Goal: Task Accomplishment & Management: Manage account settings

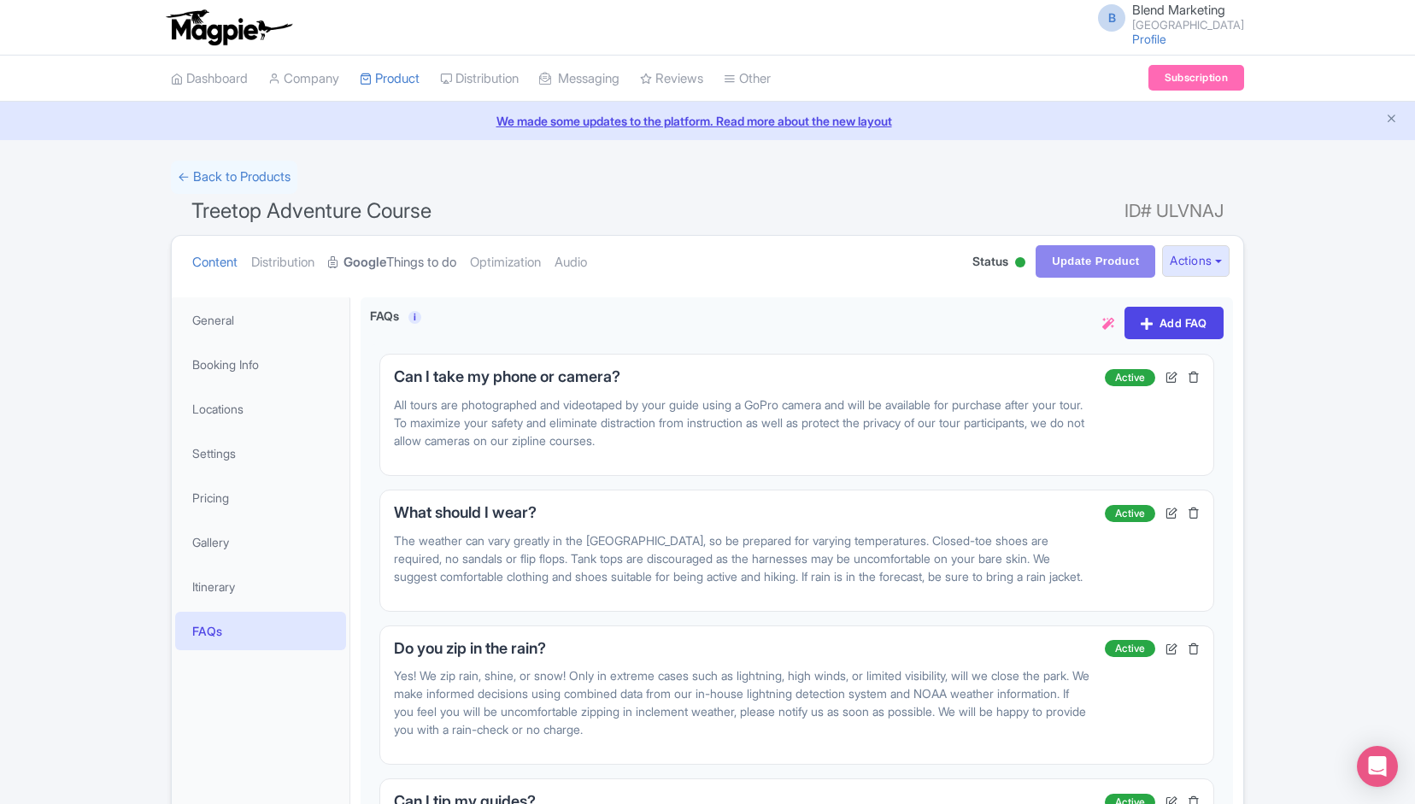
click at [413, 246] on link "Google Things to do" at bounding box center [392, 263] width 128 height 54
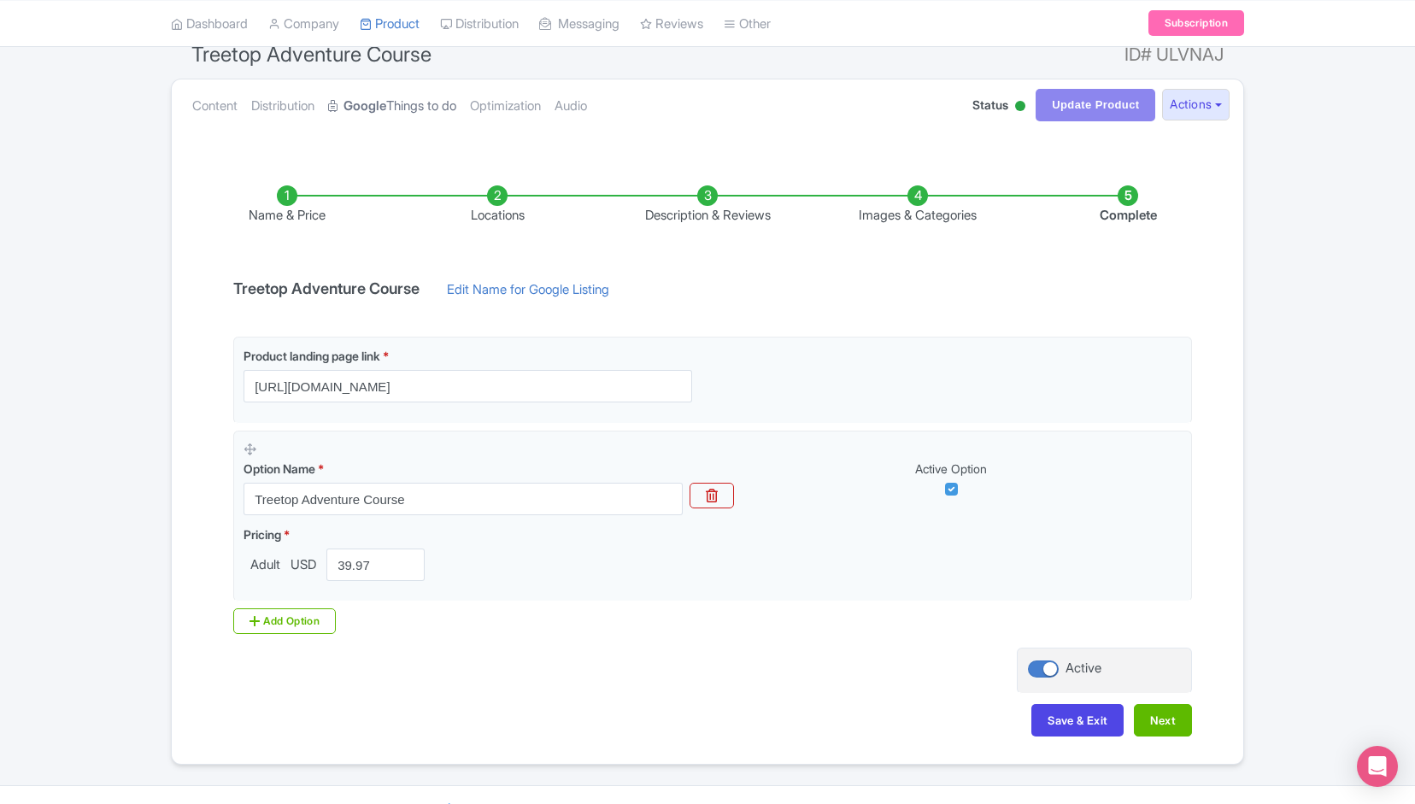
scroll to position [161, 0]
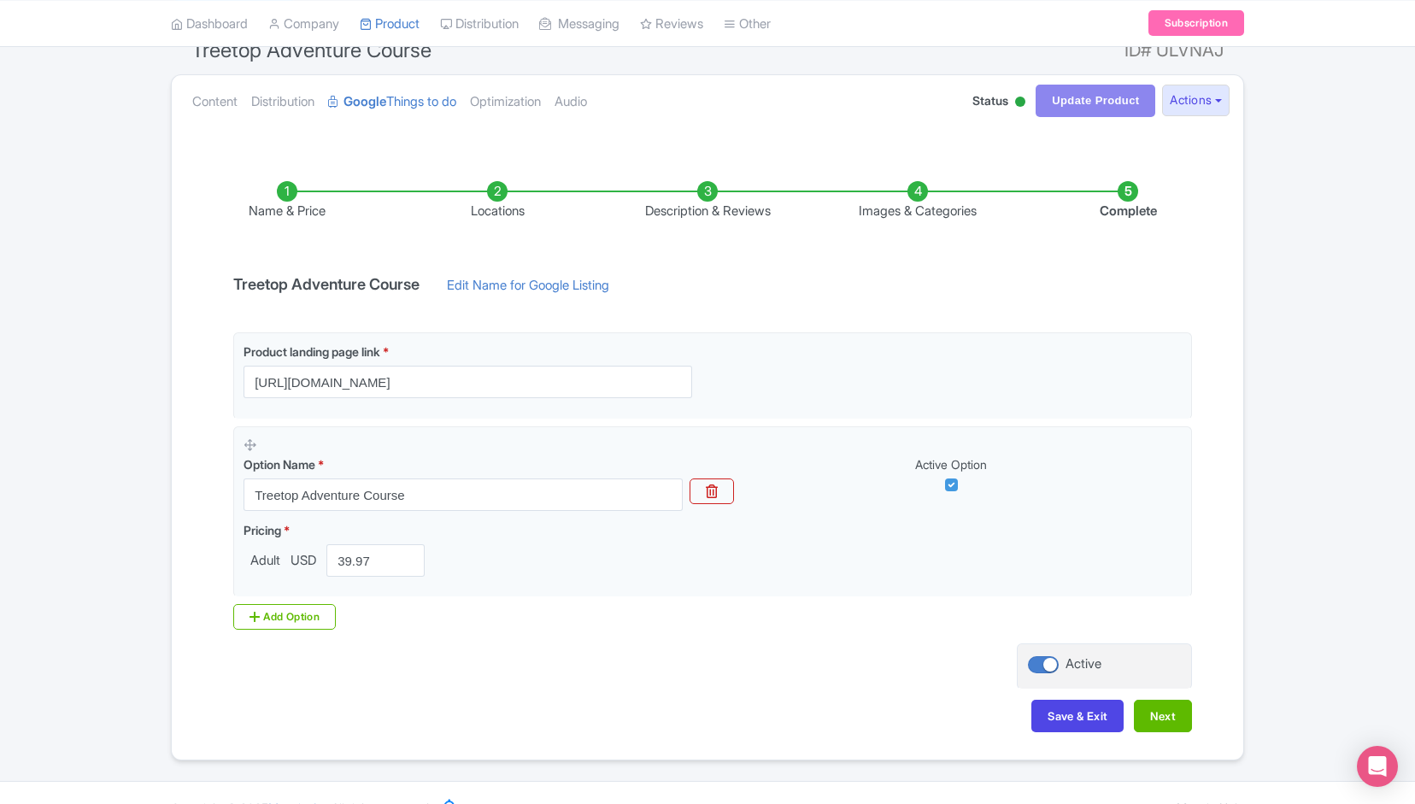
click at [710, 202] on li "Description & Reviews" at bounding box center [707, 201] width 210 height 40
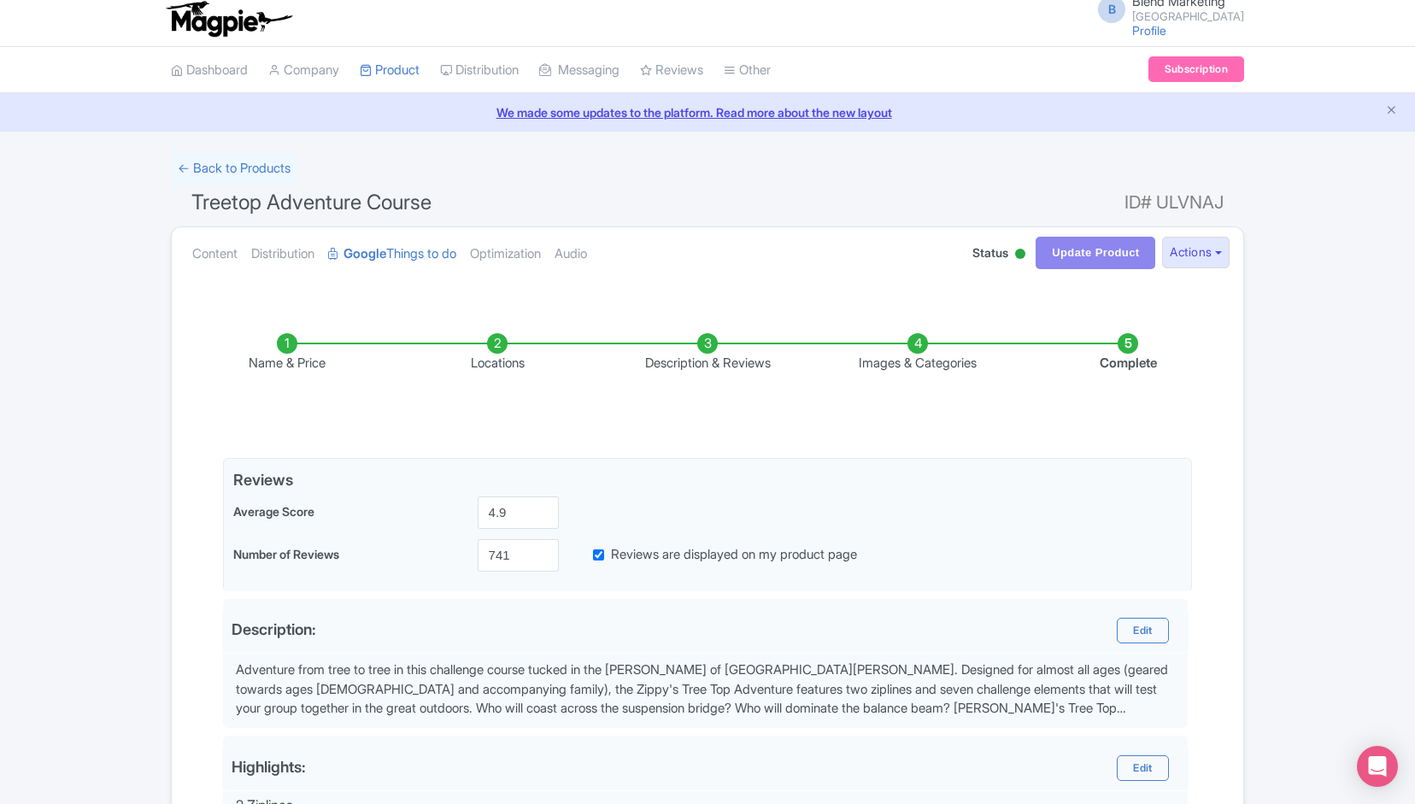
scroll to position [0, 0]
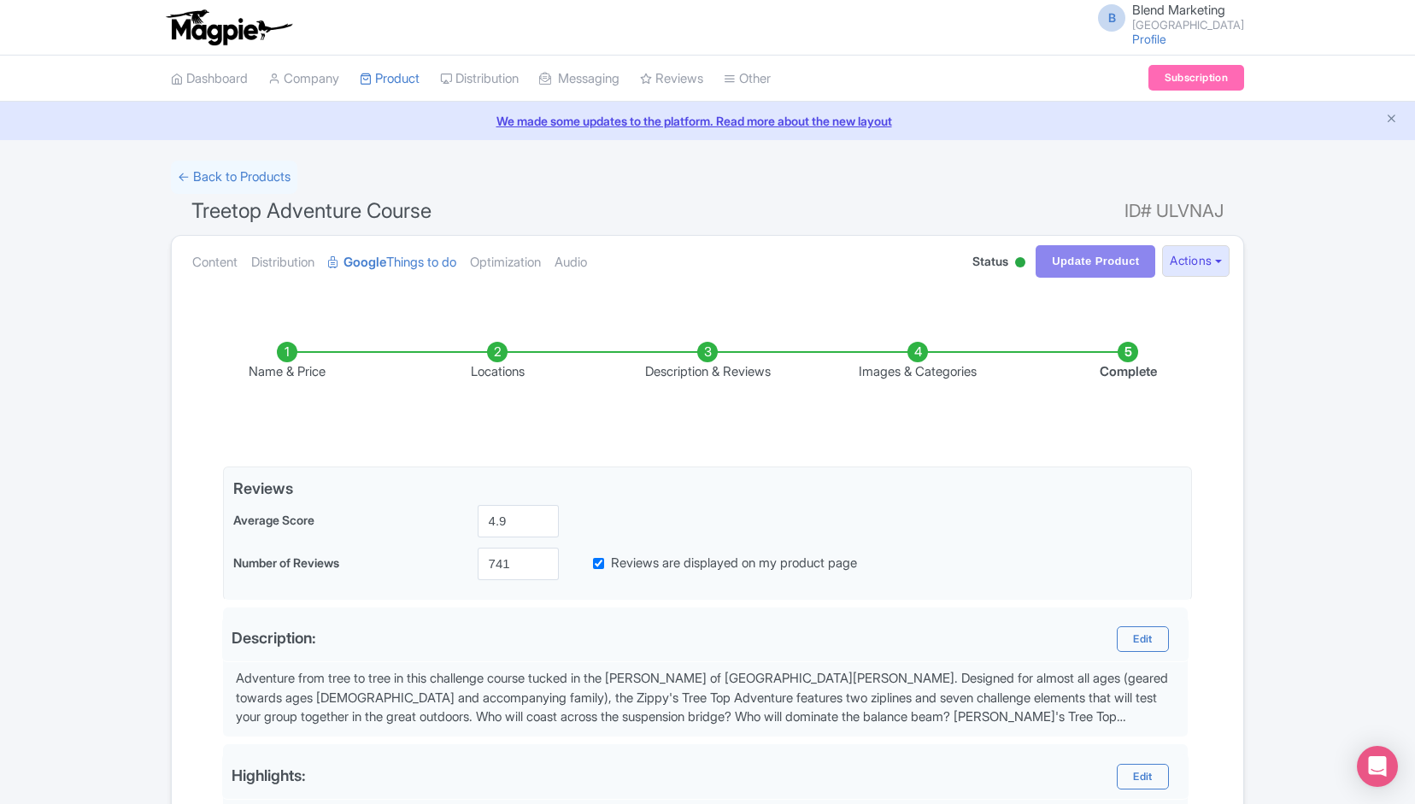
click at [914, 355] on li "Images & Categories" at bounding box center [917, 362] width 210 height 40
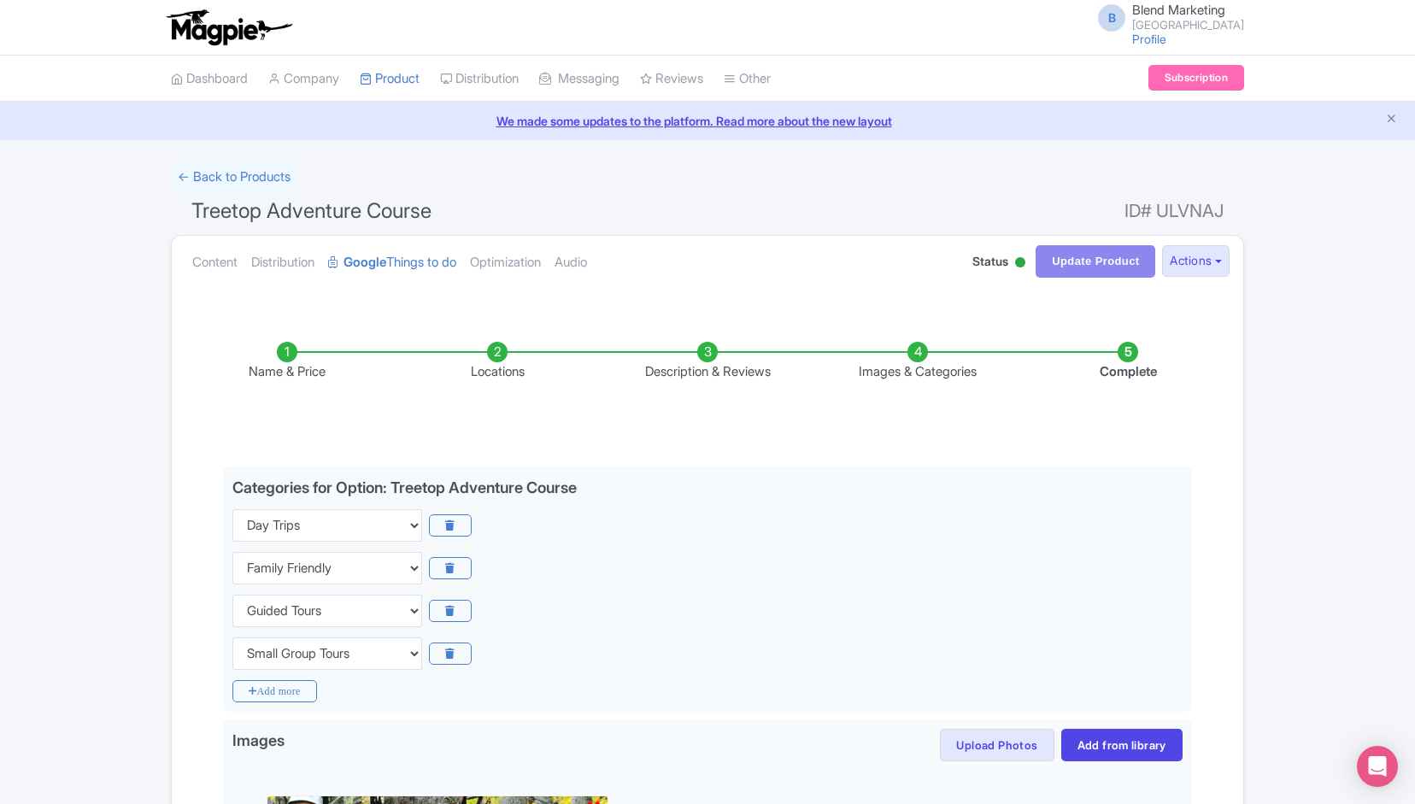
click at [1126, 358] on li "Complete" at bounding box center [1128, 362] width 210 height 40
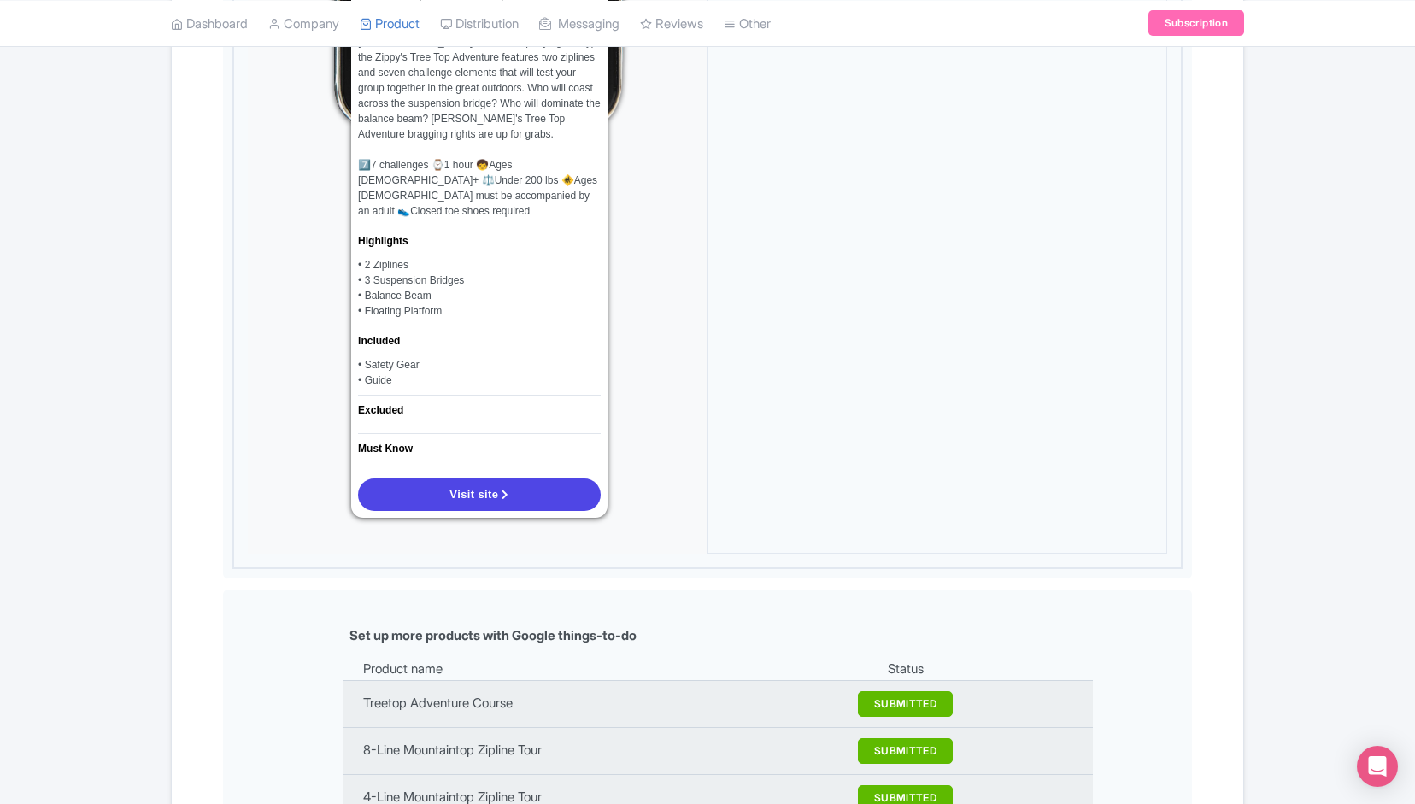
scroll to position [1397, 0]
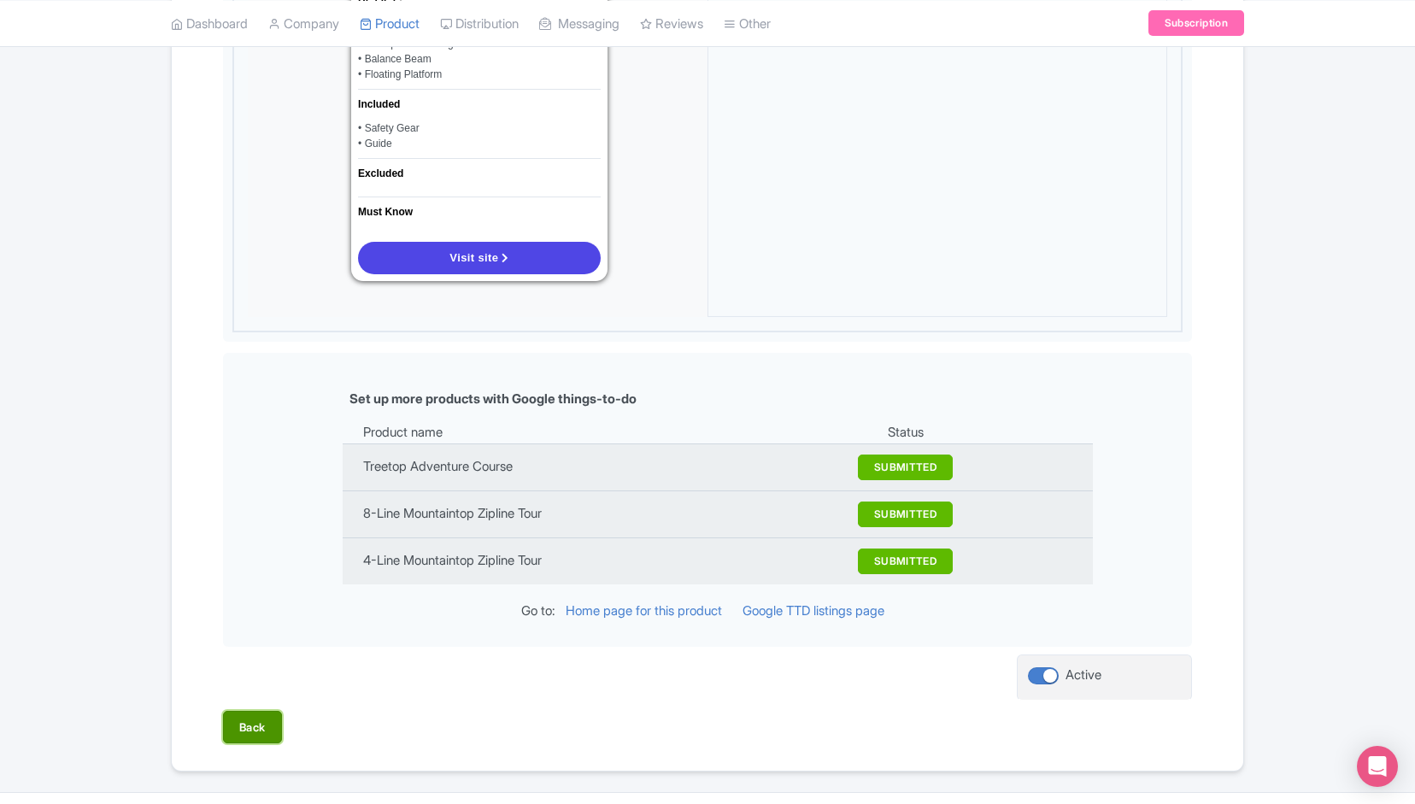
click at [267, 711] on button "Back" at bounding box center [252, 727] width 59 height 32
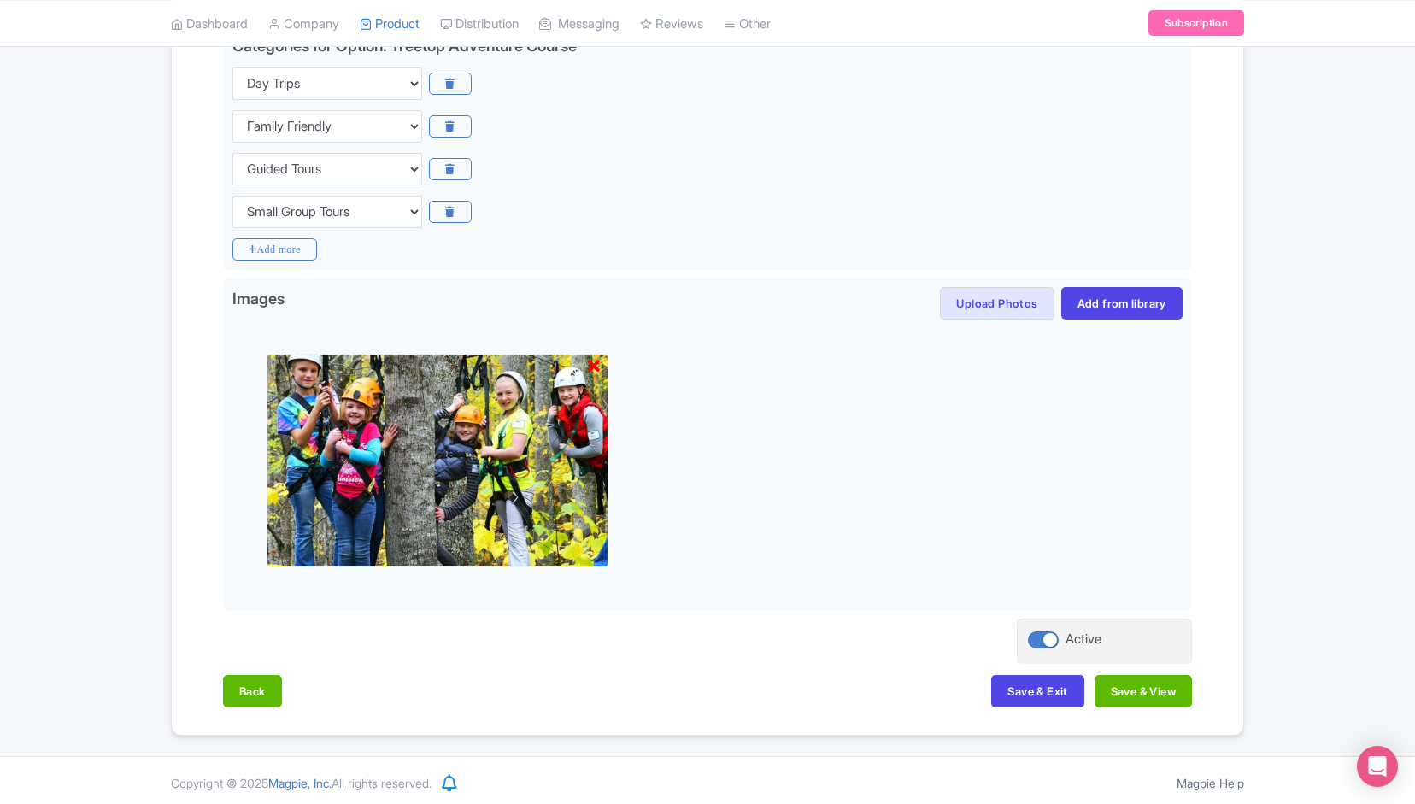
scroll to position [0, 0]
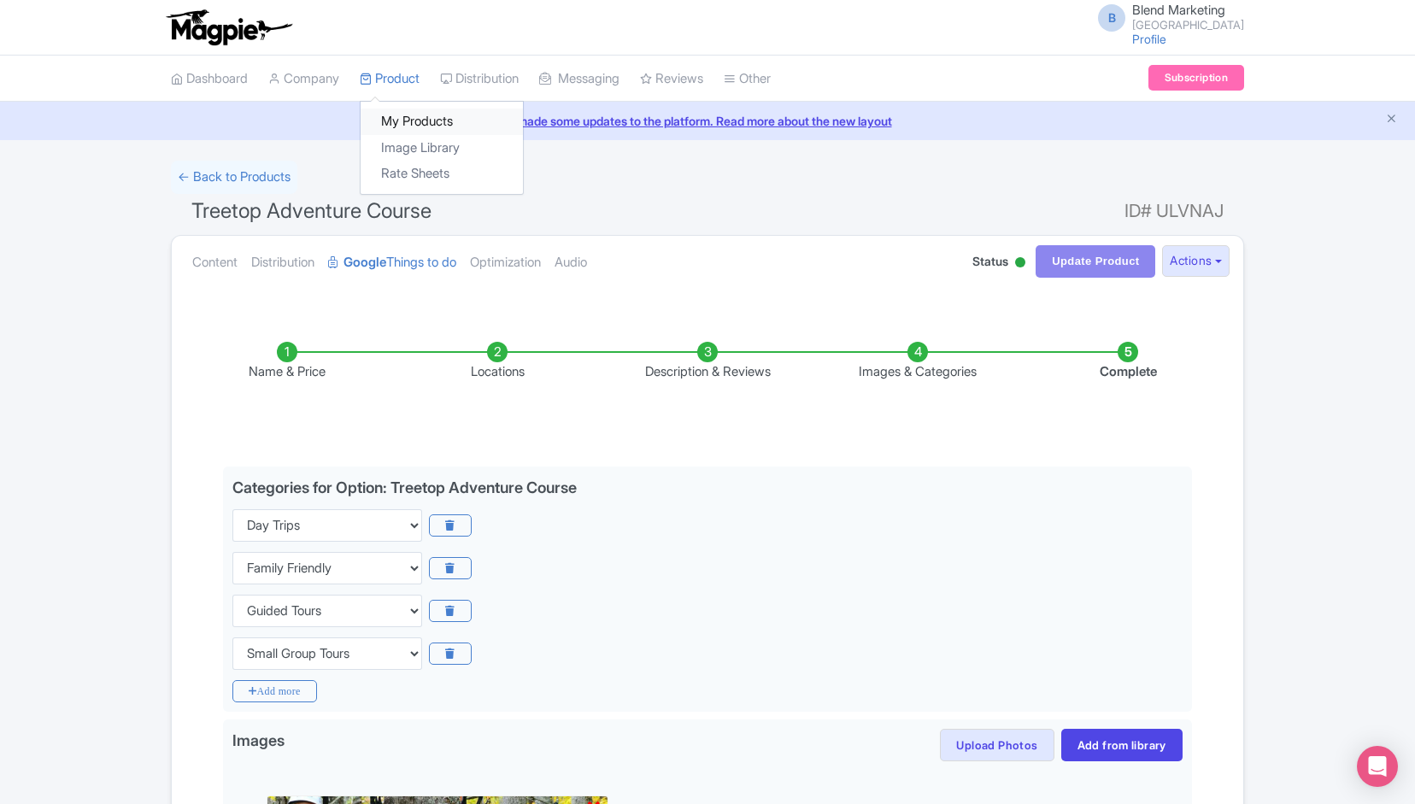
click at [400, 118] on link "My Products" at bounding box center [442, 121] width 162 height 26
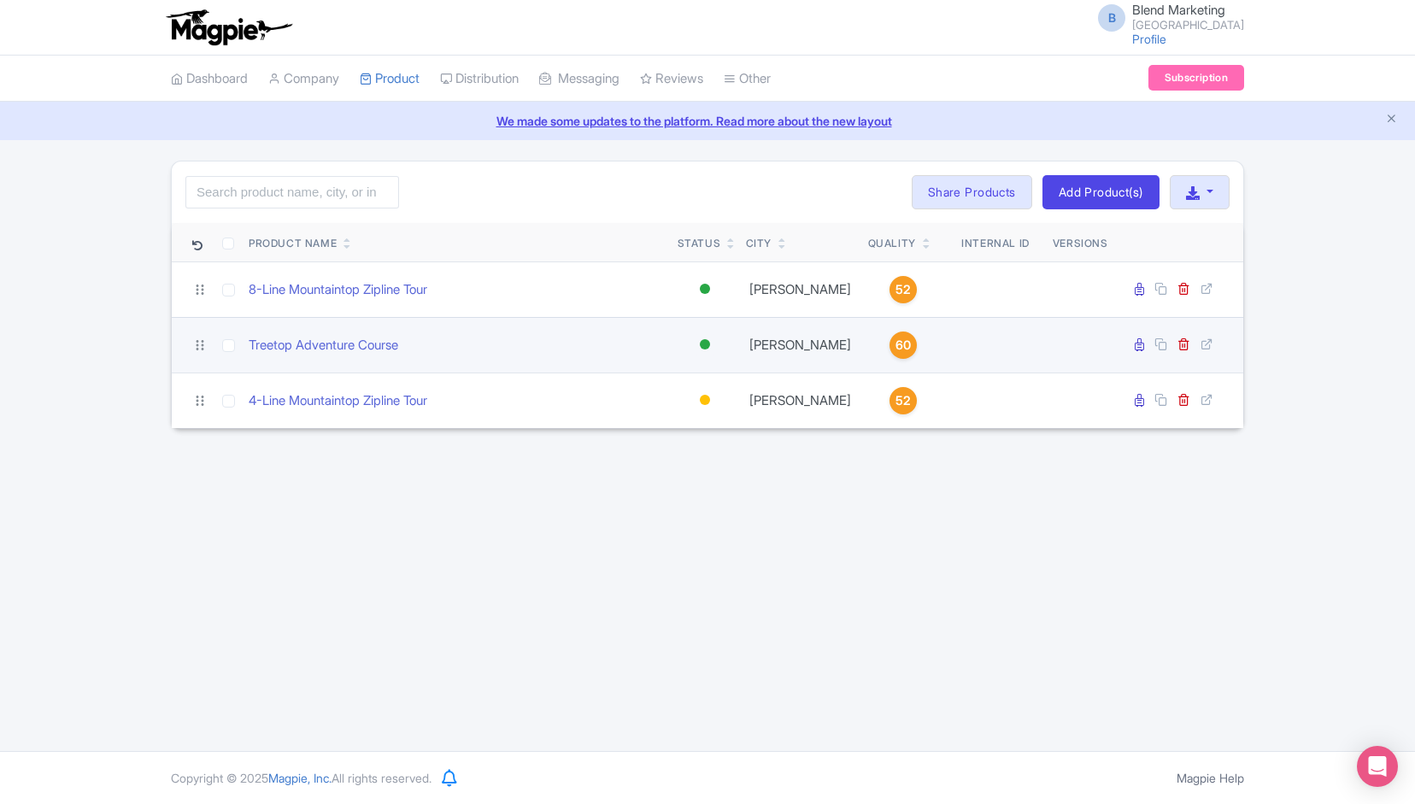
click at [896, 341] on span "60" at bounding box center [902, 345] width 15 height 19
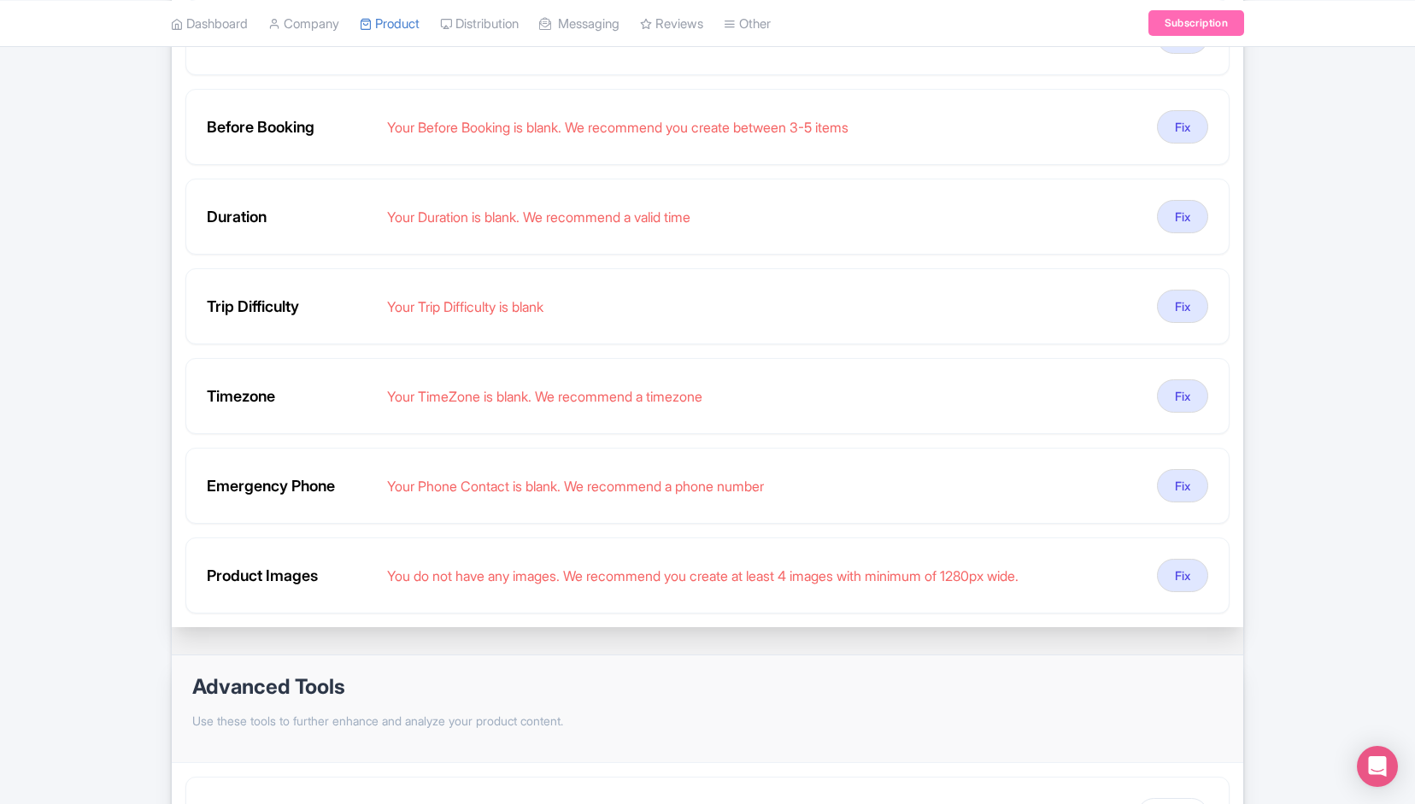
scroll to position [681, 0]
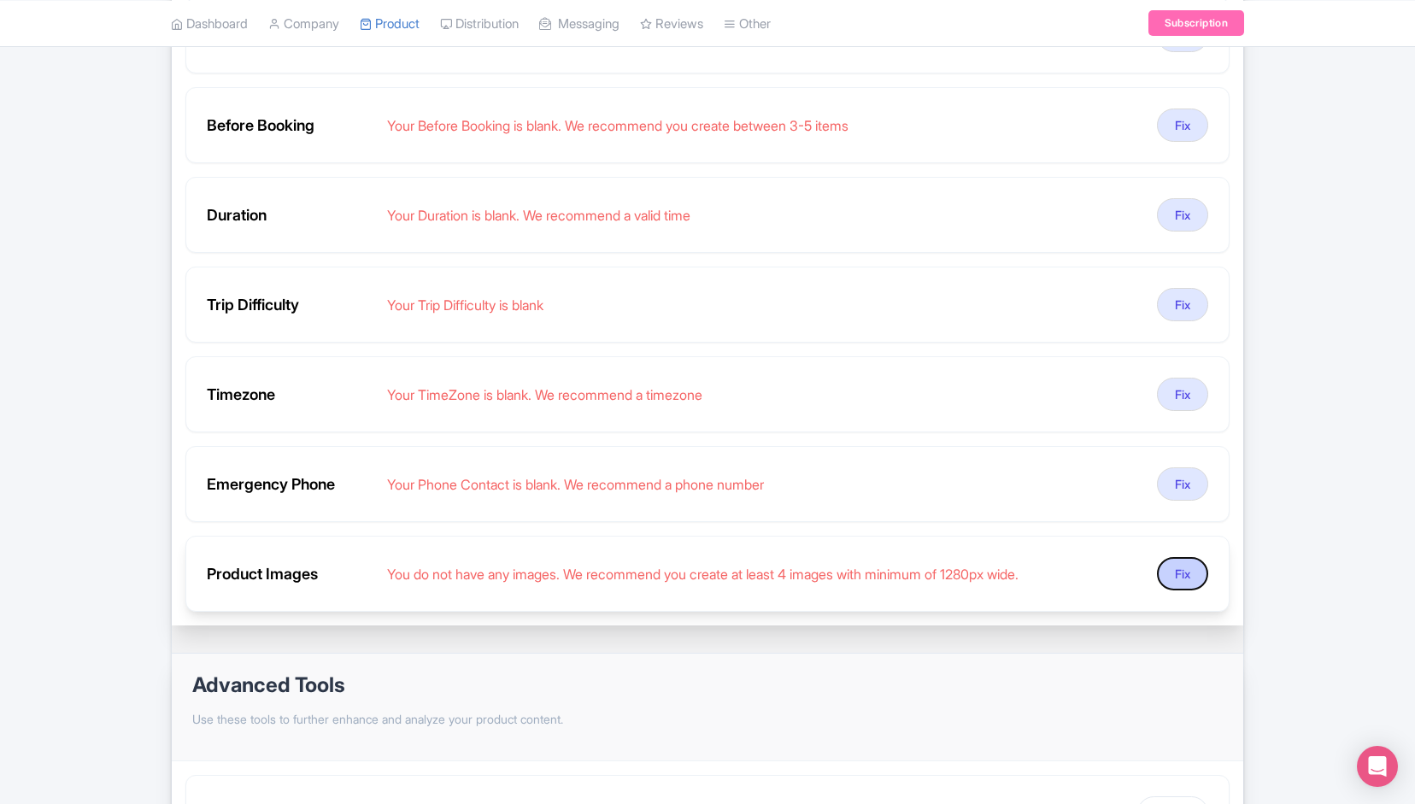
click at [1192, 566] on button "Fix" at bounding box center [1182, 573] width 51 height 33
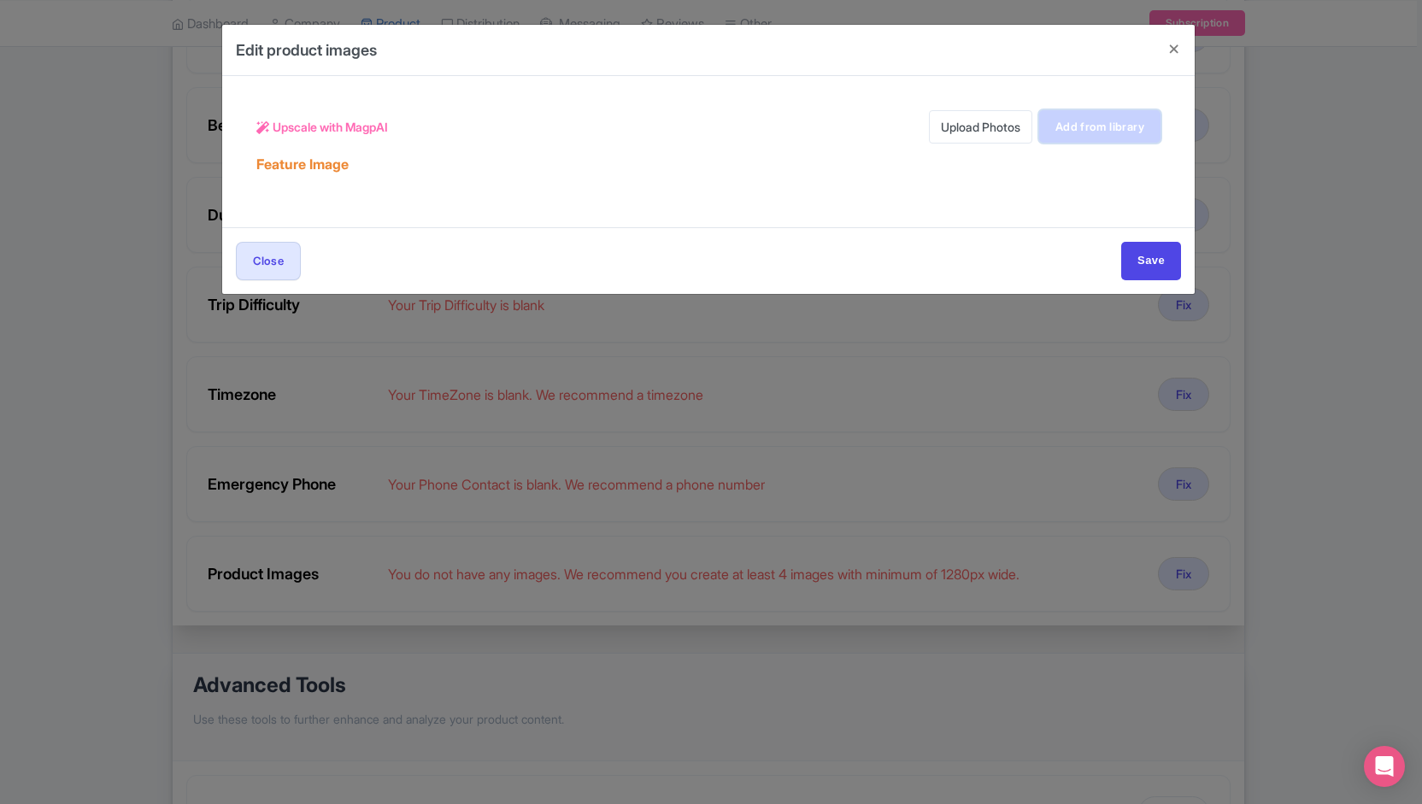
click at [1088, 124] on link "Add from library" at bounding box center [1099, 126] width 121 height 32
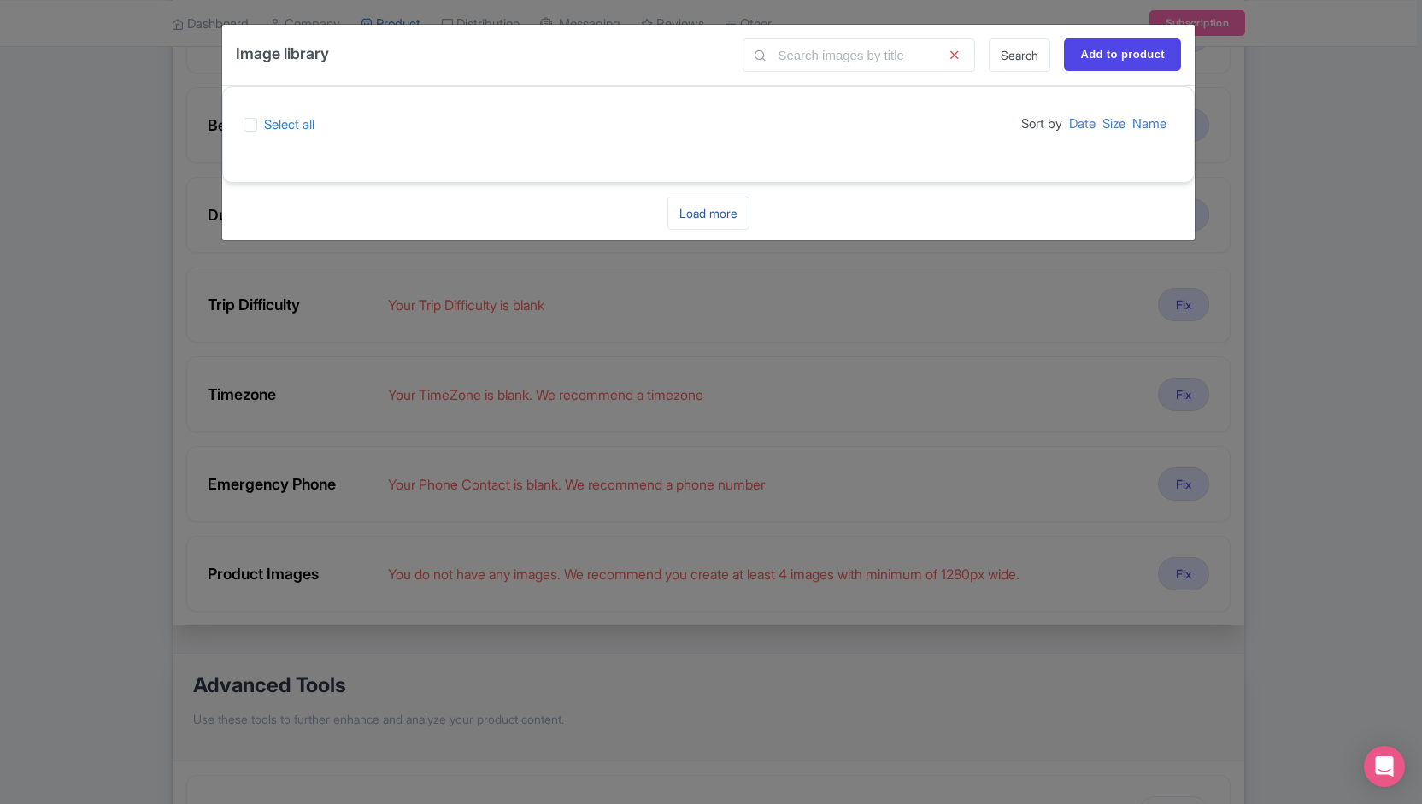
click at [716, 209] on link "Load more" at bounding box center [708, 212] width 82 height 33
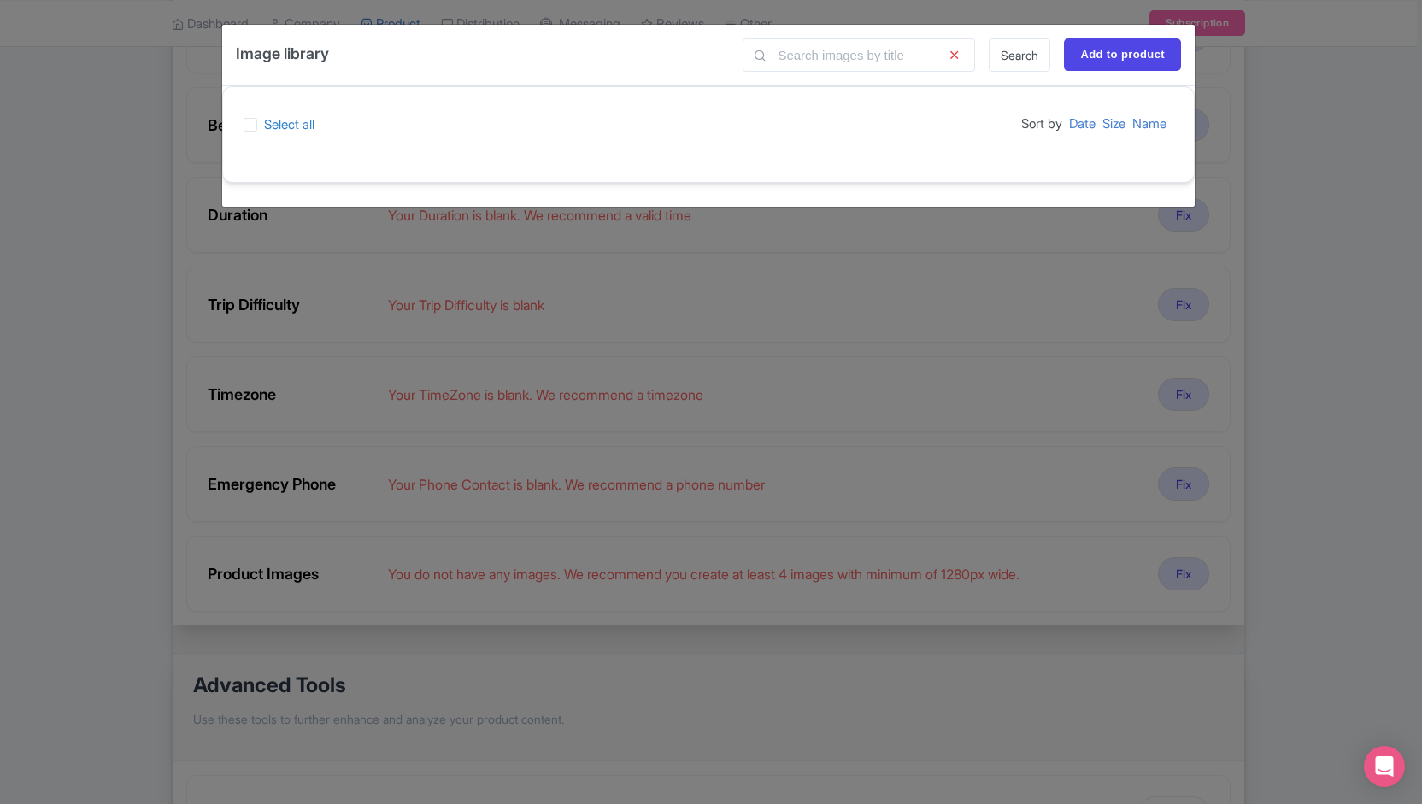
click at [953, 49] on icon at bounding box center [954, 54] width 42 height 33
click at [1272, 155] on div "Image library Search Add to product Select all Sort by Date Size Name Loading..…" at bounding box center [711, 402] width 1422 height 804
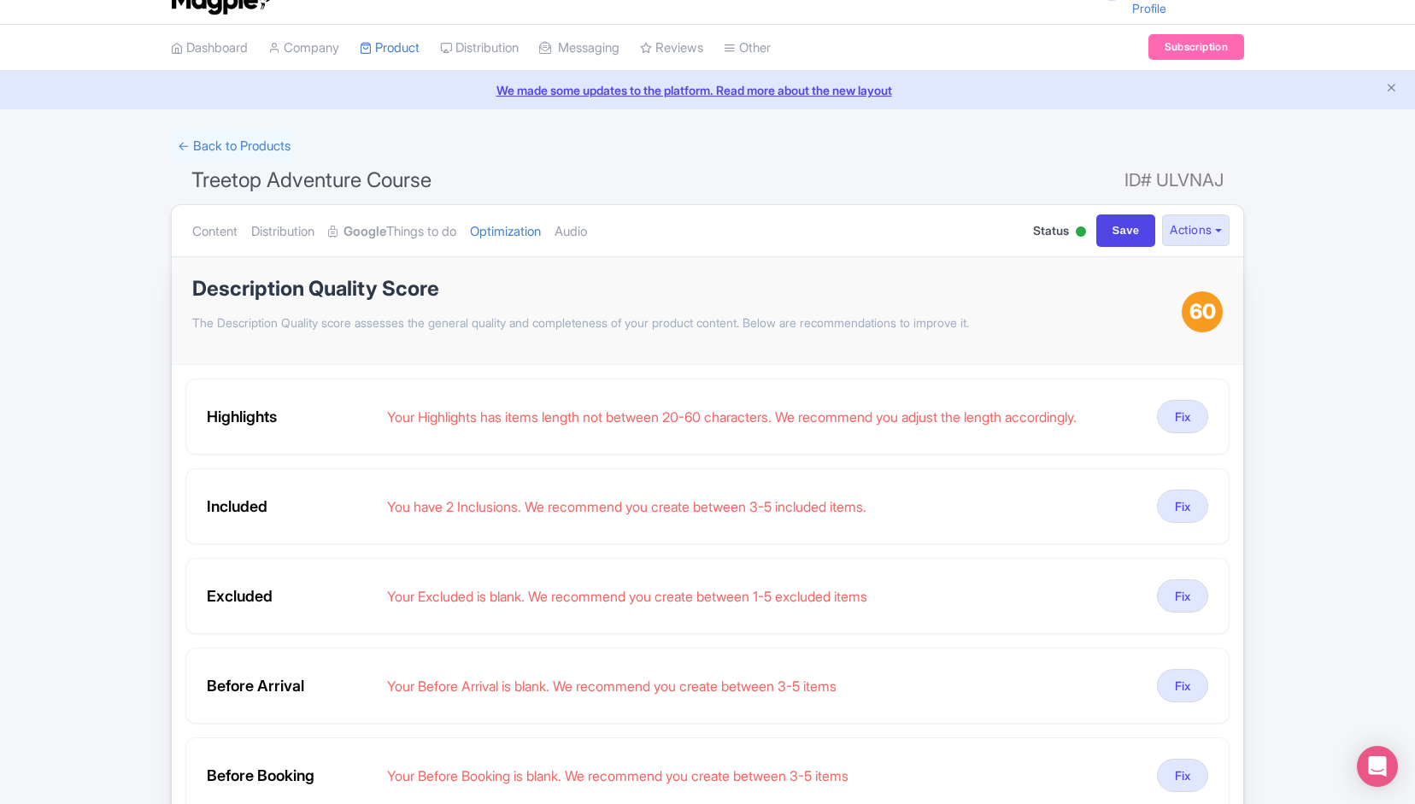
scroll to position [0, 0]
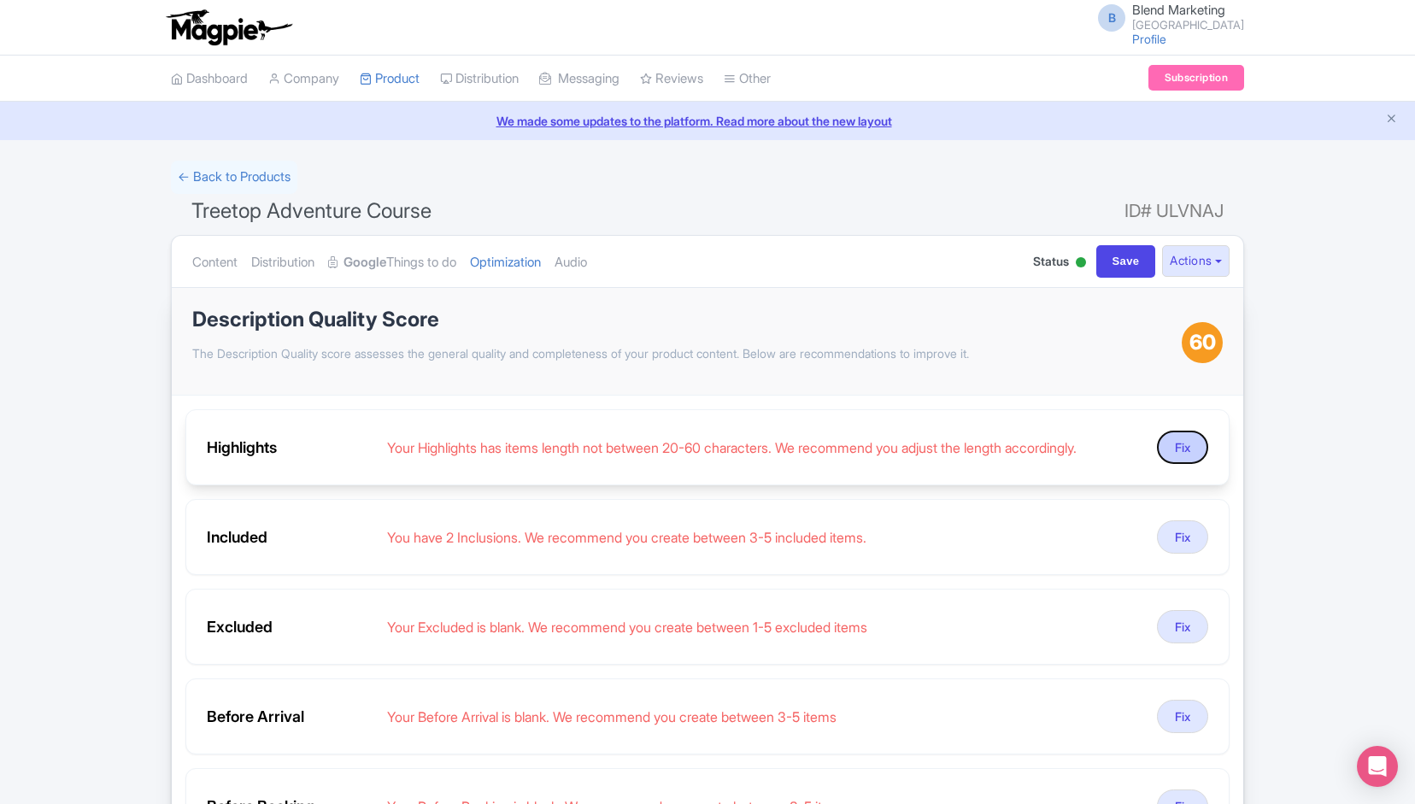
click at [1183, 449] on button "Fix" at bounding box center [1182, 447] width 51 height 33
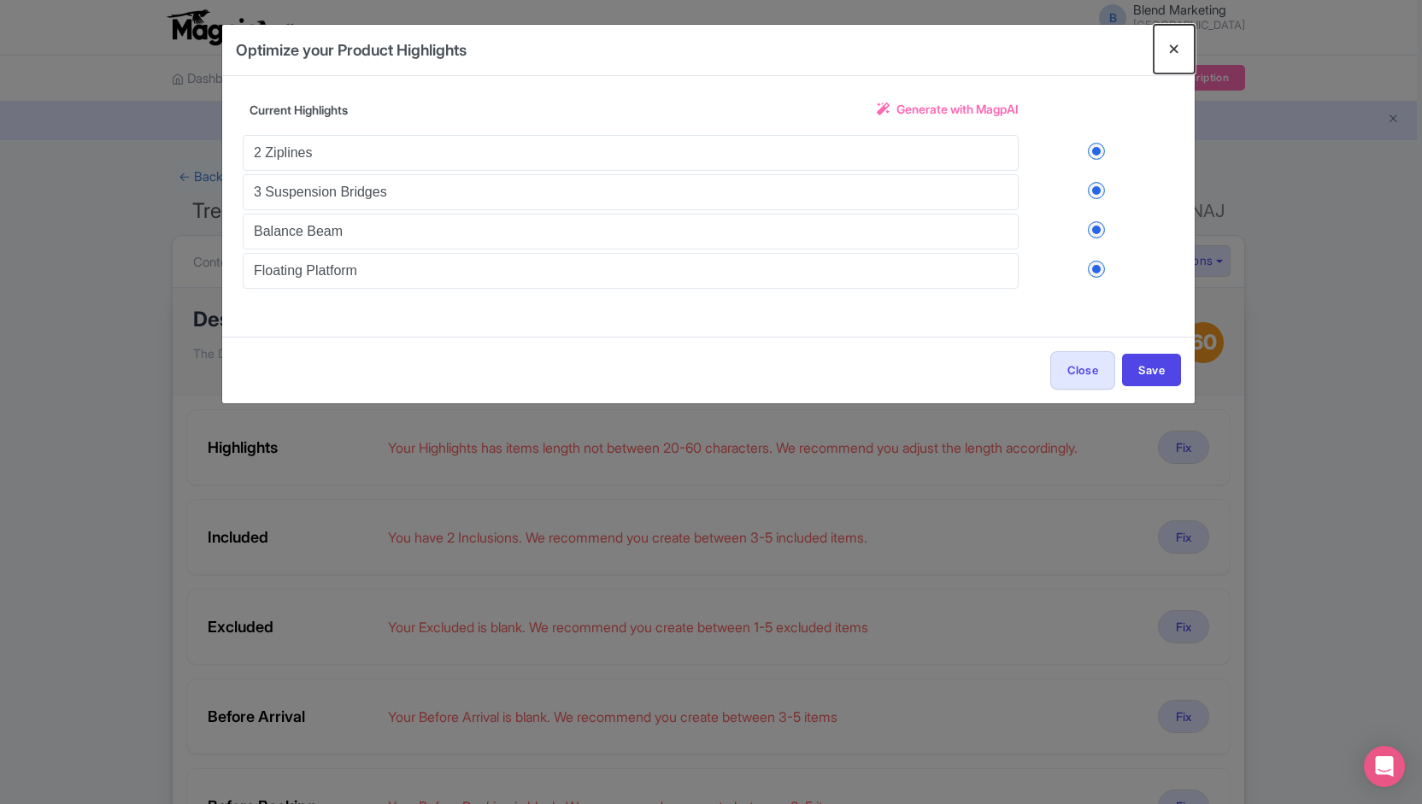
click at [1177, 47] on button "Close" at bounding box center [1173, 49] width 41 height 49
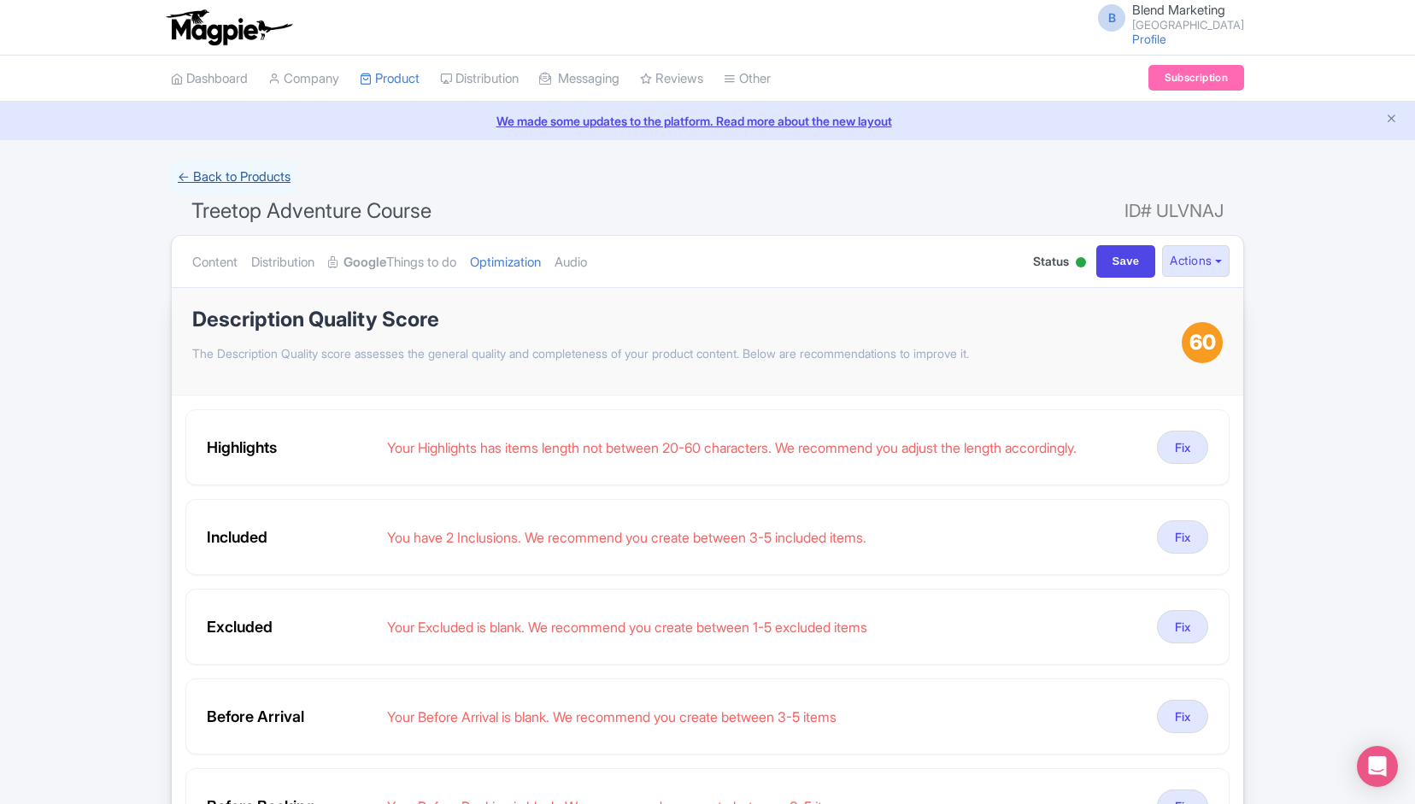
click at [282, 177] on link "← Back to Products" at bounding box center [234, 177] width 126 height 33
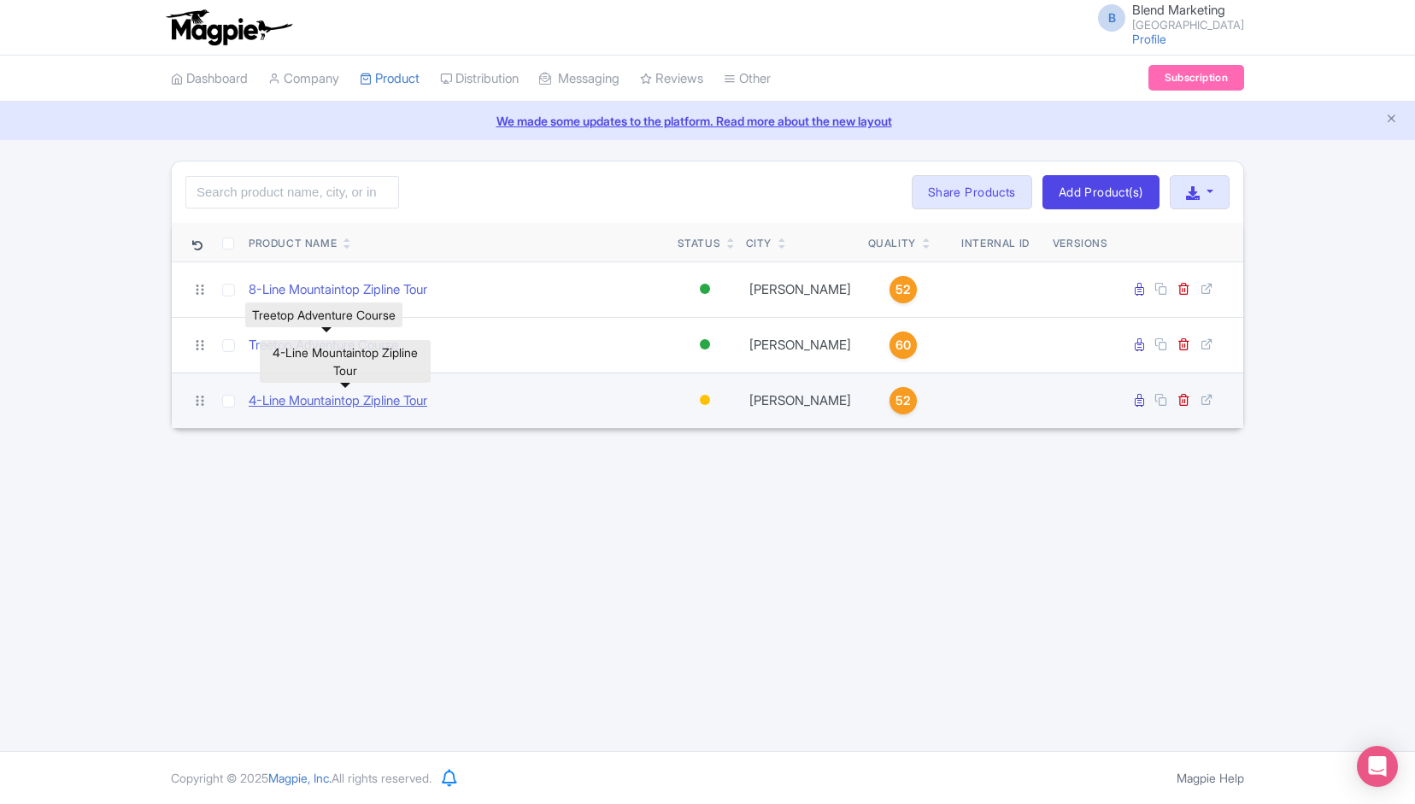
click at [390, 395] on link "4-Line Mountaintop Zipline Tour" at bounding box center [338, 401] width 179 height 20
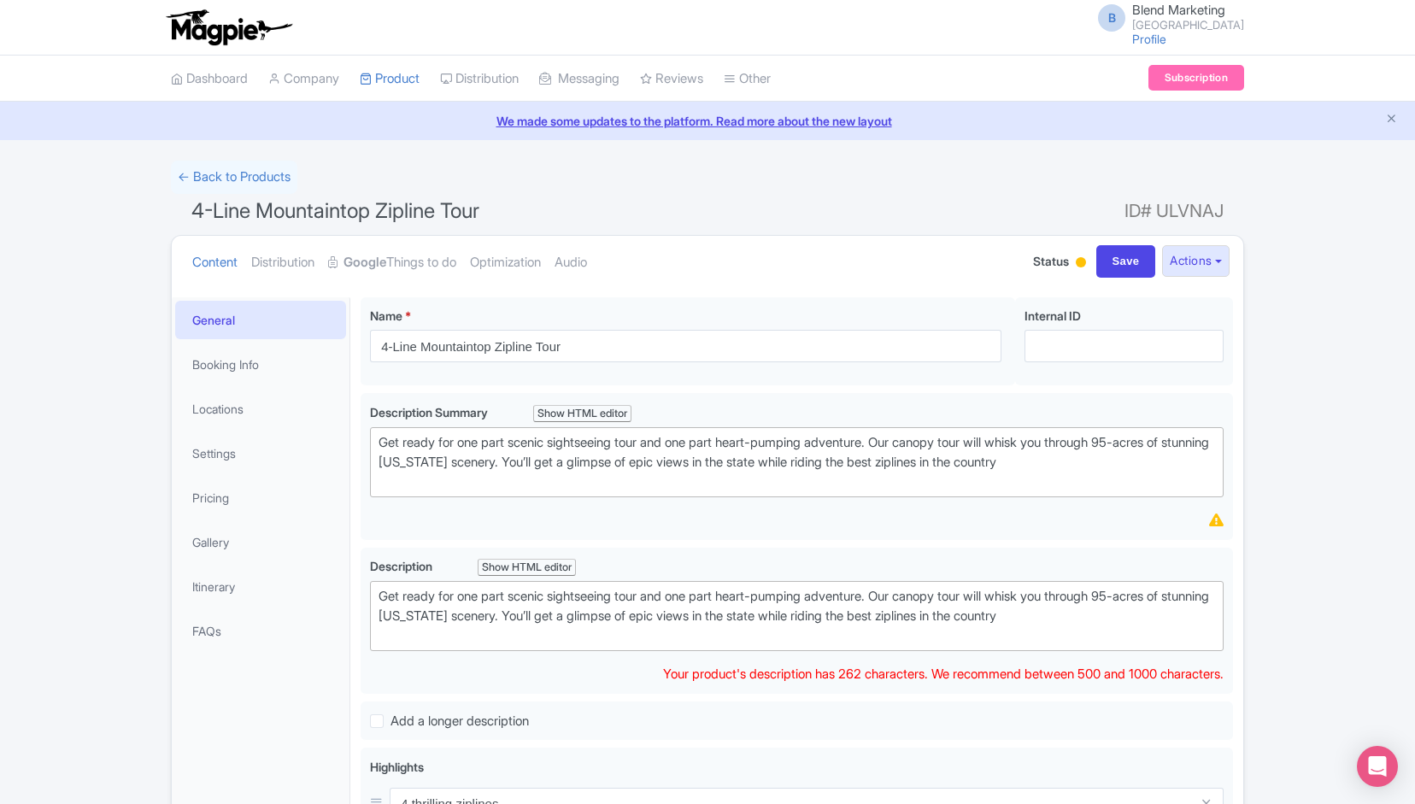
type trix-editor "<div>Get ready for one part scenic sightseeing tour and one part heart-pumping …"
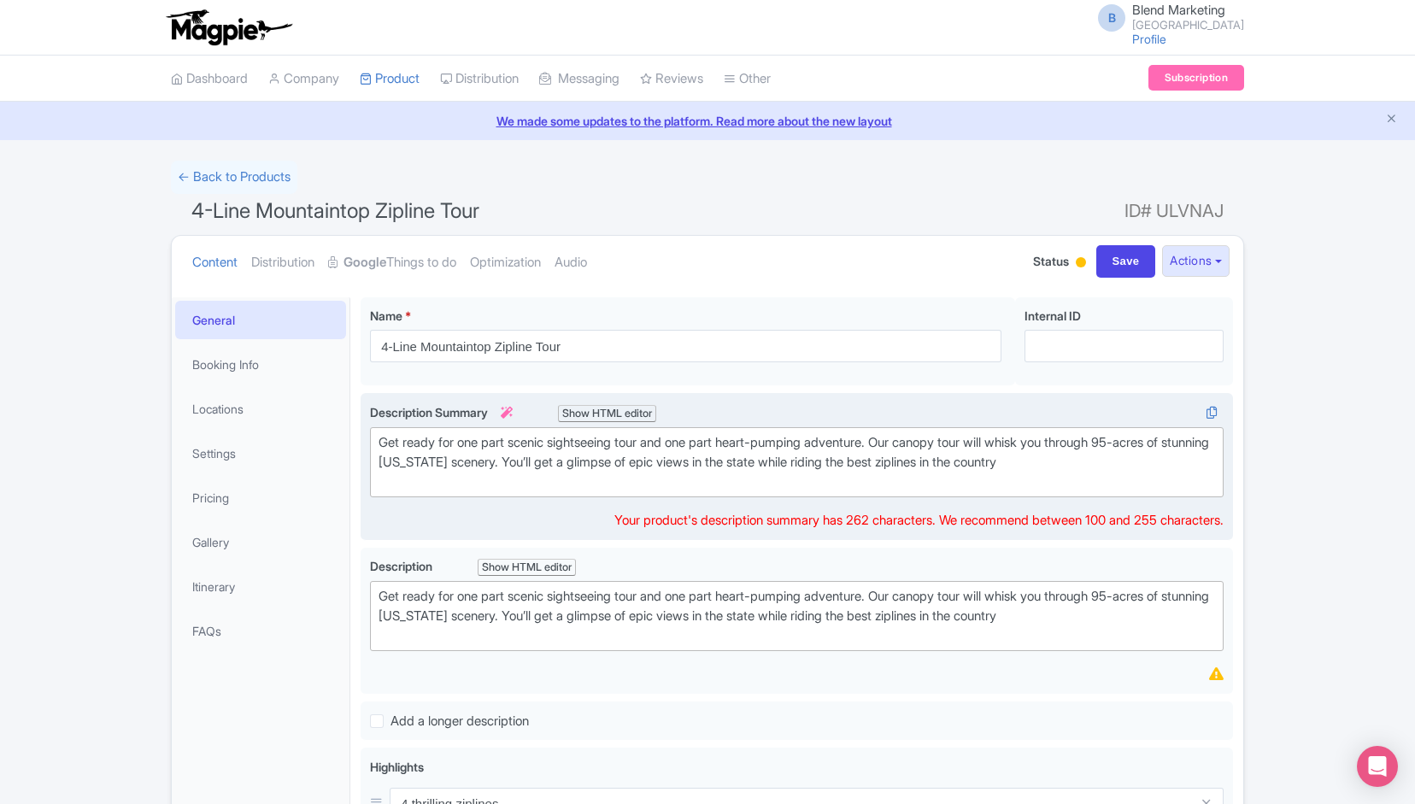
click at [770, 448] on div "Get ready for one part scenic sightseeing tour and one part heart-pumping adven…" at bounding box center [796, 462] width 836 height 58
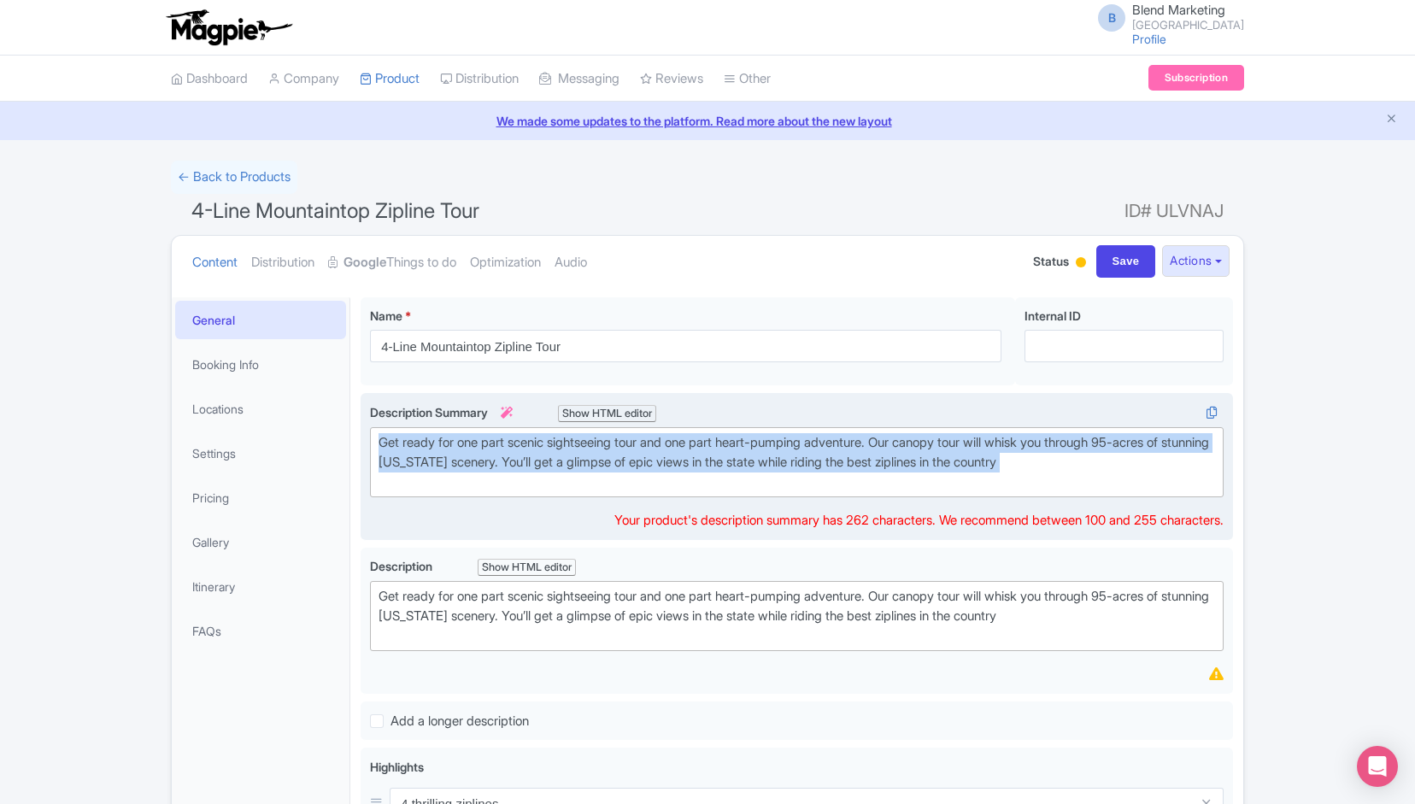
click at [770, 448] on div "Get ready for one part scenic sightseeing tour and one part heart-pumping adven…" at bounding box center [796, 462] width 836 height 58
paste trix-editor "&nbsp;try our family-friendly Half Mountaintop Zipline Tour with 4 lines and 9 …"
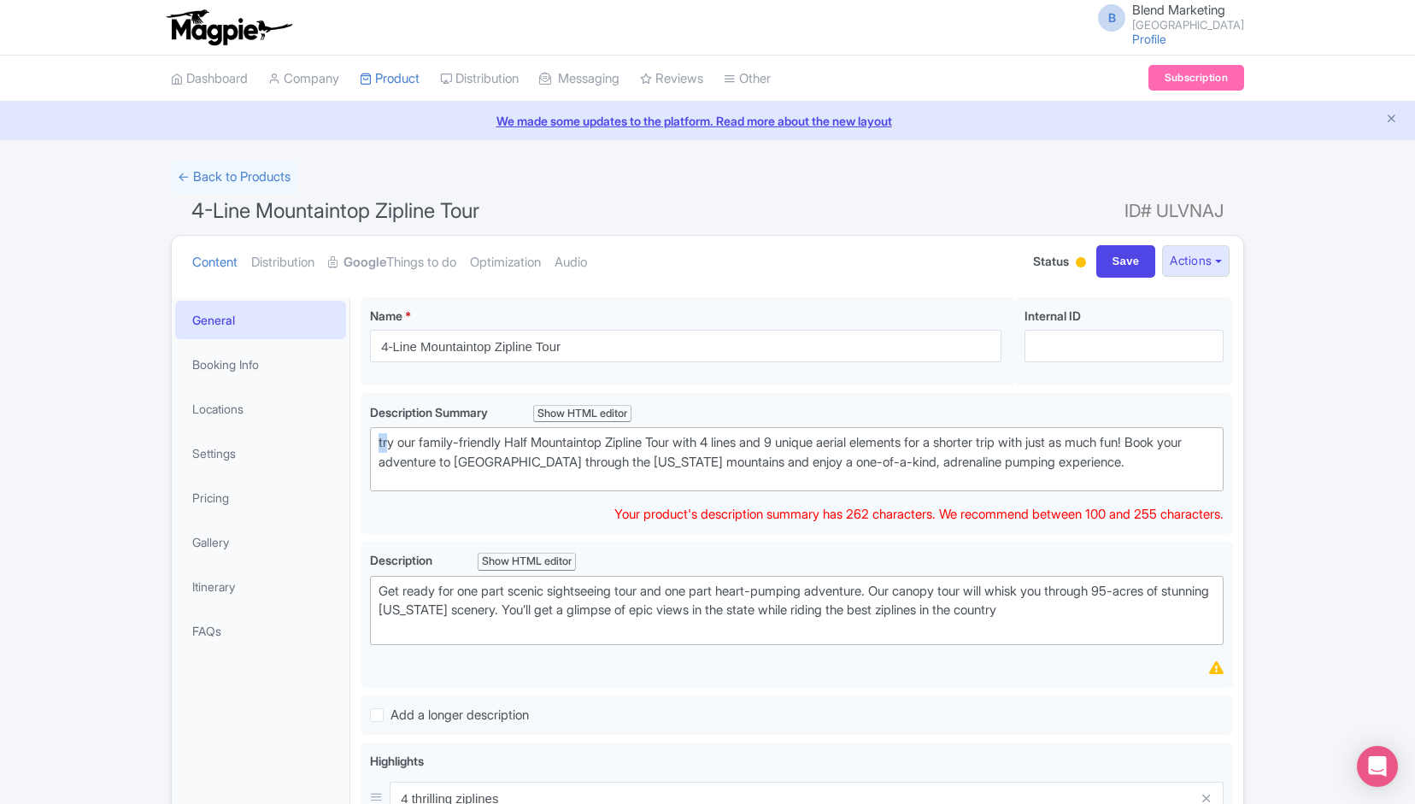
drag, startPoint x: 385, startPoint y: 443, endPoint x: 355, endPoint y: 445, distance: 30.9
click at [355, 445] on div "4-Line Mountaintop Zipline Tour Name * i 4-Line Mountaintop Zipline Tour Your p…" at bounding box center [796, 714] width 893 height 854
type trix-editor "<div>Try our family-friendly Half Mountaintop Zipline Tour with 4 lines and 9 u…"
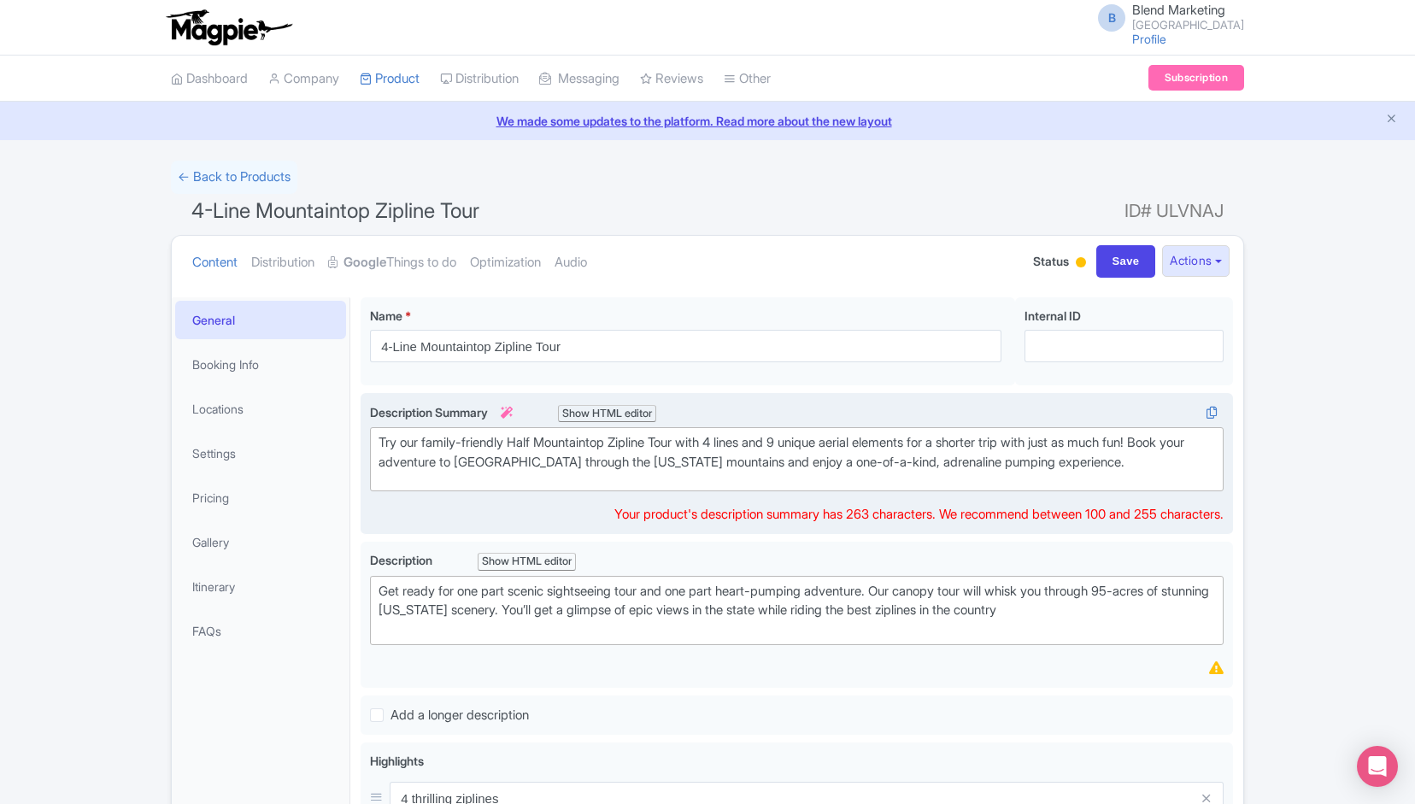
click at [807, 454] on div "Try our family-friendly Half Mountaintop Zipline Tour with 4 lines and 9 unique…" at bounding box center [796, 452] width 836 height 38
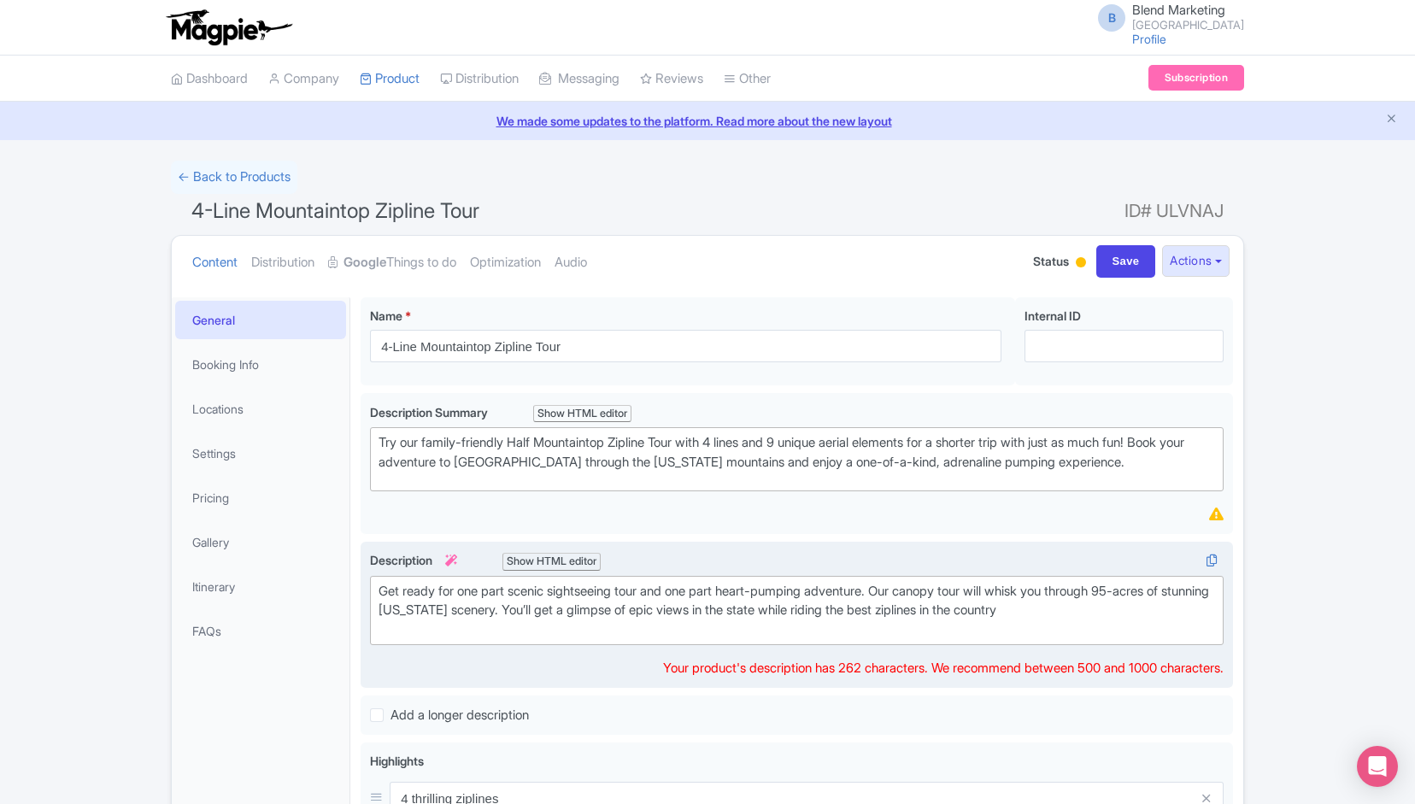
click at [1041, 635] on div "Get ready for one part scenic sightseeing tour and one part heart-pumping adven…" at bounding box center [796, 611] width 836 height 58
click at [1092, 614] on div "Get ready for one part scenic sightseeing tour and one part heart-pumping adven…" at bounding box center [796, 611] width 836 height 58
click at [1129, 606] on div "Get ready for one part scenic sightseeing tour and one part heart-pumping adven…" at bounding box center [796, 611] width 836 height 58
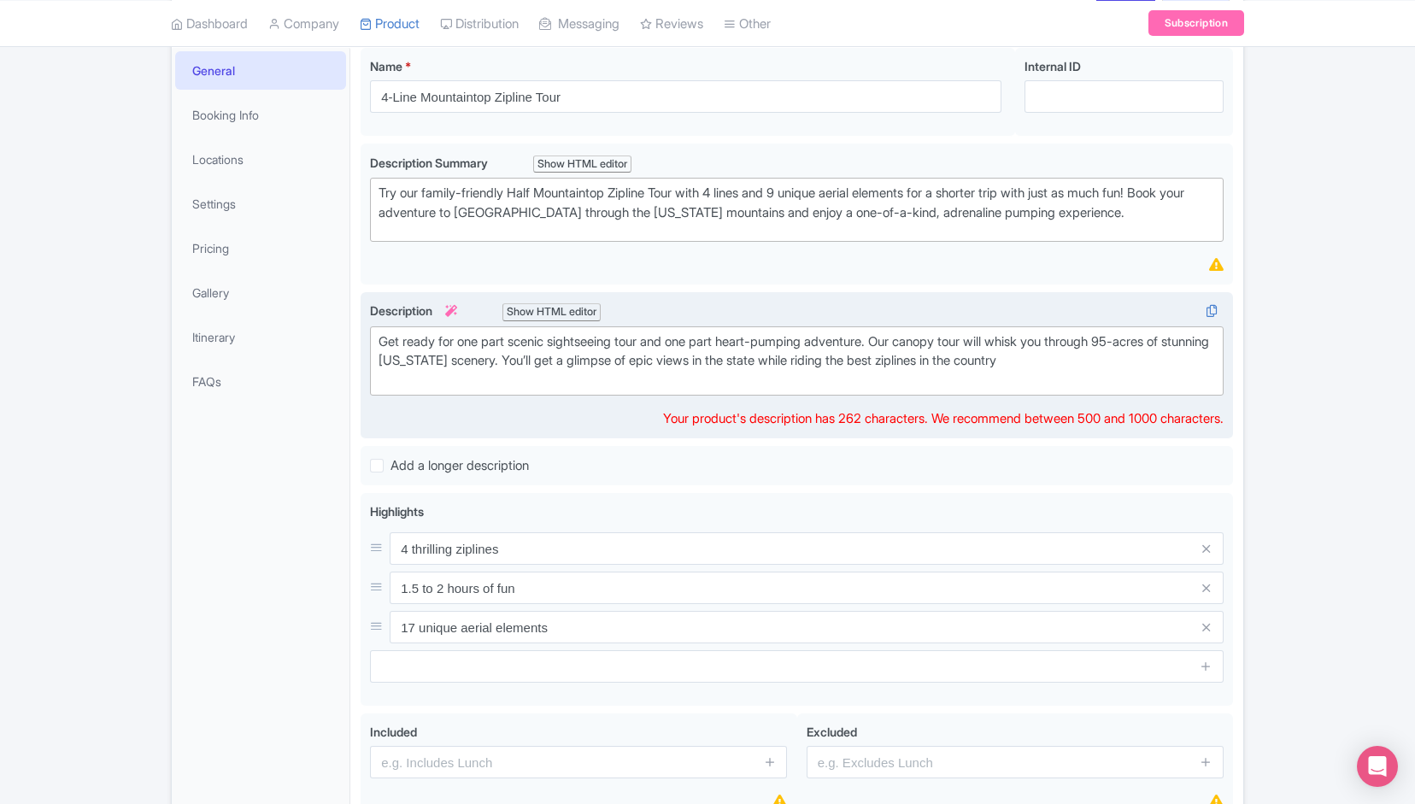
scroll to position [251, 0]
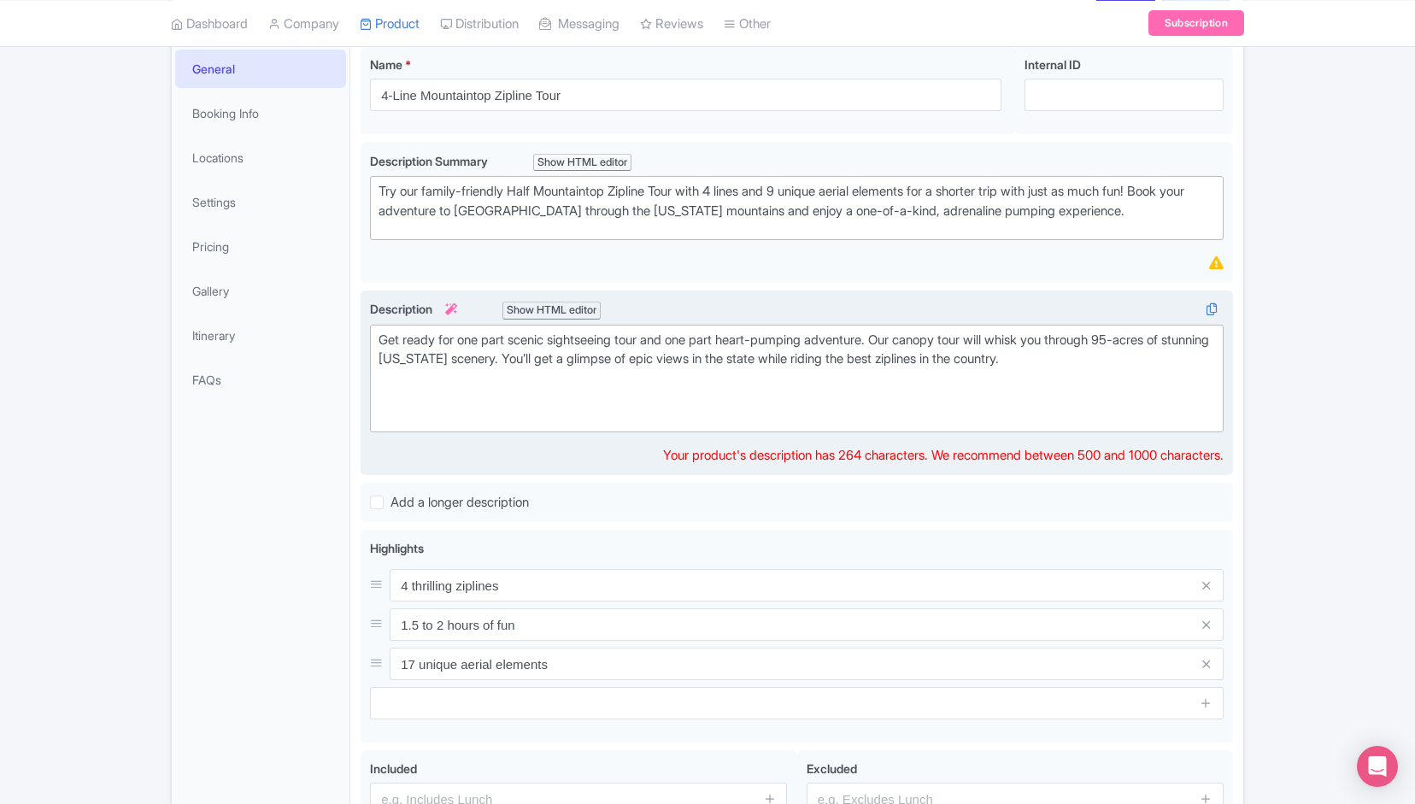
paste trix-editor "our family-friendly Half Mountaintop Zipline Tour with 4 lines and 9 unique aer…"
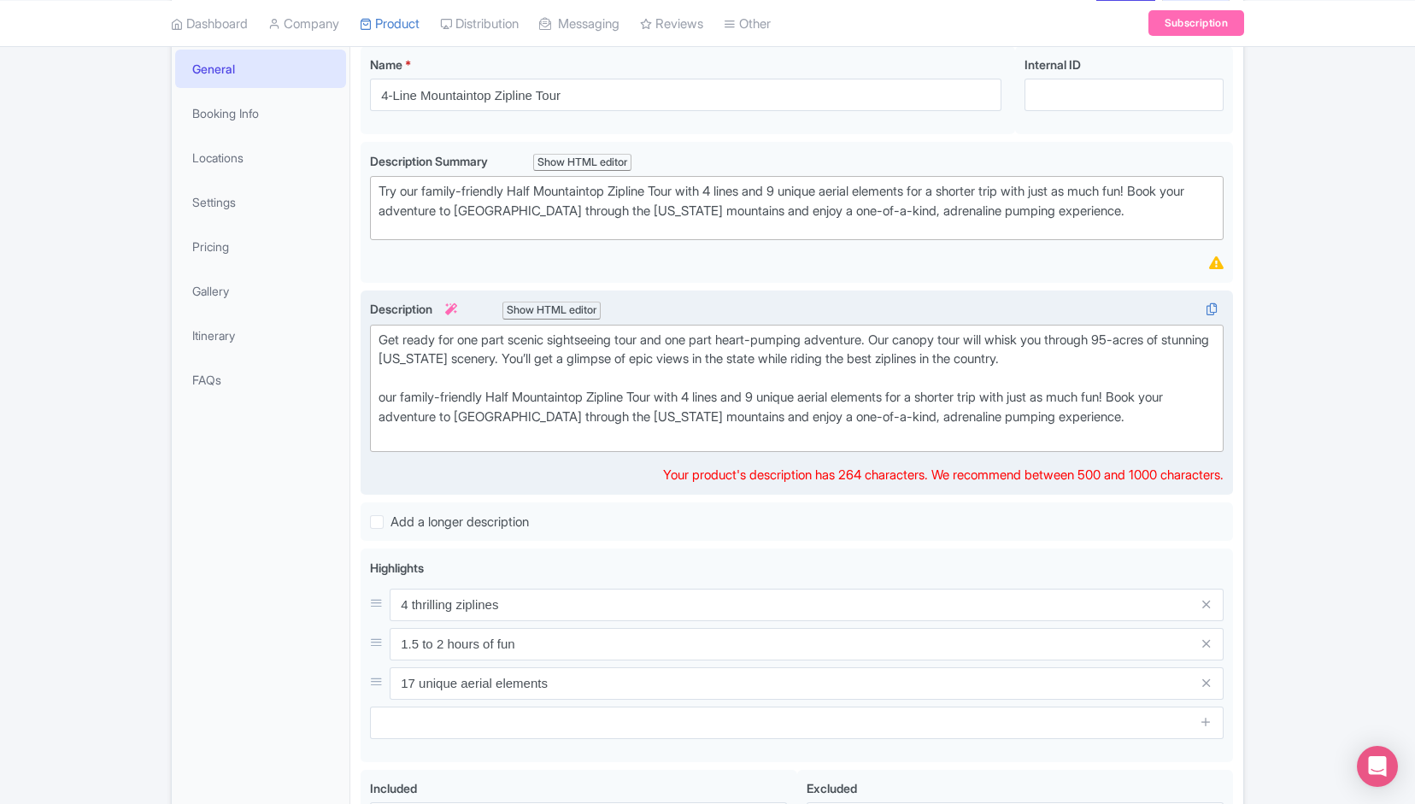
click at [388, 397] on div "Get ready for one part scenic sightseeing tour and one part heart-pumping adven…" at bounding box center [796, 388] width 836 height 115
click at [695, 398] on div "Get ready for one part scenic sightseeing tour and one part heart-pumping adven…" at bounding box center [796, 388] width 836 height 115
click at [812, 440] on div "Get ready for one part scenic sightseeing tour and one part heart-pumping adven…" at bounding box center [796, 388] width 836 height 115
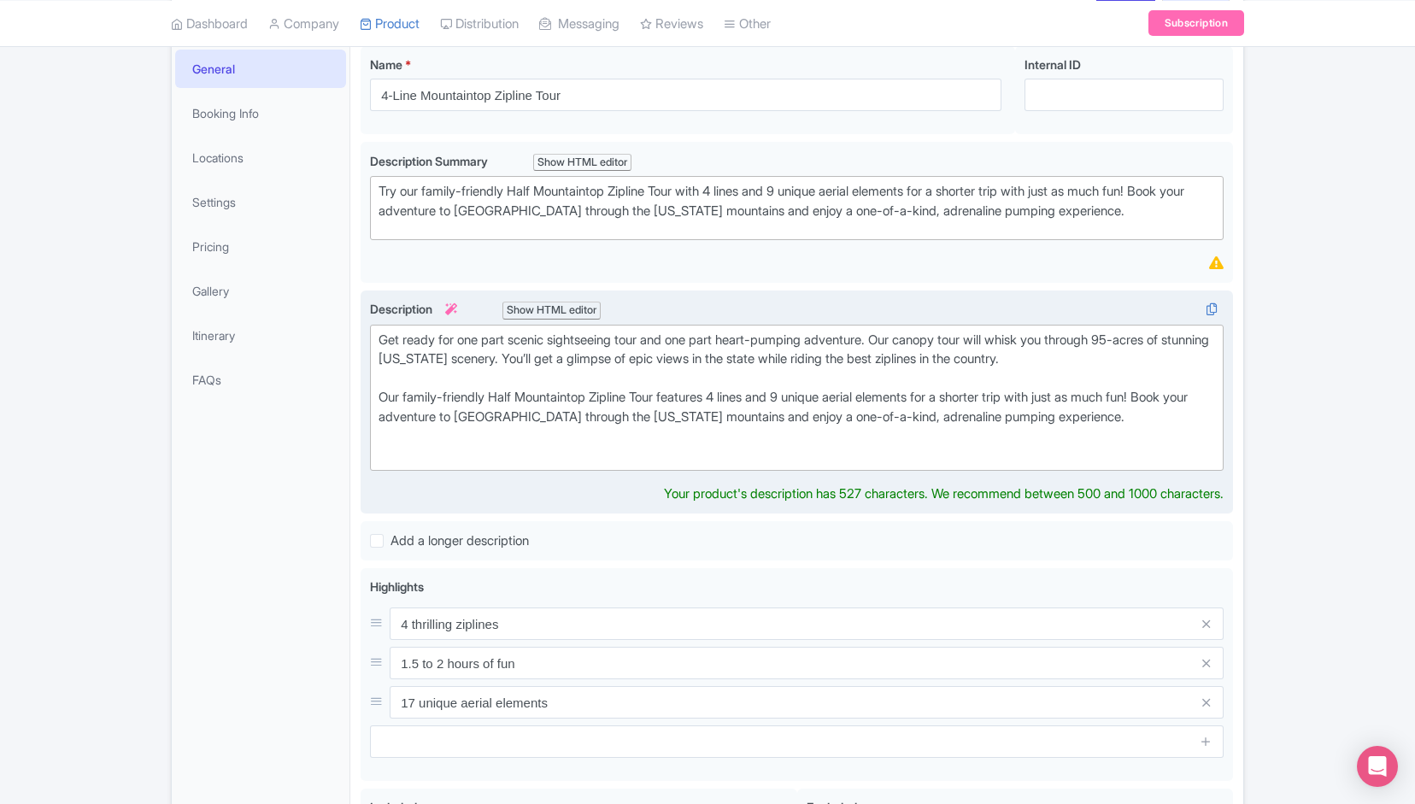
paste trix-editor "The first 4 lines of course</div><div>9 fun aerial elements</div><div>Ziplines …"
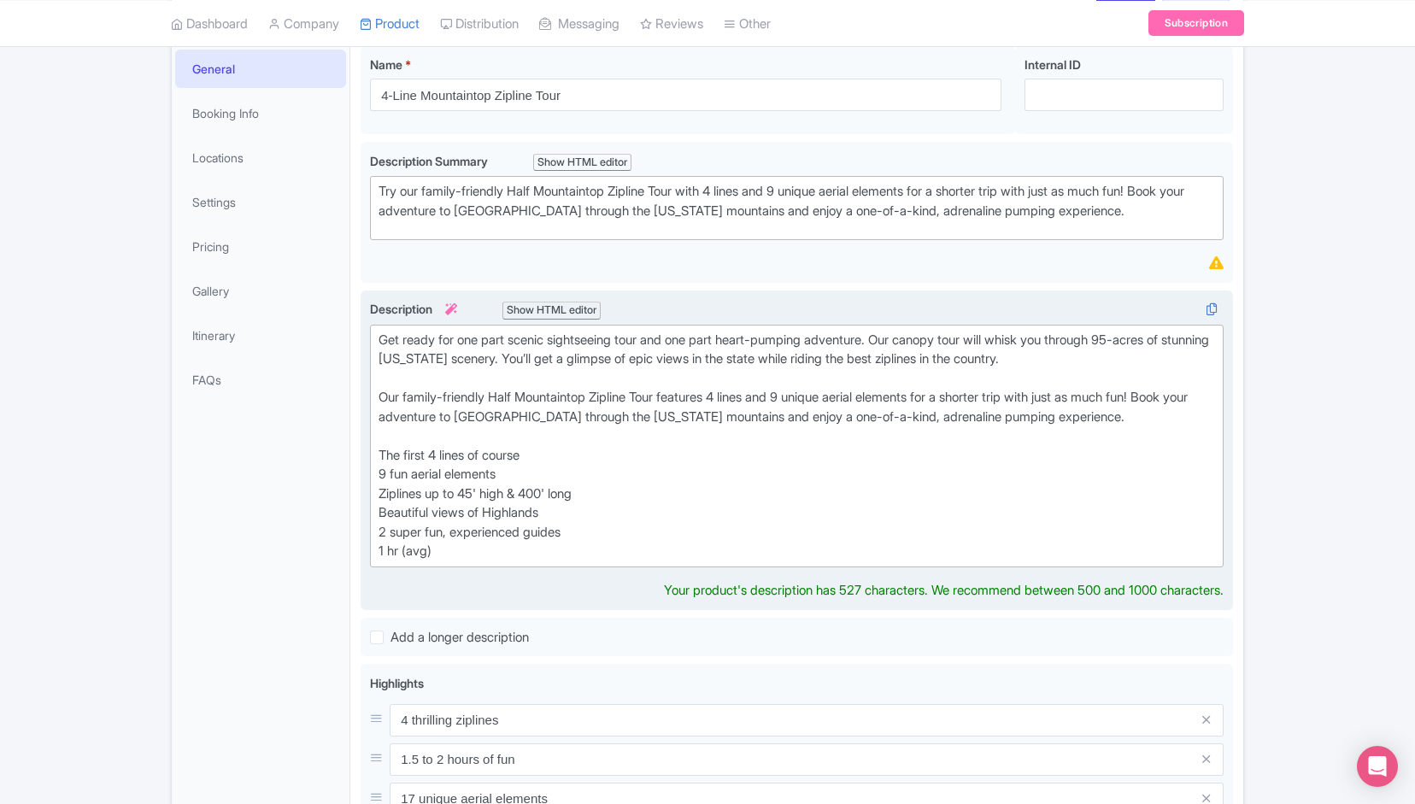
click at [379, 451] on div "Get ready for one part scenic sightseeing tour and one part heart-pumping adven…" at bounding box center [796, 398] width 836 height 135
click at [379, 490] on div "Ziplines up to 45' high & 400' long" at bounding box center [796, 494] width 836 height 20
click at [378, 469] on div "9 fun aerial elements" at bounding box center [796, 475] width 836 height 20
click at [378, 445] on div "Get ready for one part scenic sightseeing tour and one part heart-pumping adven…" at bounding box center [796, 398] width 836 height 135
click at [381, 508] on div "Beautiful views of Highlands" at bounding box center [796, 513] width 836 height 20
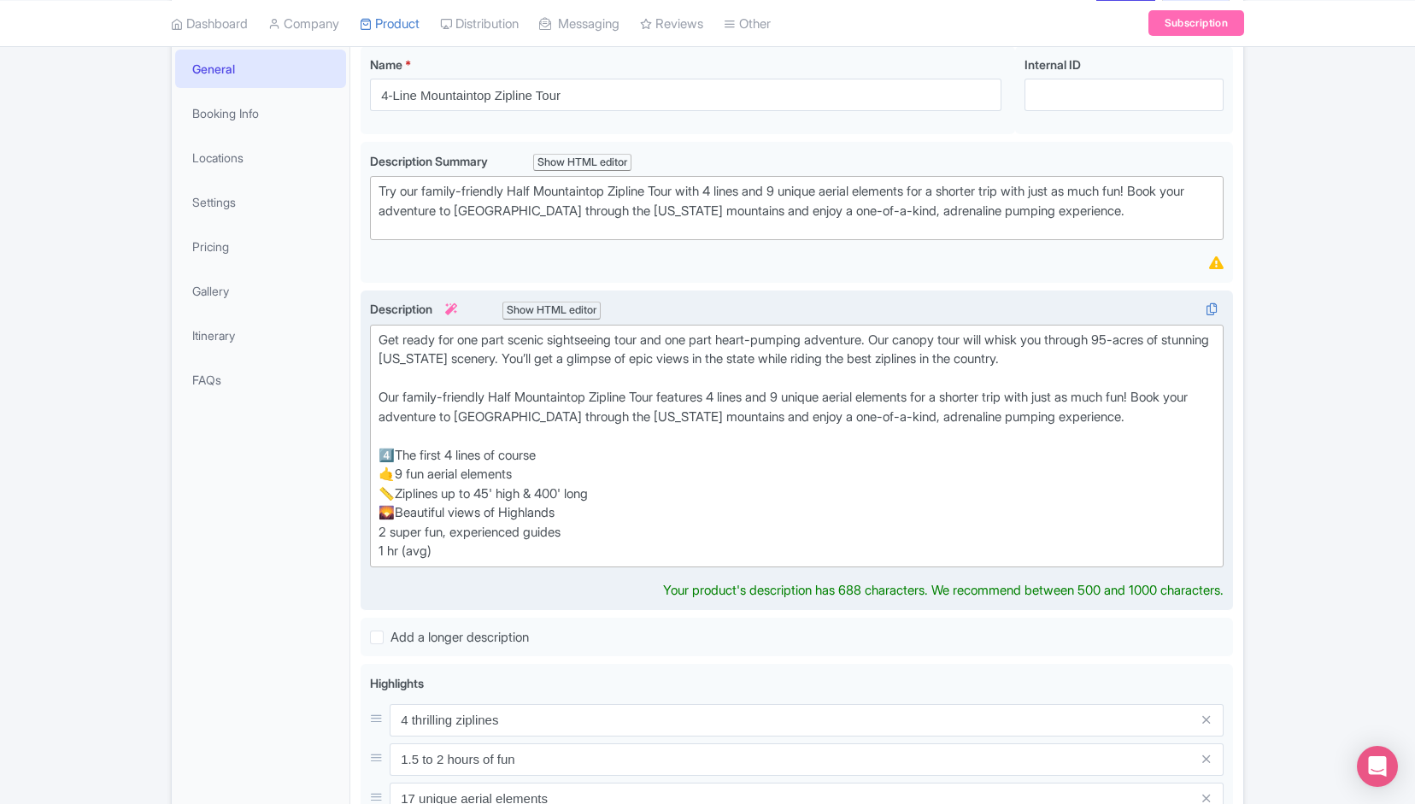
click at [382, 529] on div "2 super fun, experienced guides" at bounding box center [796, 533] width 836 height 20
click at [383, 548] on div "1 hr (avg)" at bounding box center [796, 552] width 836 height 20
type trix-editor "<div>Get ready for one part scenic sightseeing tour and one part heart-pumping …"
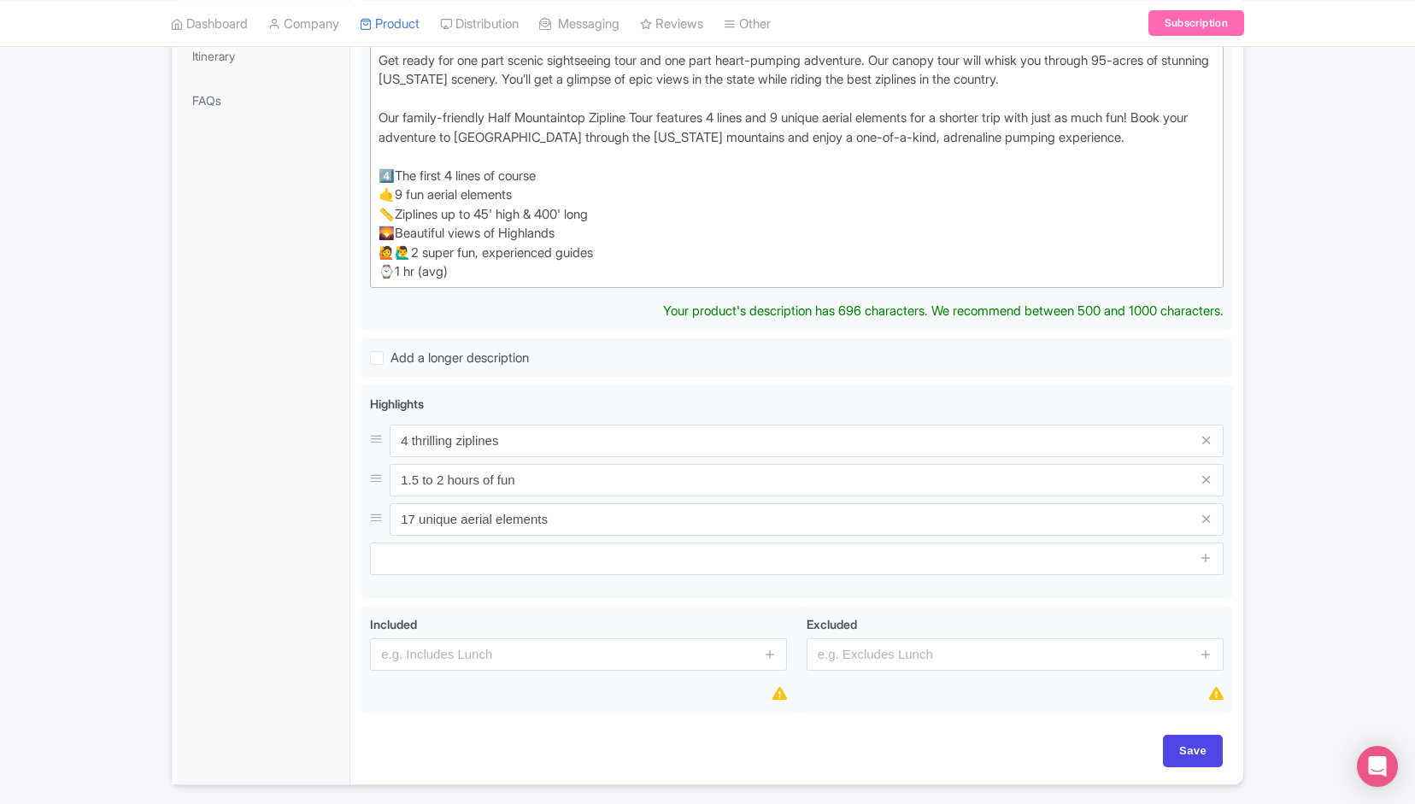
scroll to position [164, 0]
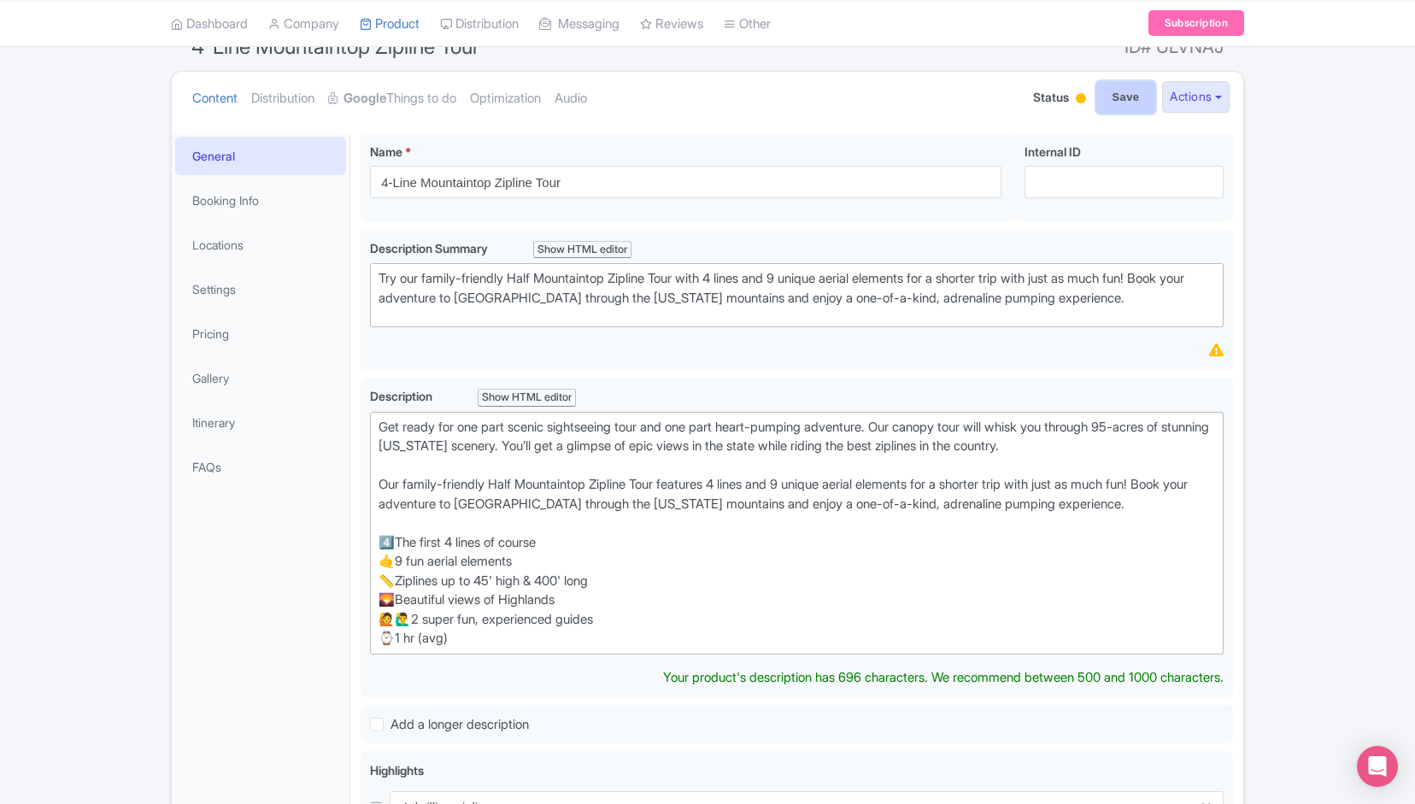
click at [1124, 100] on input "Save" at bounding box center [1126, 97] width 60 height 32
type input "Saving..."
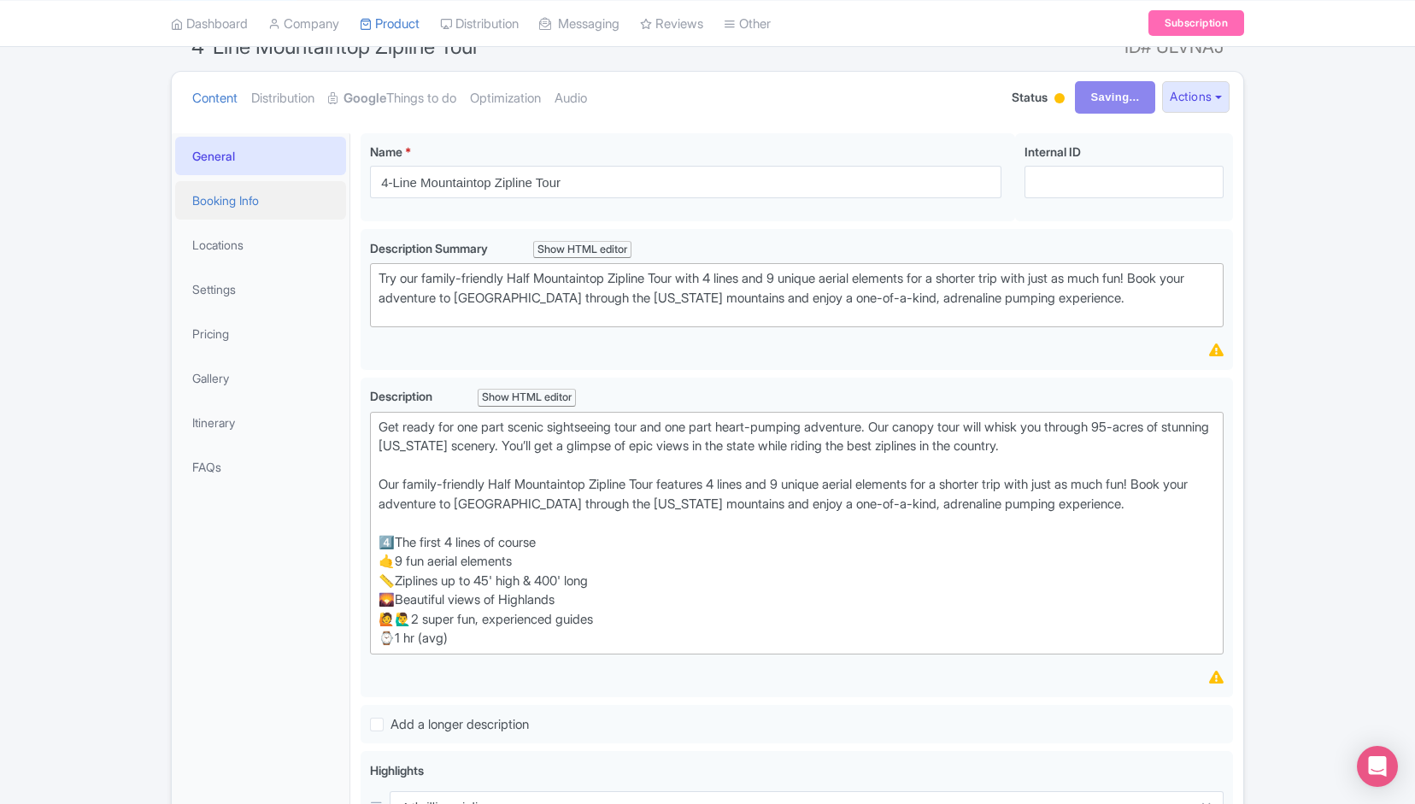
click at [264, 196] on link "Booking Info" at bounding box center [260, 200] width 171 height 38
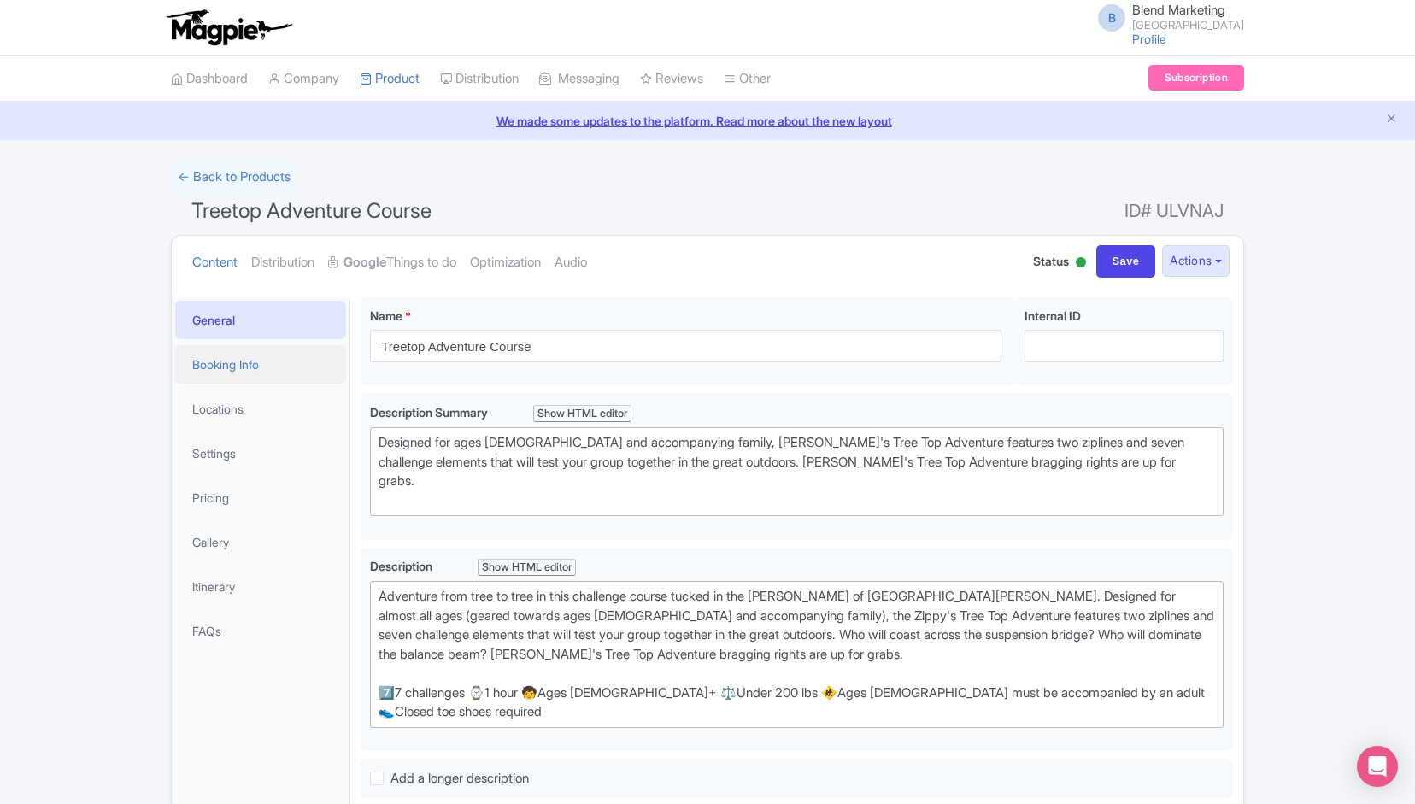
click at [236, 377] on link "Booking Info" at bounding box center [260, 364] width 171 height 38
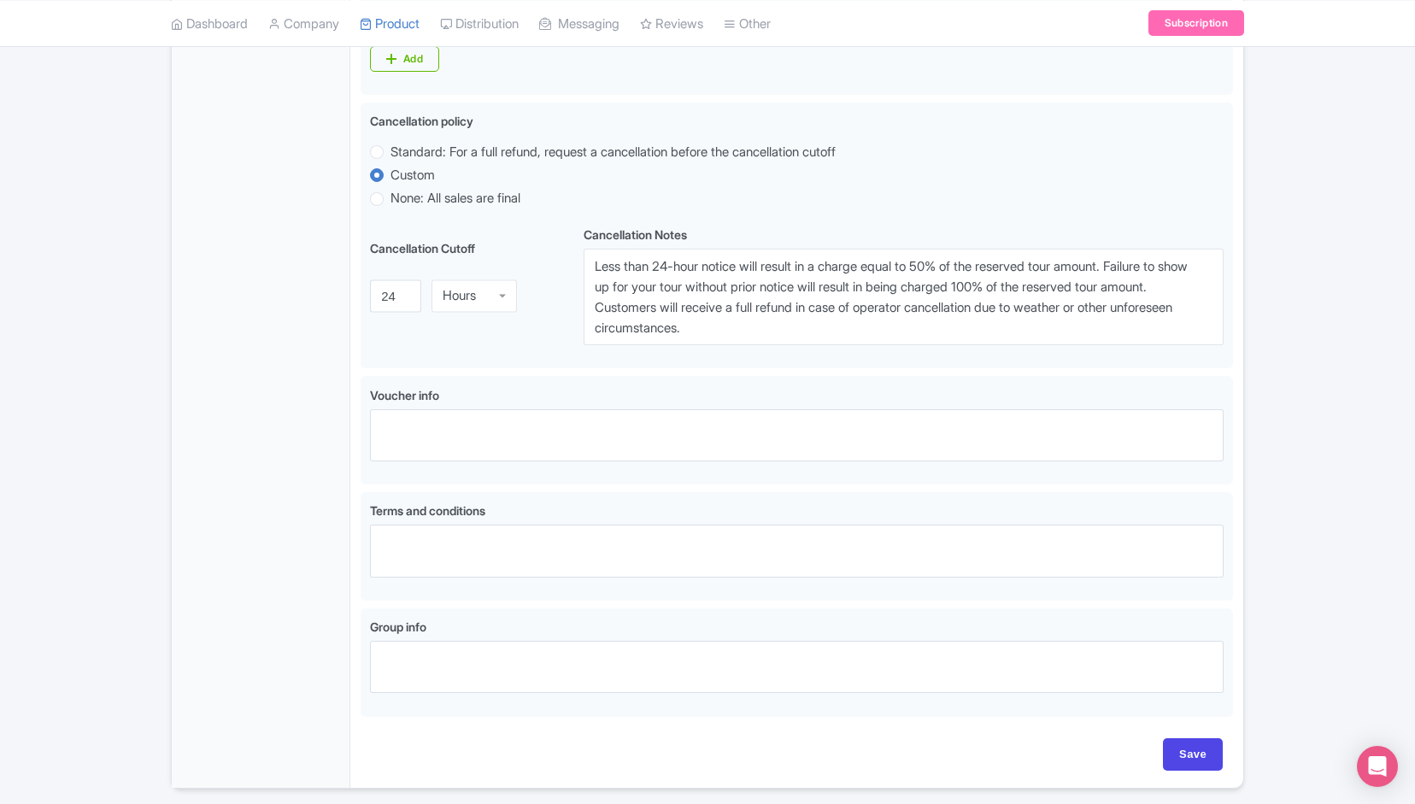
scroll to position [695, 0]
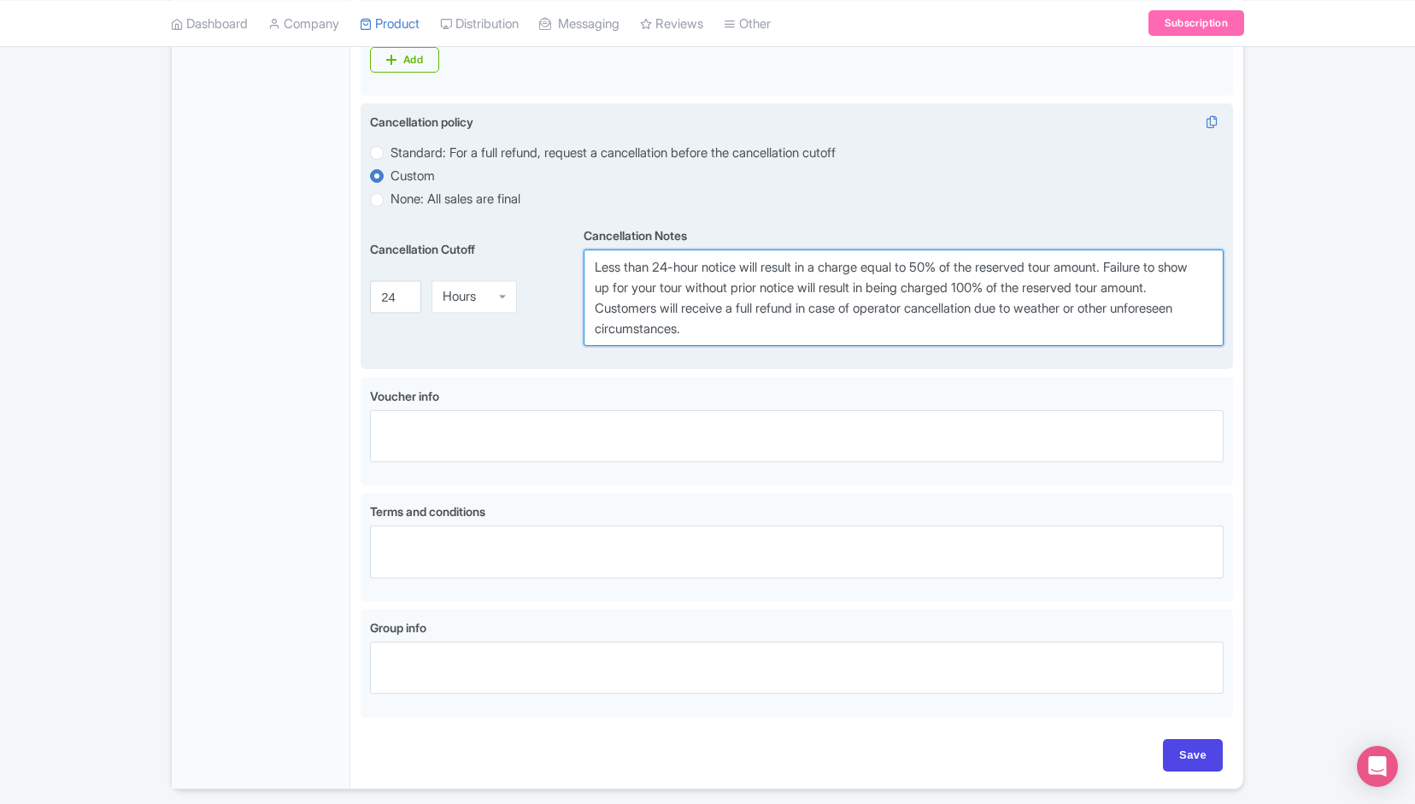
click at [687, 282] on textarea "Less than 24-hour notice will result in a charge equal to 50% of the reserved t…" at bounding box center [903, 297] width 640 height 97
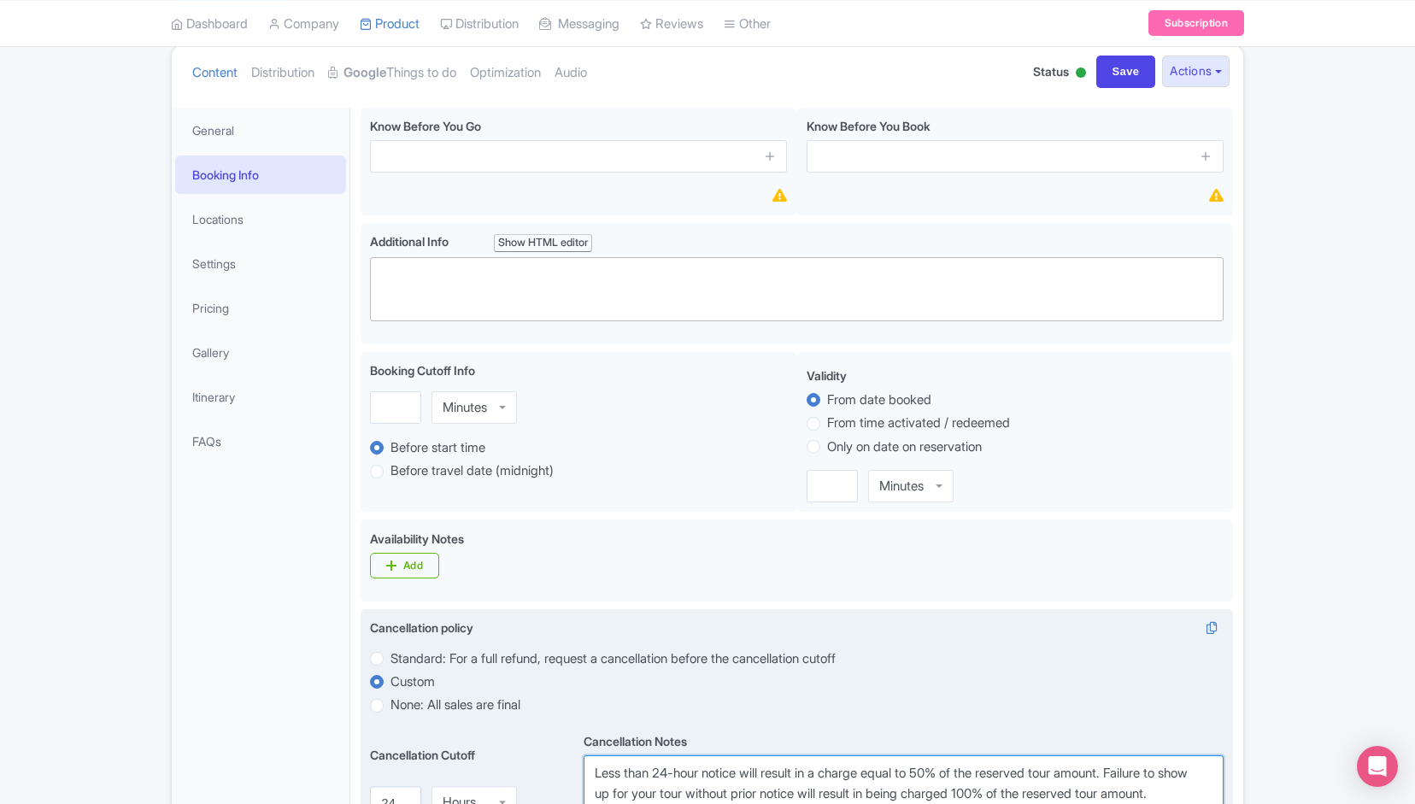
scroll to position [179, 0]
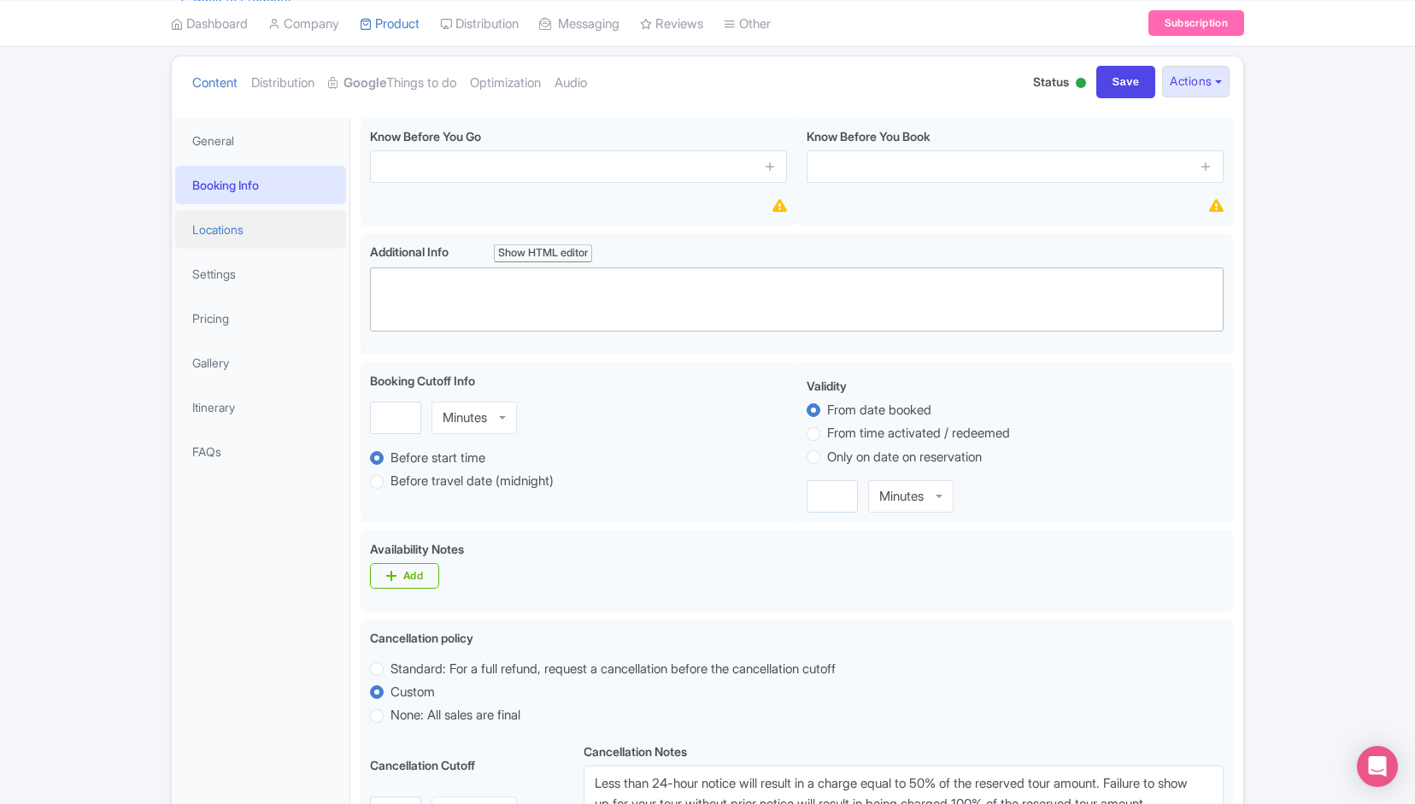
click at [237, 244] on link "Locations" at bounding box center [260, 229] width 171 height 38
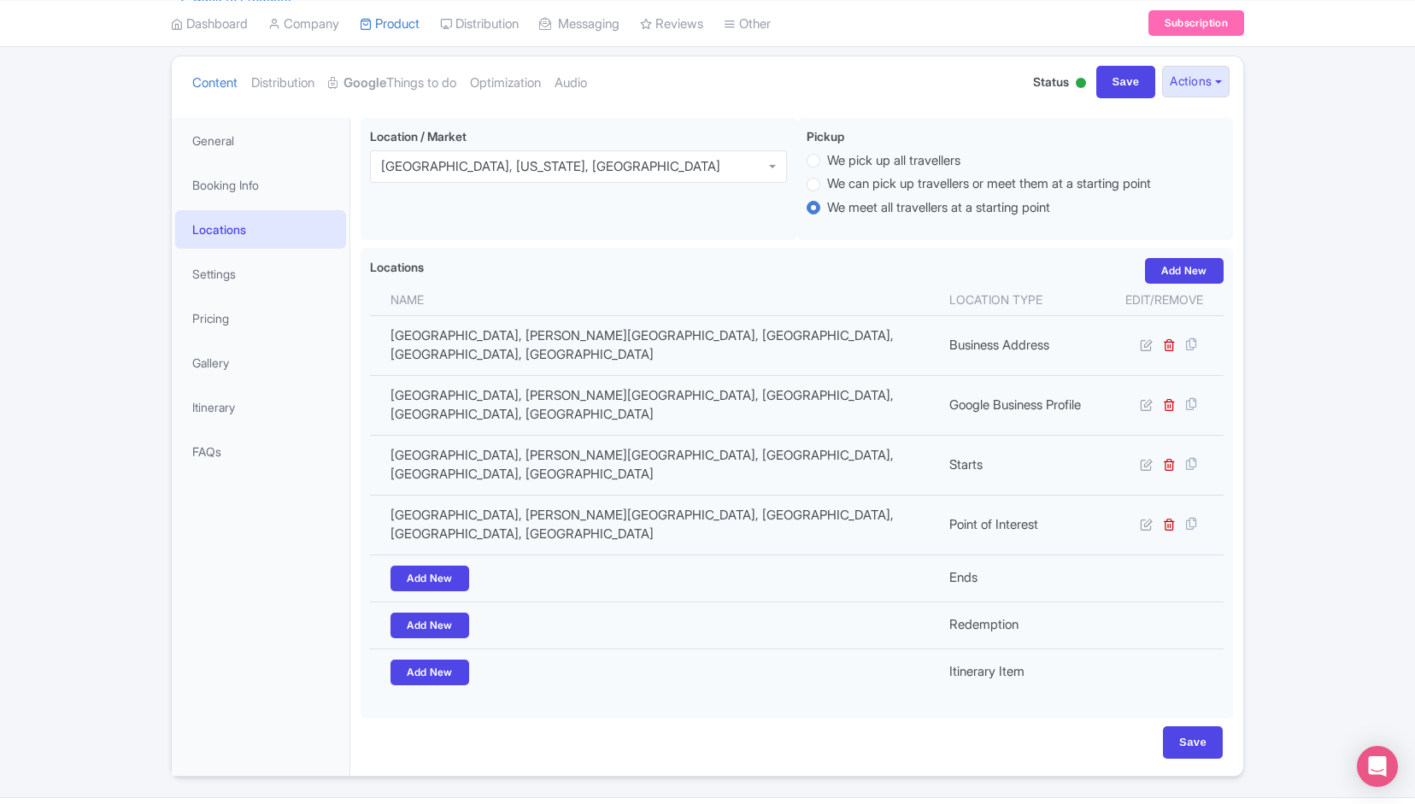
scroll to position [148, 0]
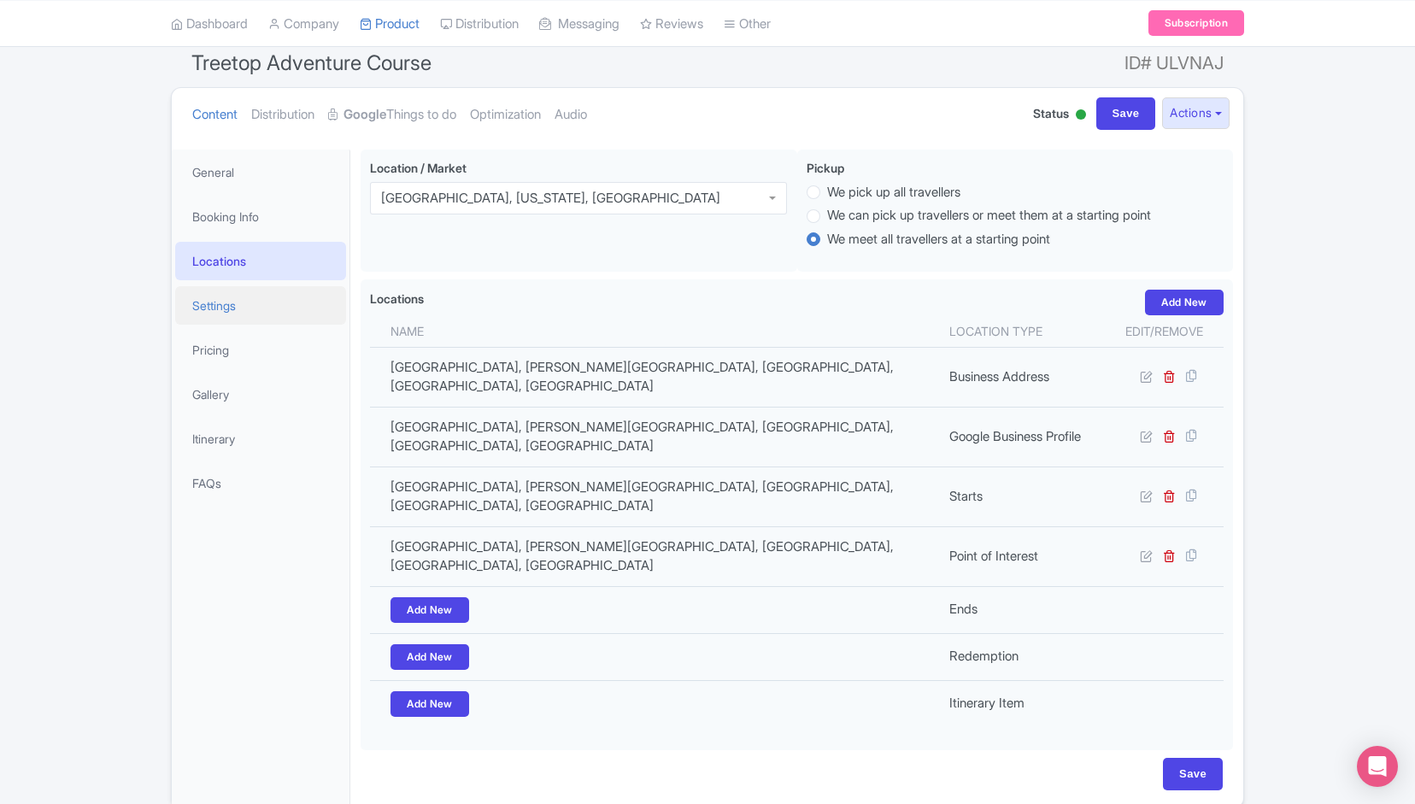
click at [241, 308] on link "Settings" at bounding box center [260, 305] width 171 height 38
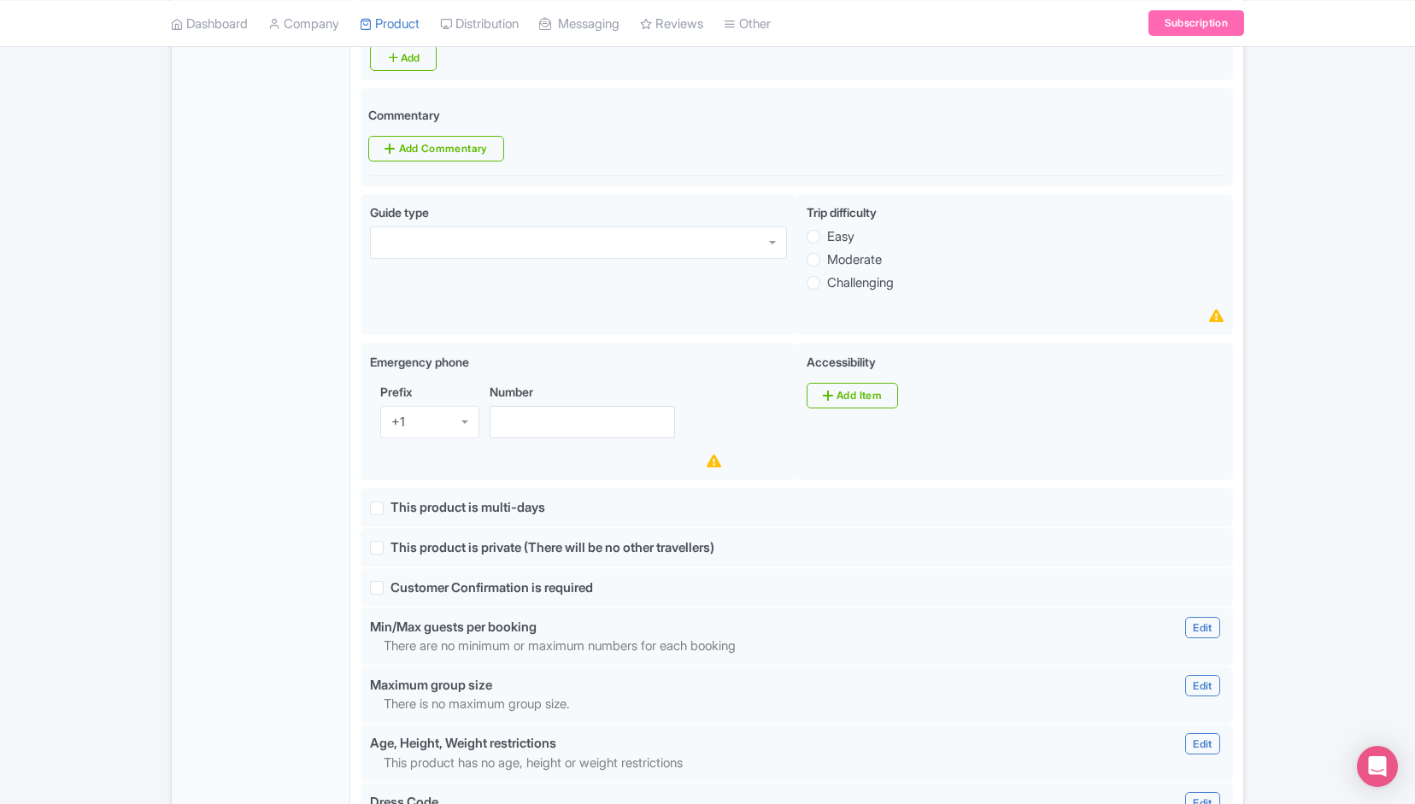
scroll to position [837, 0]
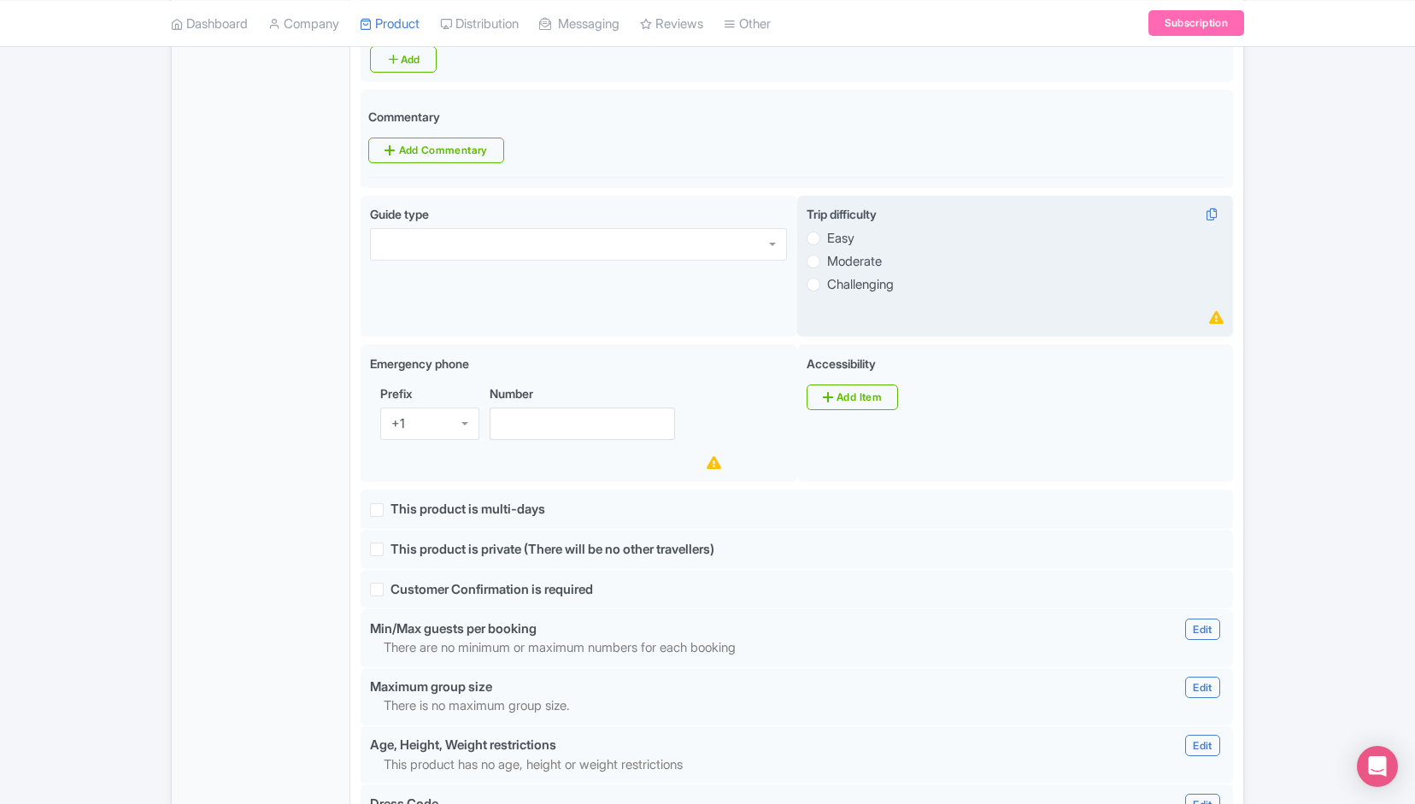
click at [827, 242] on label "Easy" at bounding box center [840, 239] width 27 height 20
click at [827, 242] on input "Easy" at bounding box center [835, 236] width 17 height 17
radio input "true"
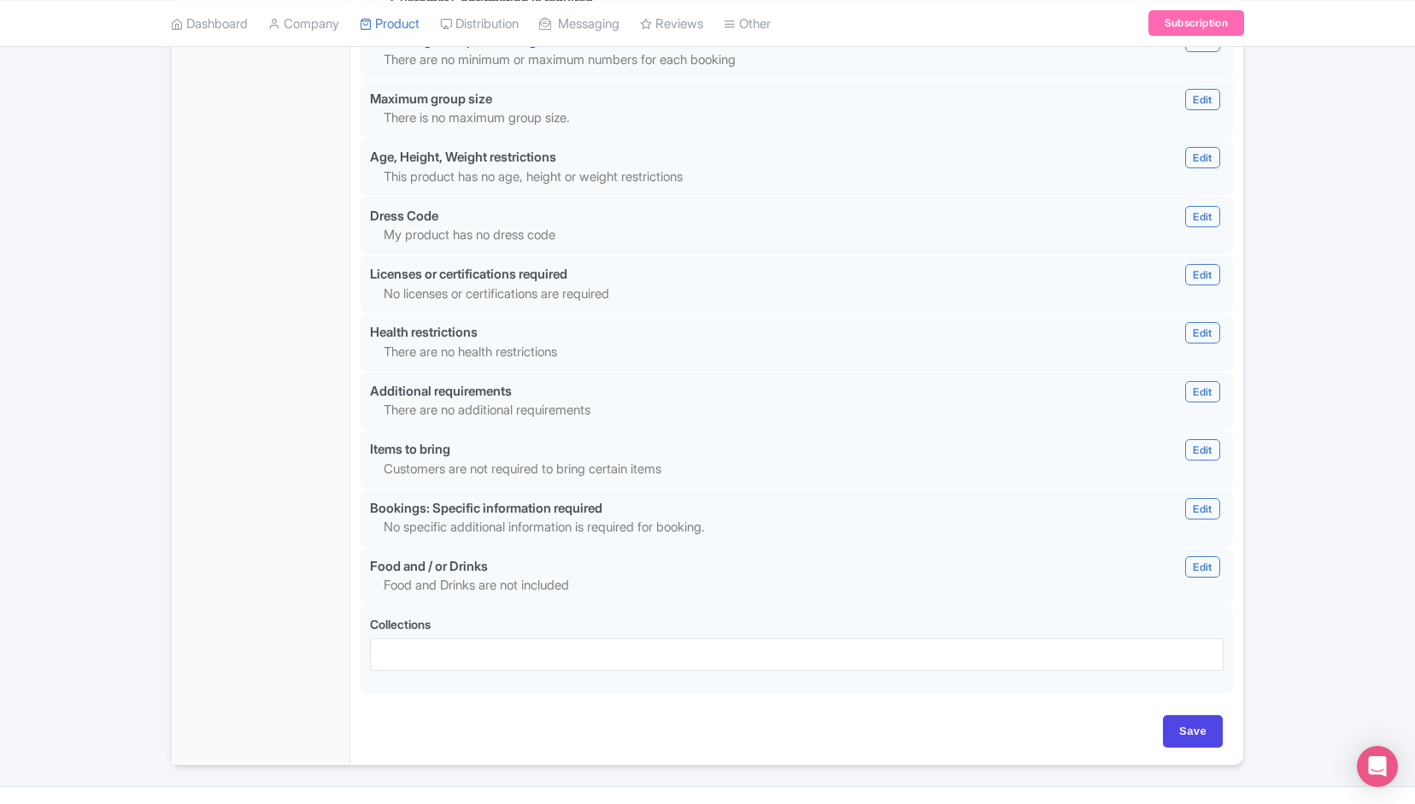
scroll to position [1456, 0]
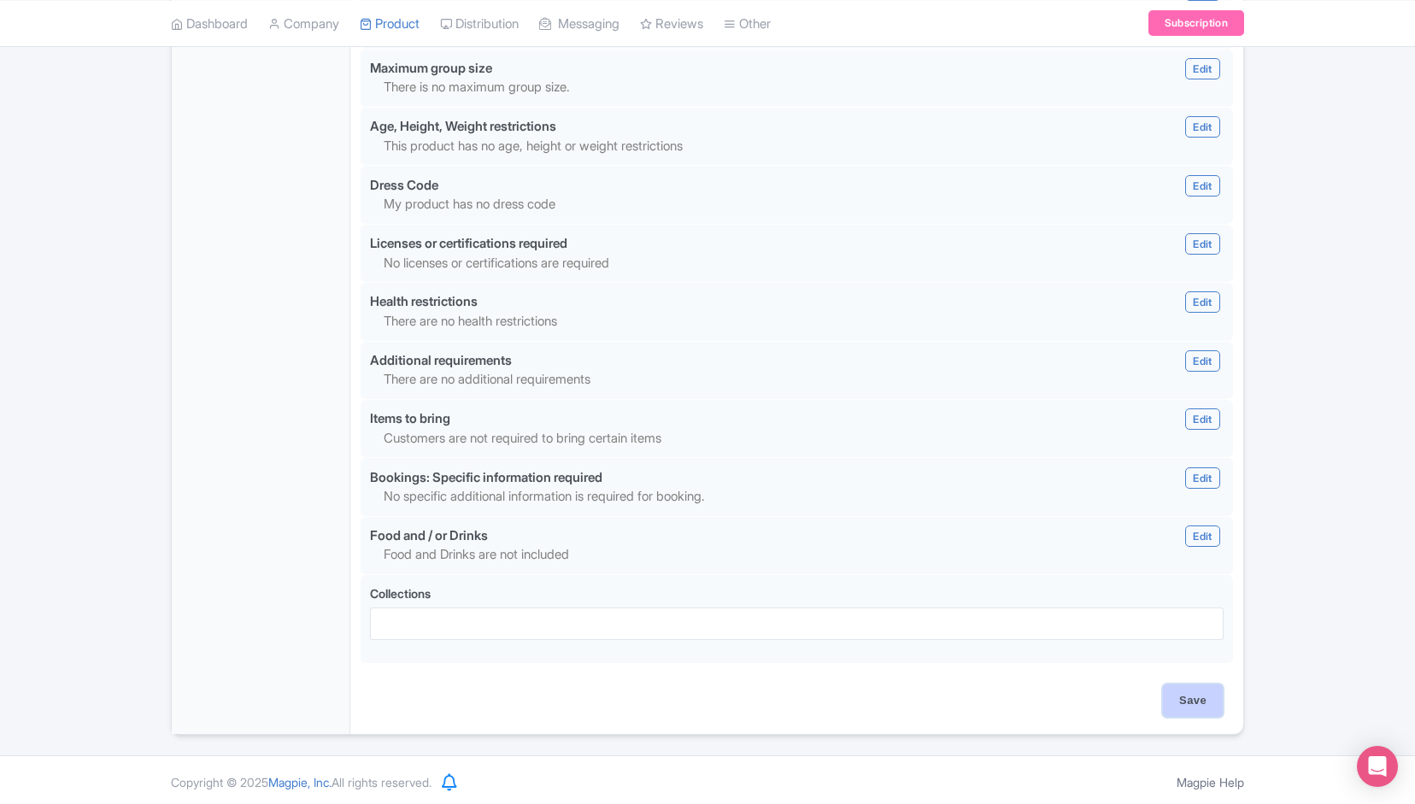
click at [1184, 689] on input "Save" at bounding box center [1193, 700] width 60 height 32
type input "Saving..."
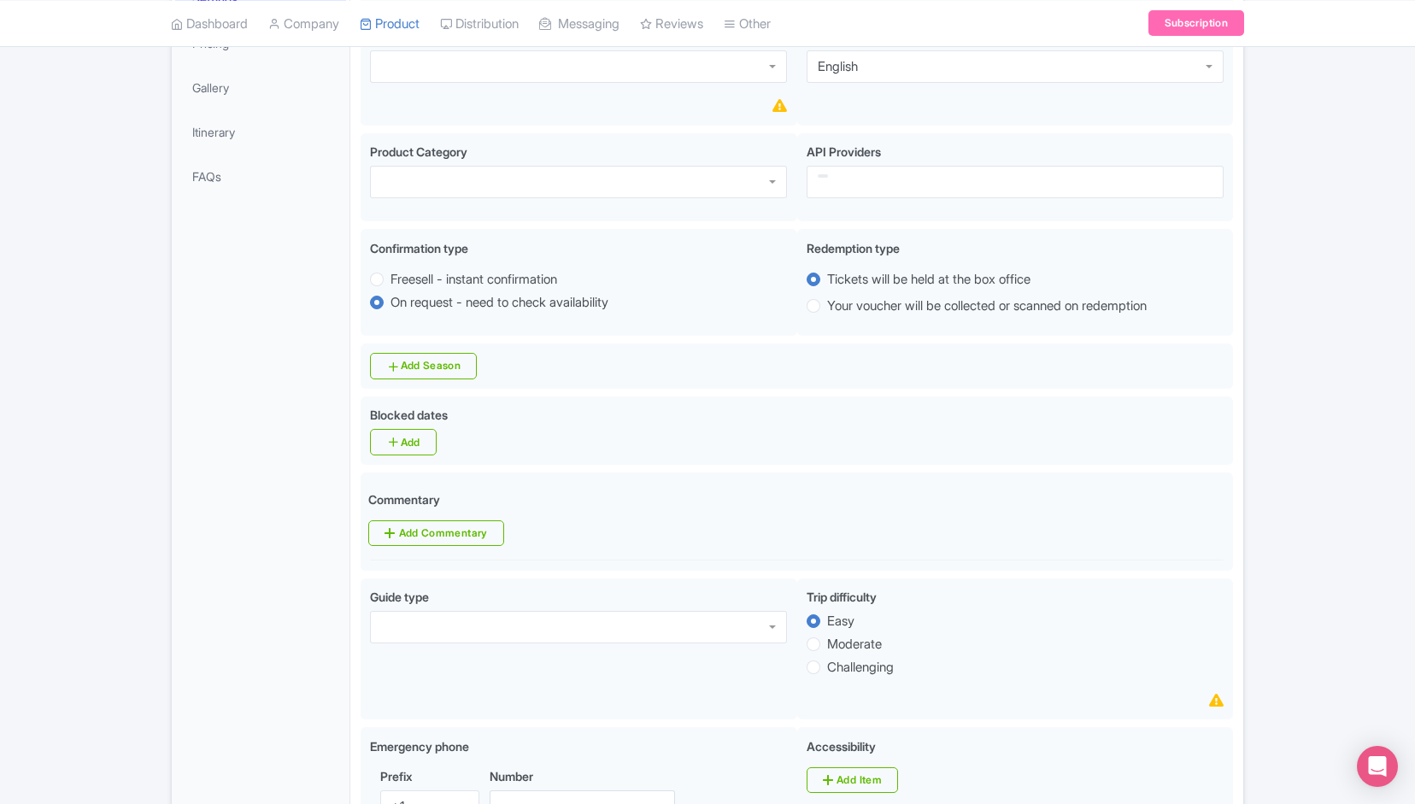
scroll to position [275, 0]
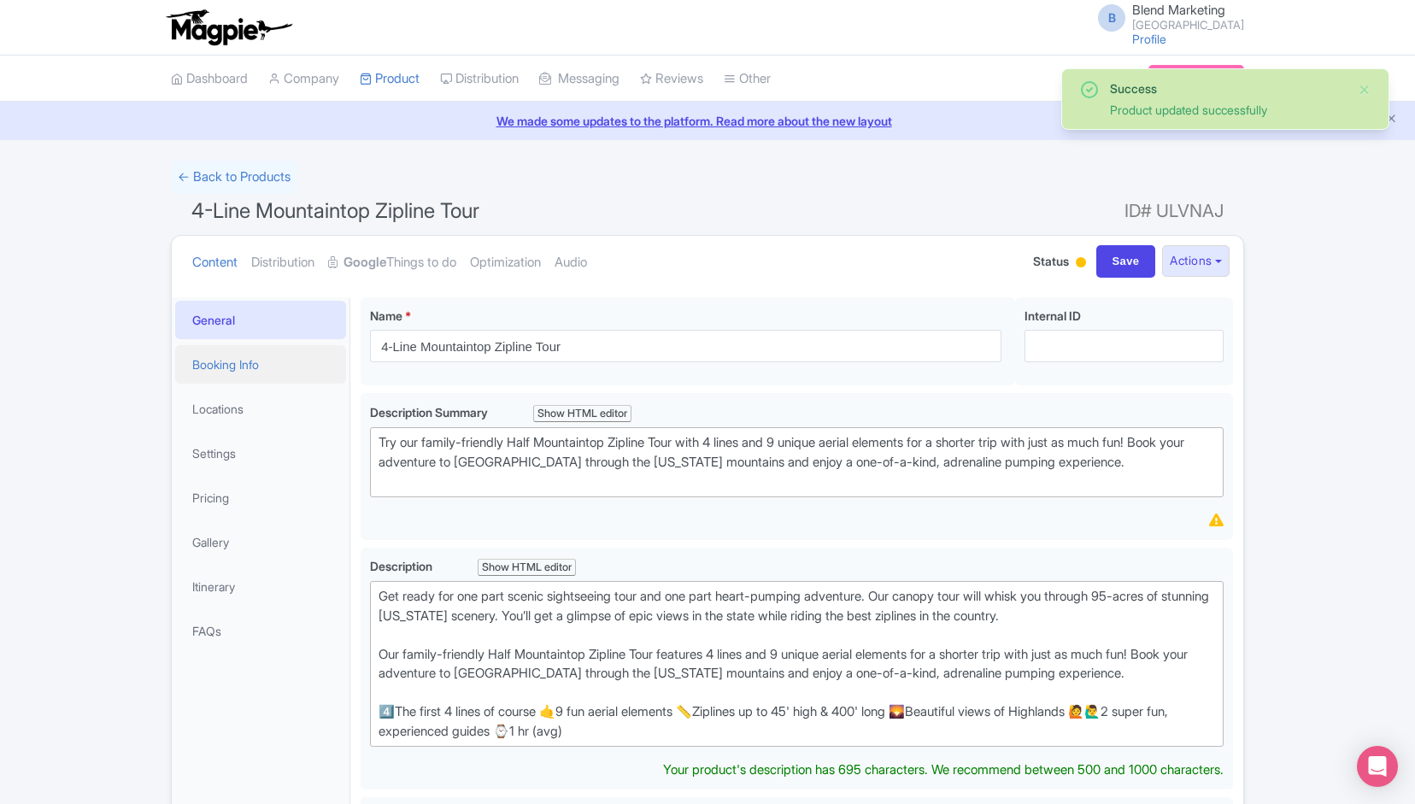
click at [231, 369] on link "Booking Info" at bounding box center [260, 364] width 171 height 38
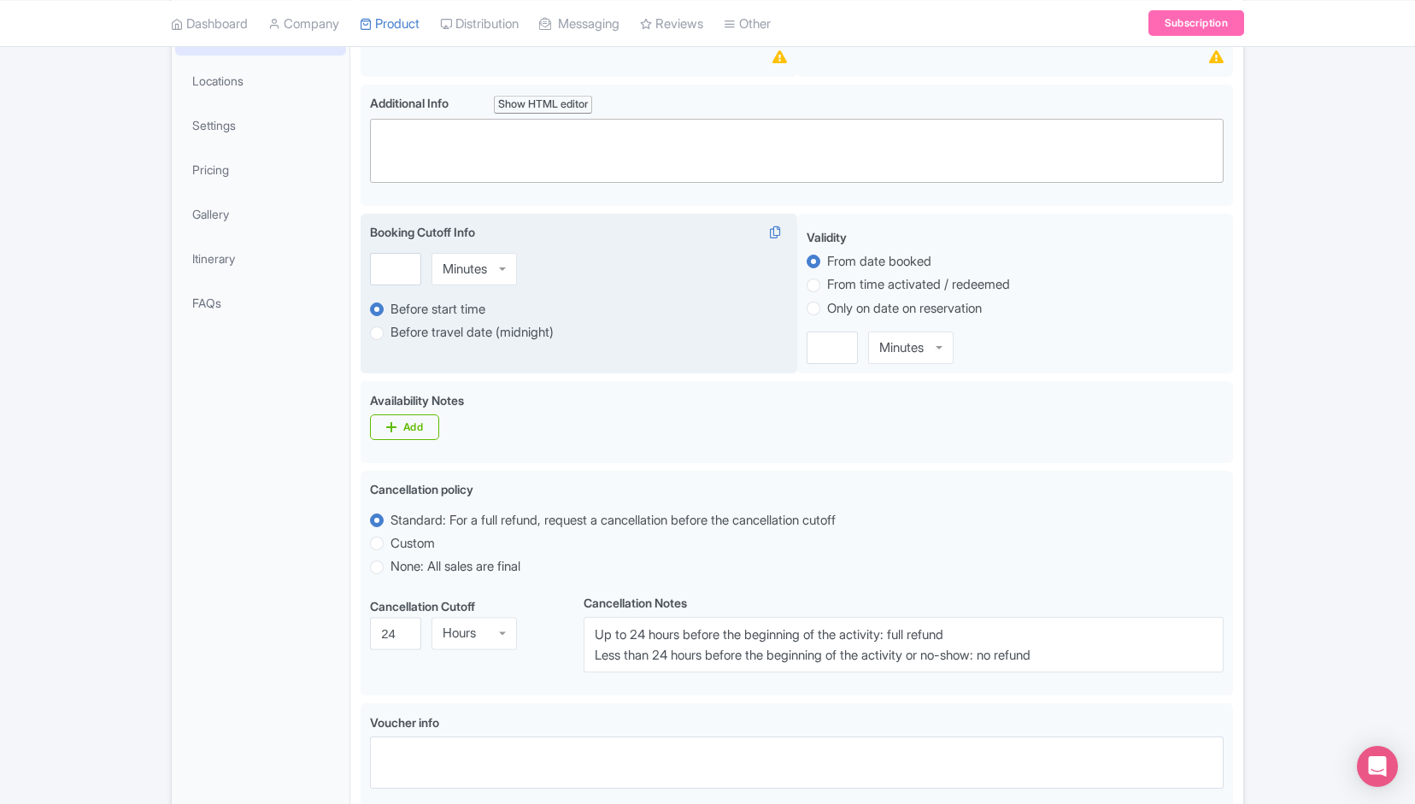
scroll to position [329, 0]
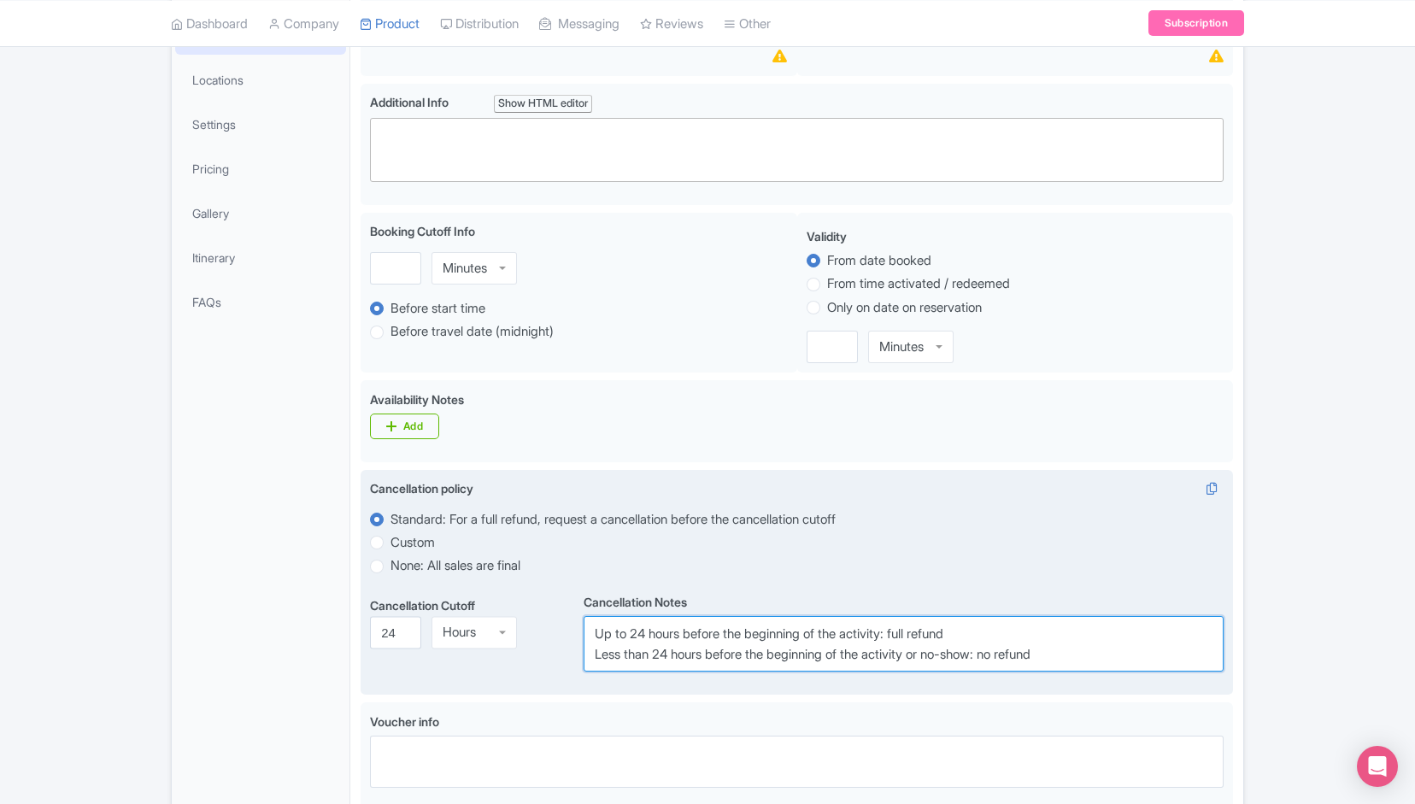
click at [730, 635] on textarea "Up to 24 hours before the beginning of the activity: full refund Less than 24 h…" at bounding box center [903, 644] width 640 height 56
paste textarea "Less than 24-hour notice will result in a charge equal to 50% of the reserved t…"
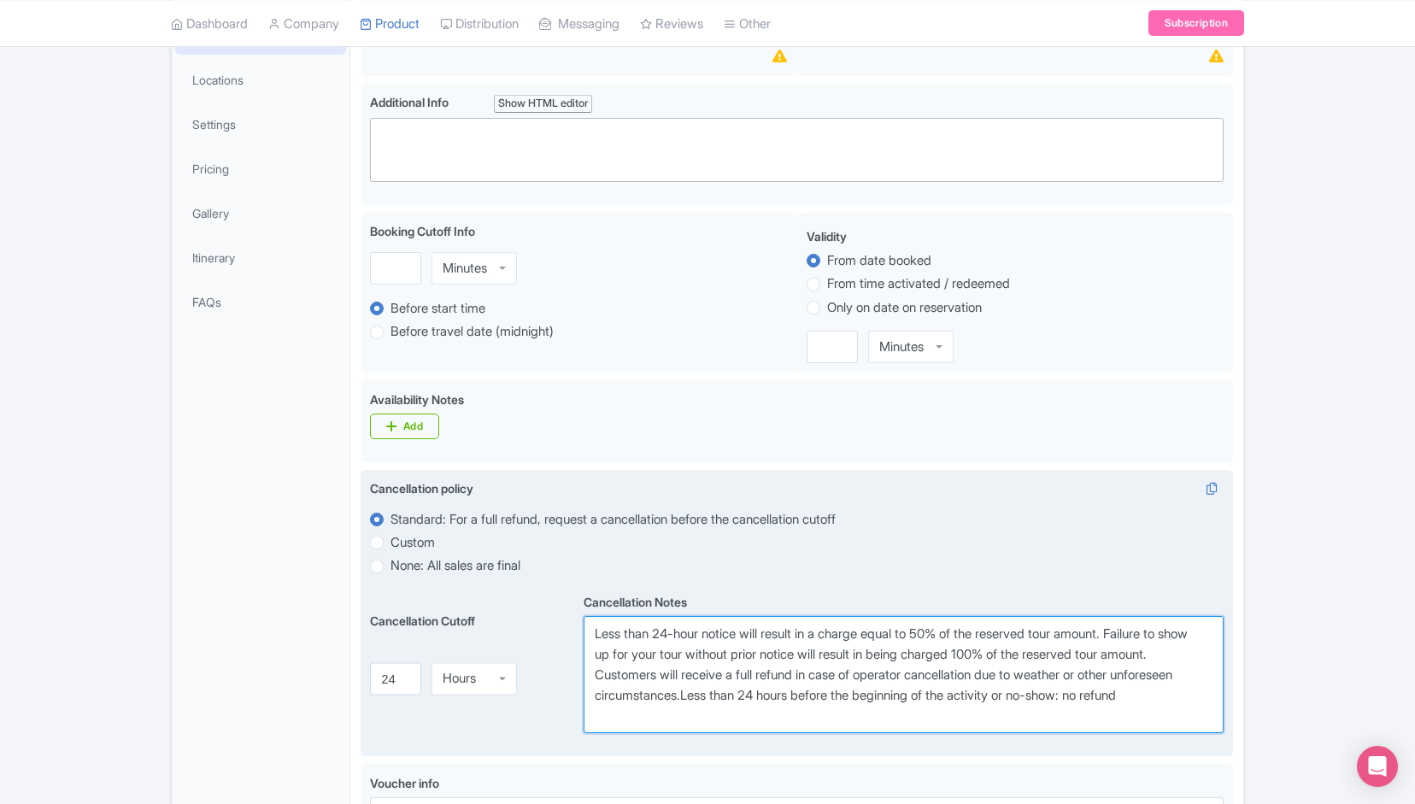
paste textarea
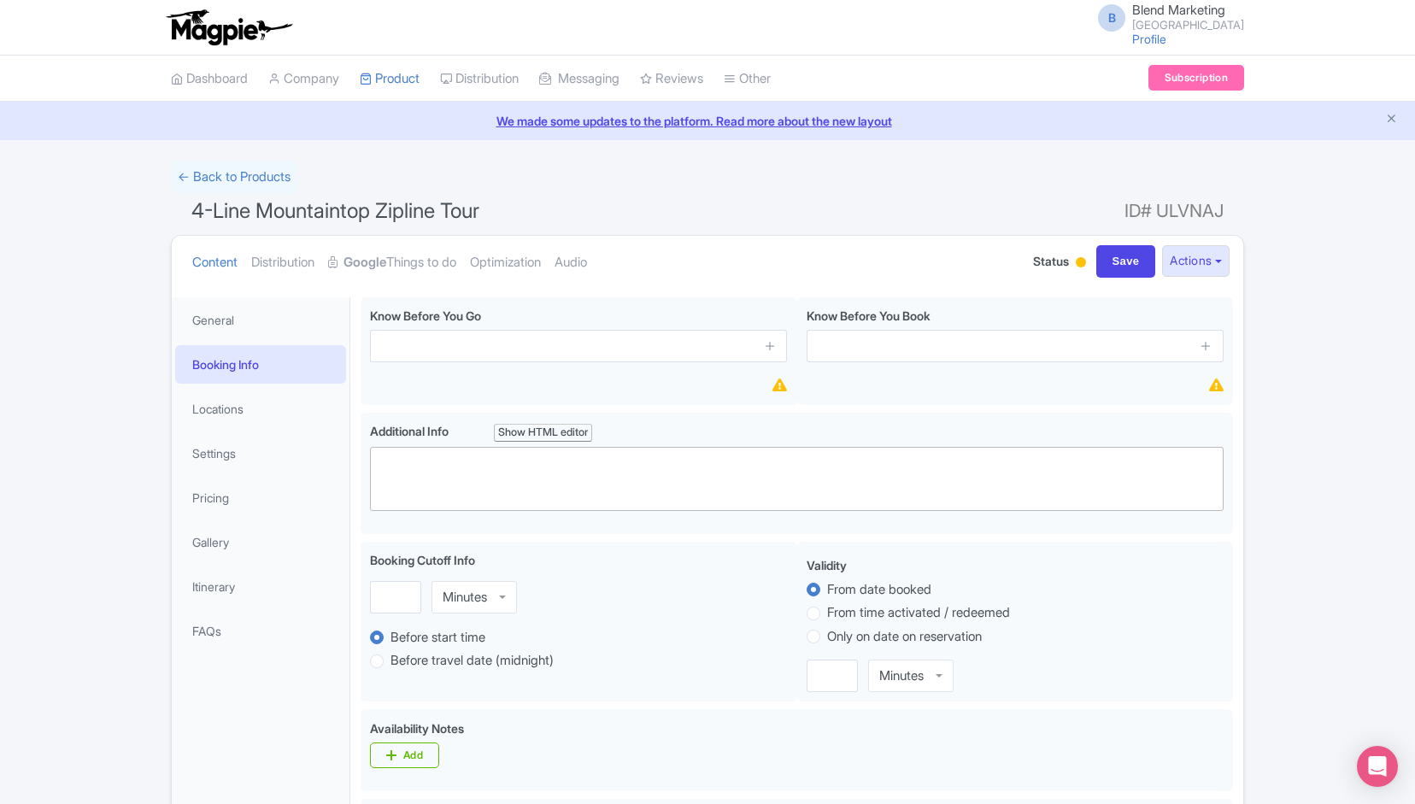
scroll to position [2, 0]
type textarea "Less than 24-hour notice will result in a charge equal to 50% of the reserved t…"
click at [248, 418] on link "Locations" at bounding box center [260, 407] width 171 height 38
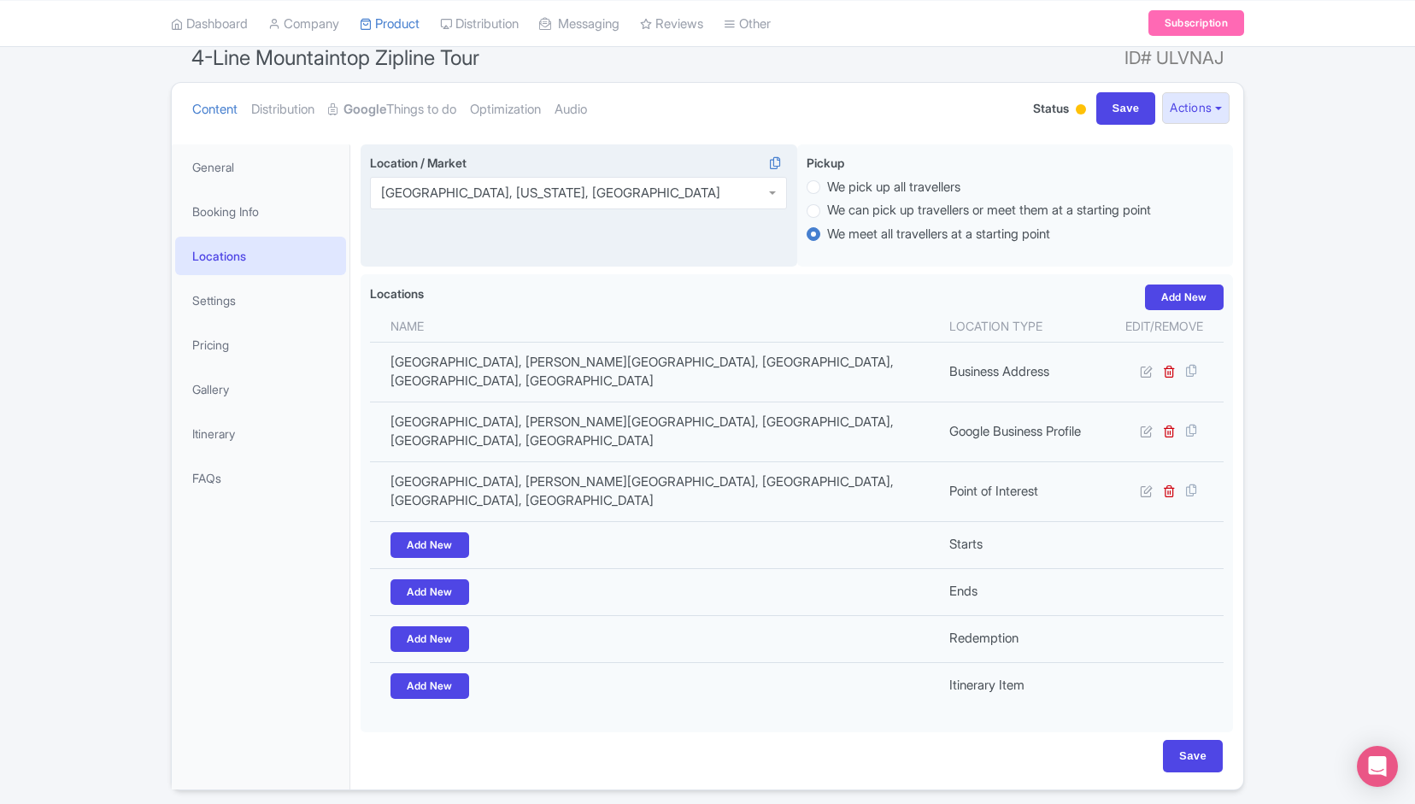
scroll to position [152, 0]
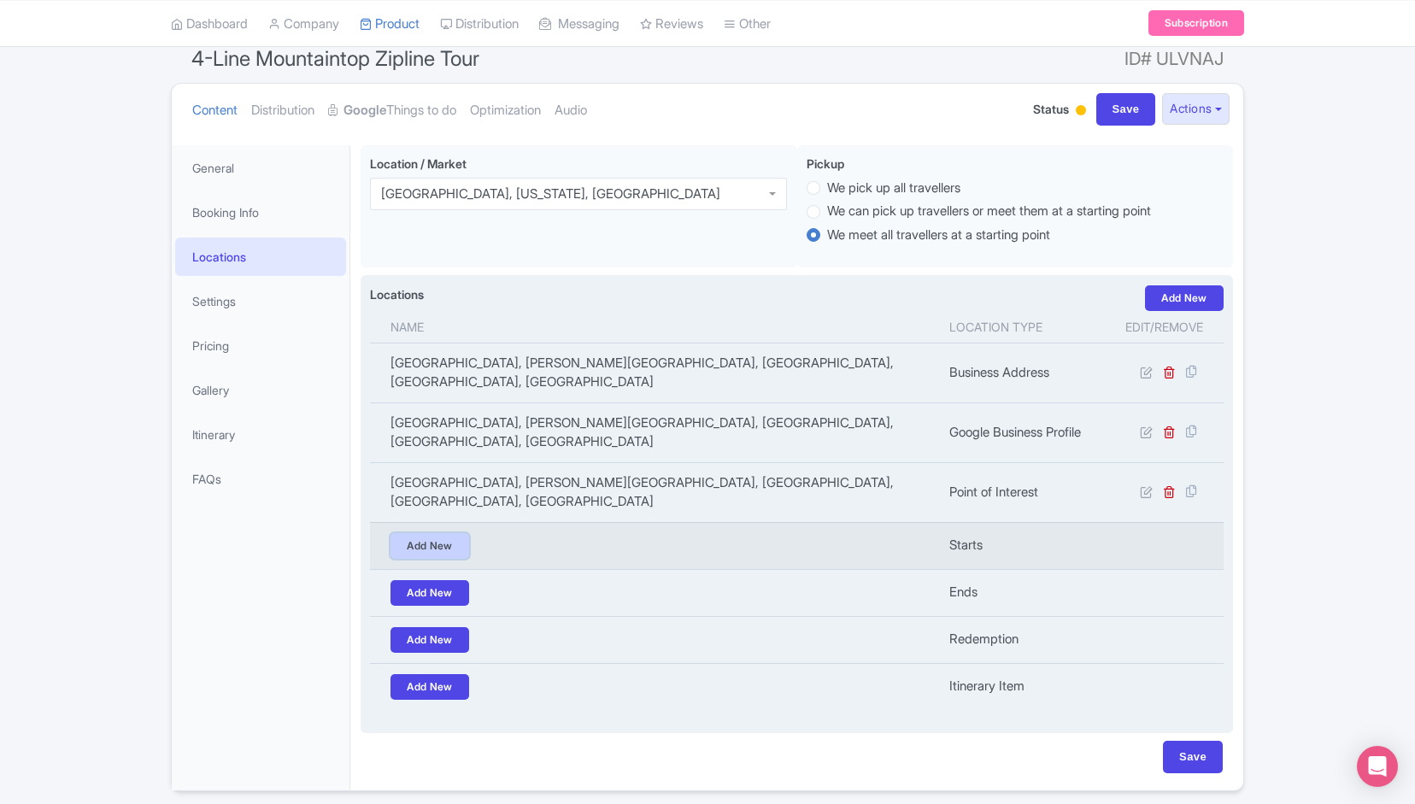
click at [421, 533] on link "Add New" at bounding box center [429, 546] width 79 height 26
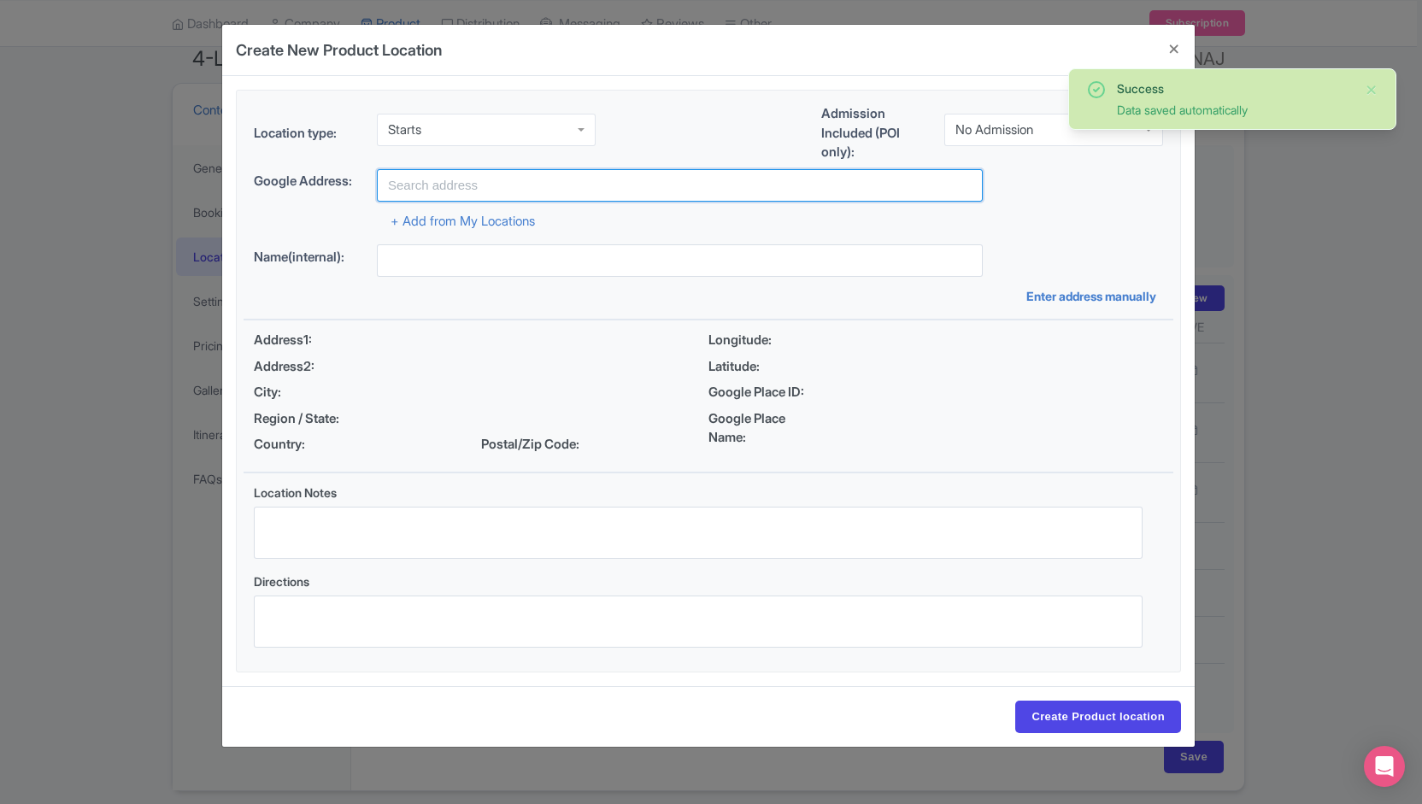
click at [497, 184] on input "text" at bounding box center [680, 185] width 606 height 32
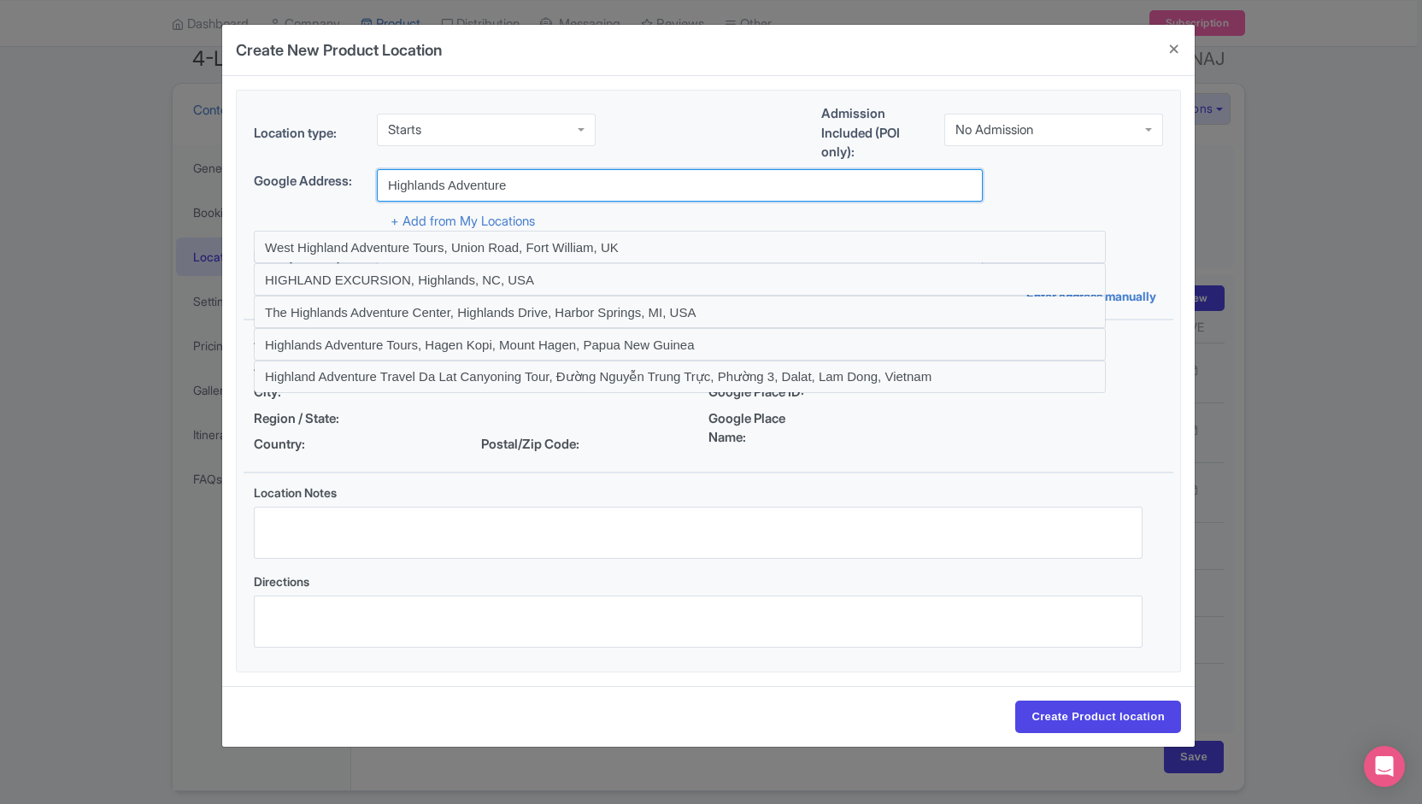
click at [473, 172] on input "Highlands Adventure" at bounding box center [680, 185] width 606 height 32
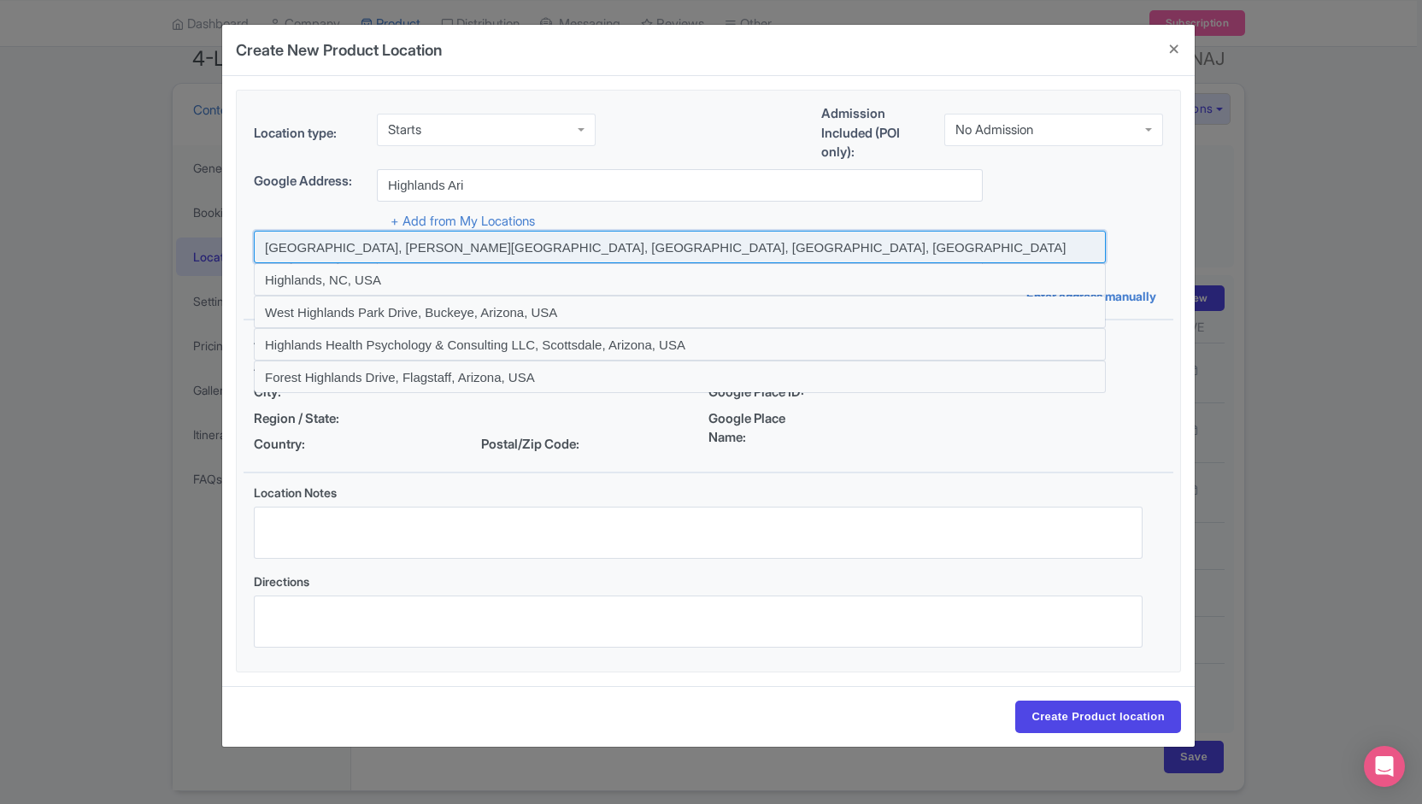
click at [466, 249] on input at bounding box center [680, 247] width 852 height 32
type input "[GEOGRAPHIC_DATA], [PERSON_NAME][GEOGRAPHIC_DATA], [GEOGRAPHIC_DATA], [GEOGRAPH…"
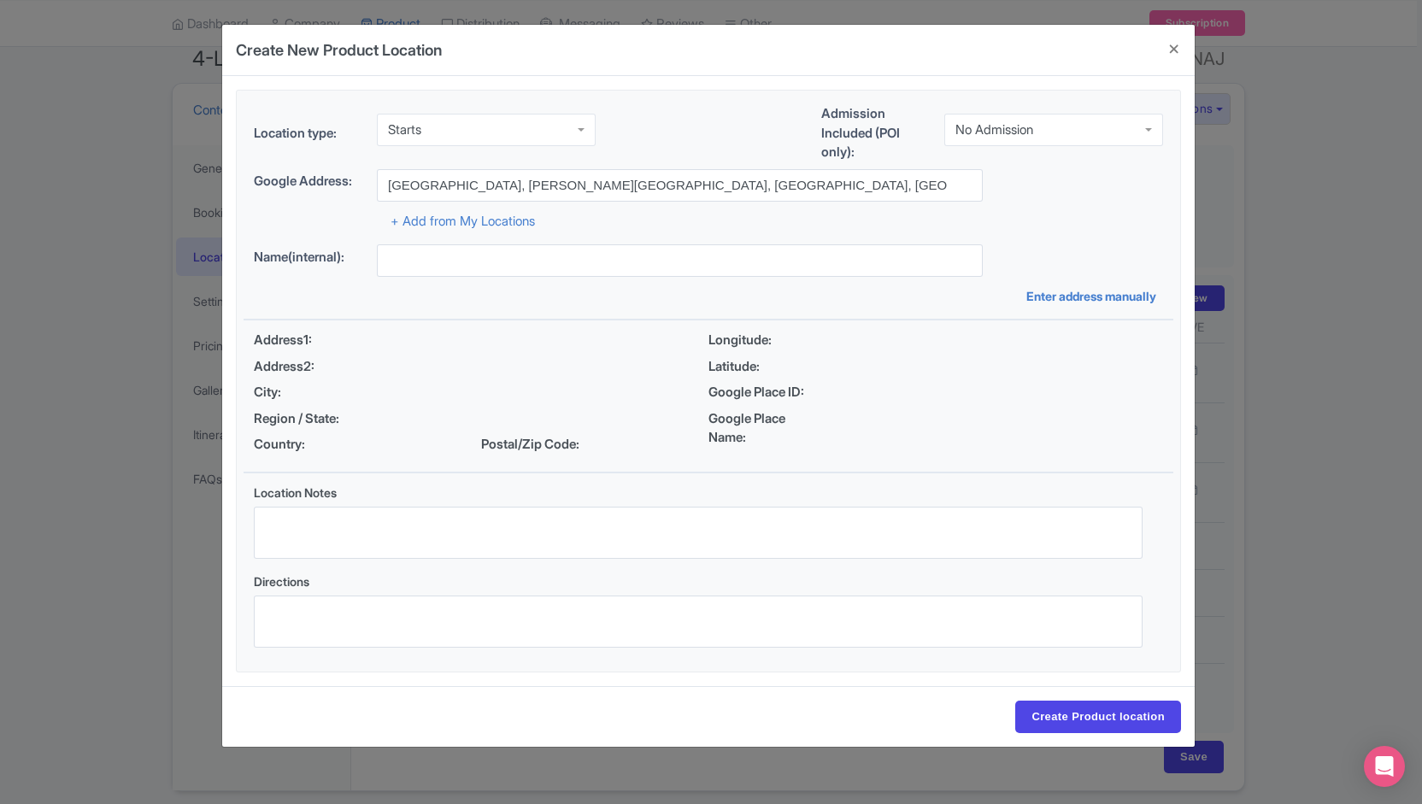
type input "Highlands Aerial Park, 9625 Dillard Rd, Scaly Mountain, NC 28775, USA"
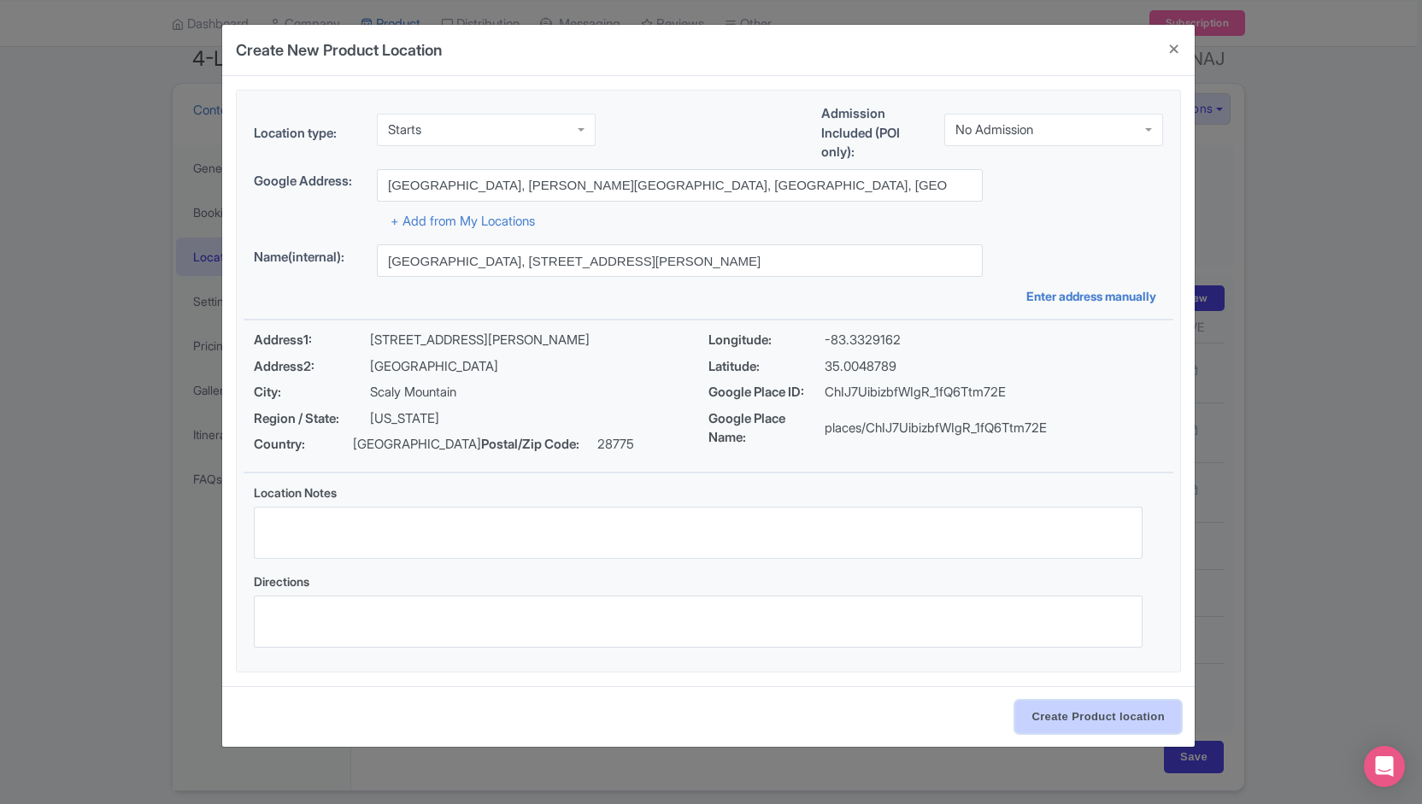
click at [1046, 707] on input "Create Product location" at bounding box center [1098, 717] width 166 height 32
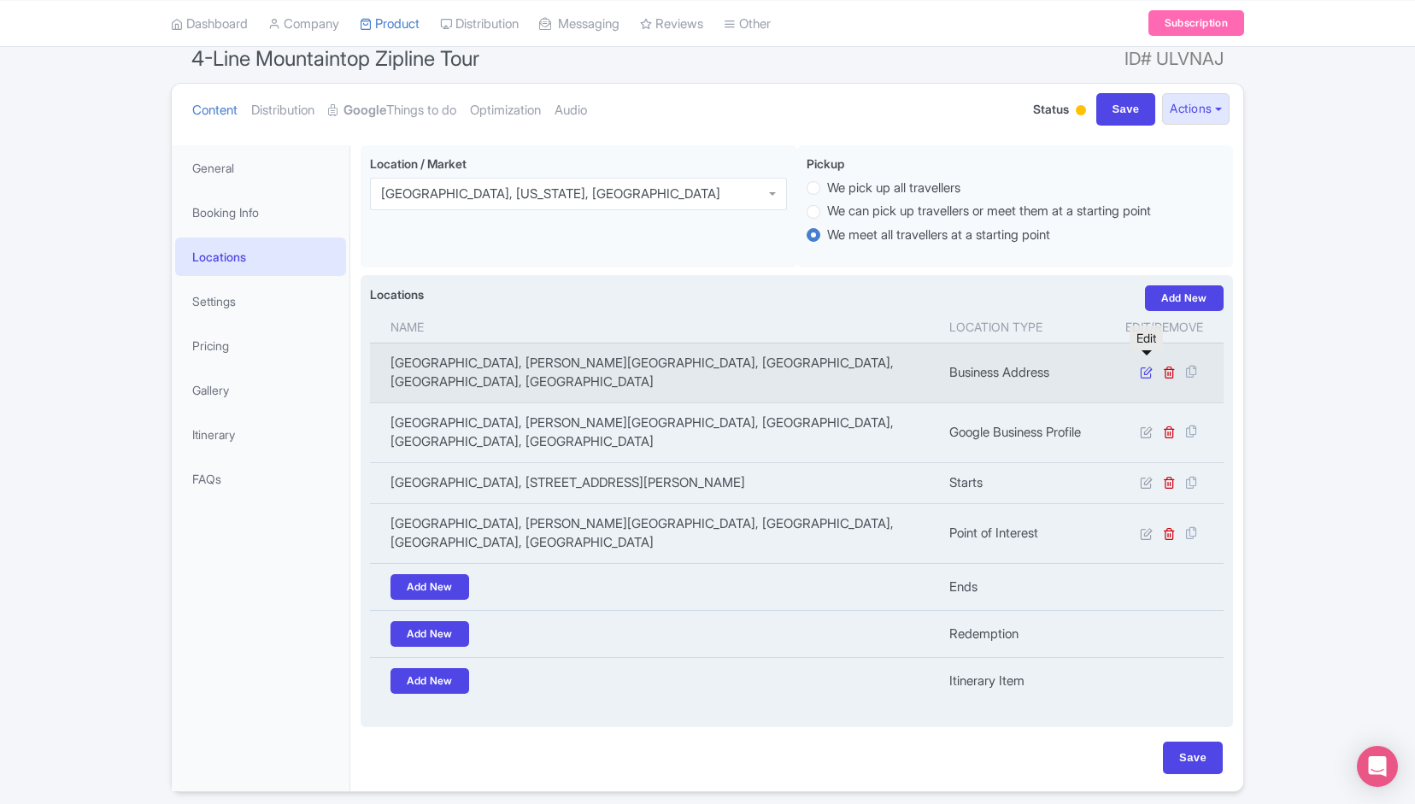
click at [1145, 366] on icon at bounding box center [1146, 372] width 13 height 13
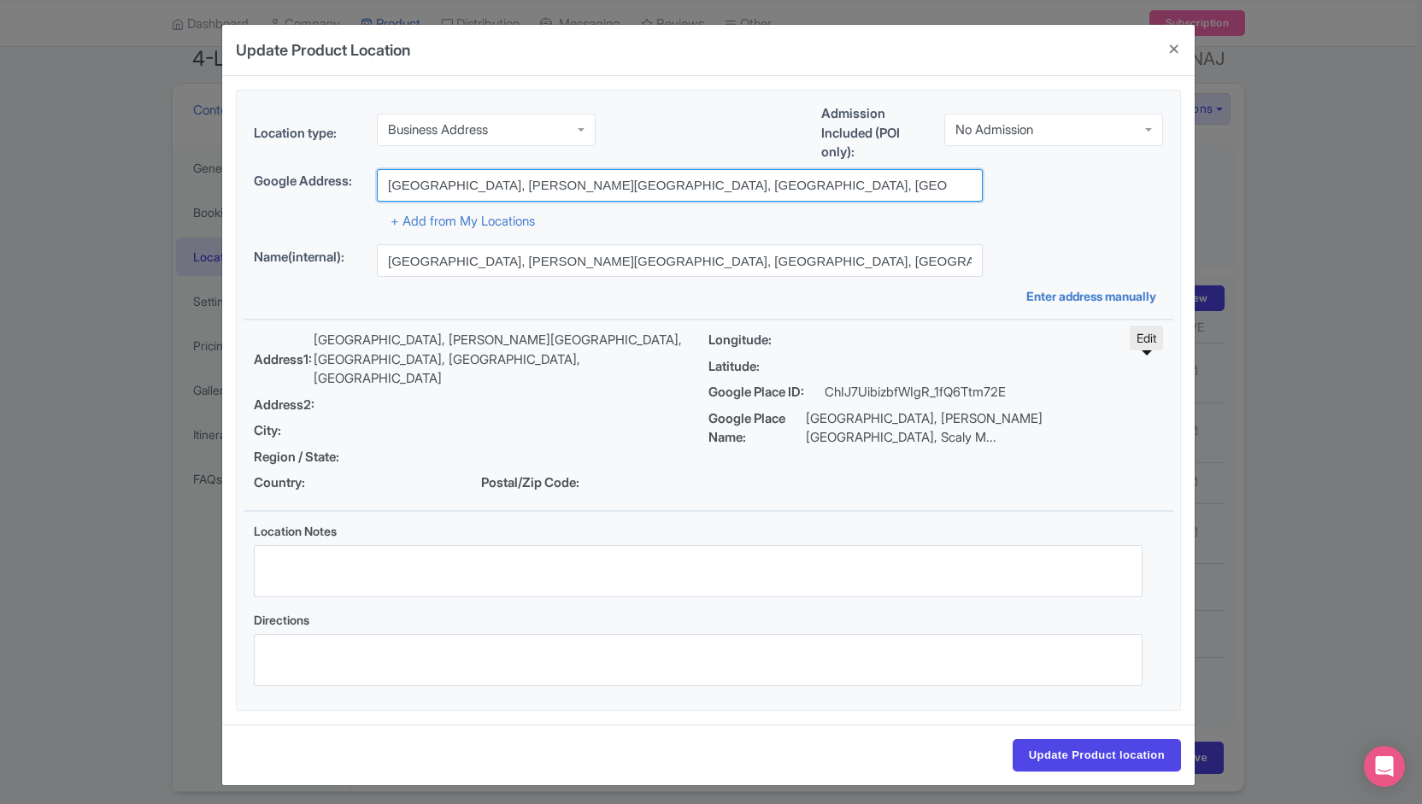
click at [488, 186] on input "[GEOGRAPHIC_DATA], [PERSON_NAME][GEOGRAPHIC_DATA], [GEOGRAPHIC_DATA], [GEOGRAPH…" at bounding box center [680, 185] width 606 height 32
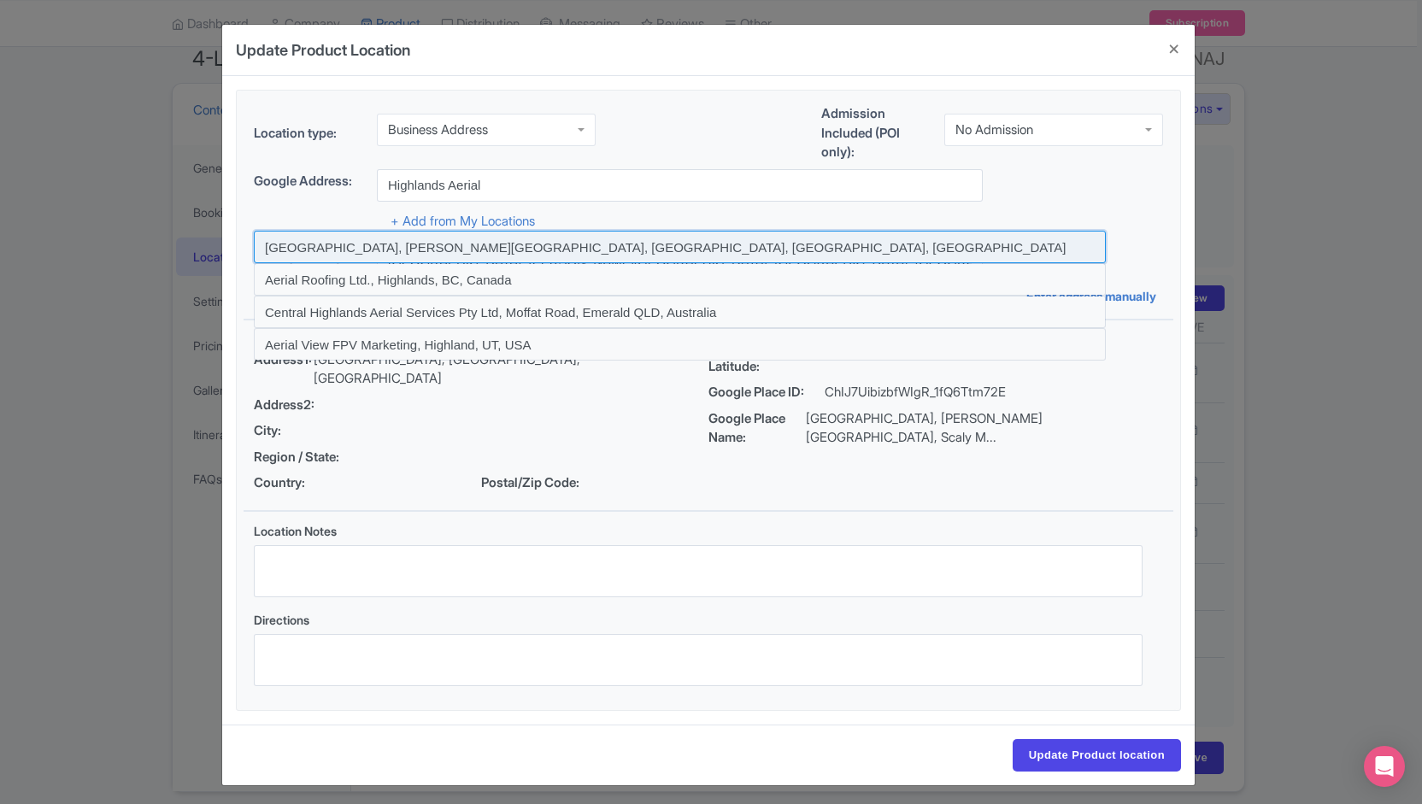
click at [361, 249] on input at bounding box center [680, 247] width 852 height 32
type input "[GEOGRAPHIC_DATA], [PERSON_NAME][GEOGRAPHIC_DATA], [GEOGRAPHIC_DATA], [GEOGRAPH…"
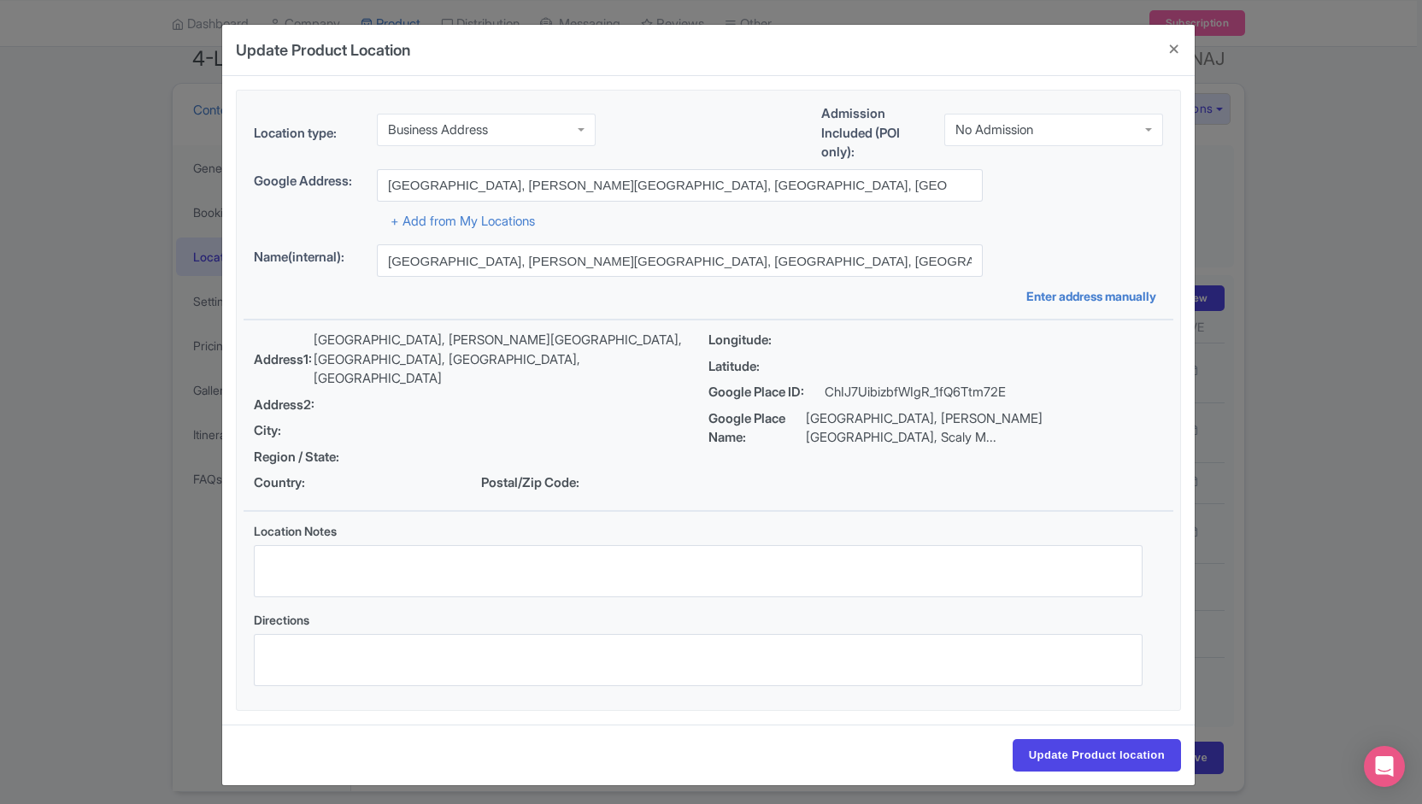
type input "Highlands Aerial Park, 9625 Dillard Rd, Scaly Mountain, NC 28775, USA"
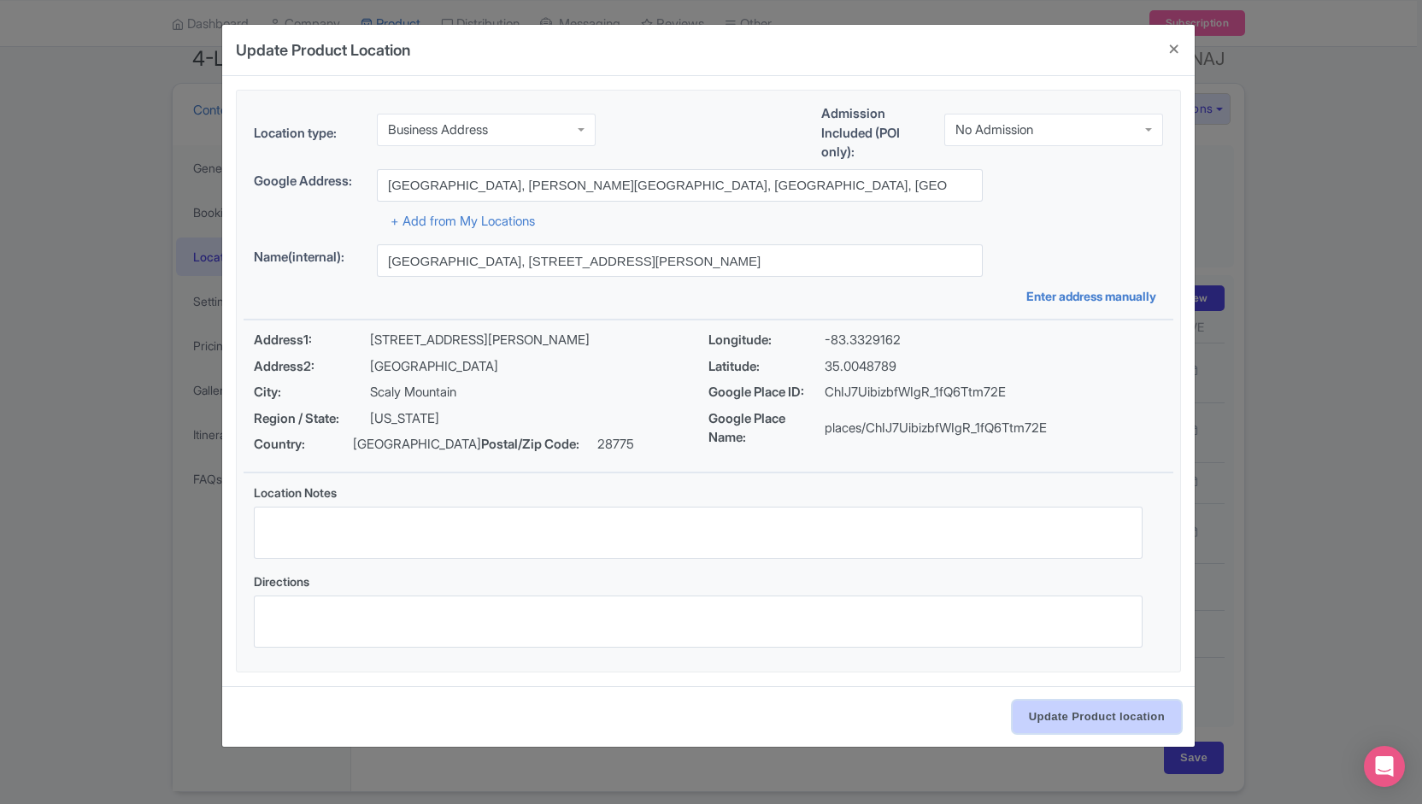
click at [1081, 718] on input "Update Product location" at bounding box center [1096, 717] width 168 height 32
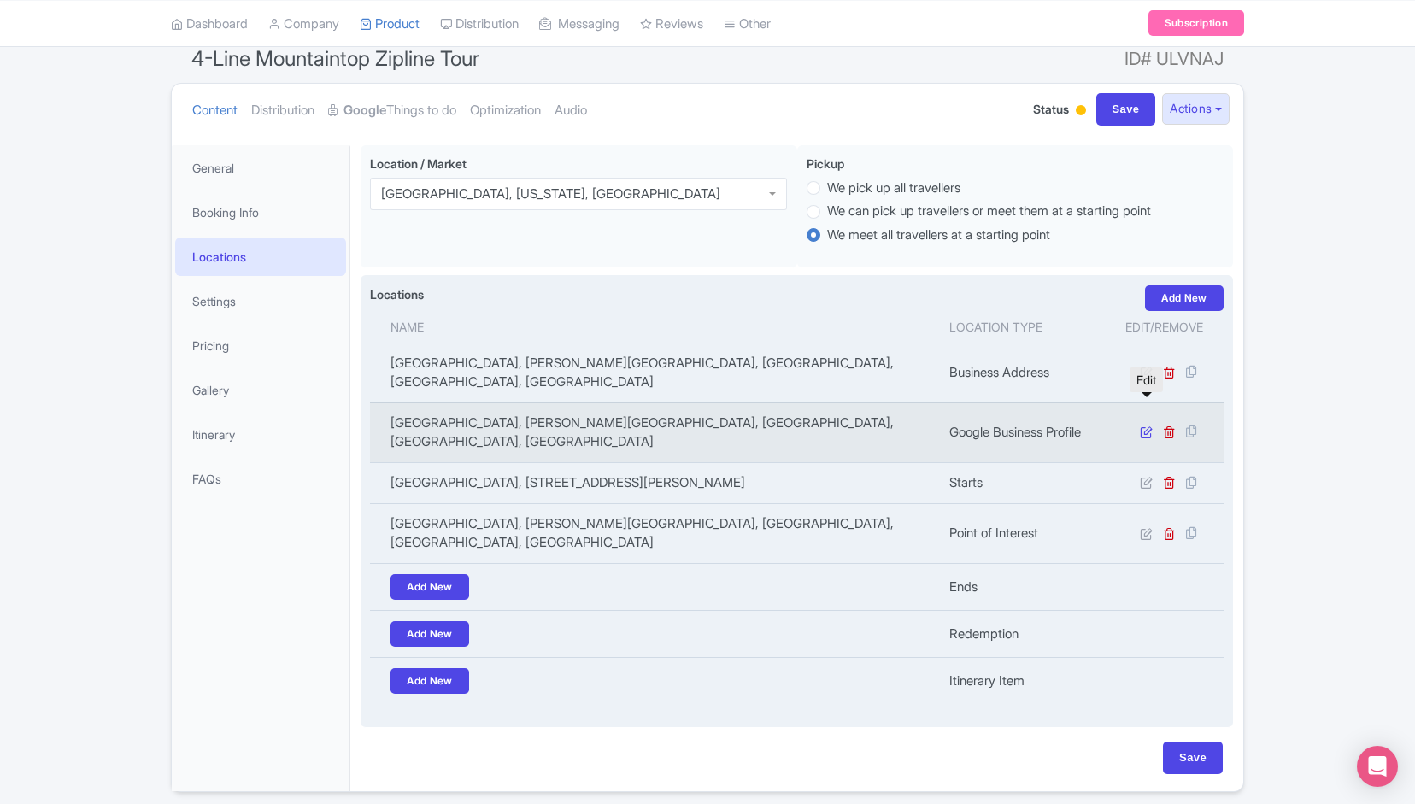
click at [1150, 425] on icon at bounding box center [1146, 431] width 13 height 13
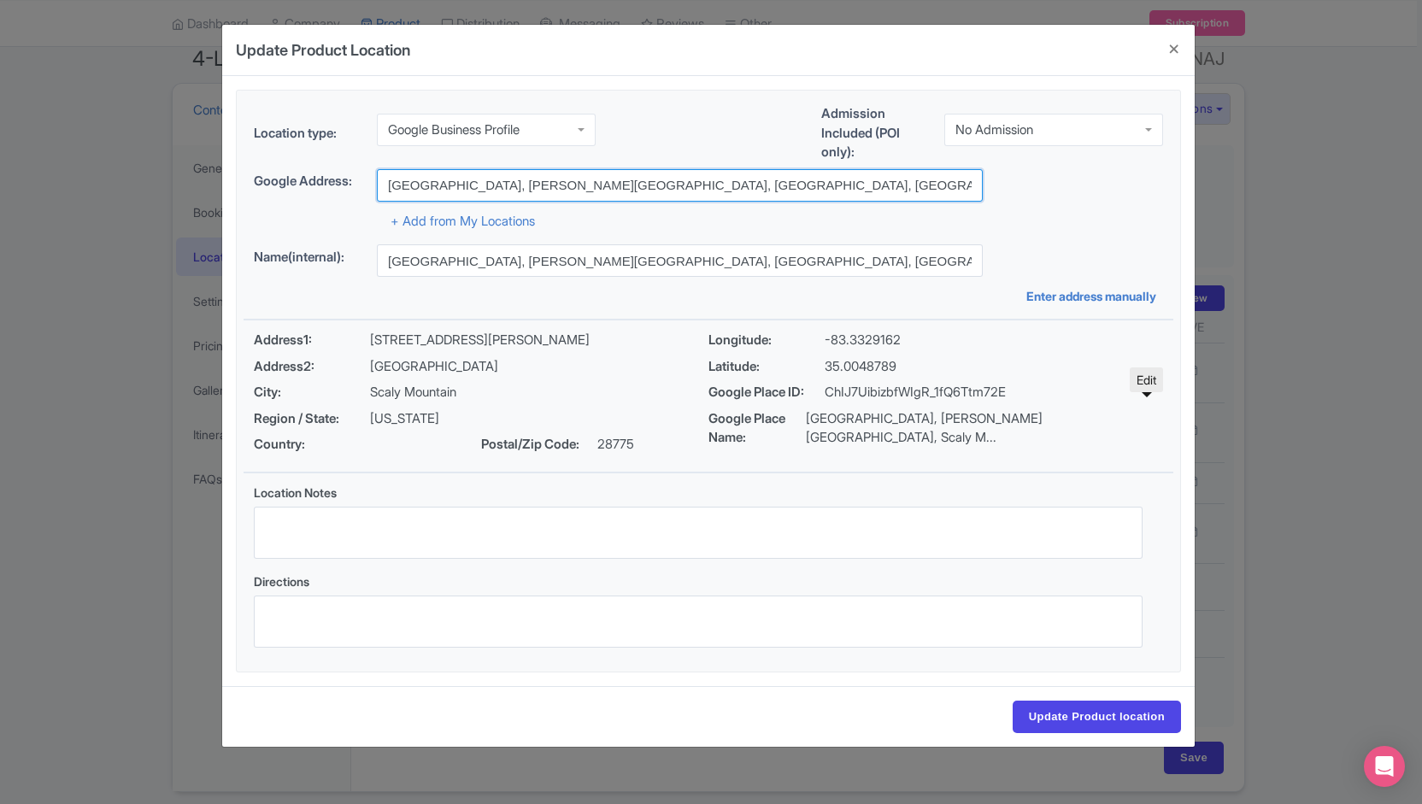
click at [644, 187] on input "[GEOGRAPHIC_DATA], [PERSON_NAME][GEOGRAPHIC_DATA], [GEOGRAPHIC_DATA], [GEOGRAPH…" at bounding box center [680, 185] width 606 height 32
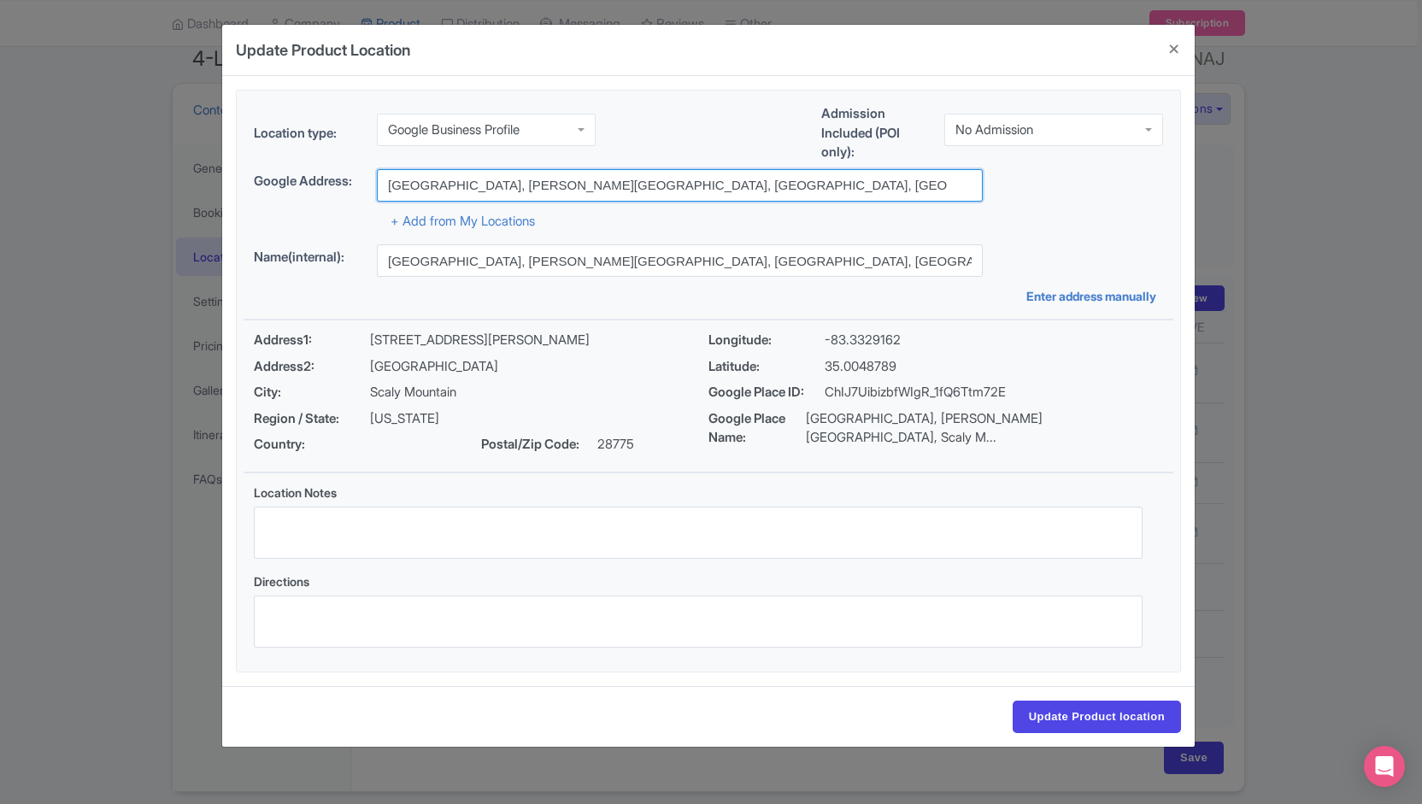
click at [543, 185] on input "[GEOGRAPHIC_DATA], [PERSON_NAME][GEOGRAPHIC_DATA], [GEOGRAPHIC_DATA], [GEOGRAPH…" at bounding box center [680, 185] width 606 height 32
drag, startPoint x: 510, startPoint y: 183, endPoint x: 1070, endPoint y: 145, distance: 561.7
click at [1070, 145] on div "Location type: Google Business Profile Google Business Profile Admission Includ…" at bounding box center [707, 381] width 929 height 581
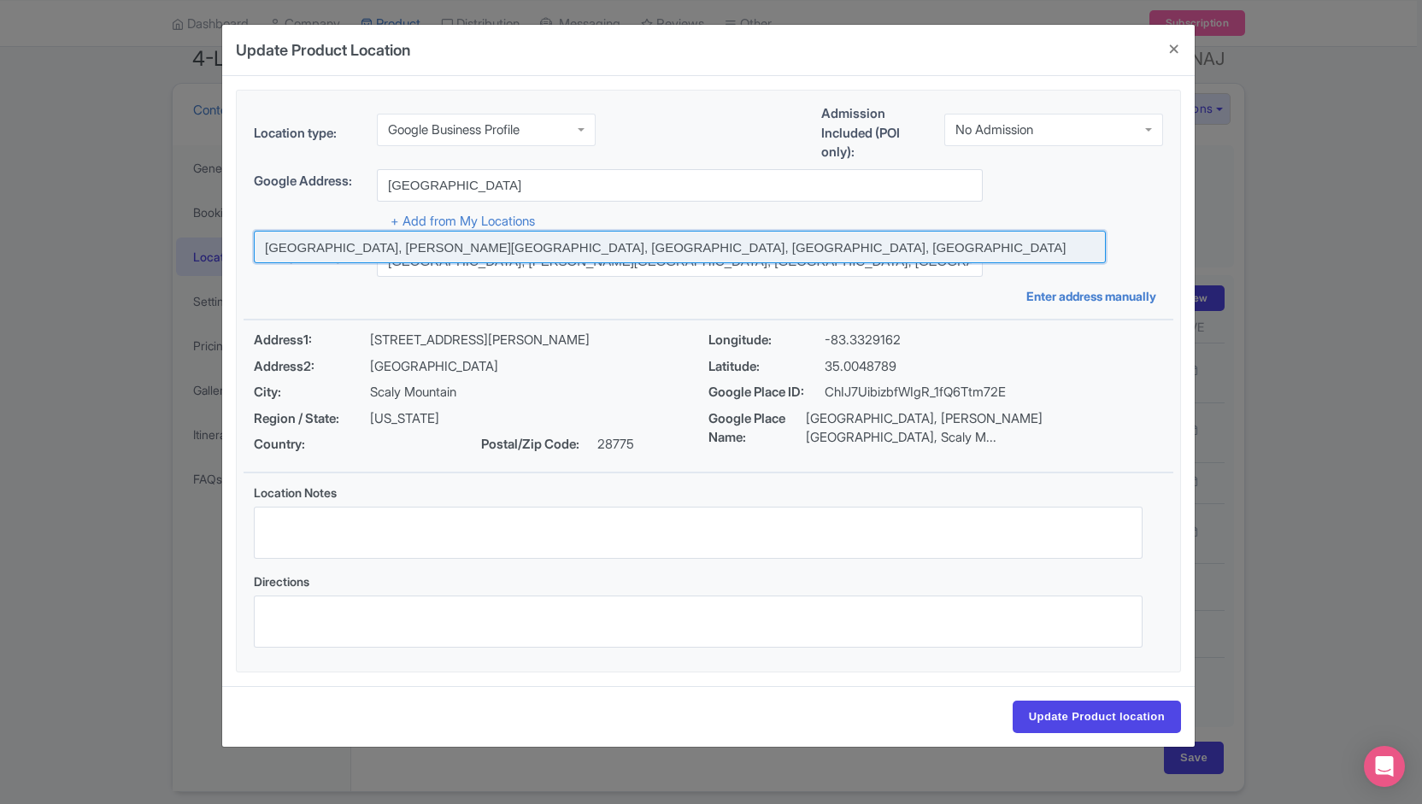
click at [376, 237] on input at bounding box center [680, 247] width 852 height 32
type input "[GEOGRAPHIC_DATA], [PERSON_NAME][GEOGRAPHIC_DATA], [GEOGRAPHIC_DATA], [GEOGRAPH…"
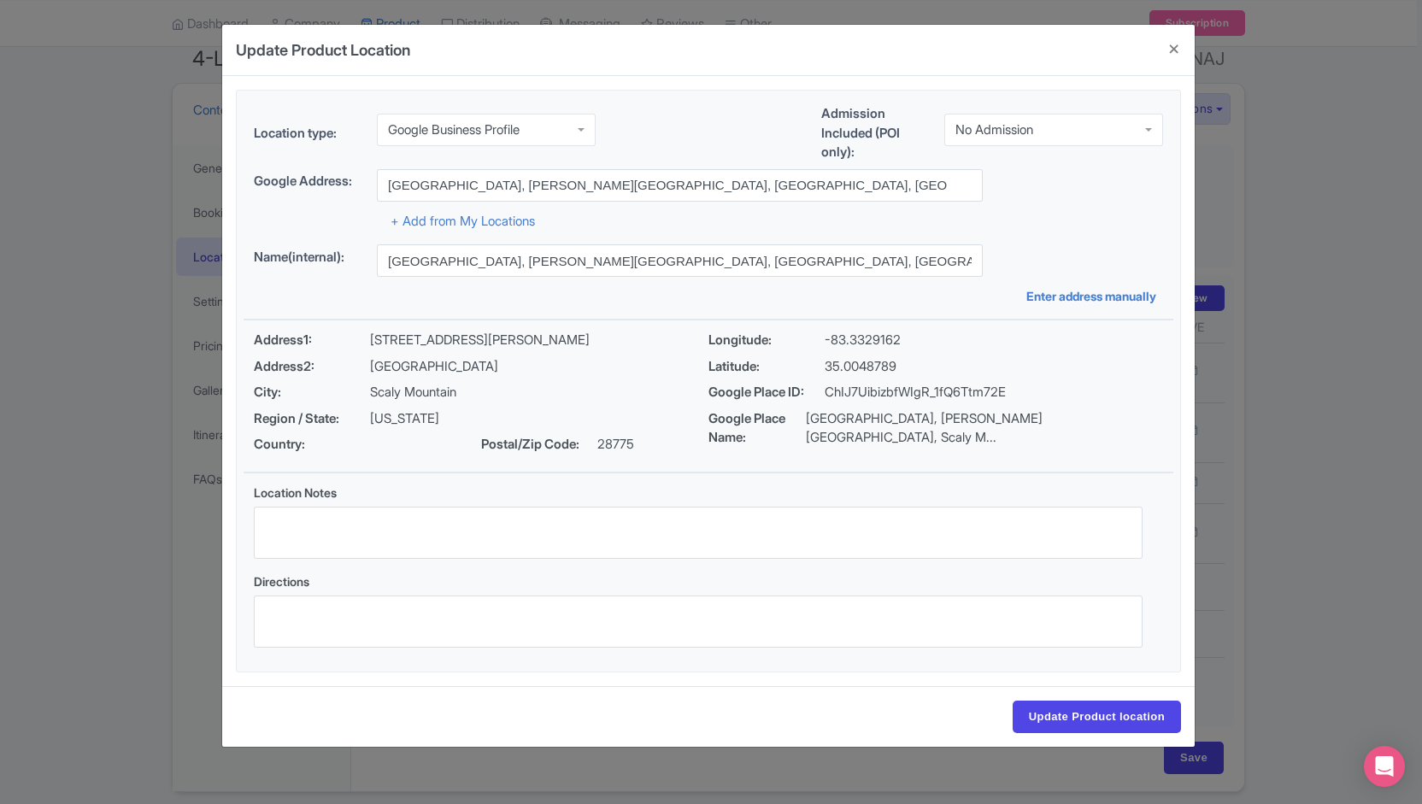
type input "Highlands Aerial Park, 9625 Dillard Rd, Scaly Mountain, NC 28775, USA"
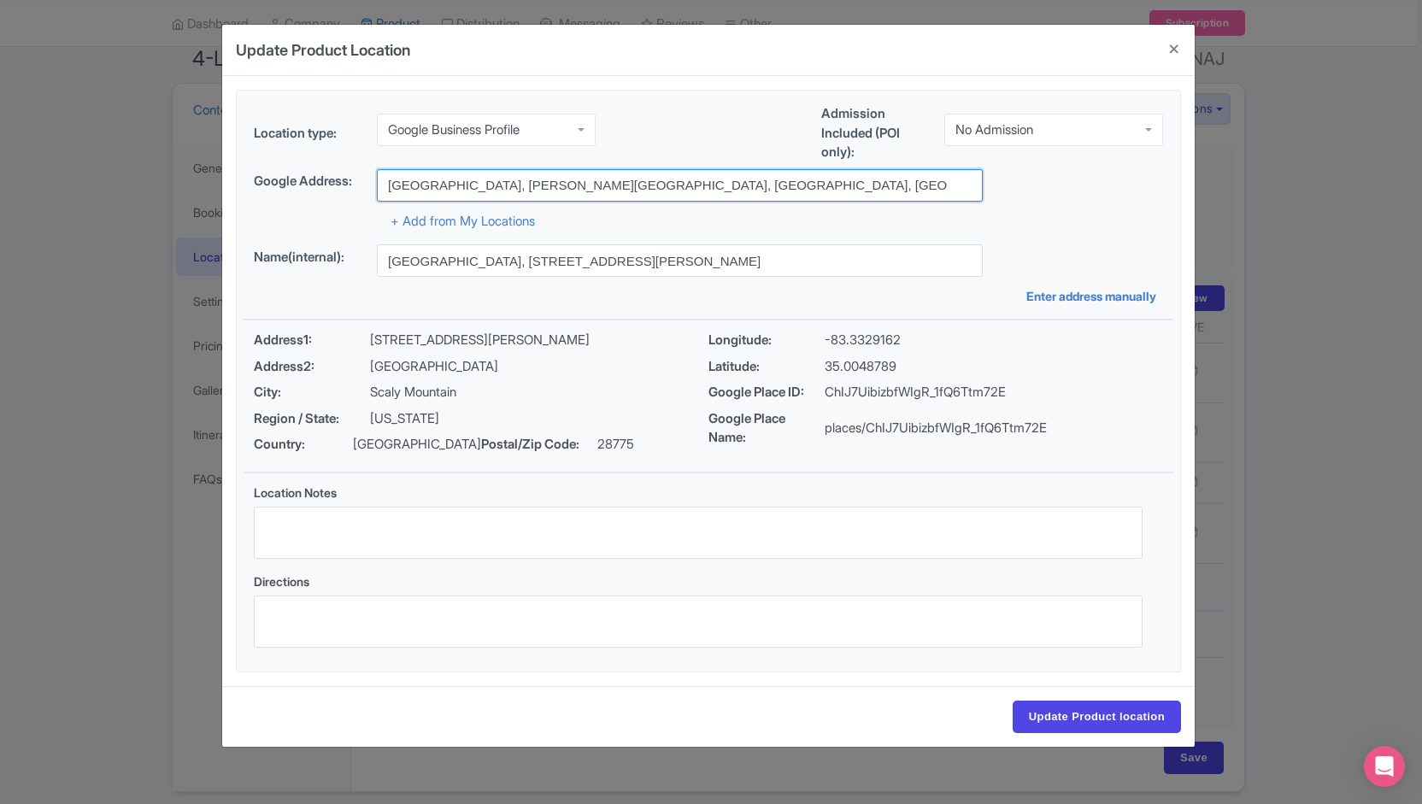
click at [547, 186] on input "[GEOGRAPHIC_DATA], [PERSON_NAME][GEOGRAPHIC_DATA], [GEOGRAPHIC_DATA], [GEOGRAPH…" at bounding box center [680, 185] width 606 height 32
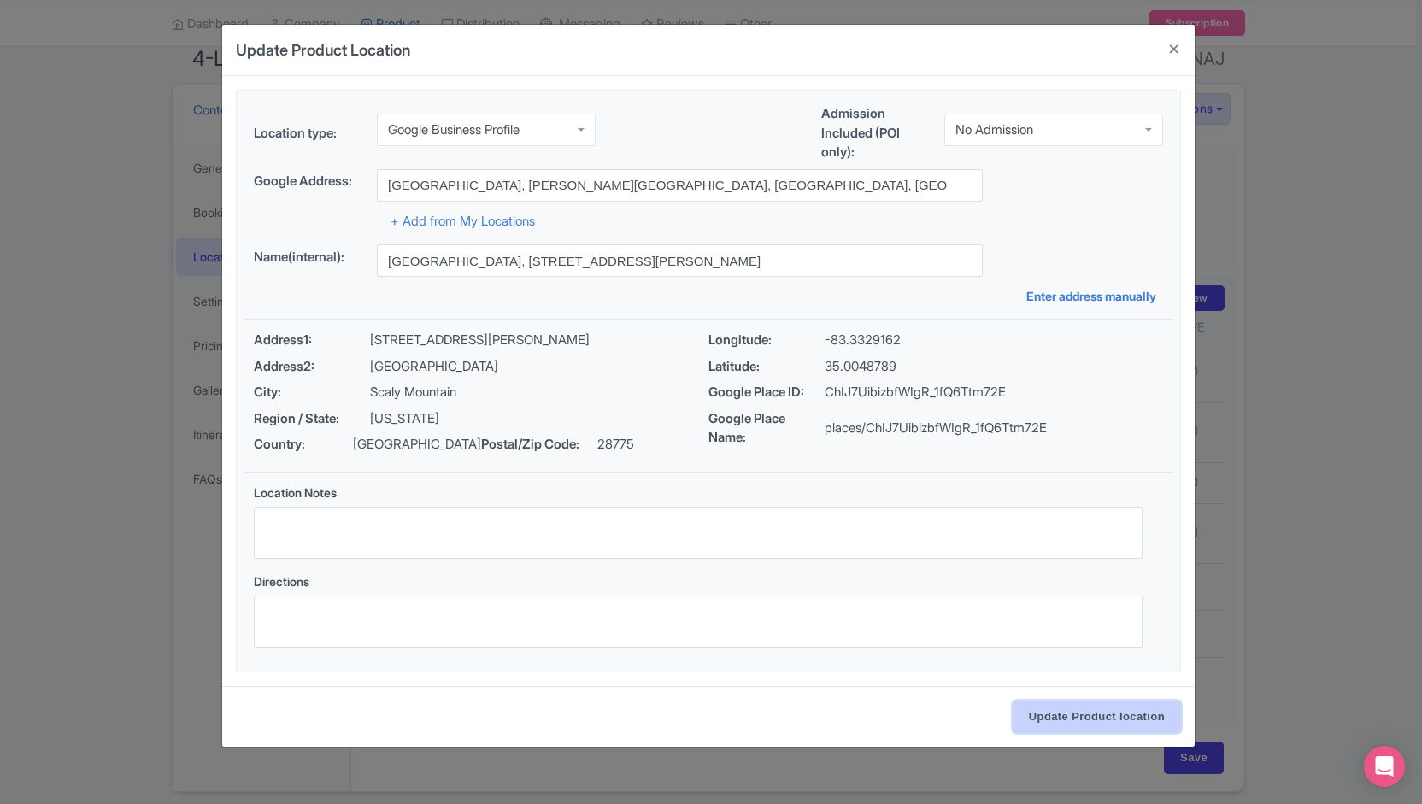
click at [1063, 722] on input "Update Product location" at bounding box center [1096, 717] width 168 height 32
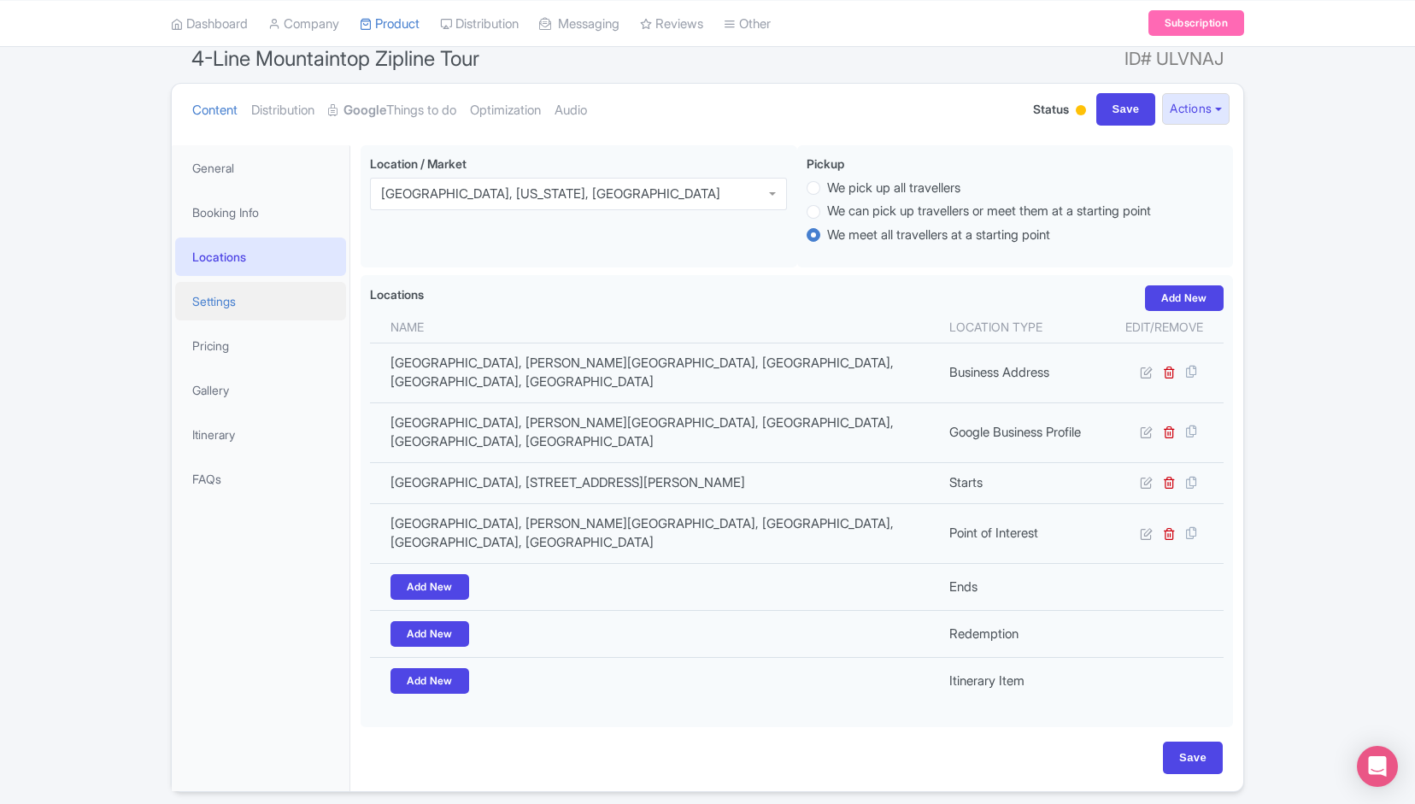
click at [236, 308] on link "Settings" at bounding box center [260, 301] width 171 height 38
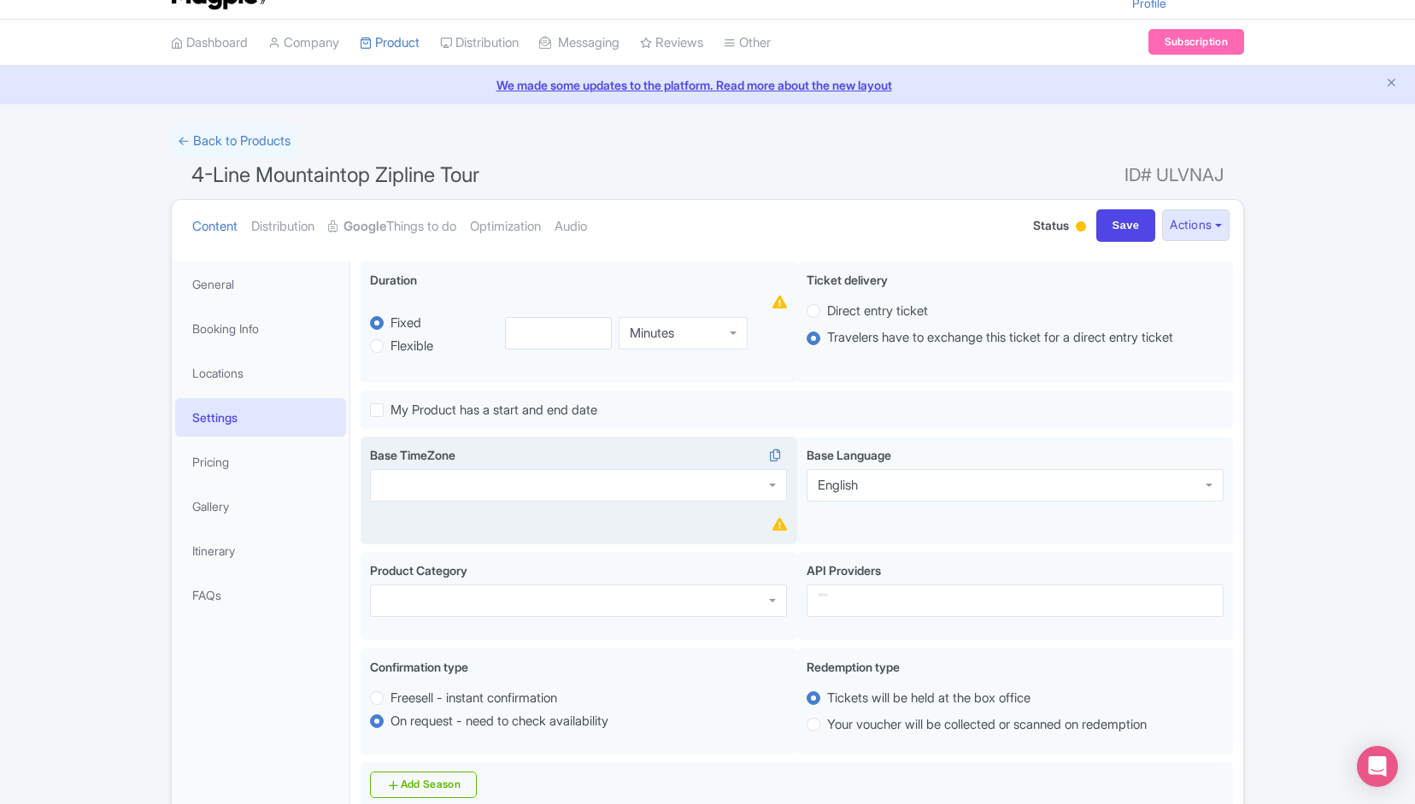
click at [419, 337] on label "Flexible" at bounding box center [411, 347] width 43 height 20
click at [408, 337] on input "Flexible" at bounding box center [398, 344] width 17 height 17
radio input "true"
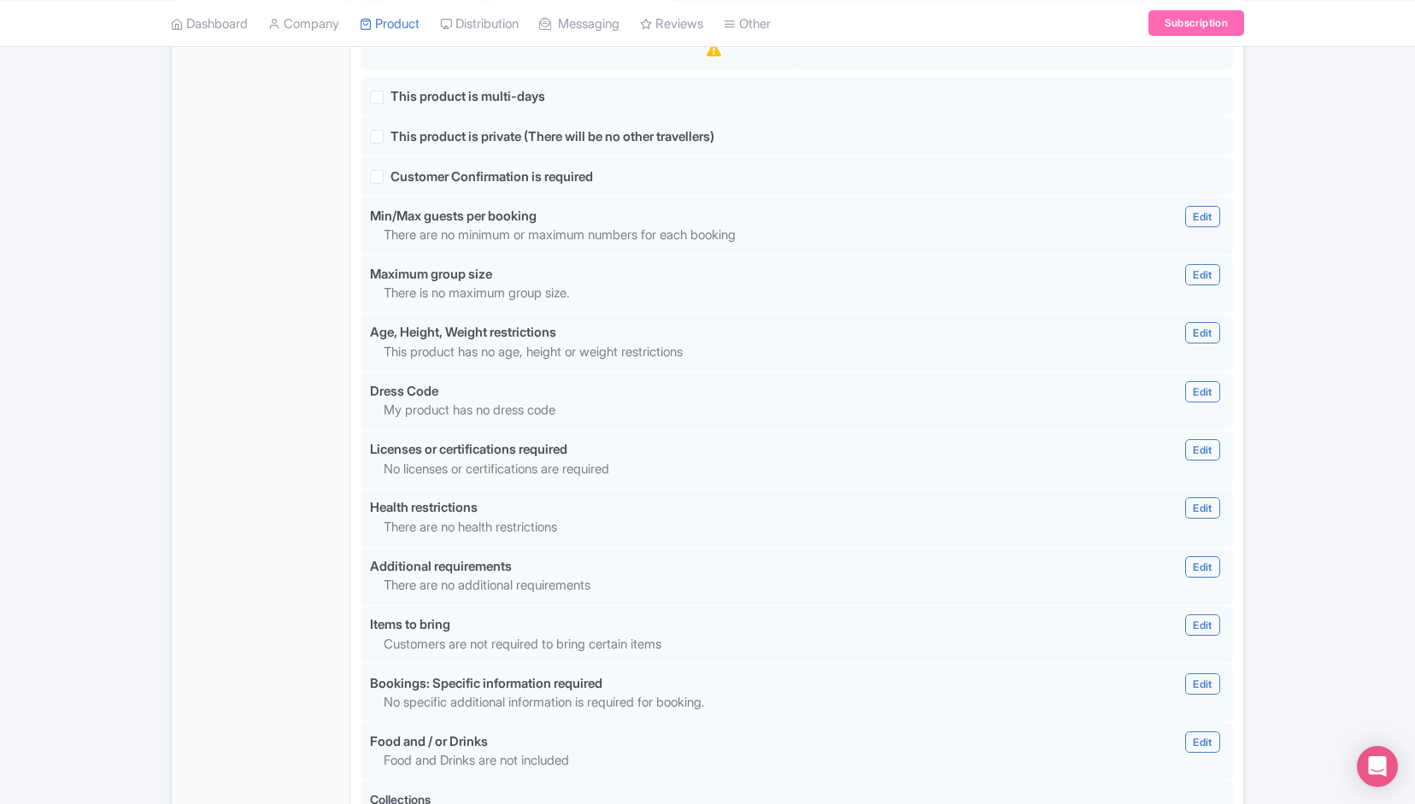
scroll to position [1251, 0]
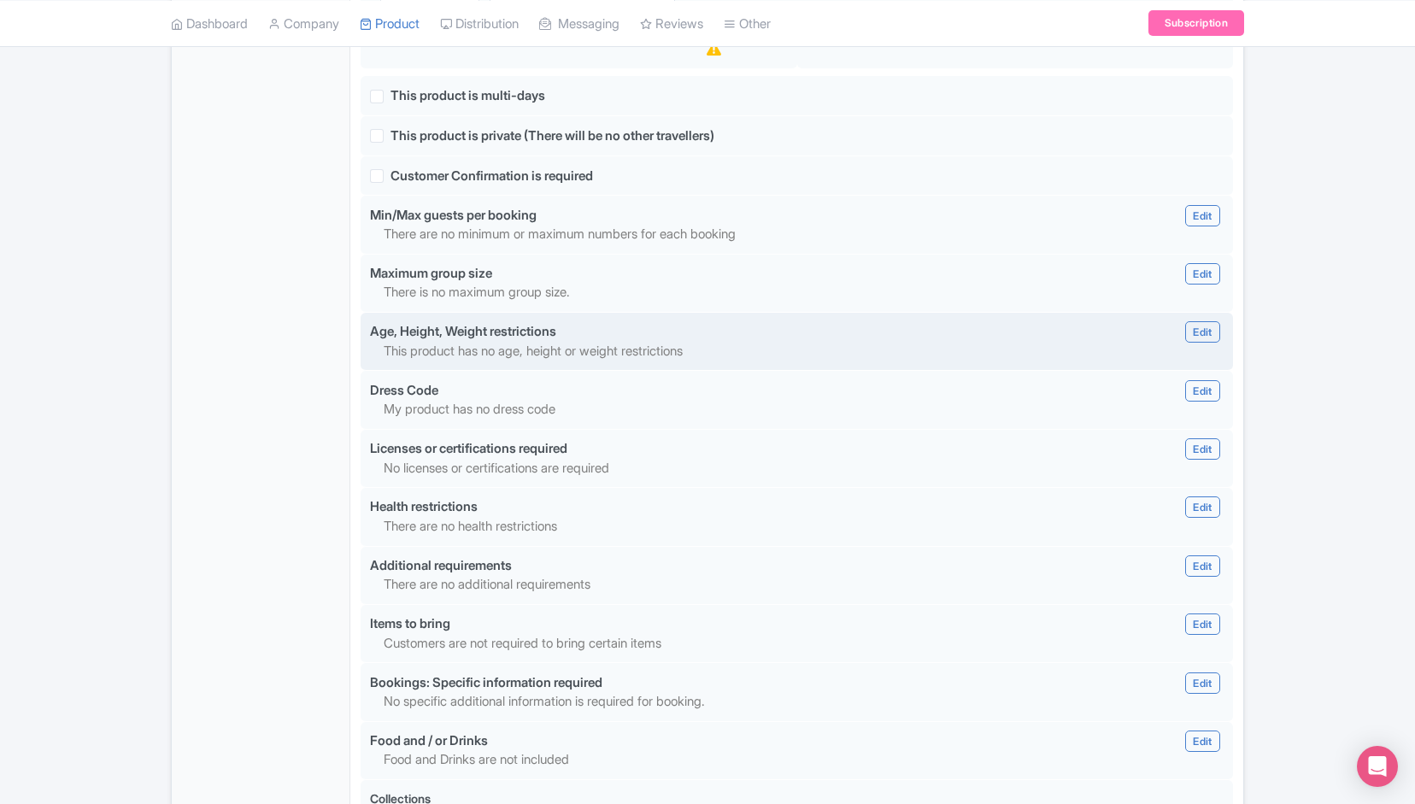
click at [496, 331] on div "Age, Height, Weight restrictions" at bounding box center [463, 332] width 186 height 20
click at [1205, 337] on link "Edit" at bounding box center [1202, 331] width 34 height 21
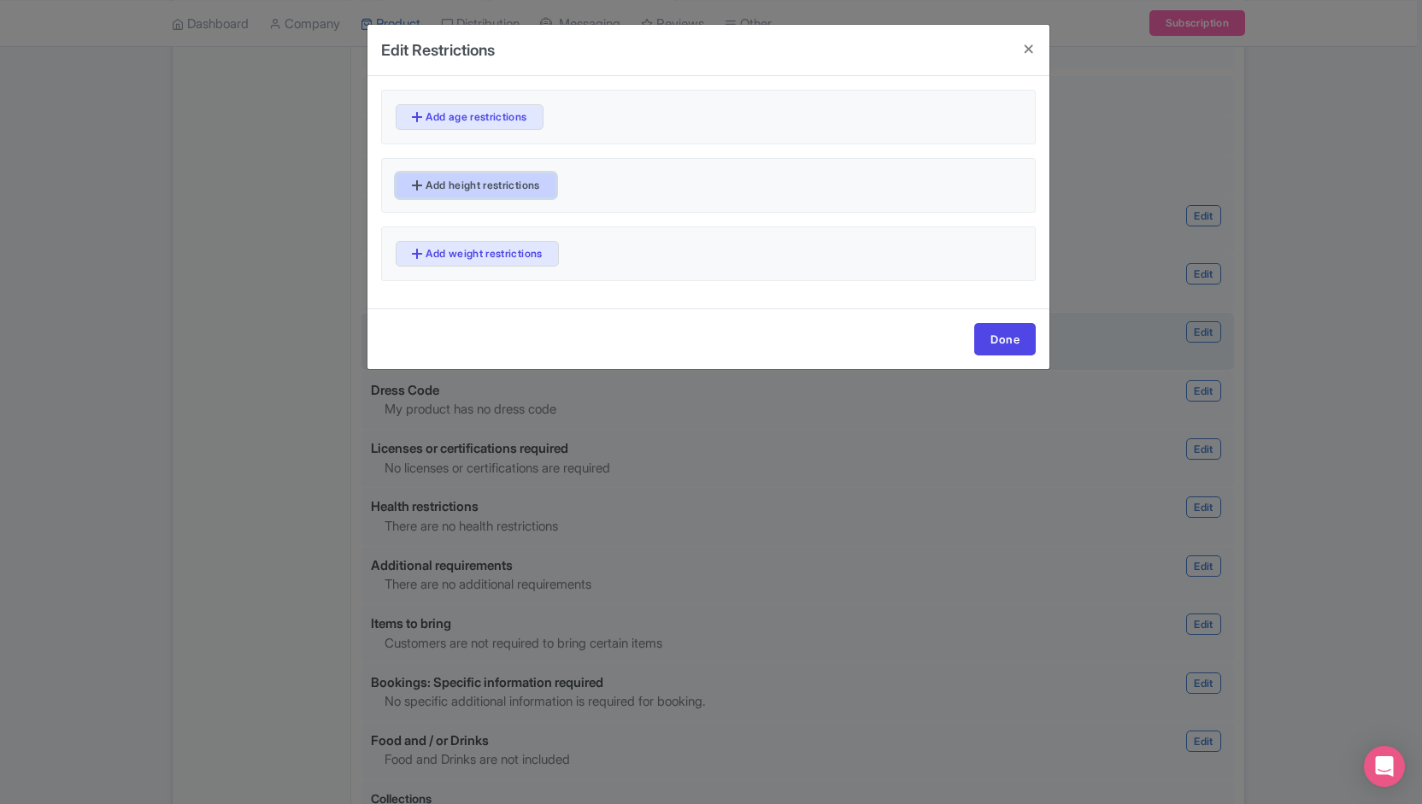
click at [463, 191] on link "Add height restrictions" at bounding box center [476, 186] width 161 height 26
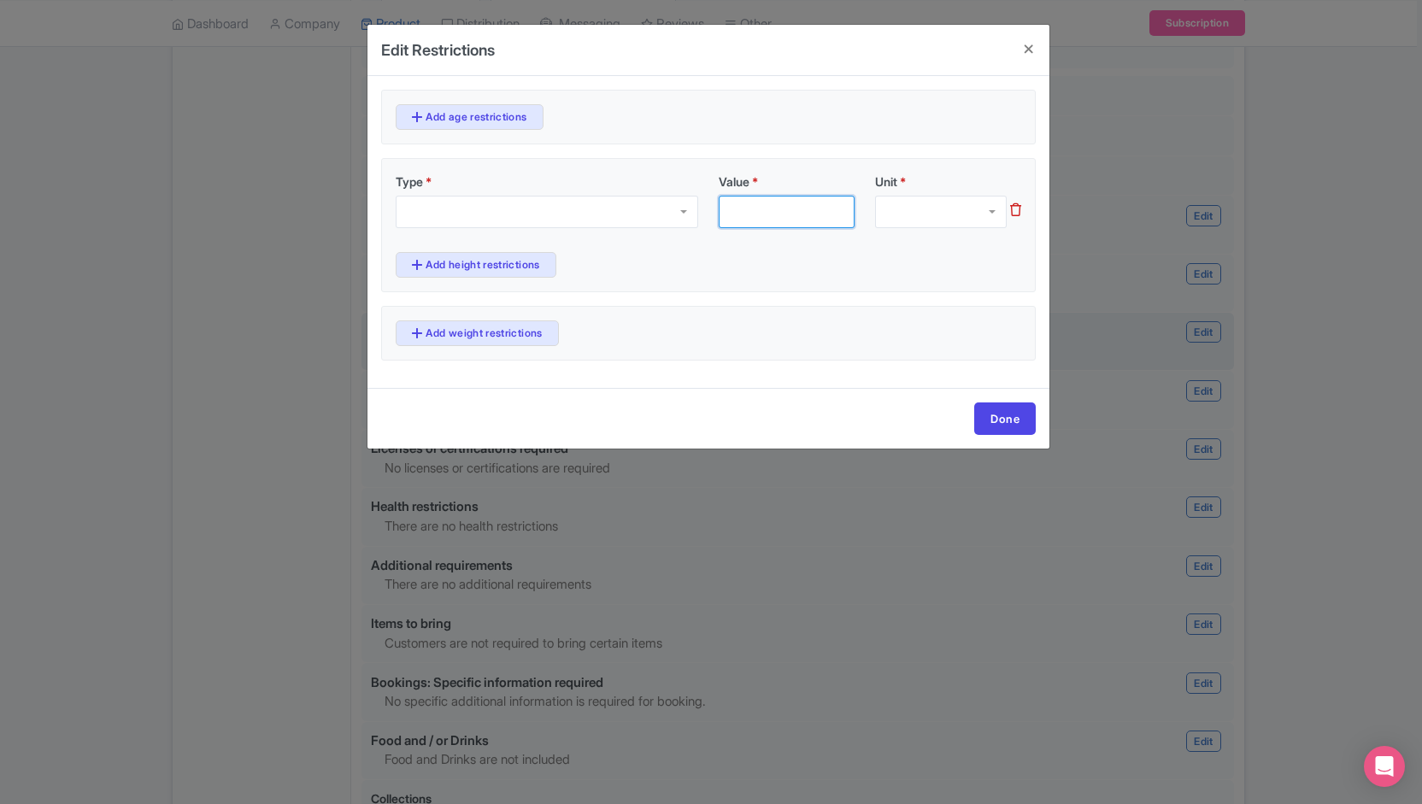
click at [788, 204] on input "Value *" at bounding box center [786, 212] width 136 height 32
click at [888, 206] on input "Unit *" at bounding box center [887, 211] width 3 height 15
click at [796, 214] on input "Value *" at bounding box center [786, 212] width 136 height 32
type input "54"
click at [670, 218] on div at bounding box center [547, 212] width 302 height 32
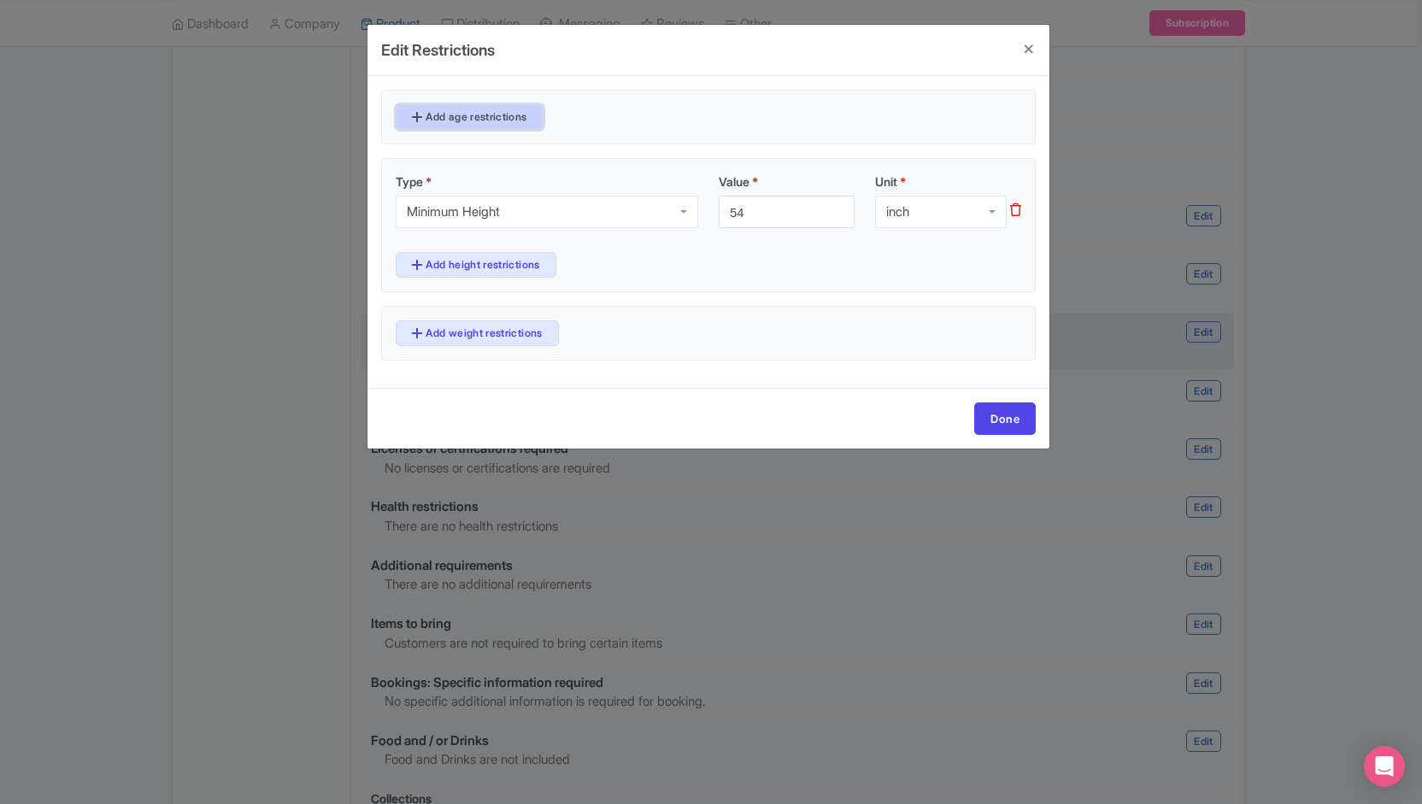
click at [489, 117] on link "Add age restrictions" at bounding box center [470, 117] width 148 height 26
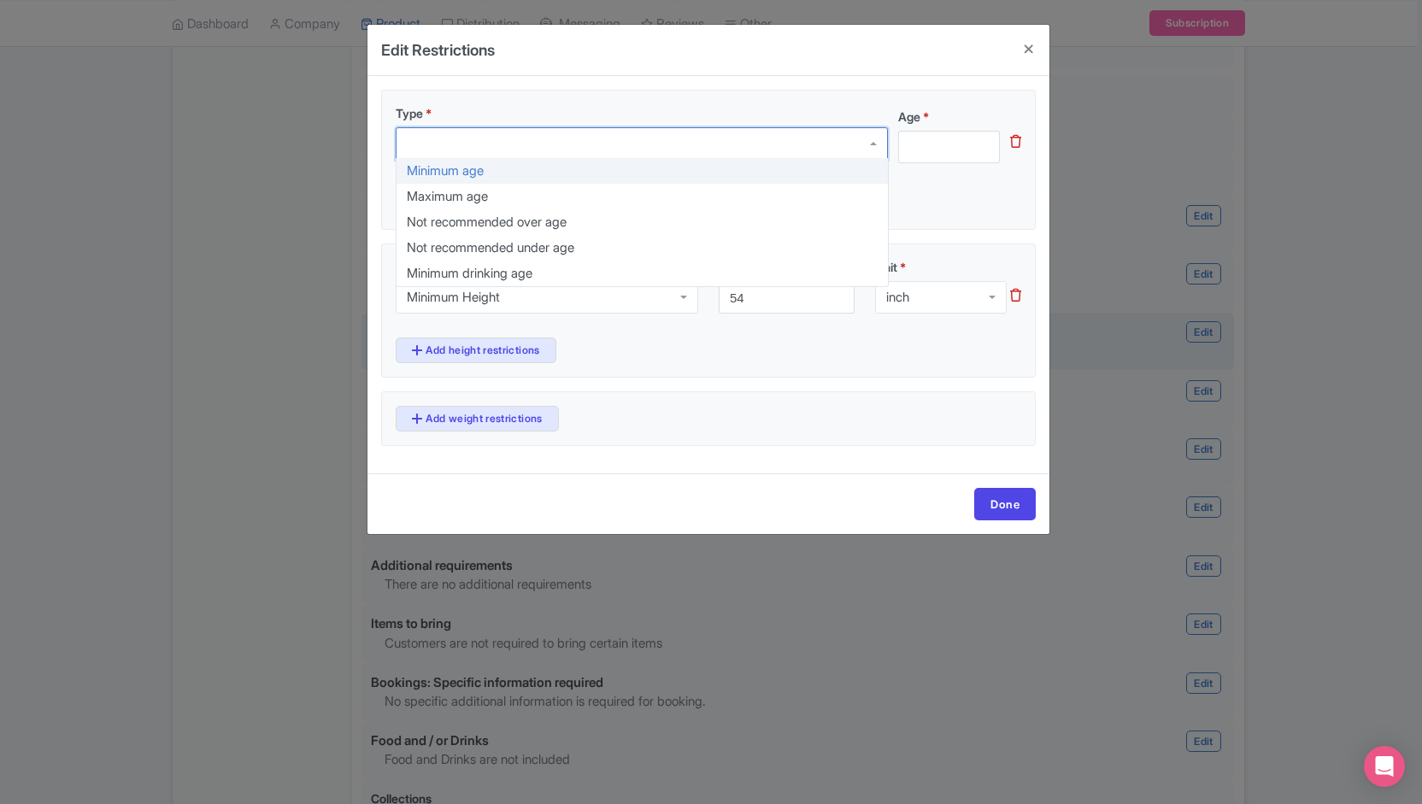
click at [489, 138] on div at bounding box center [642, 143] width 492 height 32
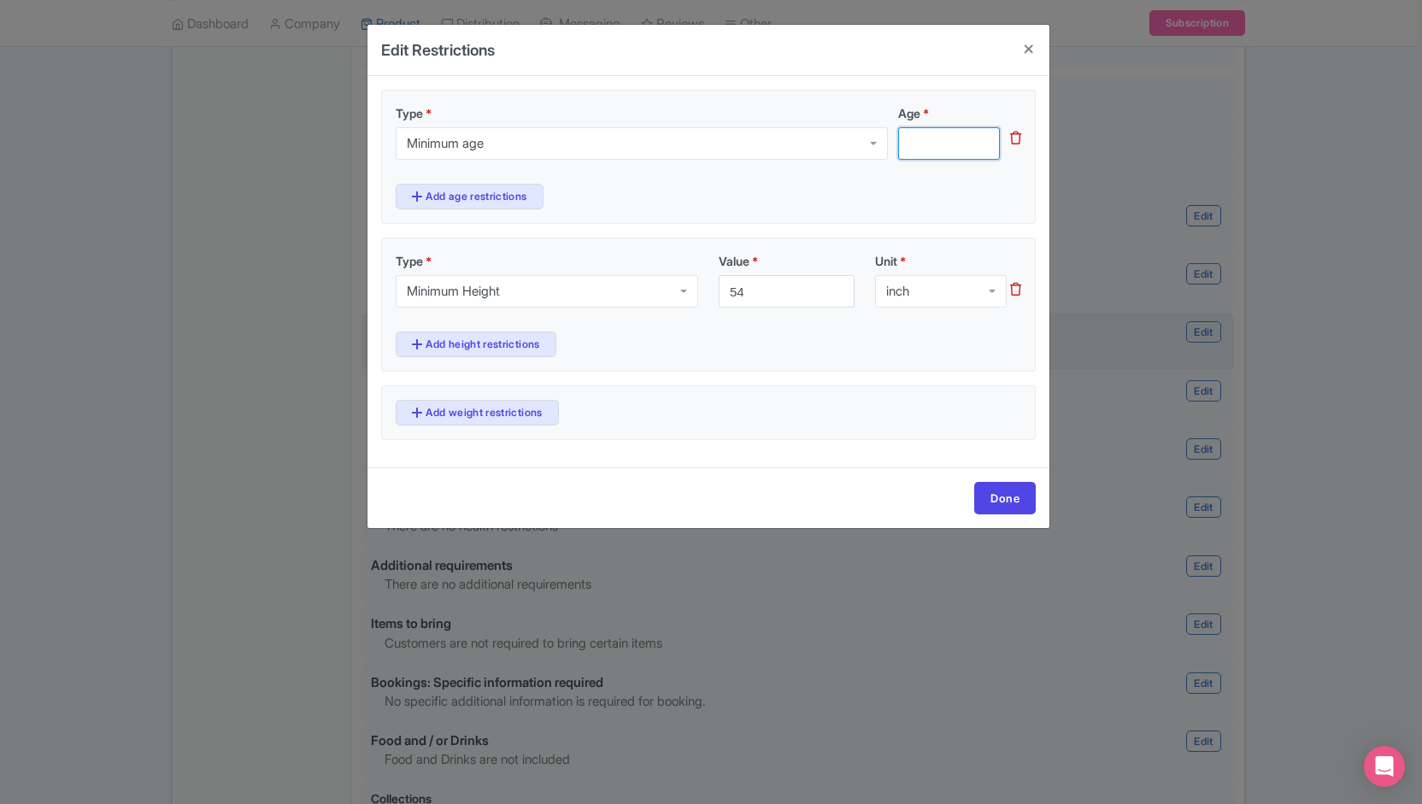
click at [926, 137] on input "Age *" at bounding box center [949, 143] width 102 height 32
type input "8"
click at [519, 409] on link "Add weight restrictions" at bounding box center [477, 413] width 163 height 26
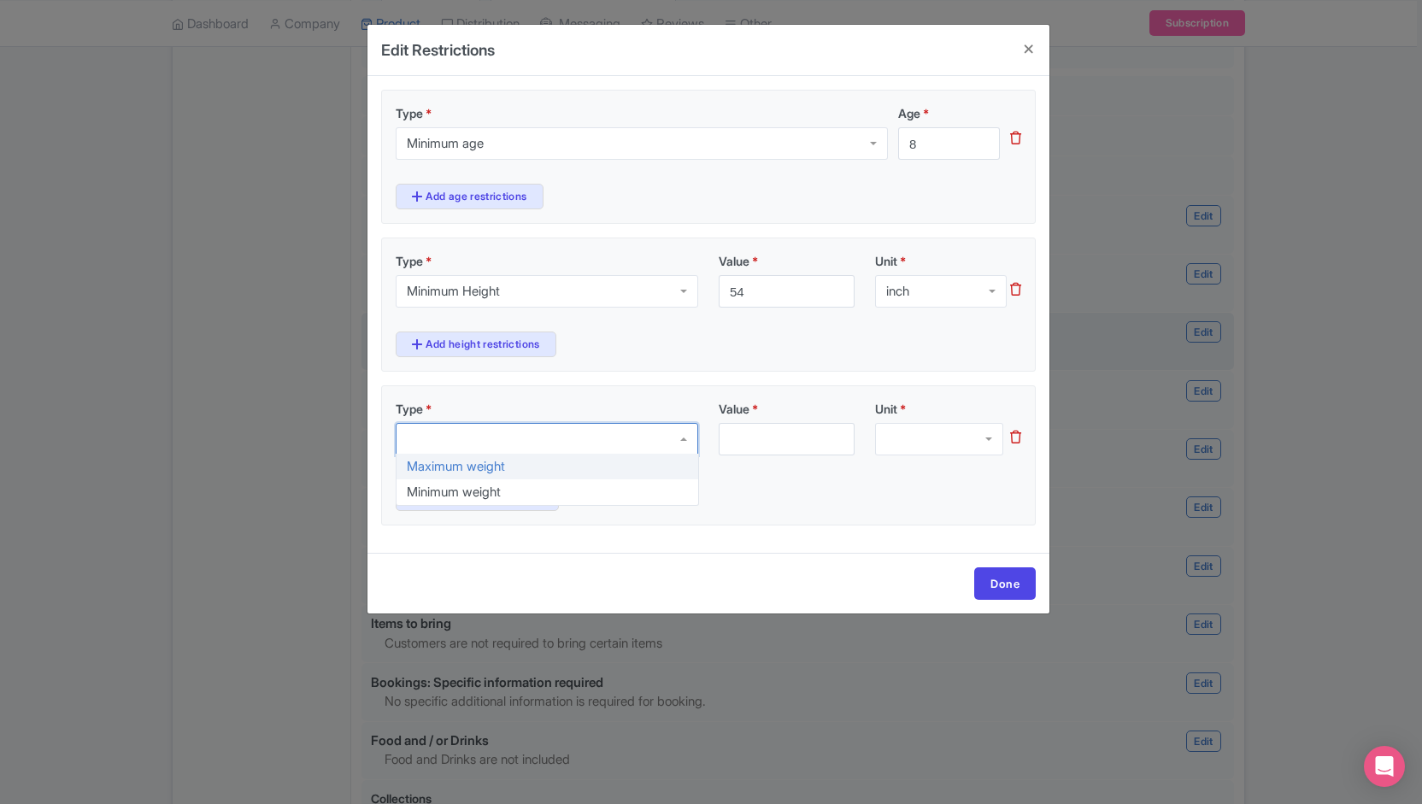
click at [475, 441] on div at bounding box center [547, 439] width 302 height 32
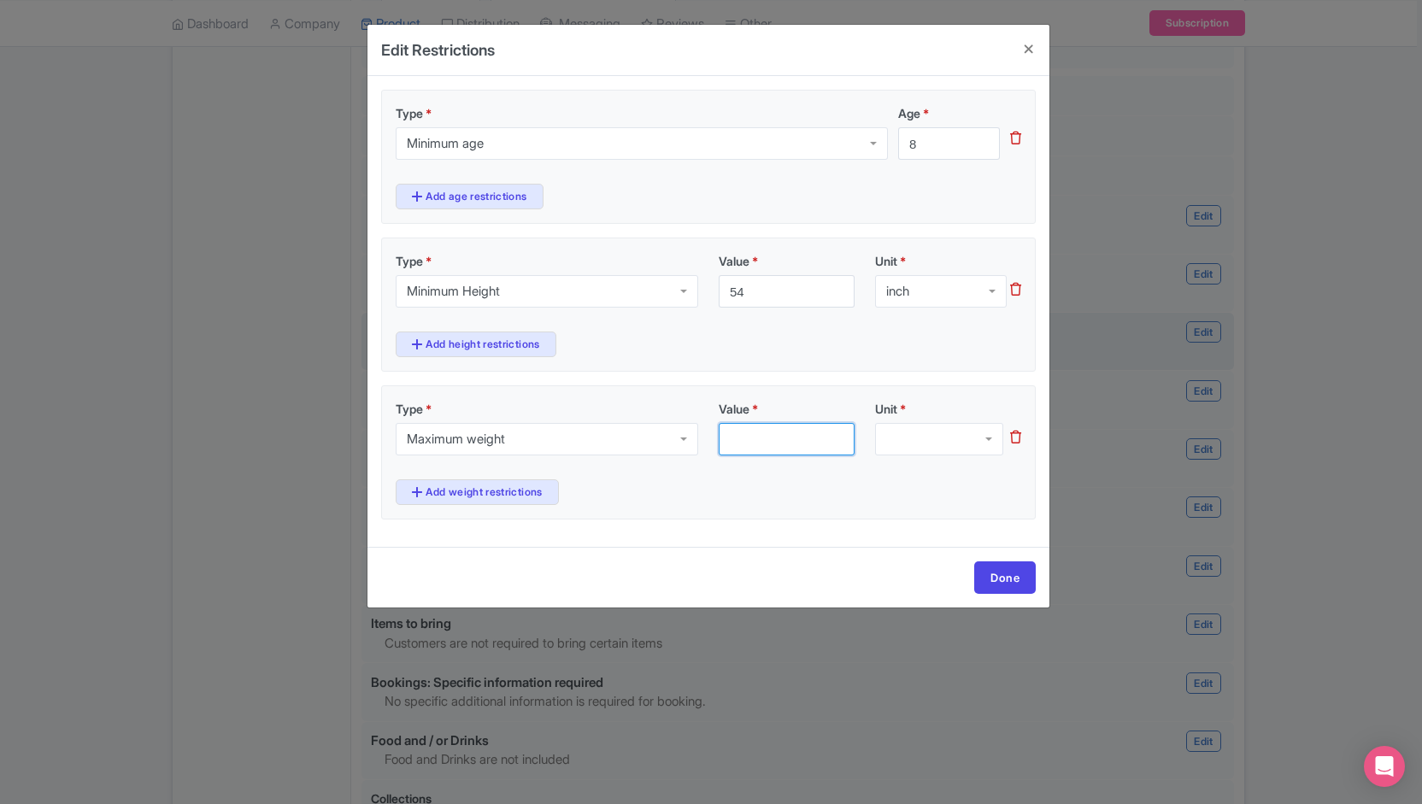
click at [784, 428] on input "Value *" at bounding box center [786, 439] width 136 height 32
type input "250"
click at [909, 452] on div "Type * Maximum weight Maximum weight Maximum weight Minimum weight Value * 250 …" at bounding box center [708, 434] width 625 height 69
click at [909, 443] on div at bounding box center [939, 439] width 128 height 32
click at [454, 484] on link "Add weight restrictions" at bounding box center [477, 492] width 163 height 26
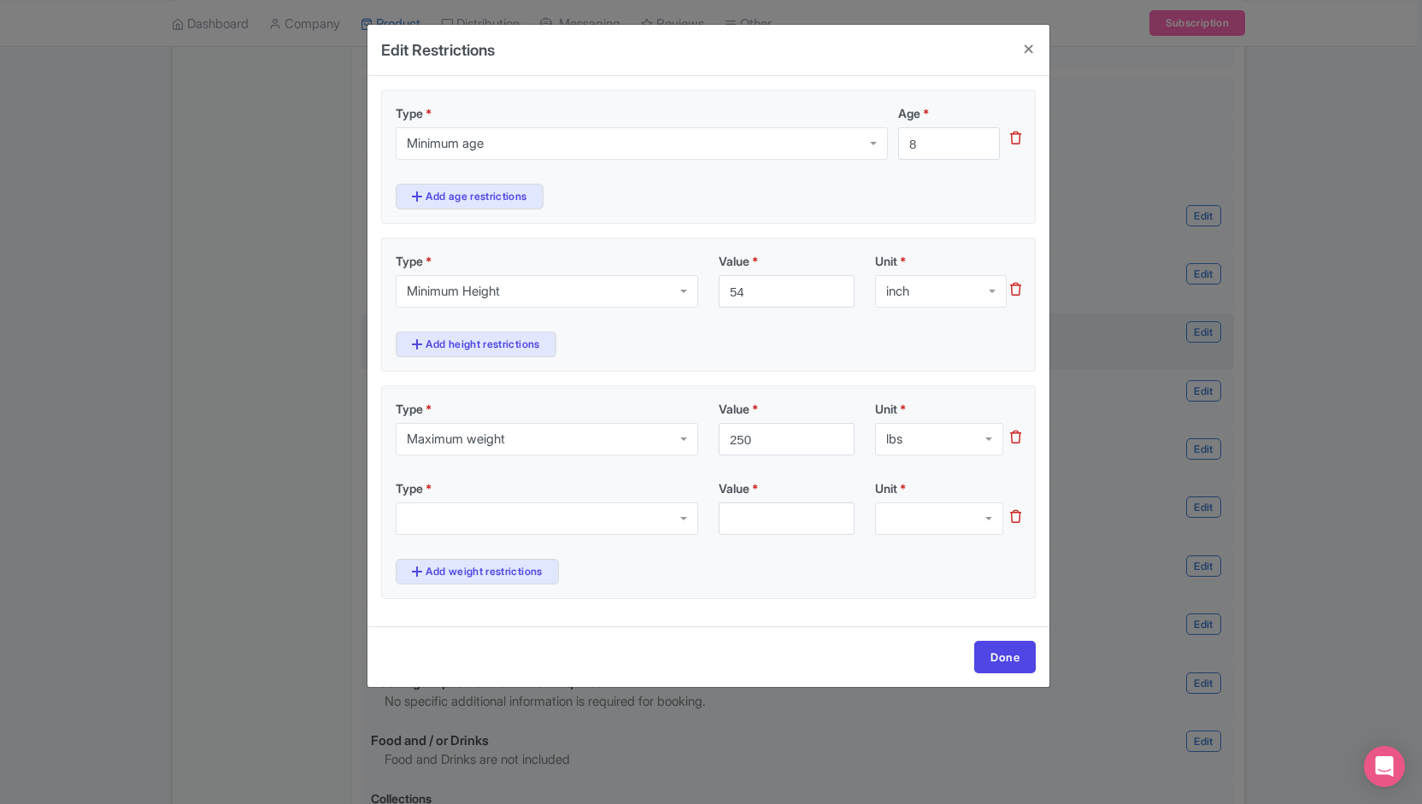
click at [456, 507] on div at bounding box center [547, 518] width 302 height 32
click at [806, 498] on div "Value *" at bounding box center [786, 507] width 156 height 56
click at [776, 507] on input "Value *" at bounding box center [786, 518] width 136 height 32
type input "70"
click at [907, 515] on div at bounding box center [939, 518] width 128 height 32
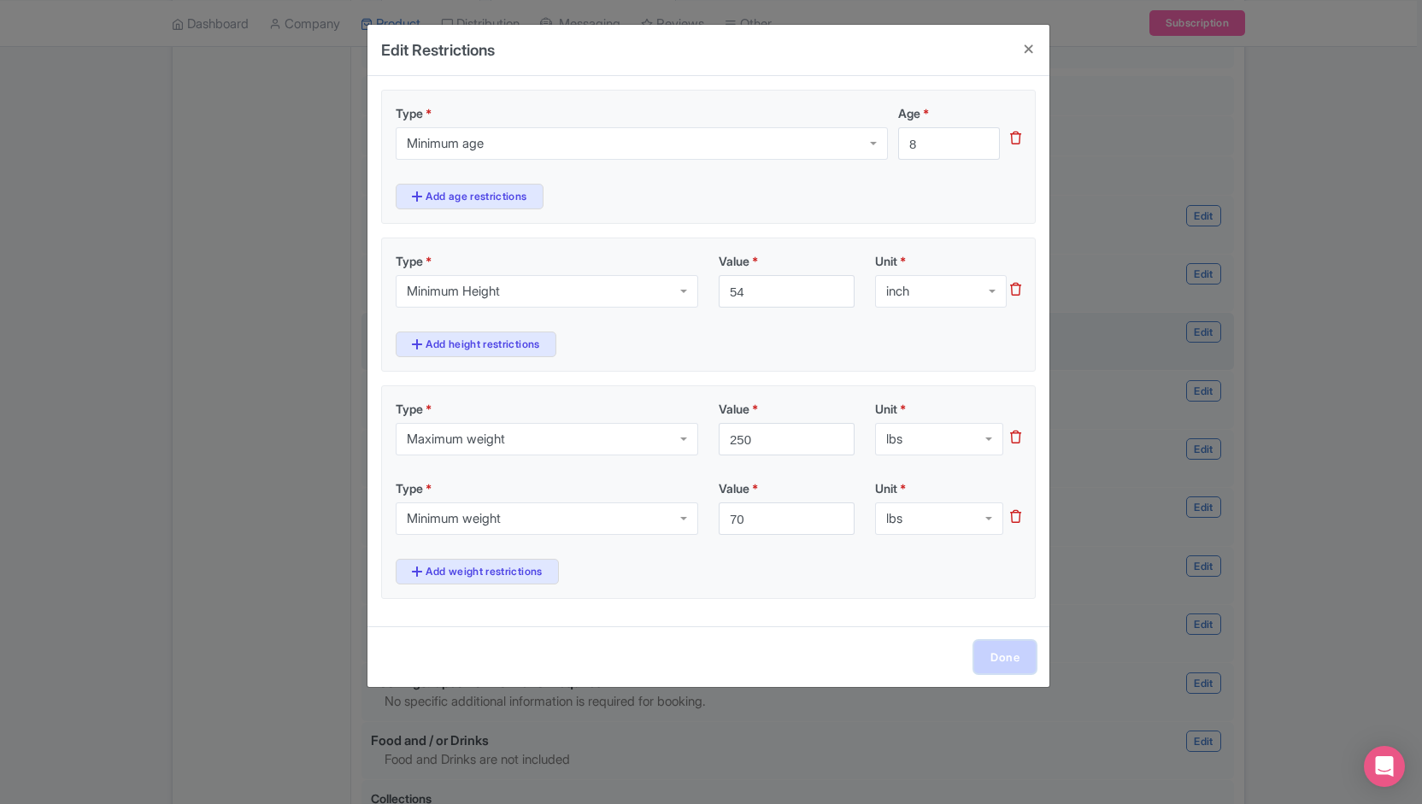
click at [995, 654] on link "Done" at bounding box center [1005, 657] width 62 height 32
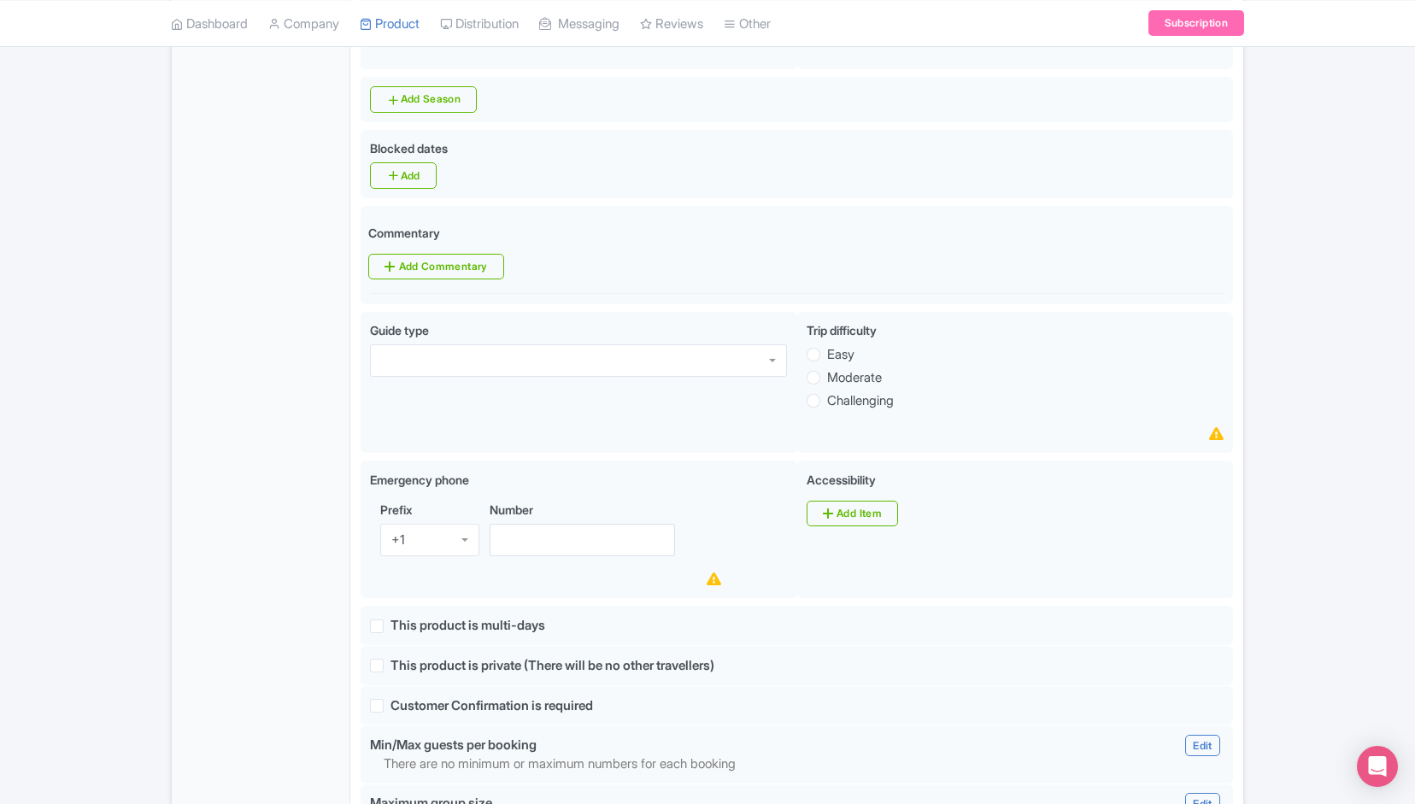
scroll to position [738, 0]
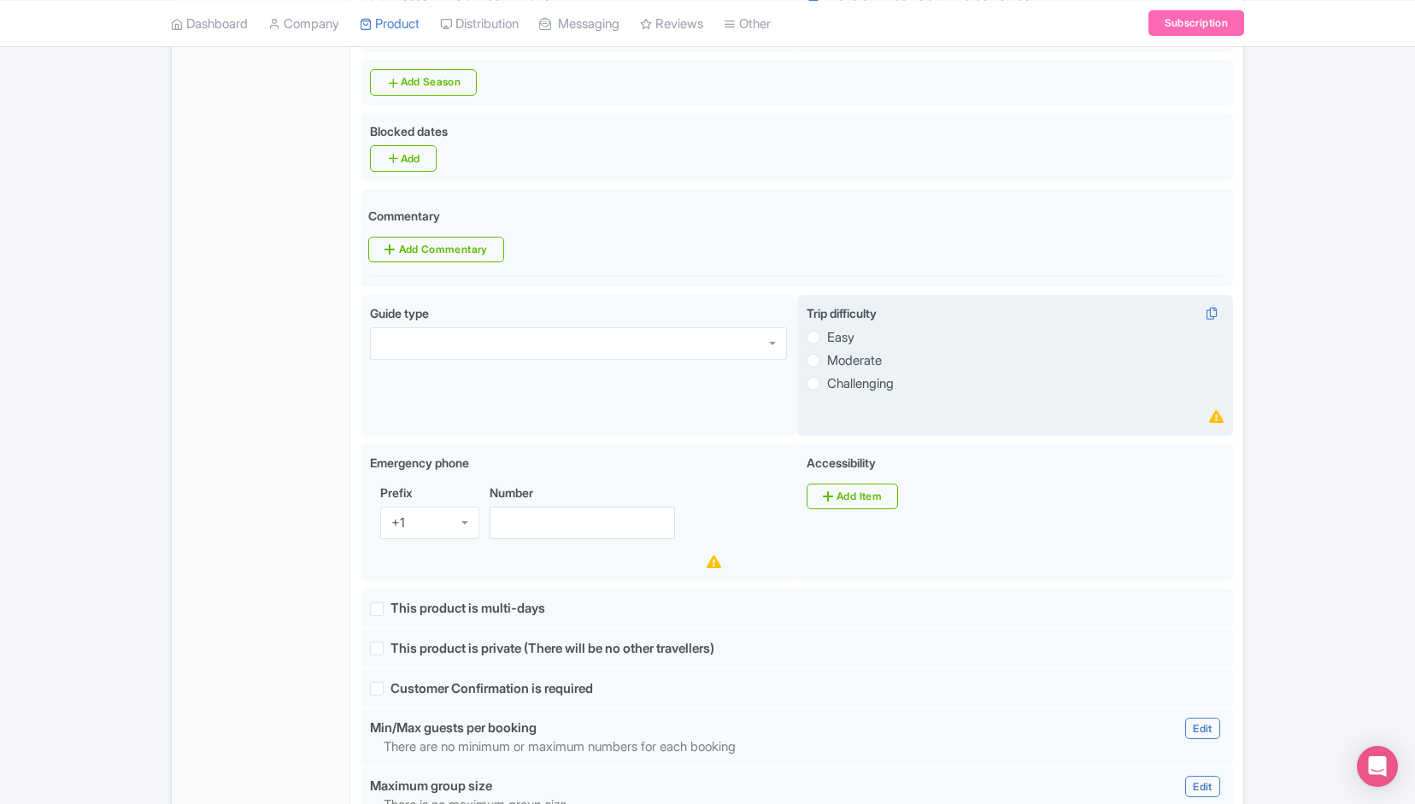
click at [827, 361] on label "Moderate" at bounding box center [854, 361] width 55 height 20
click at [827, 361] on input "Moderate" at bounding box center [835, 358] width 17 height 17
radio input "true"
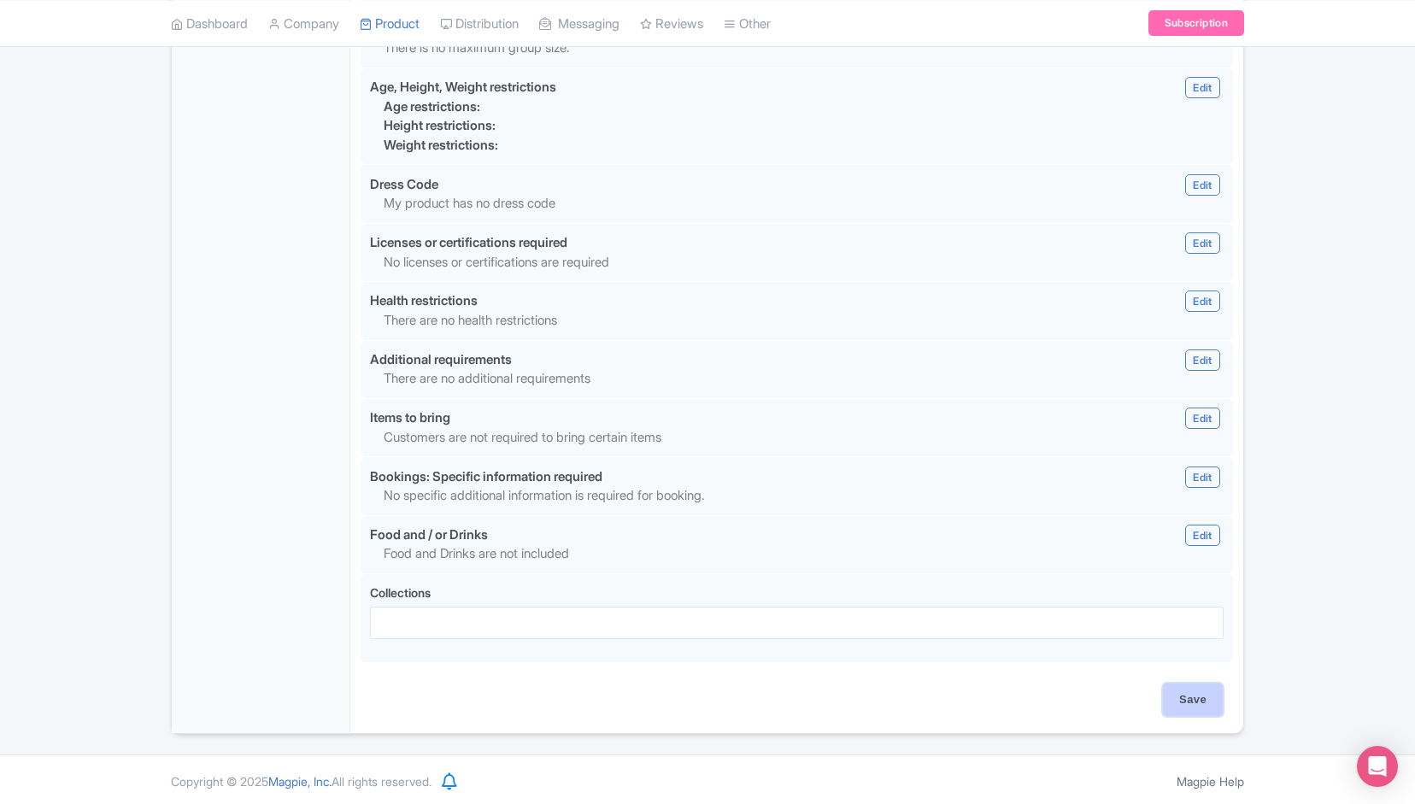
click at [1186, 705] on input "Save" at bounding box center [1193, 699] width 60 height 32
type input "Update Product"
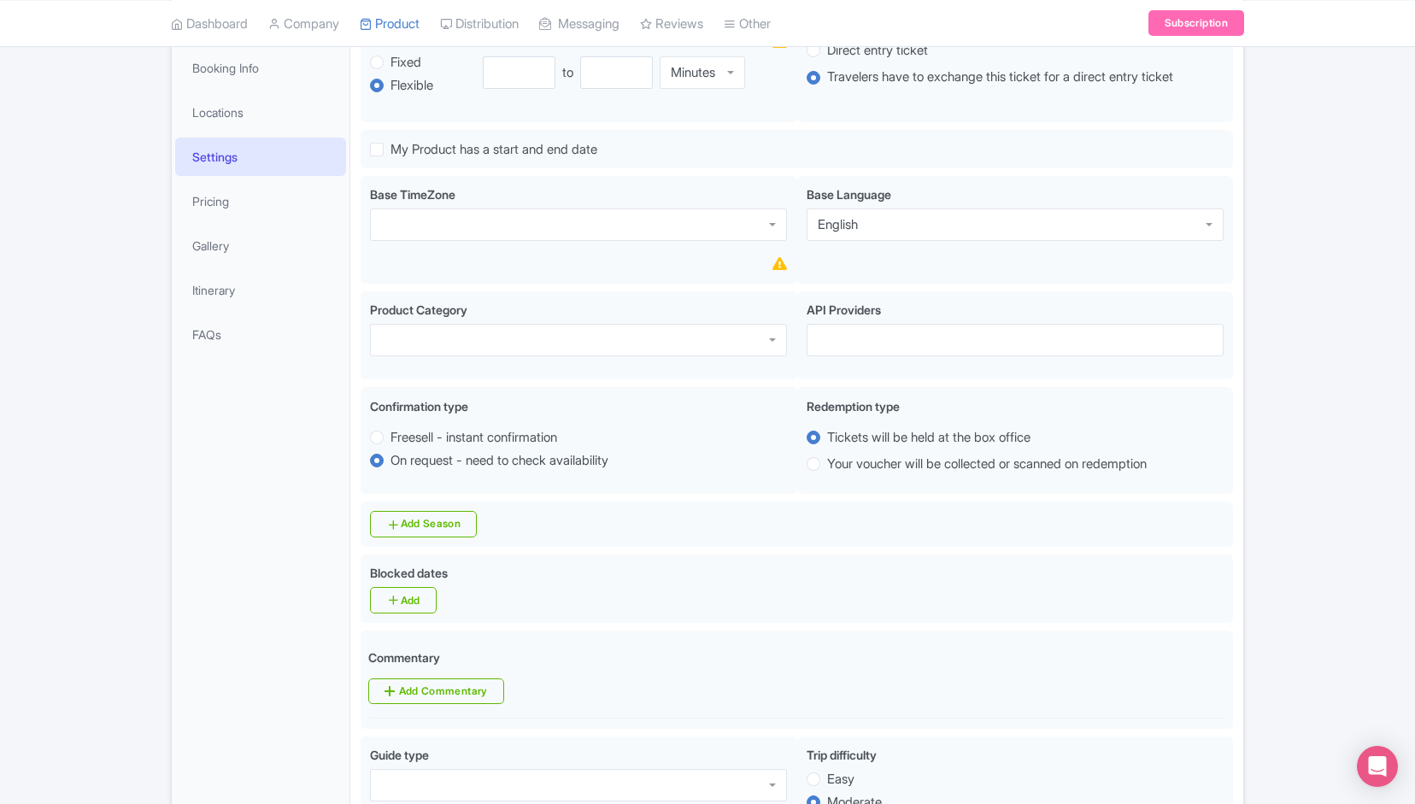
scroll to position [296, 0]
click at [247, 186] on link "Pricing" at bounding box center [260, 201] width 171 height 38
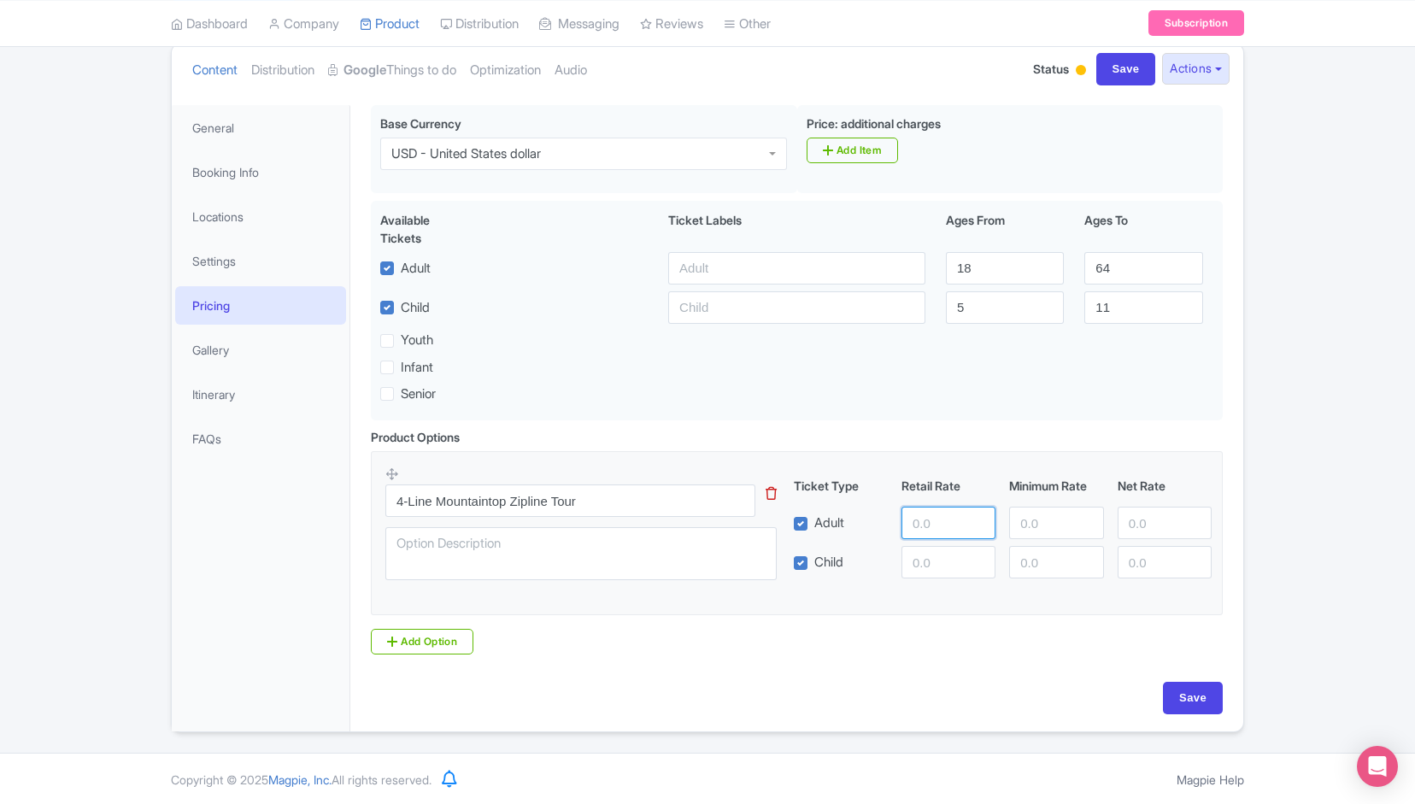
click at [950, 518] on input "number" at bounding box center [948, 523] width 94 height 32
paste input "79.97"
type input "79.97"
click at [936, 568] on input "number" at bounding box center [948, 562] width 94 height 32
paste input "79.97"
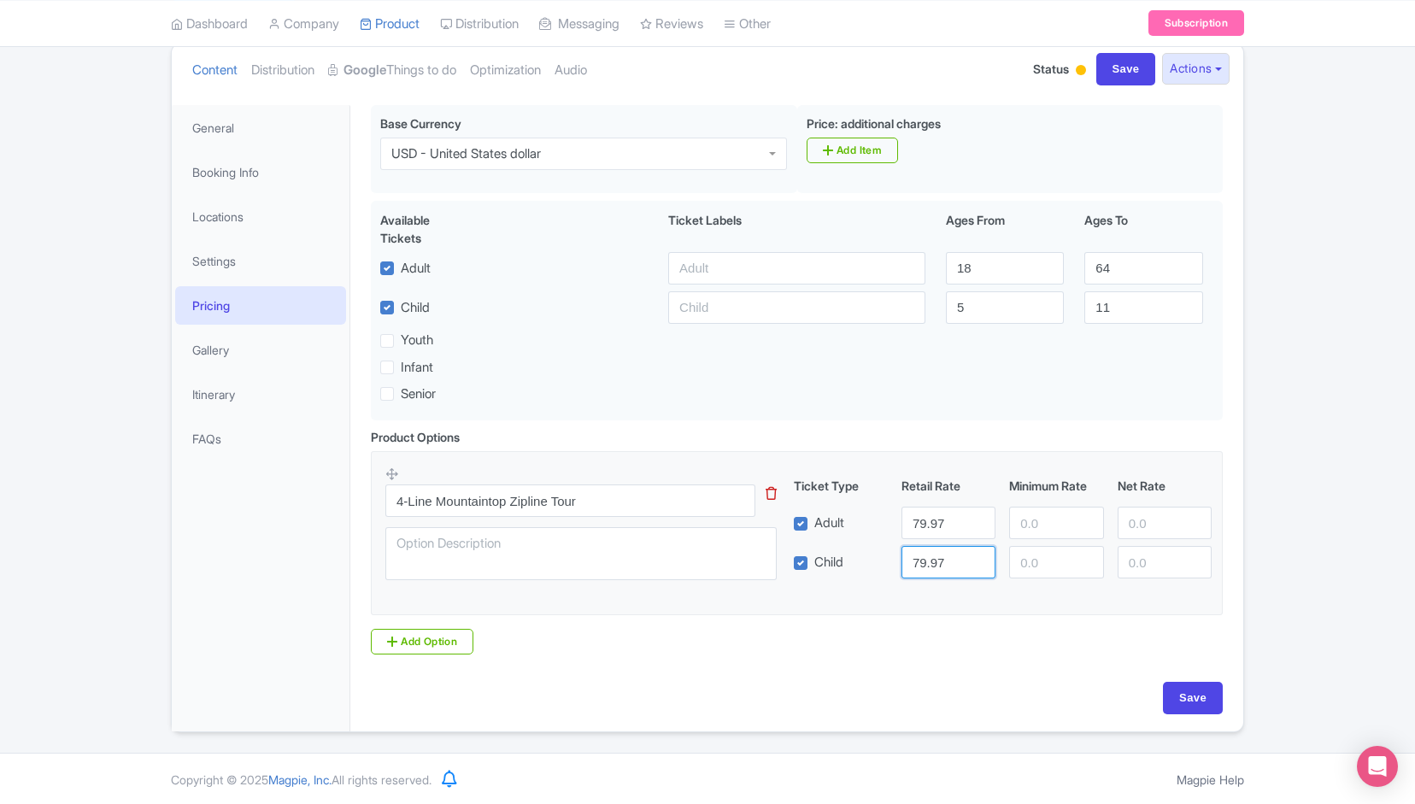
type input "79.97"
click at [848, 601] on fieldset "4-Line Mountaintop Zipline Tour This tip has not data. Code: tip_option_name Ti…" at bounding box center [797, 533] width 852 height 164
click at [1198, 705] on input "Save" at bounding box center [1193, 698] width 60 height 32
type input "Saving..."
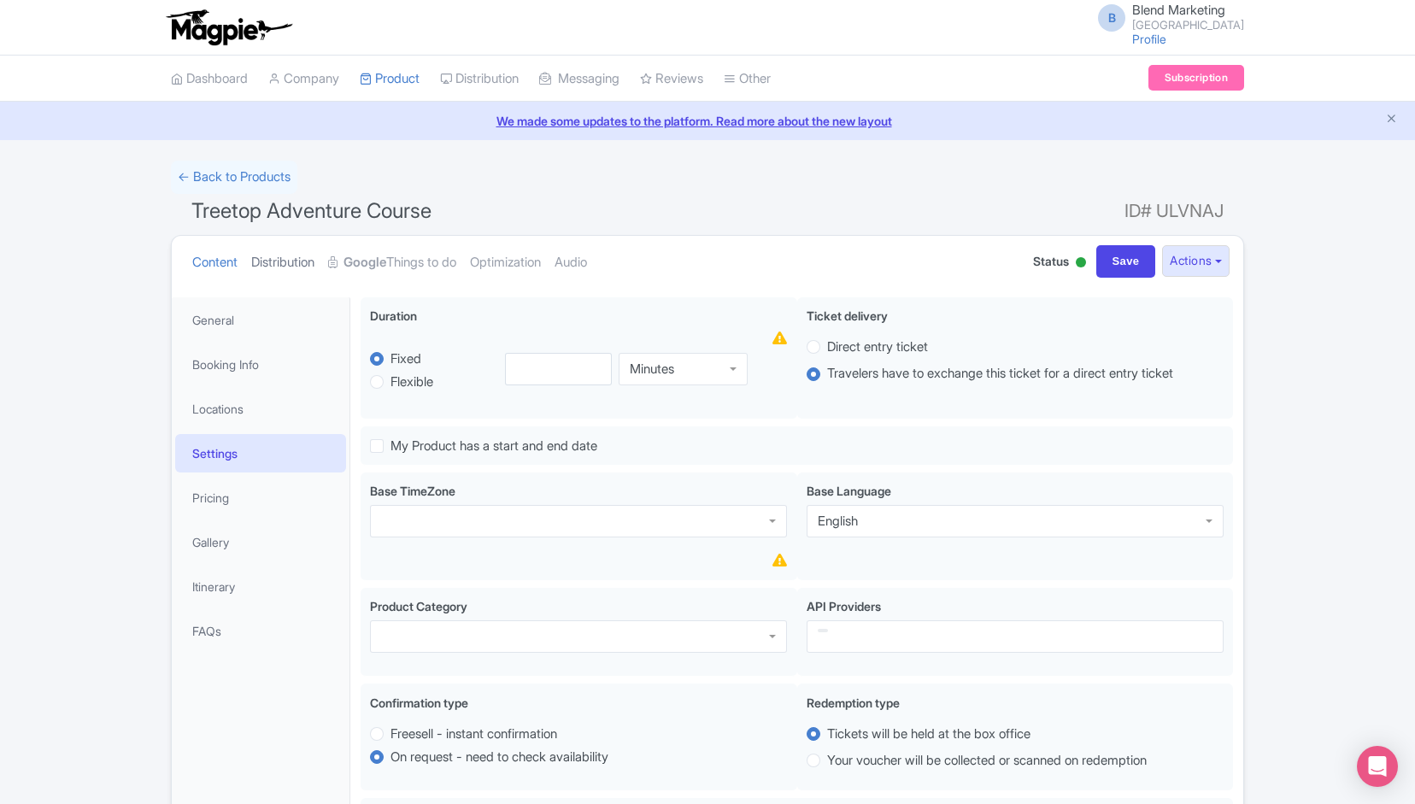
click at [290, 261] on link "Distribution" at bounding box center [282, 263] width 63 height 54
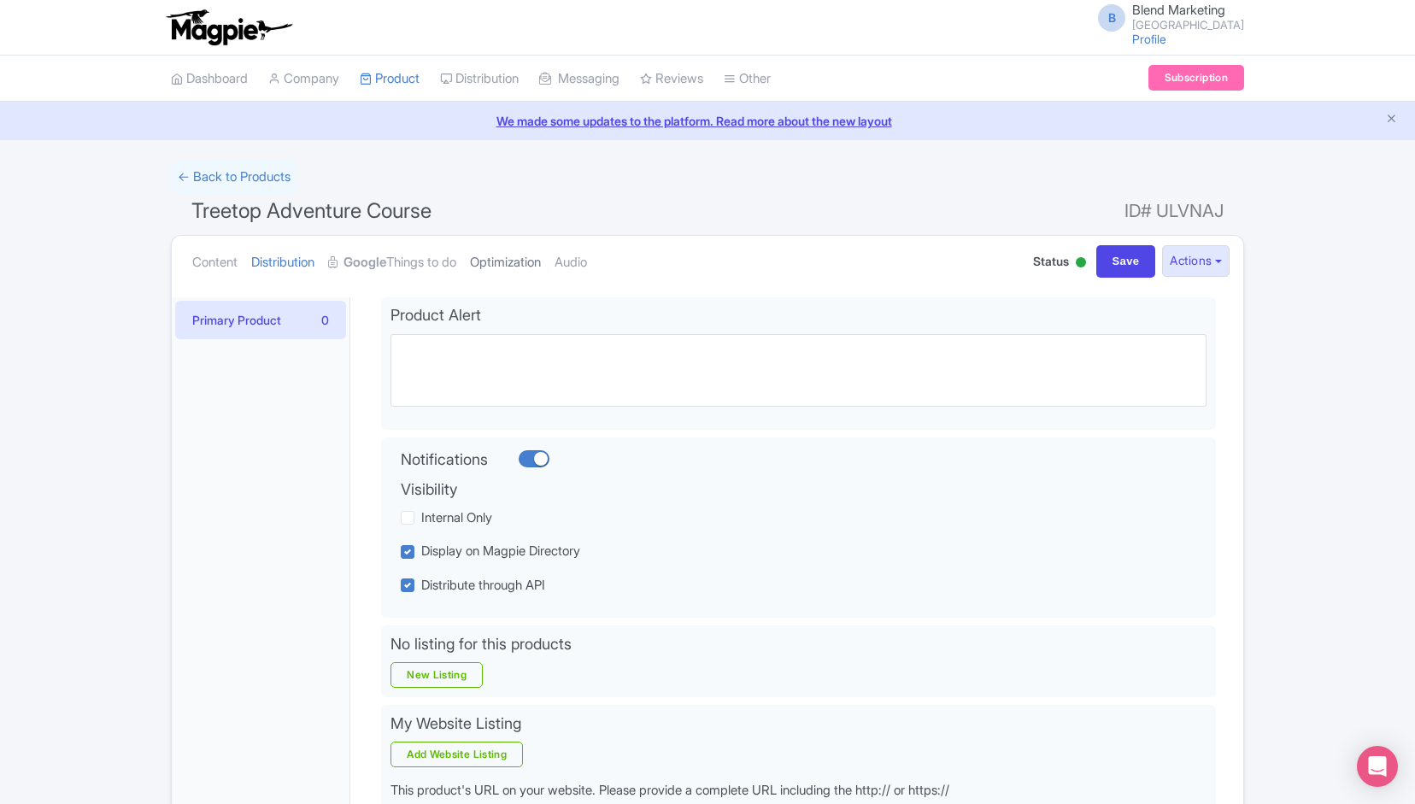
click at [510, 265] on link "Optimization" at bounding box center [505, 263] width 71 height 54
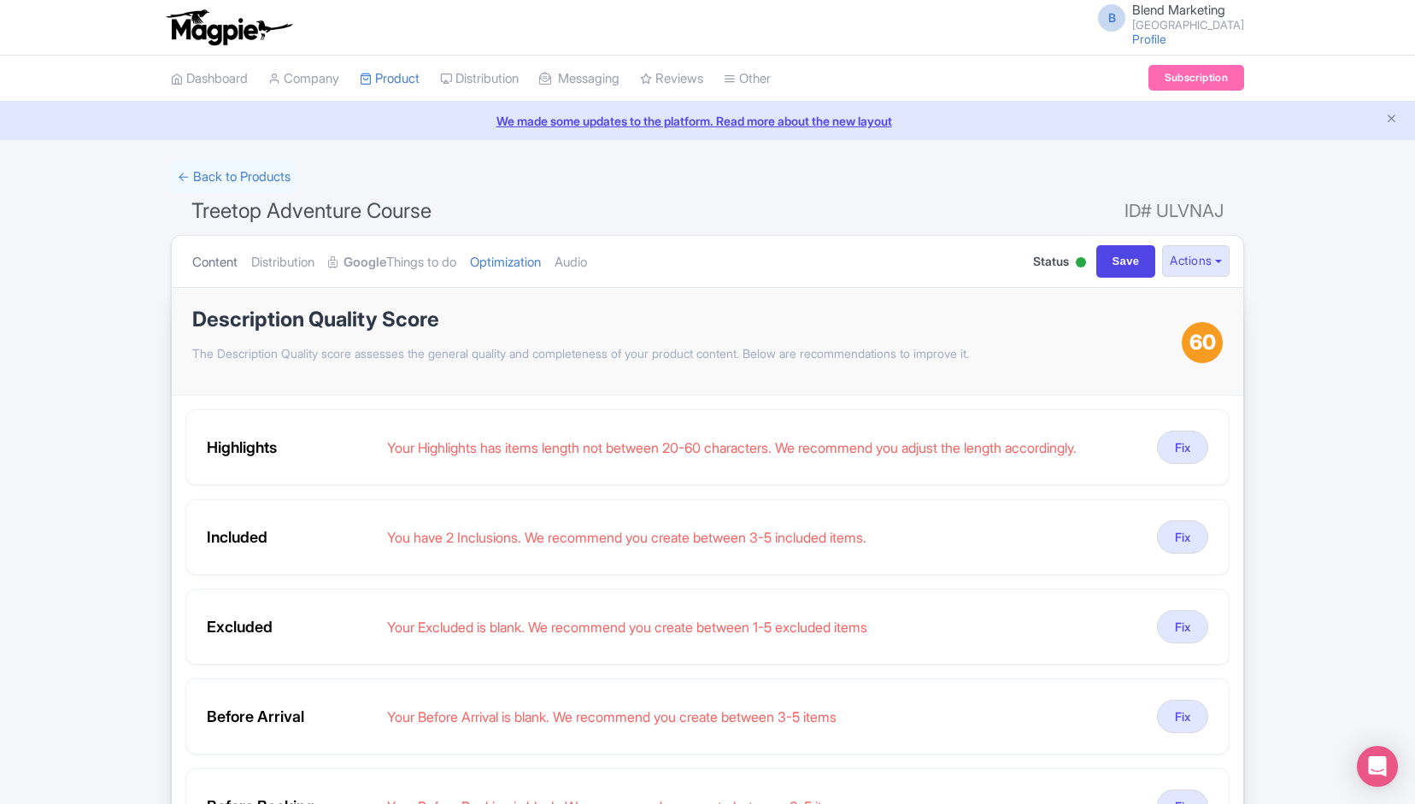
click at [225, 255] on link "Content" at bounding box center [214, 263] width 45 height 54
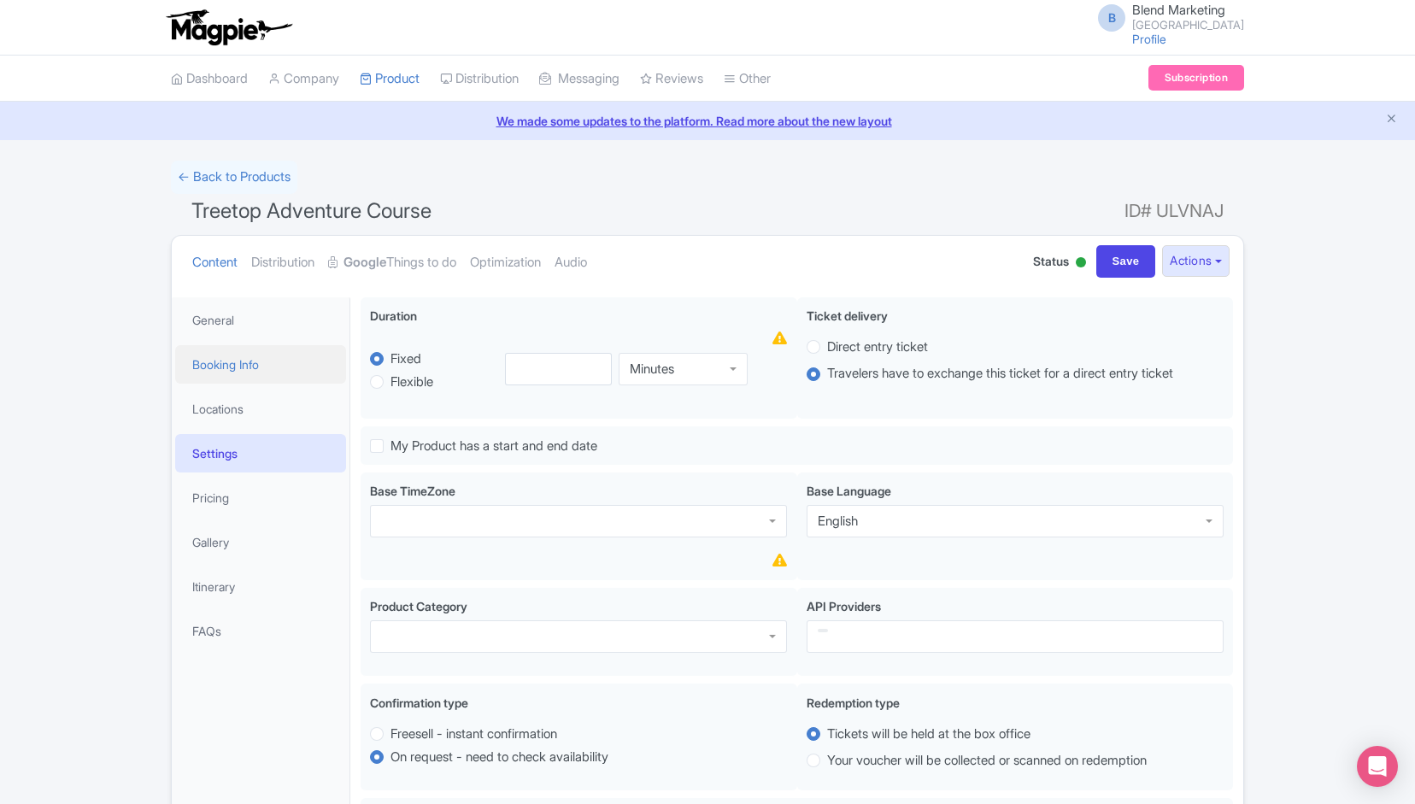
click at [243, 368] on link "Booking Info" at bounding box center [260, 364] width 171 height 38
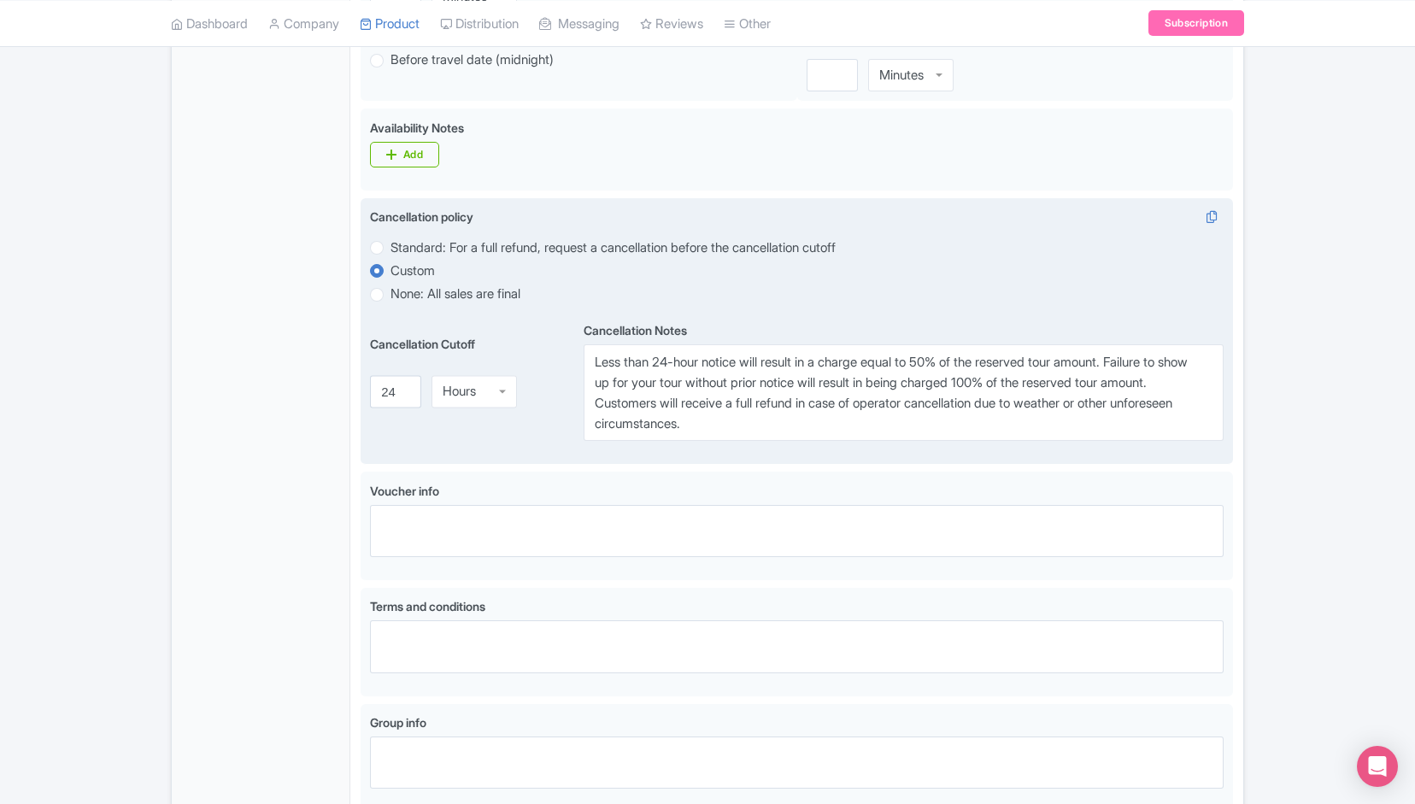
scroll to position [601, 0]
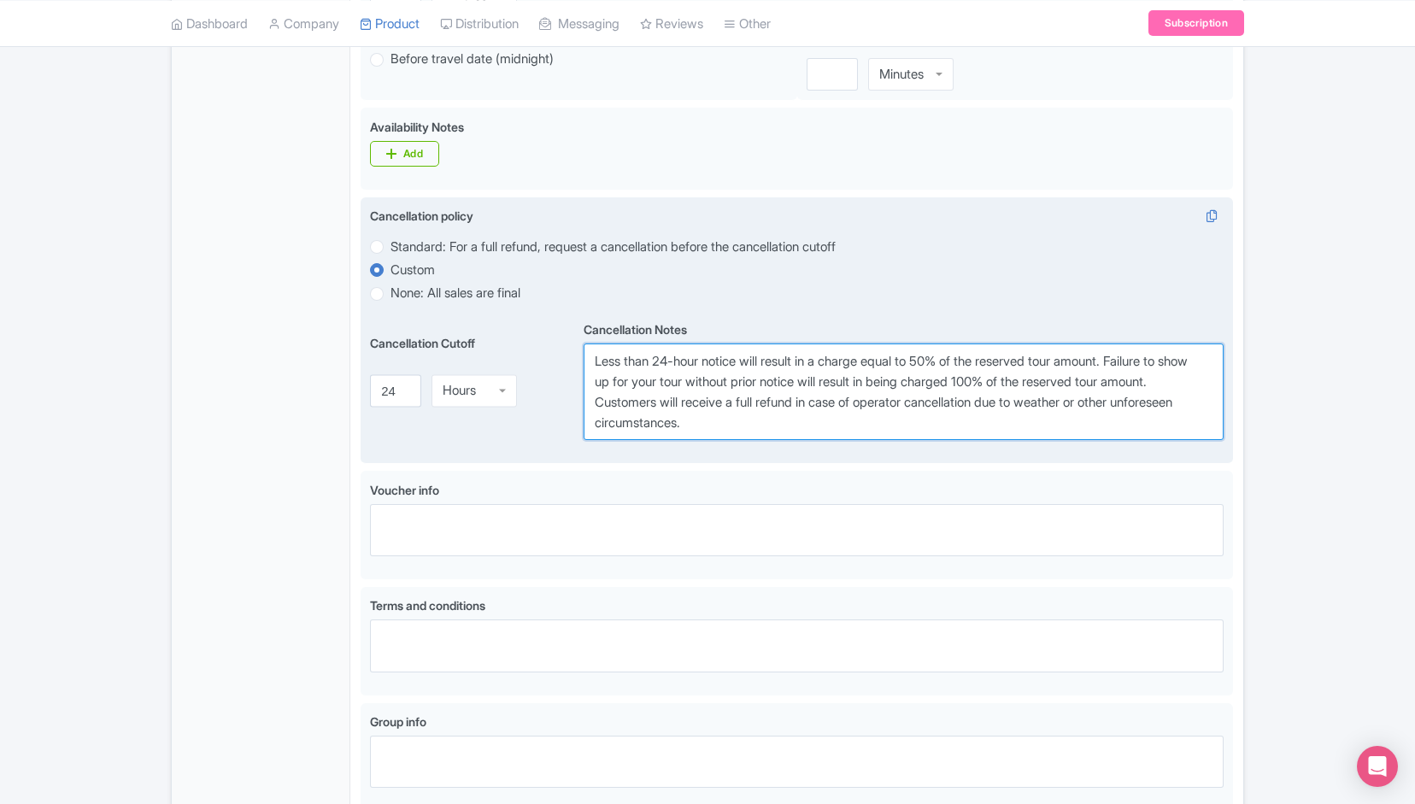
click at [644, 372] on textarea "Less than 24-hour notice will result in a charge equal to 50% of the reserved t…" at bounding box center [903, 391] width 640 height 97
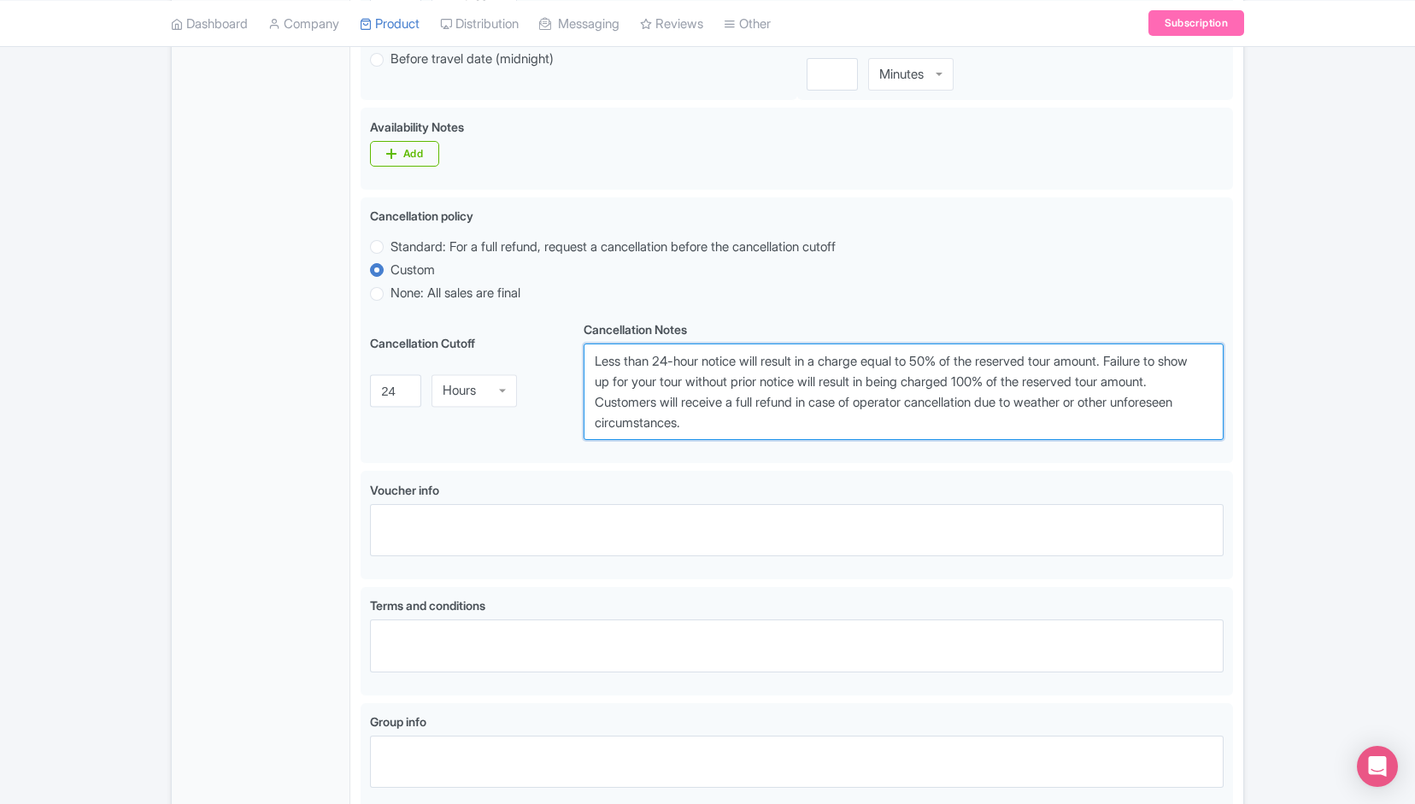
scroll to position [0, 0]
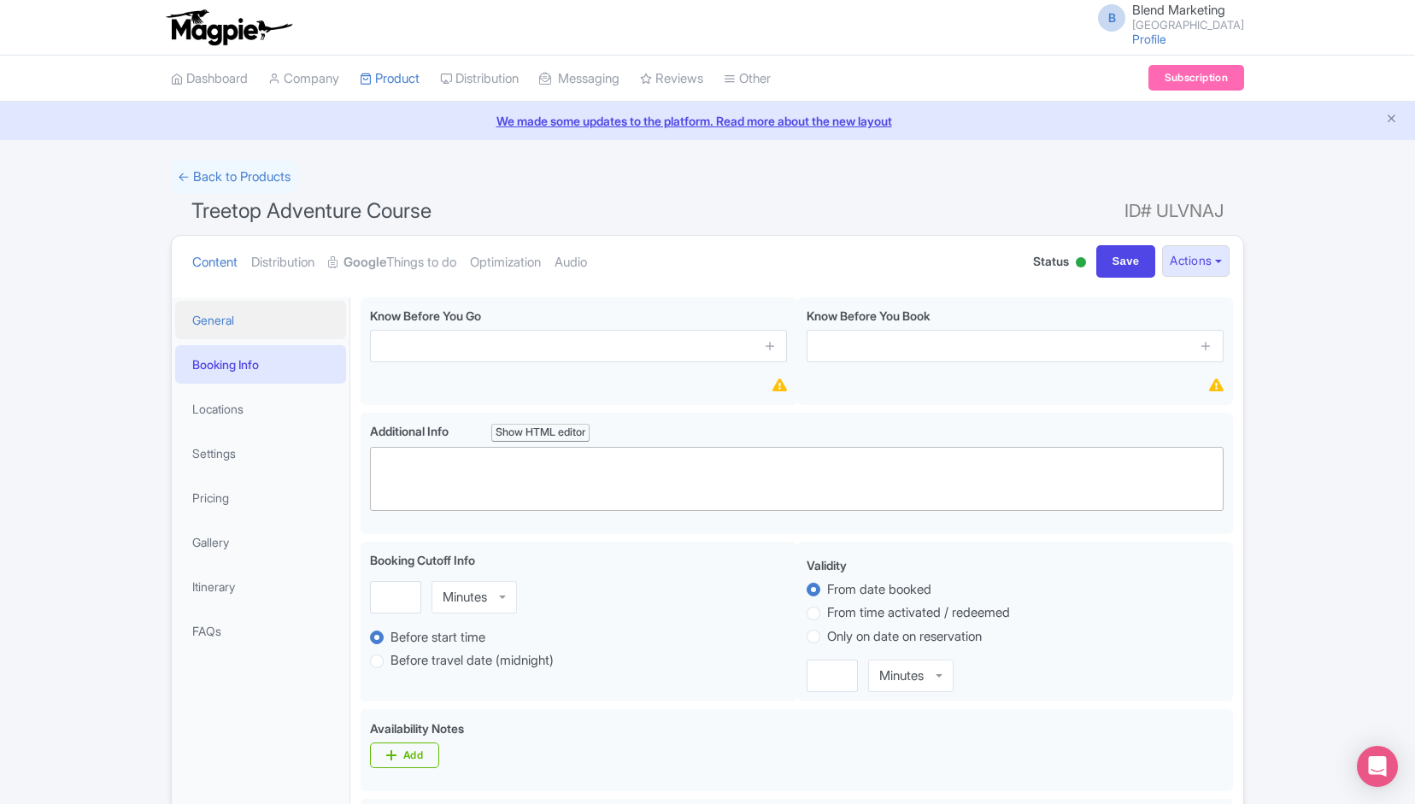
click at [226, 330] on link "General" at bounding box center [260, 320] width 171 height 38
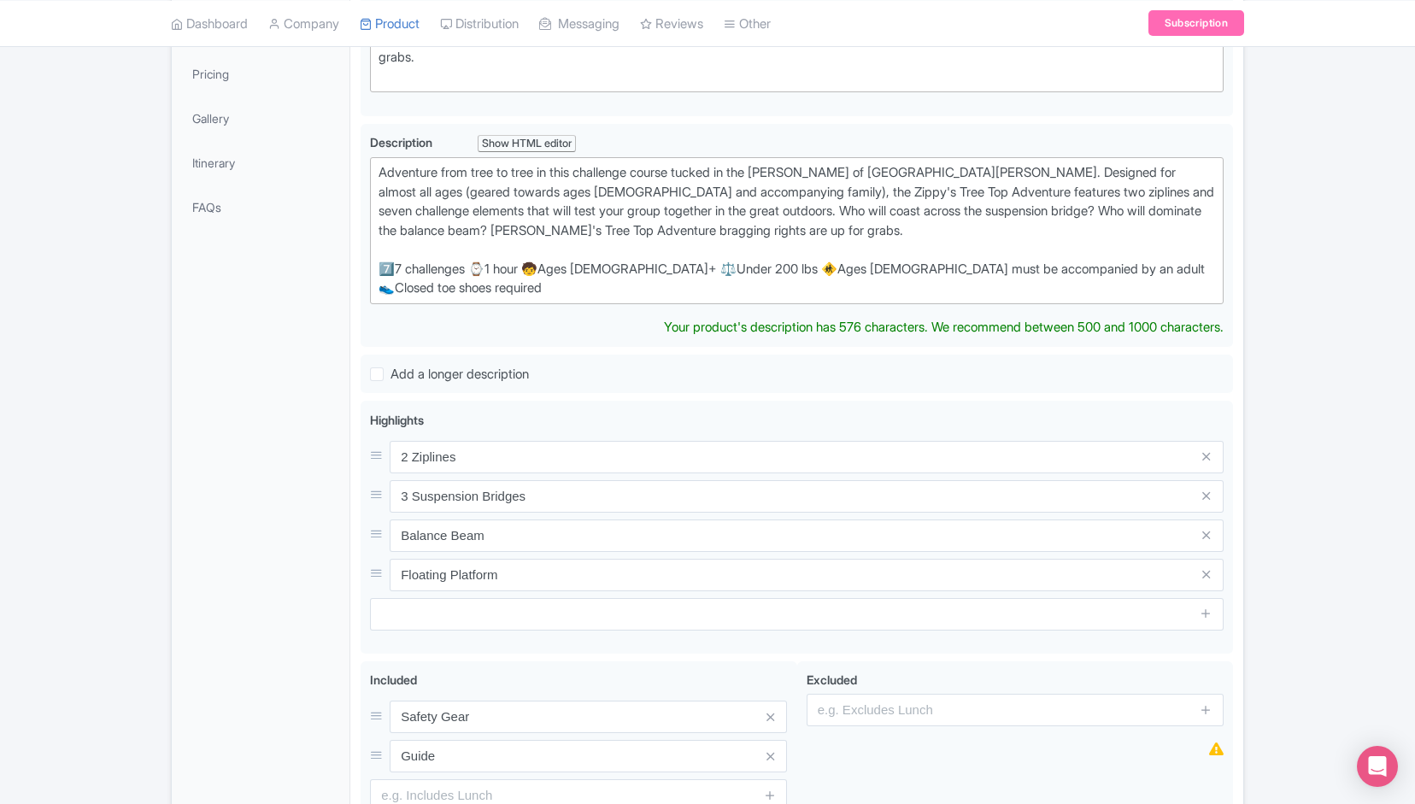
scroll to position [562, 0]
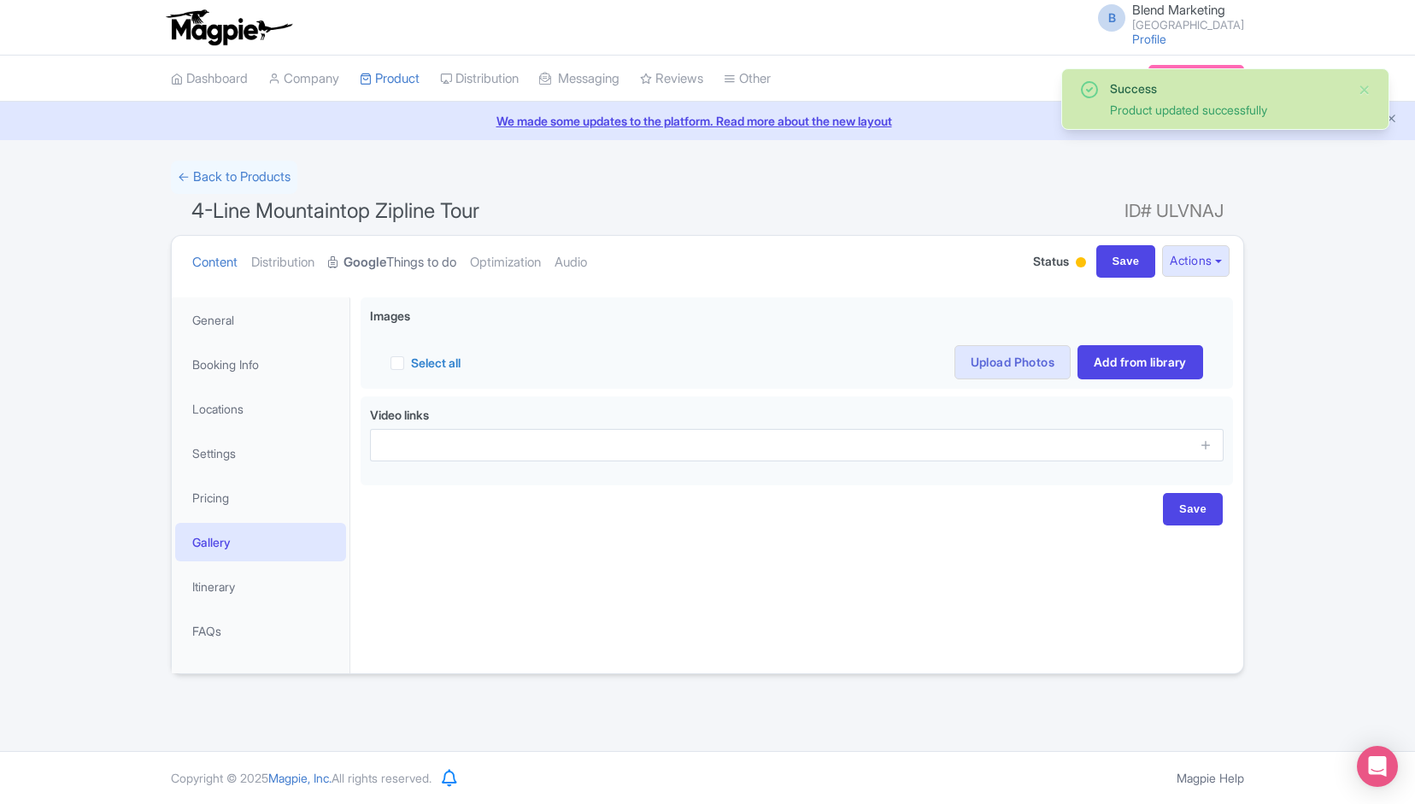
click at [368, 259] on strong "Google" at bounding box center [364, 263] width 43 height 20
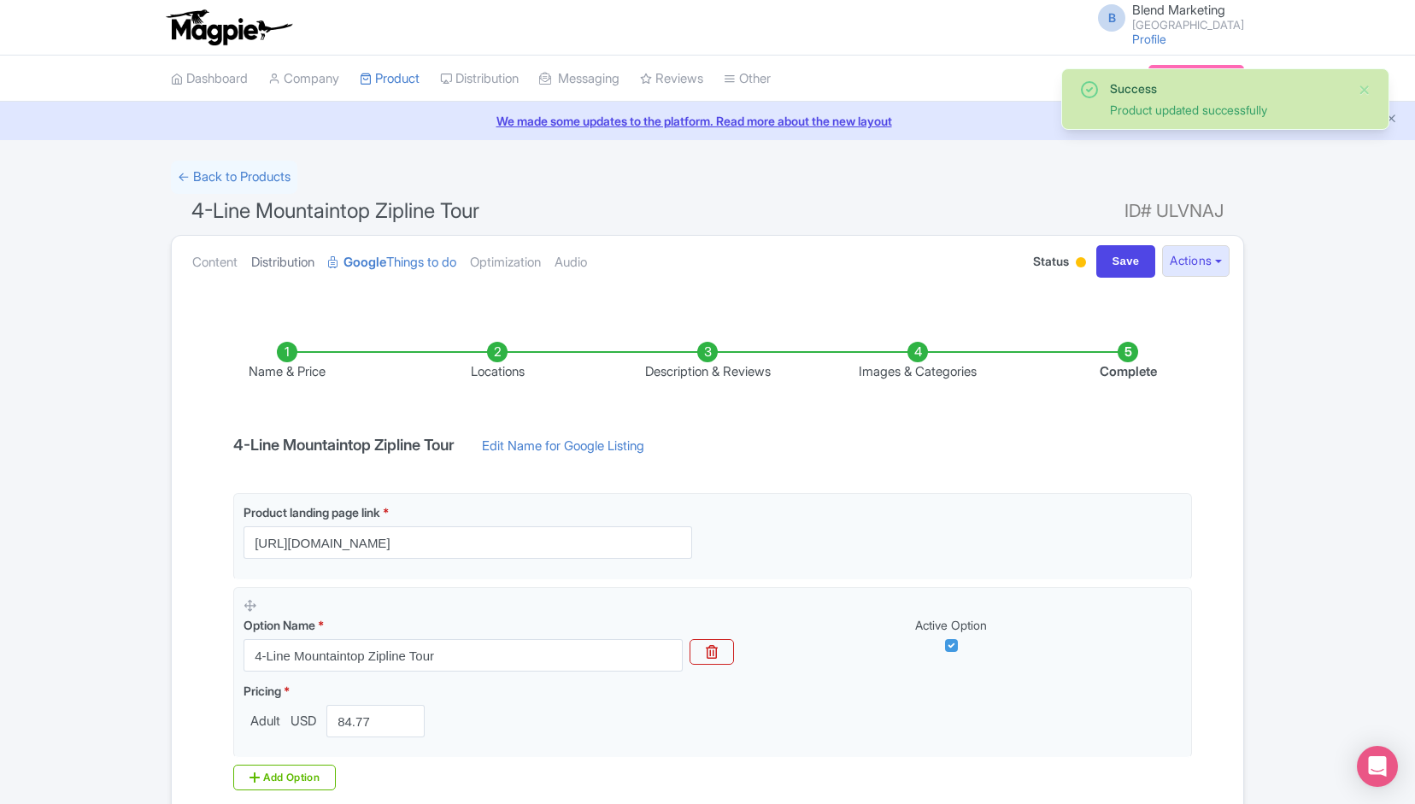
click at [299, 255] on link "Distribution" at bounding box center [282, 263] width 63 height 54
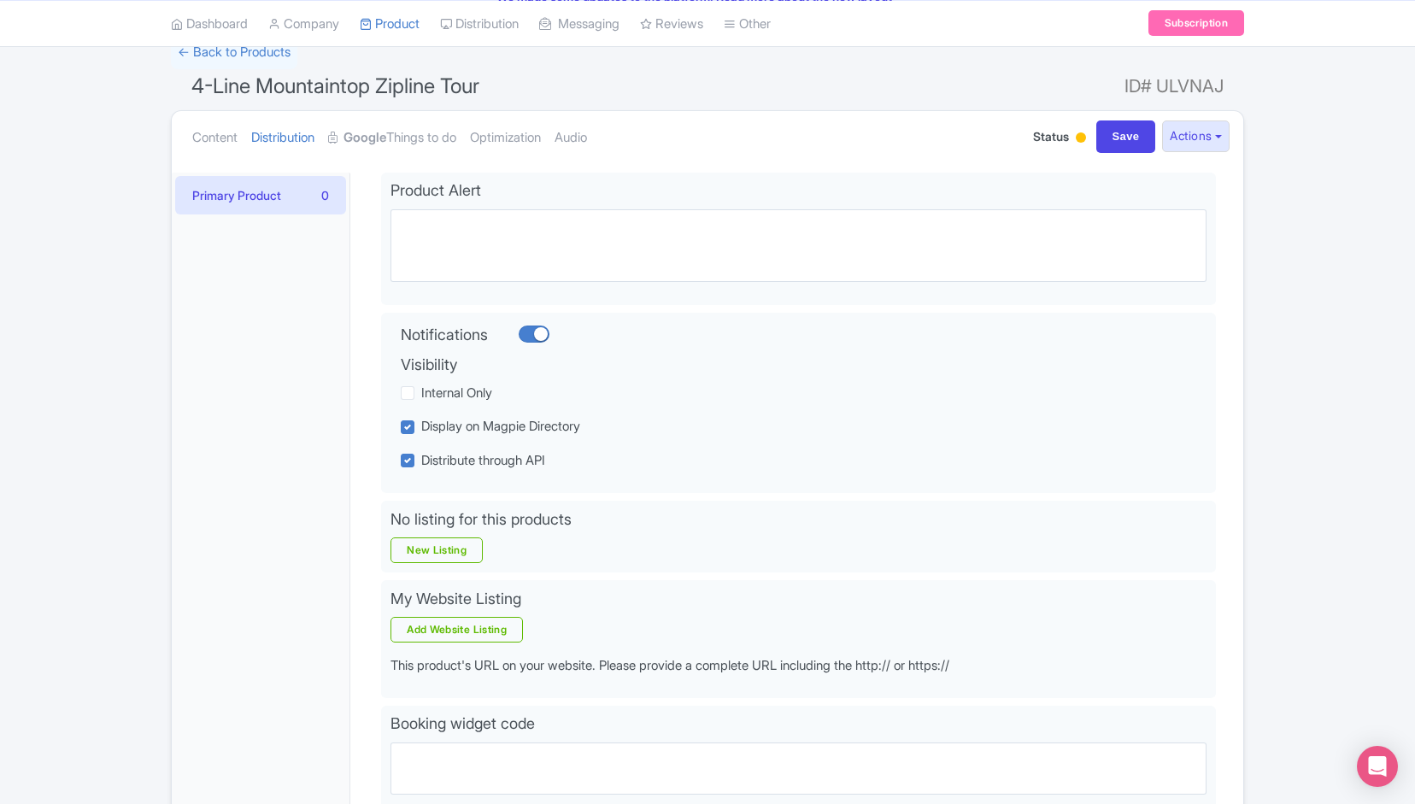
scroll to position [126, 0]
click at [363, 142] on strong "Google" at bounding box center [364, 137] width 43 height 20
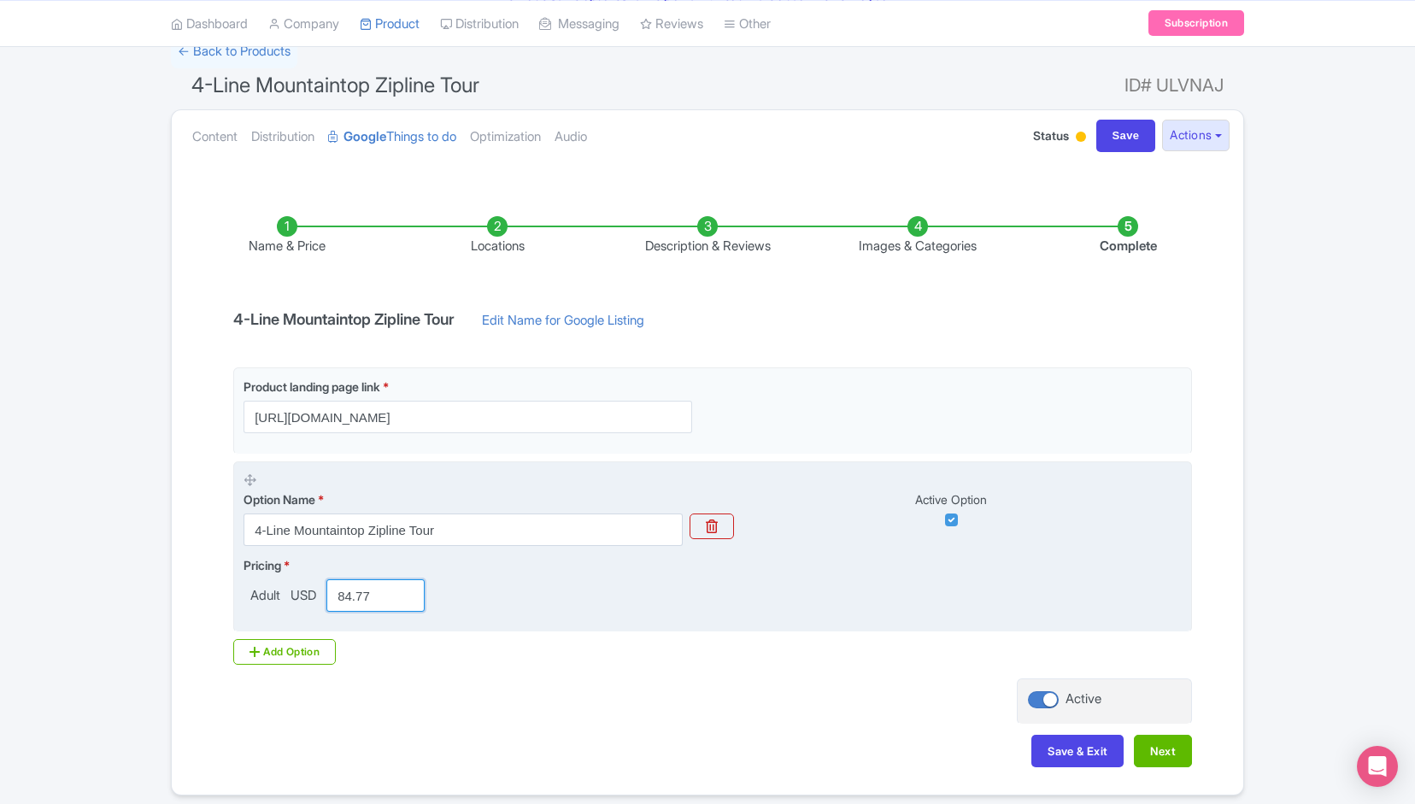
drag, startPoint x: 374, startPoint y: 590, endPoint x: 320, endPoint y: 587, distance: 54.8
click at [320, 587] on div "Adult USD 84.77" at bounding box center [337, 595] width 188 height 32
paste input "79.9"
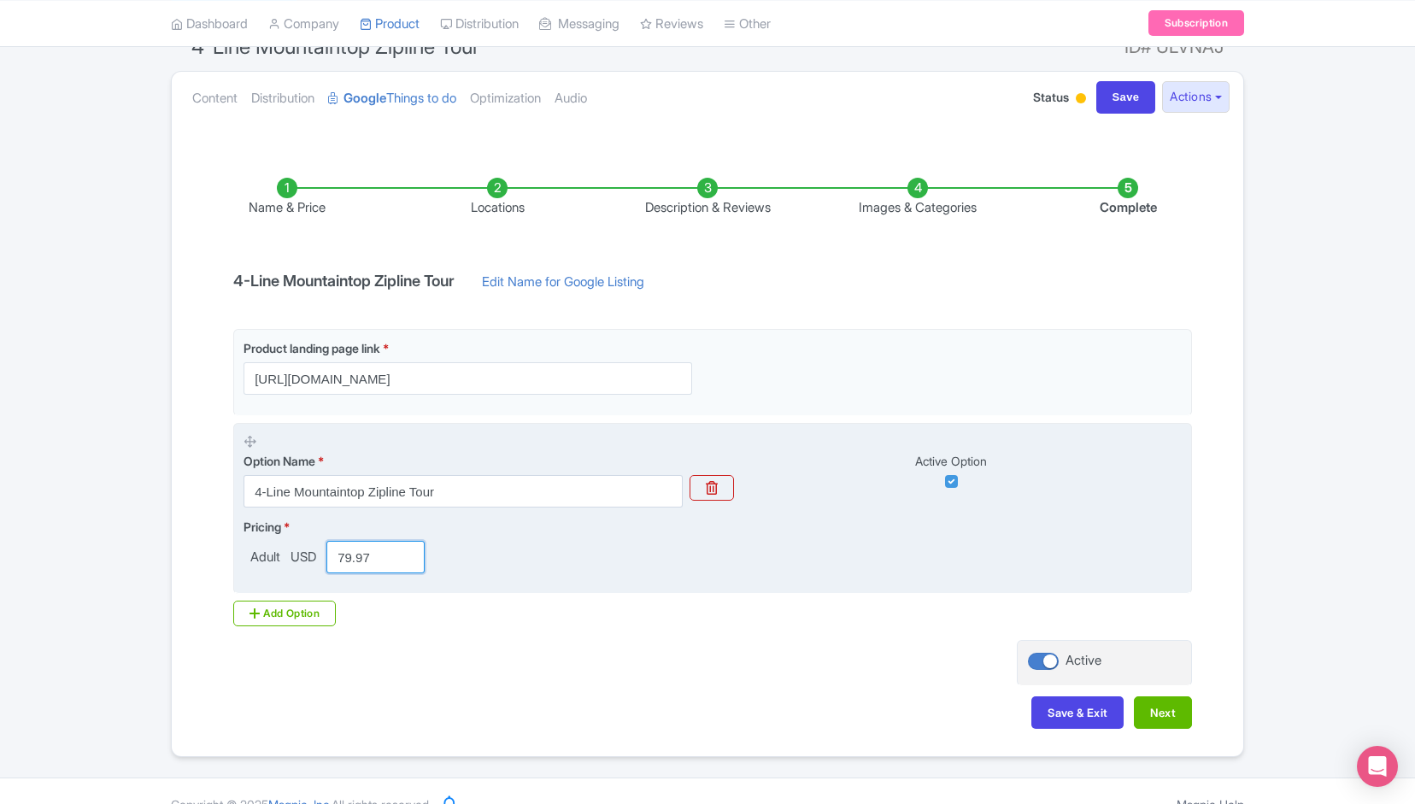
scroll to position [165, 0]
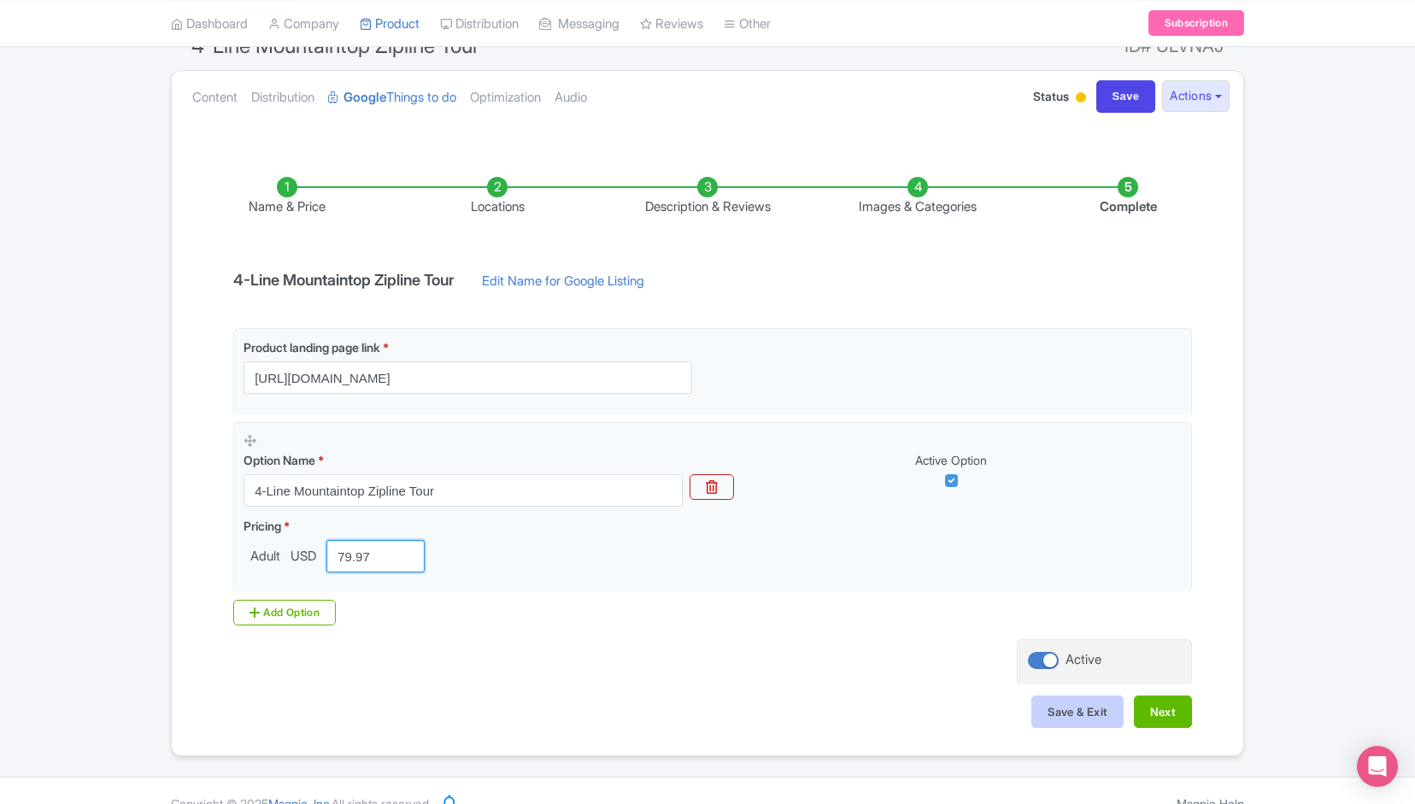
type input "79.97"
click at [1103, 712] on button "Save & Exit" at bounding box center [1077, 711] width 92 height 32
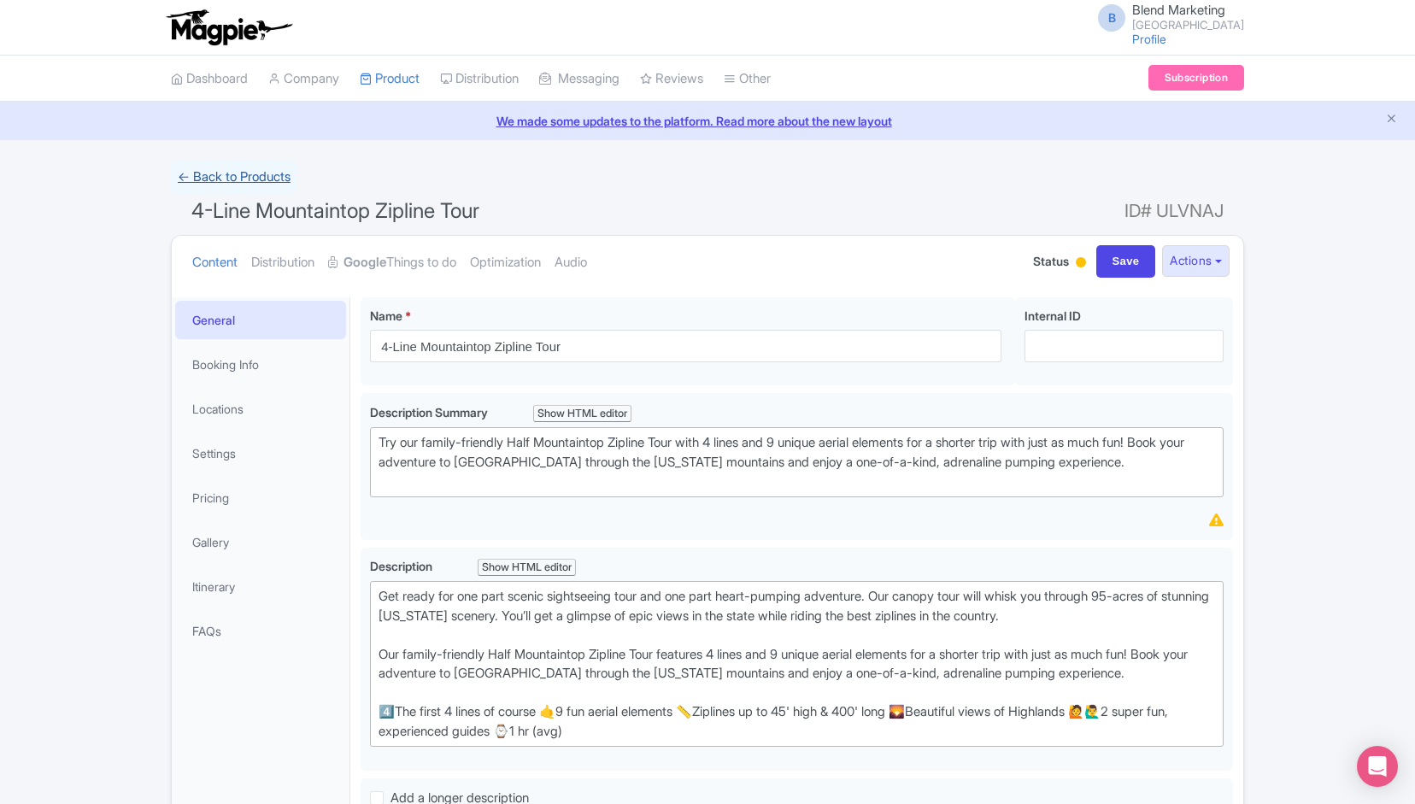
click at [227, 183] on link "← Back to Products" at bounding box center [234, 177] width 126 height 33
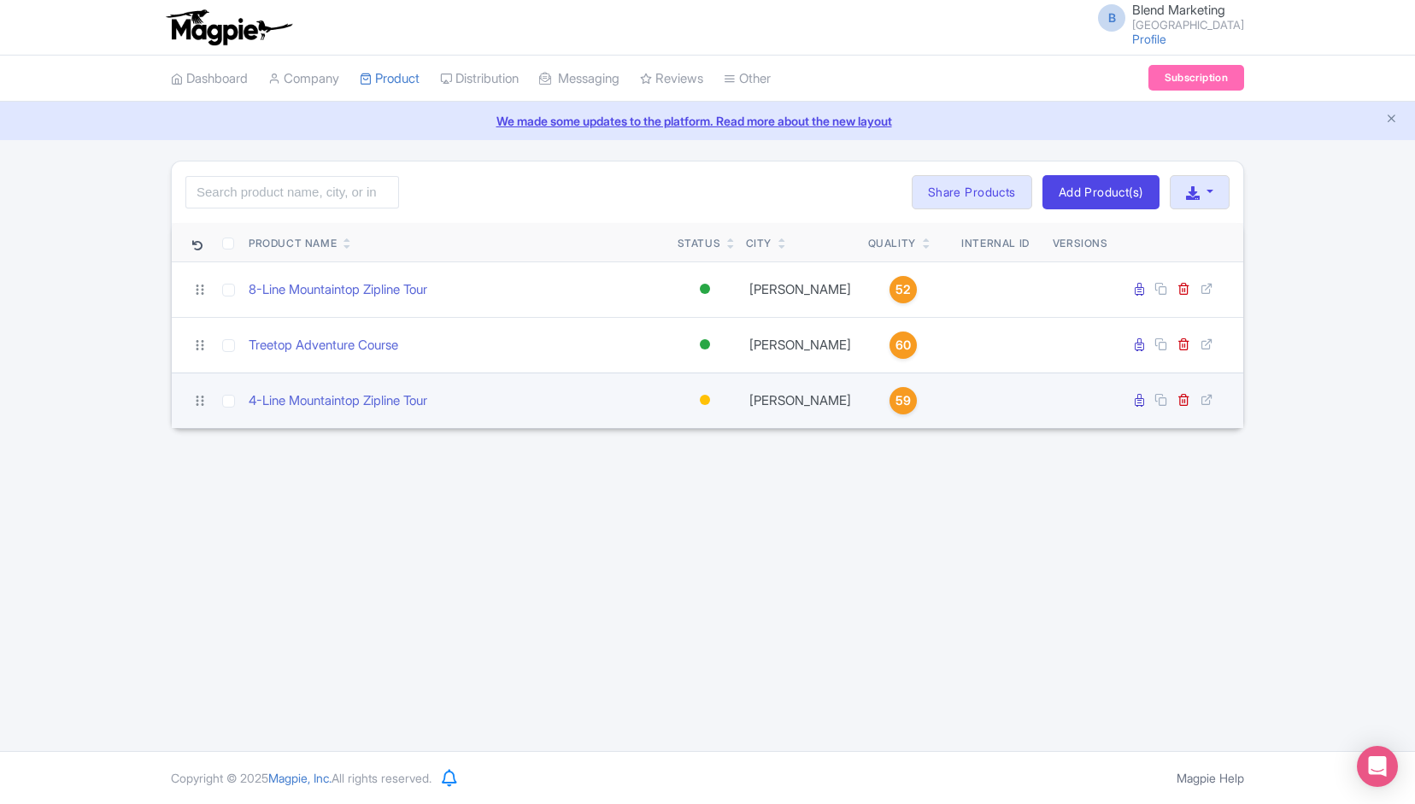
click at [591, 391] on div "4-Line Mountaintop Zipline Tour" at bounding box center [456, 401] width 415 height 20
click at [427, 401] on link "4-Line Mountaintop Zipline Tour" at bounding box center [338, 401] width 179 height 20
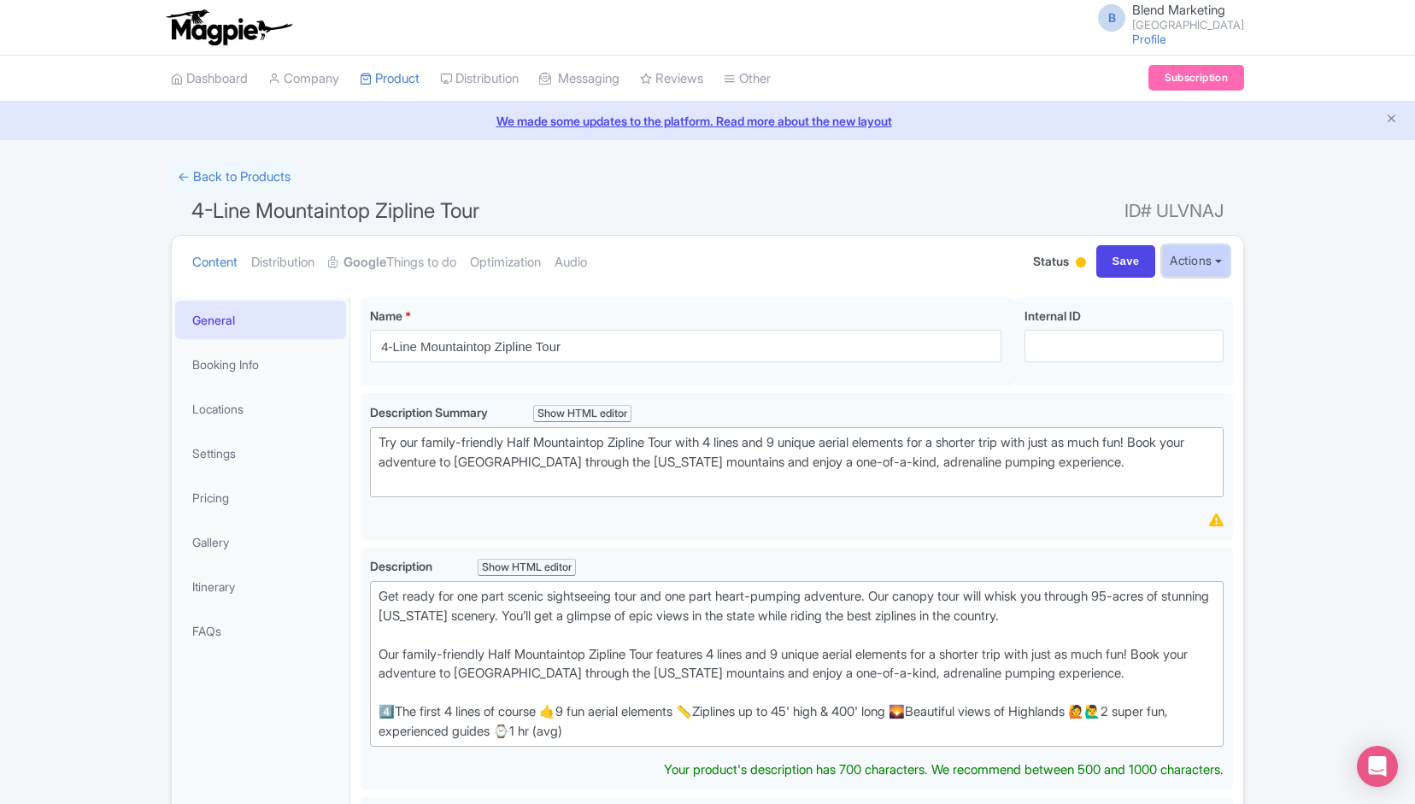
click at [1181, 254] on button "Actions" at bounding box center [1195, 261] width 67 height 32
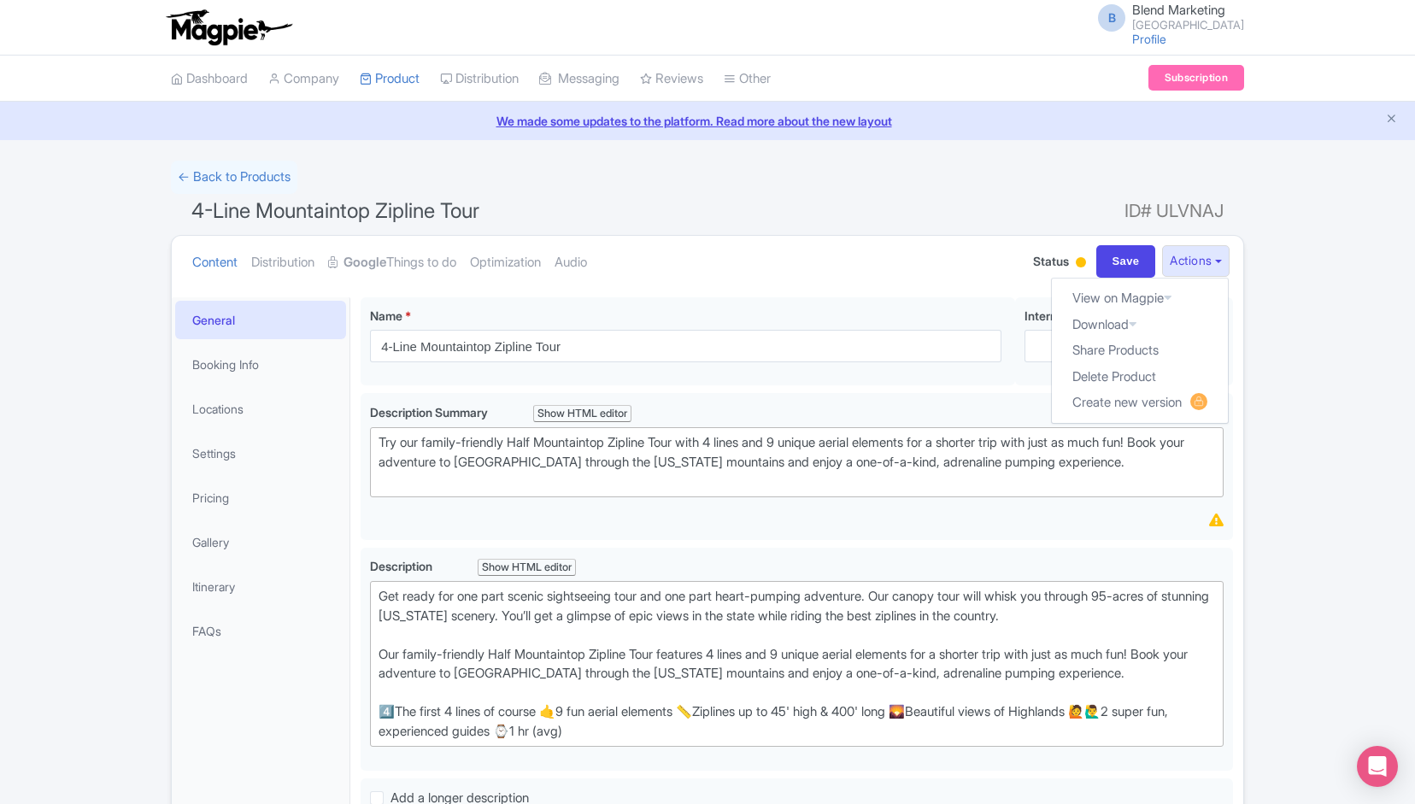
drag, startPoint x: 774, startPoint y: 287, endPoint x: 716, endPoint y: 271, distance: 60.3
click at [716, 271] on ul "Content Distribution Google Things to do Optimization Audio" at bounding box center [591, 262] width 813 height 52
click at [273, 271] on link "Distribution" at bounding box center [282, 263] width 63 height 54
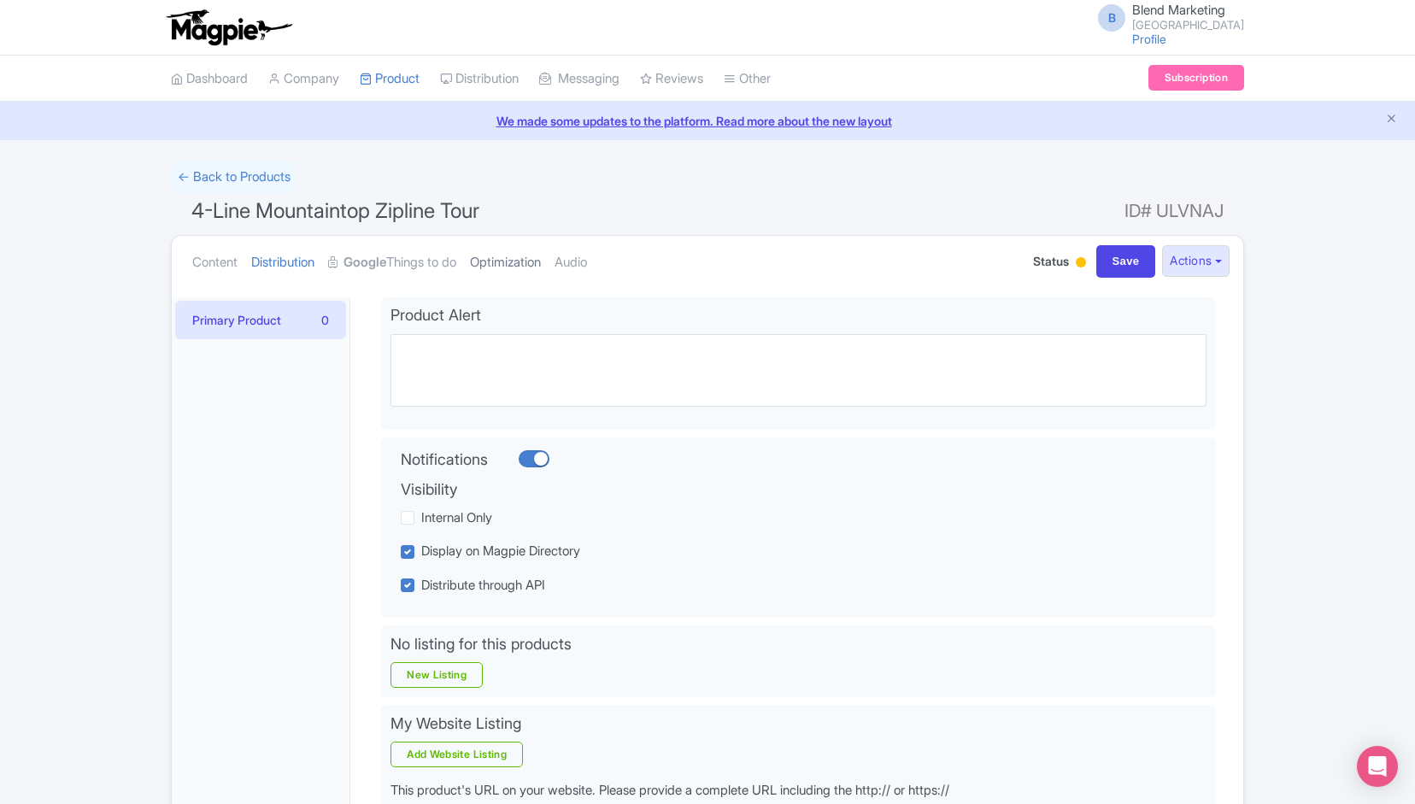
click at [523, 259] on link "Optimization" at bounding box center [505, 263] width 71 height 54
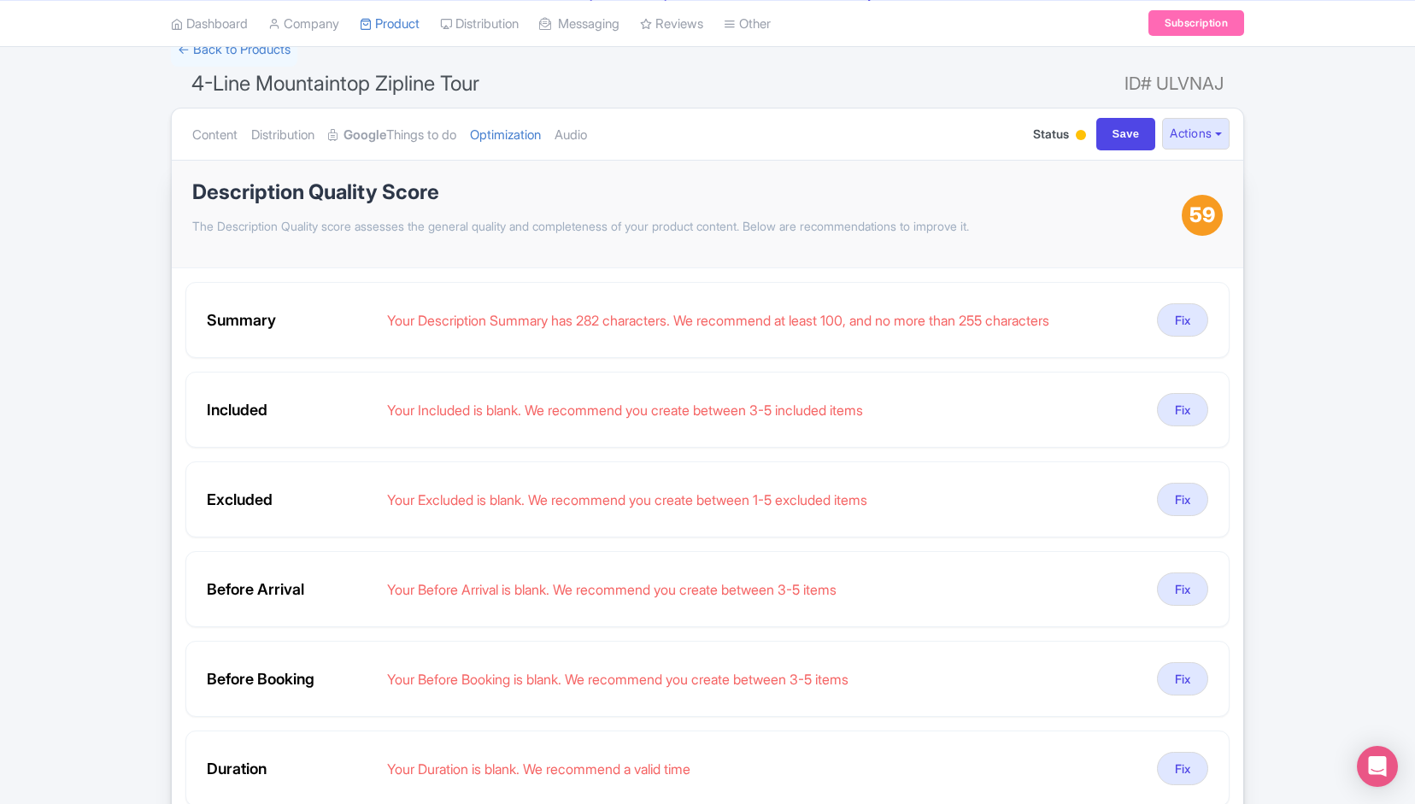
scroll to position [126, 0]
click at [587, 137] on link "Audio" at bounding box center [570, 136] width 32 height 54
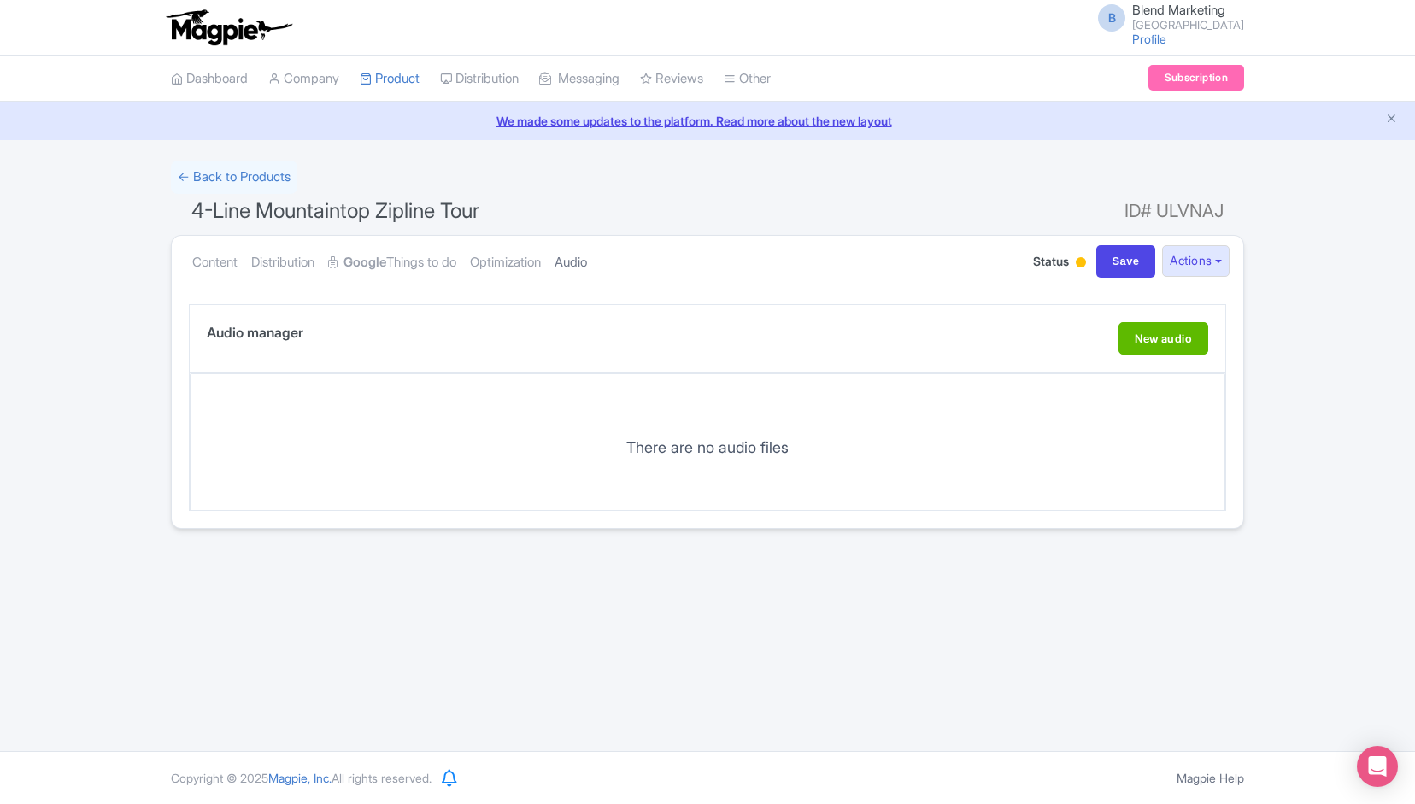
scroll to position [0, 0]
click at [237, 271] on link "Content" at bounding box center [214, 263] width 45 height 54
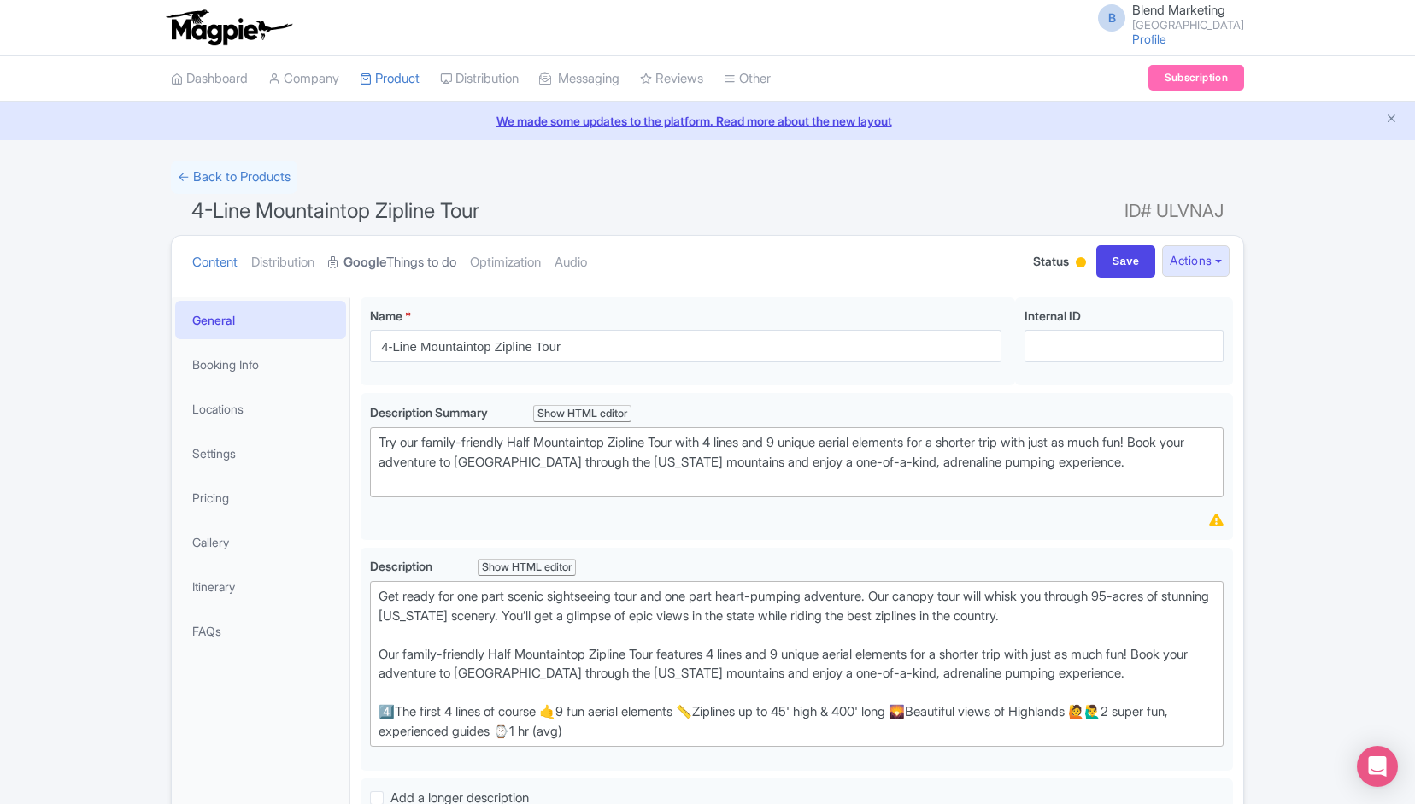
click at [341, 267] on link "Google Things to do" at bounding box center [392, 263] width 128 height 54
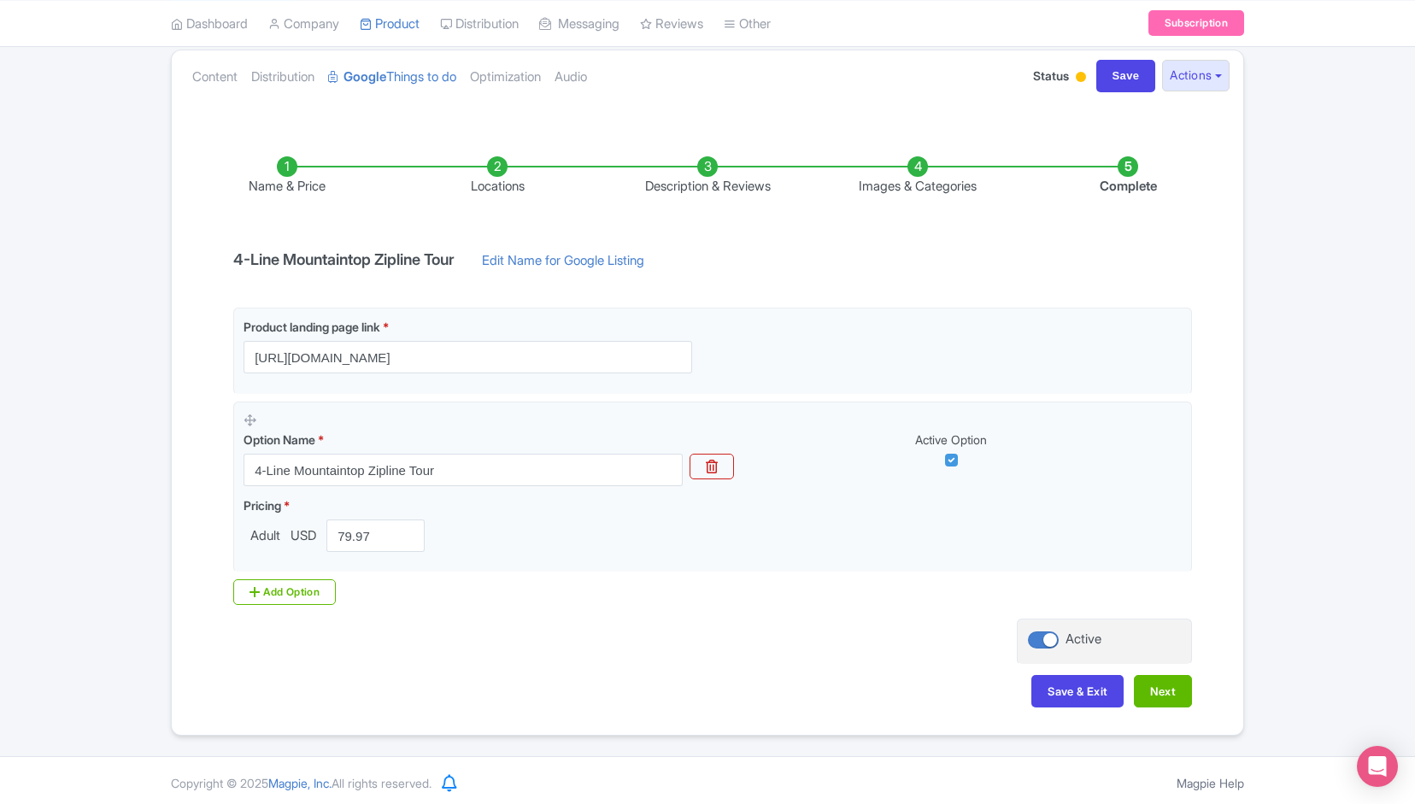
scroll to position [178, 0]
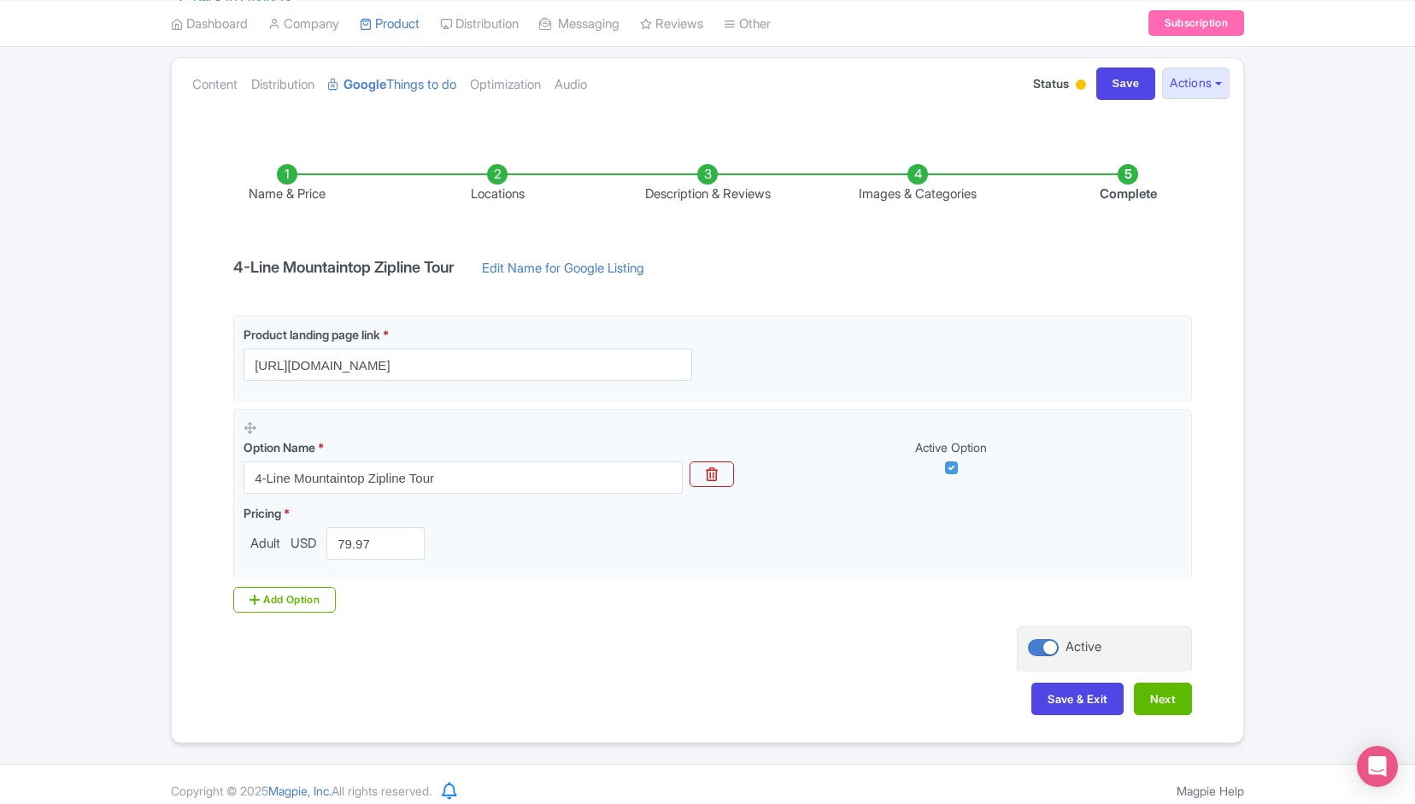
click at [1140, 187] on li "Complete" at bounding box center [1128, 184] width 210 height 40
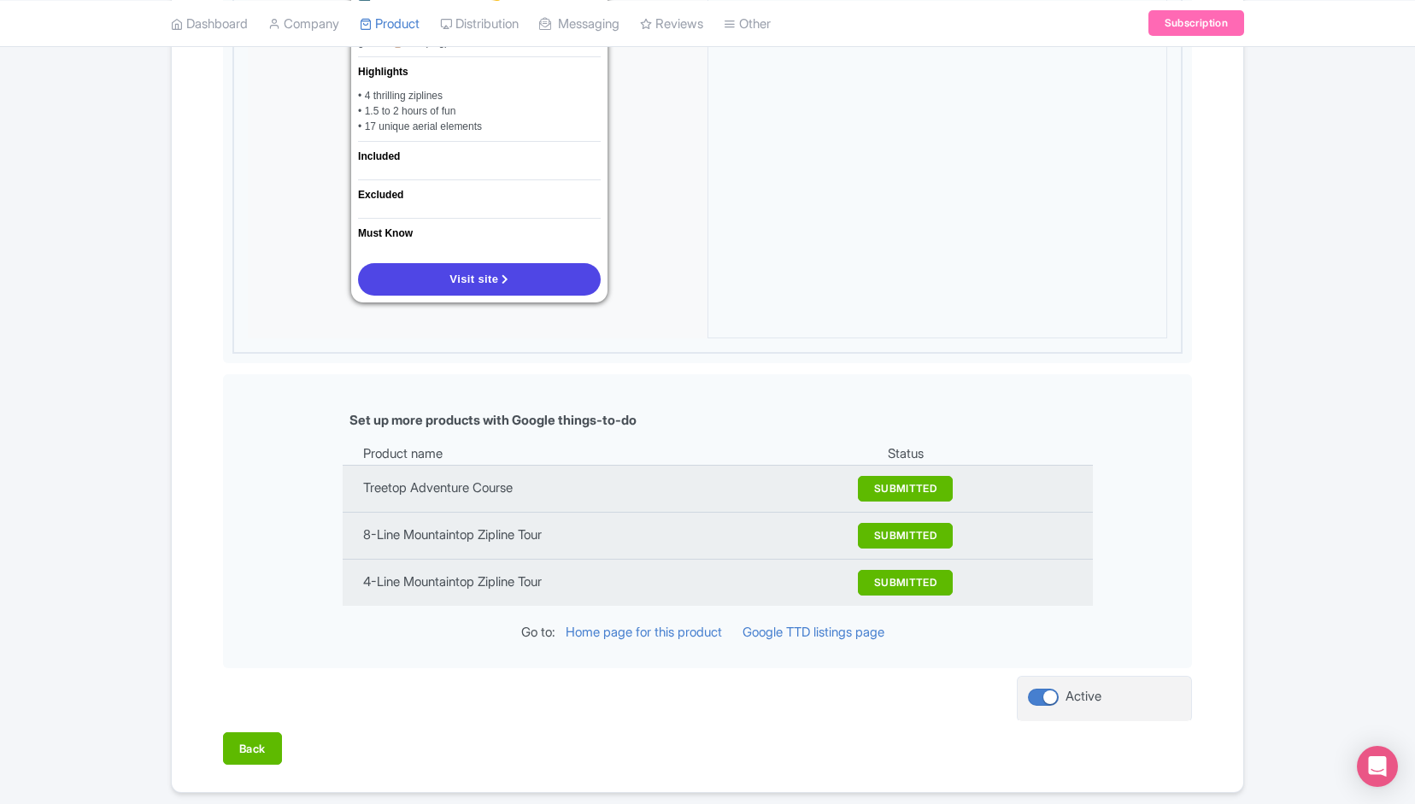
scroll to position [1372, 0]
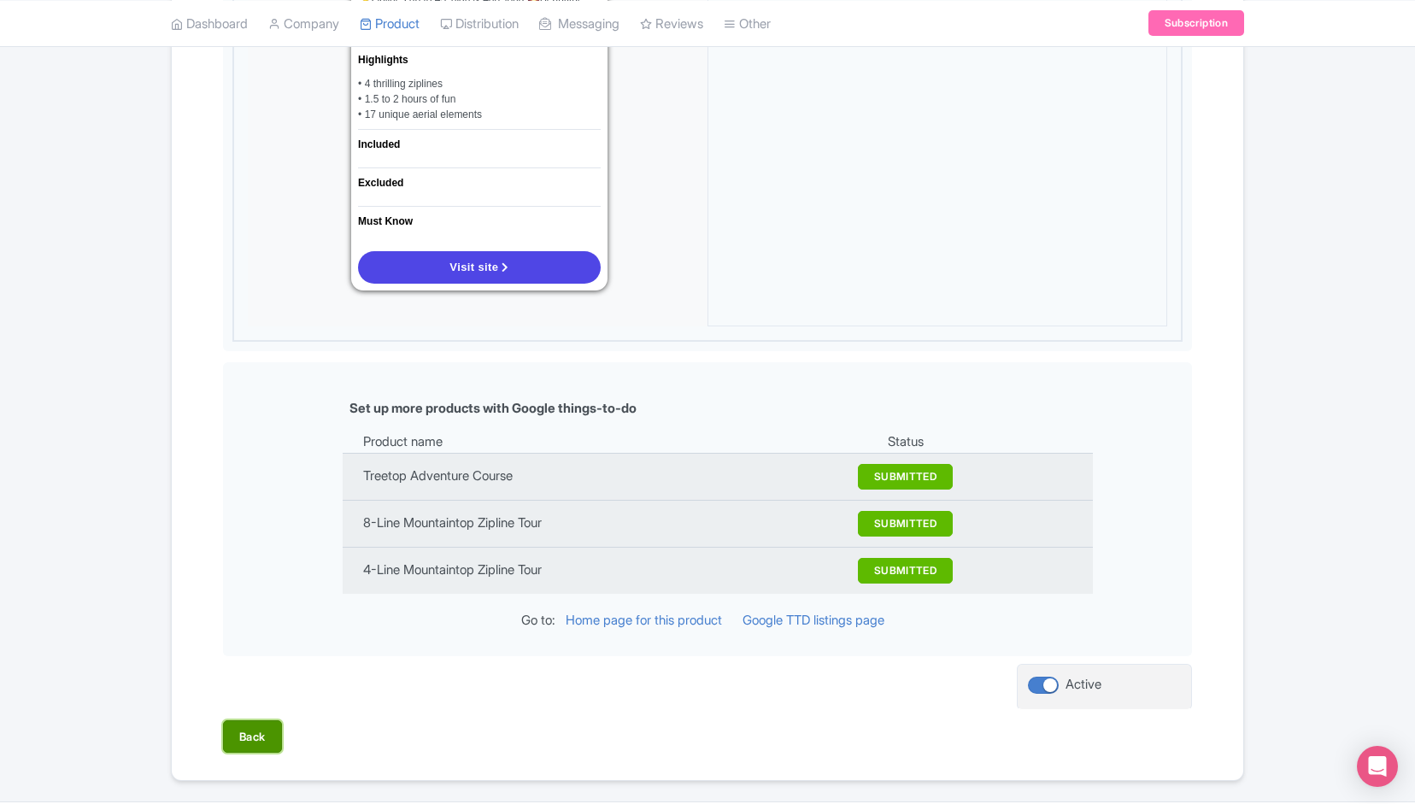
click at [268, 720] on button "Back" at bounding box center [252, 736] width 59 height 32
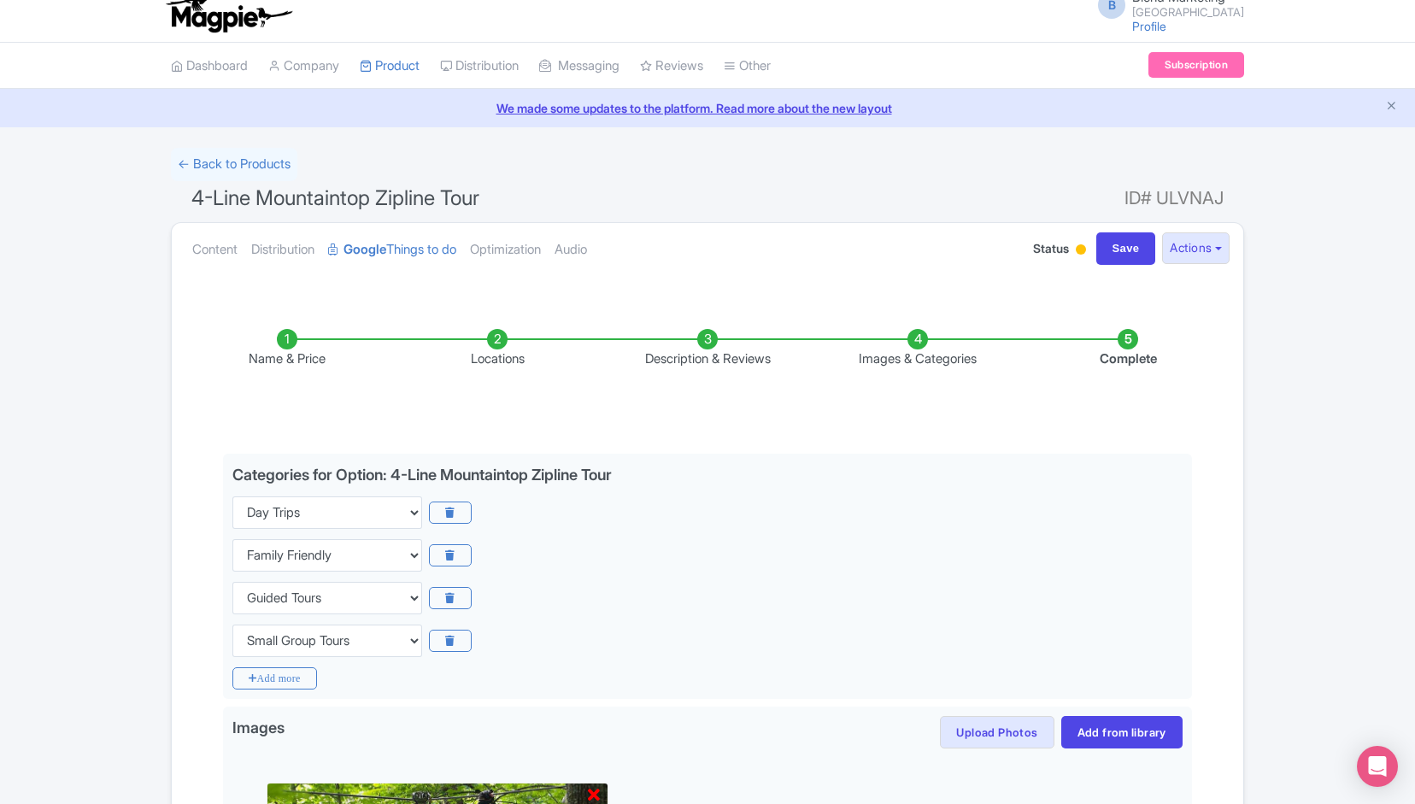
scroll to position [0, 0]
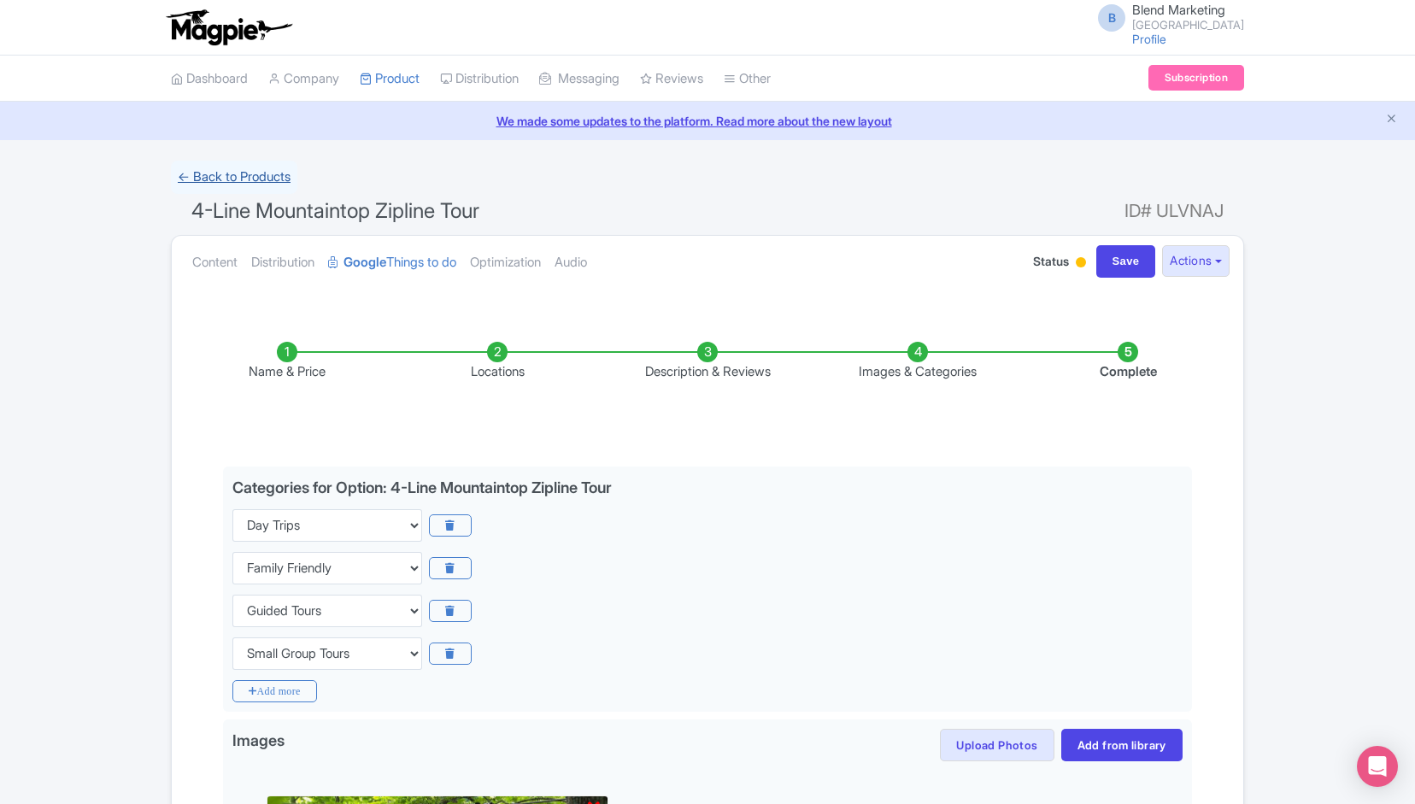
click at [236, 182] on link "← Back to Products" at bounding box center [234, 177] width 126 height 33
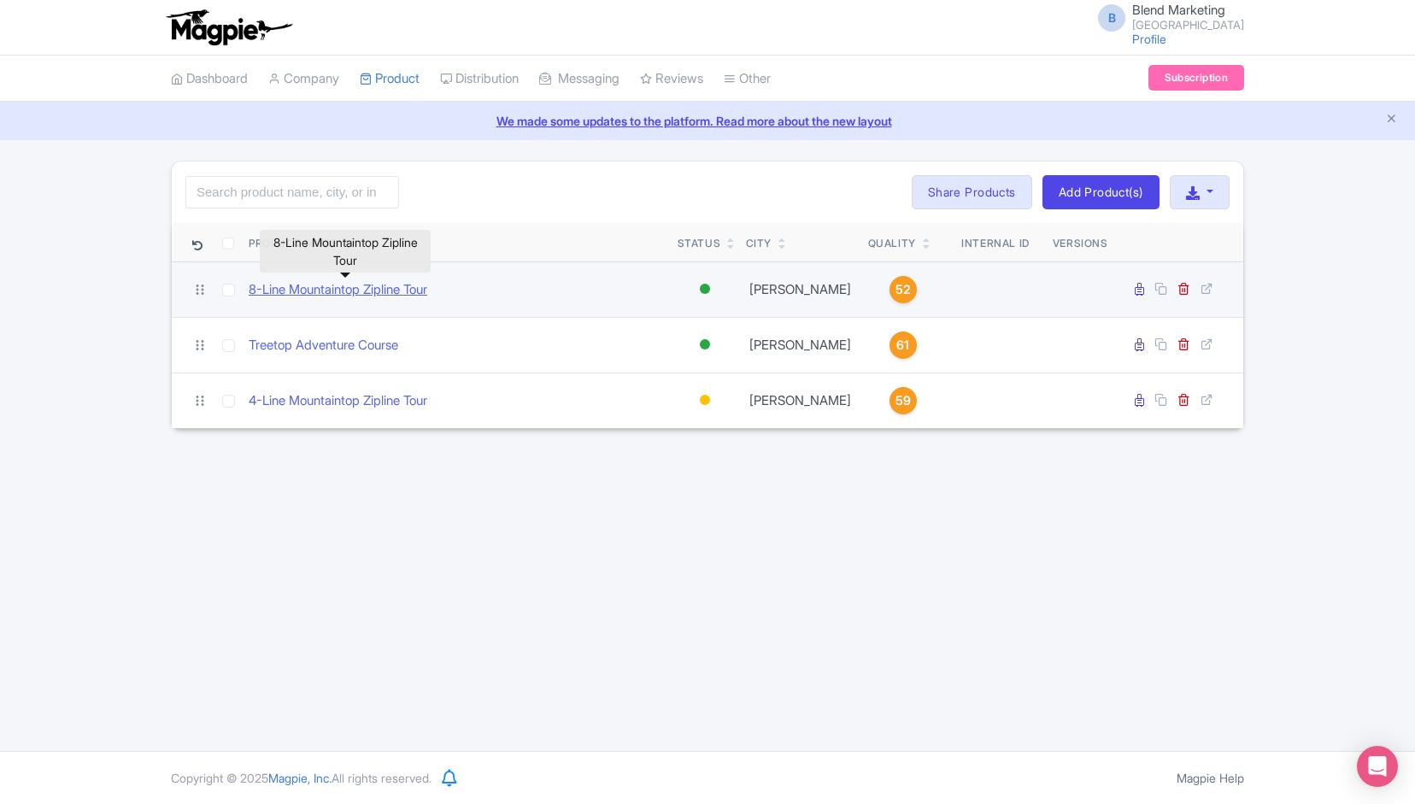
click at [319, 294] on link "8-Line Mountaintop Zipline Tour" at bounding box center [338, 290] width 179 height 20
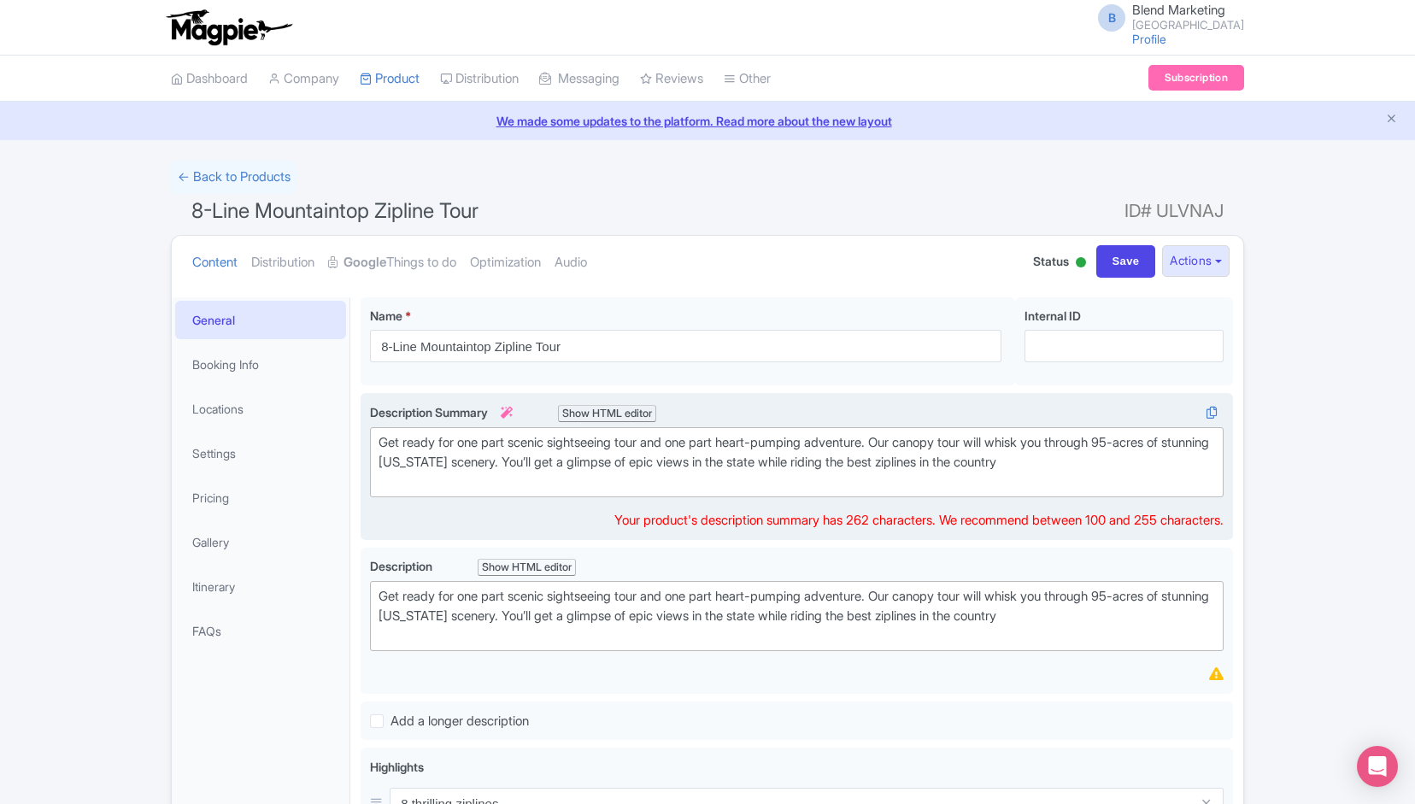
click at [612, 450] on div "Get ready for one part scenic sightseeing tour and one part heart-pumping adven…" at bounding box center [796, 462] width 836 height 58
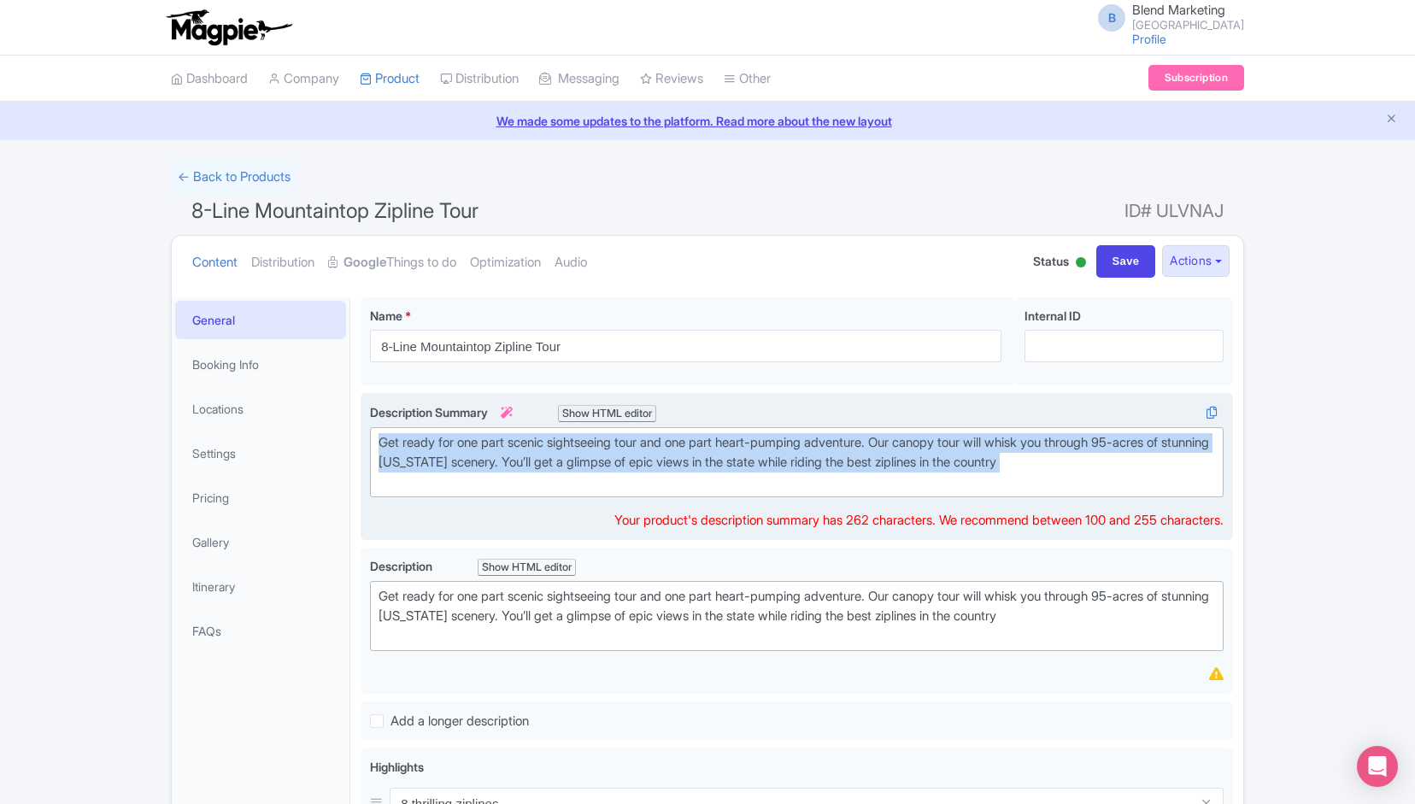
click at [612, 450] on div "Get ready for one part scenic sightseeing tour and one part heart-pumping adven…" at bounding box center [796, 462] width 836 height 58
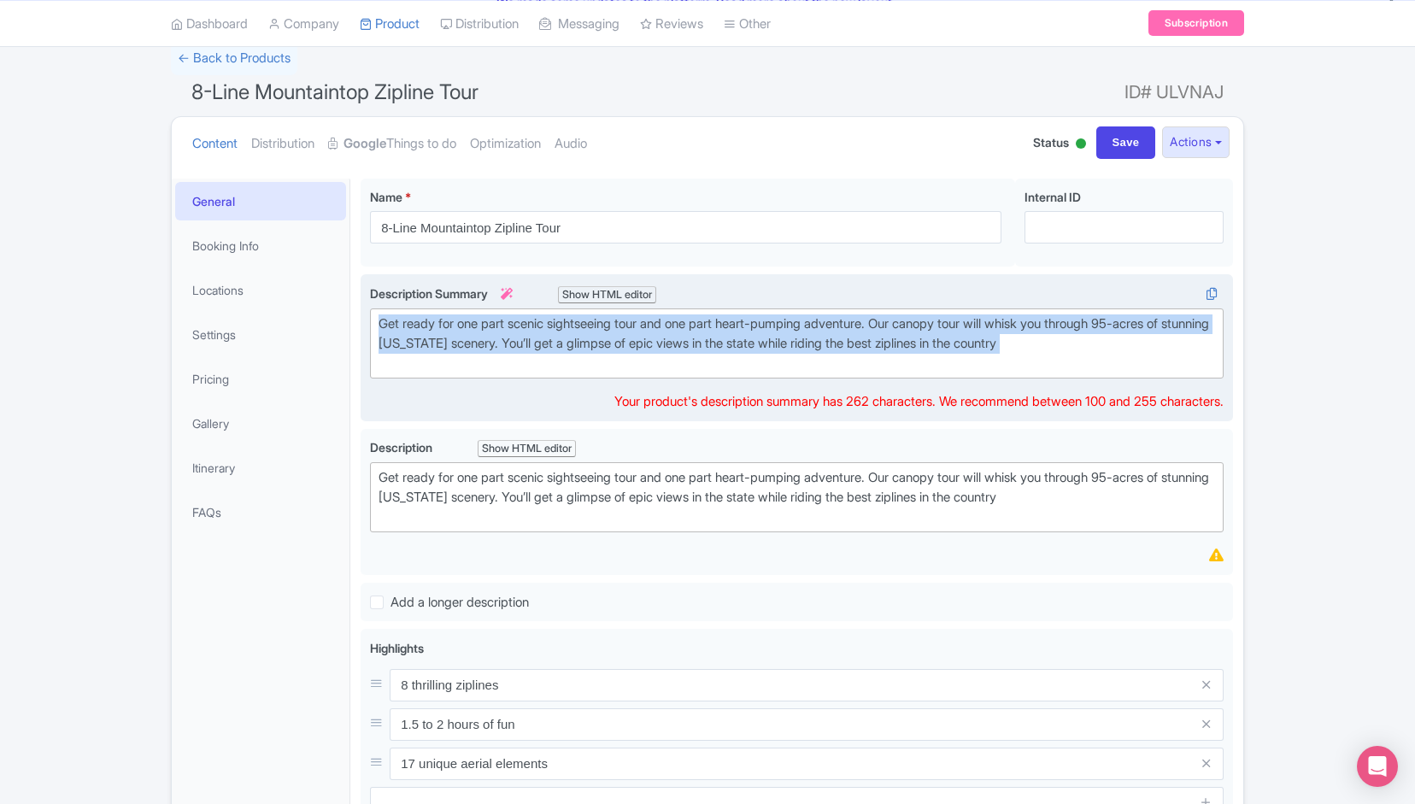
scroll to position [127, 0]
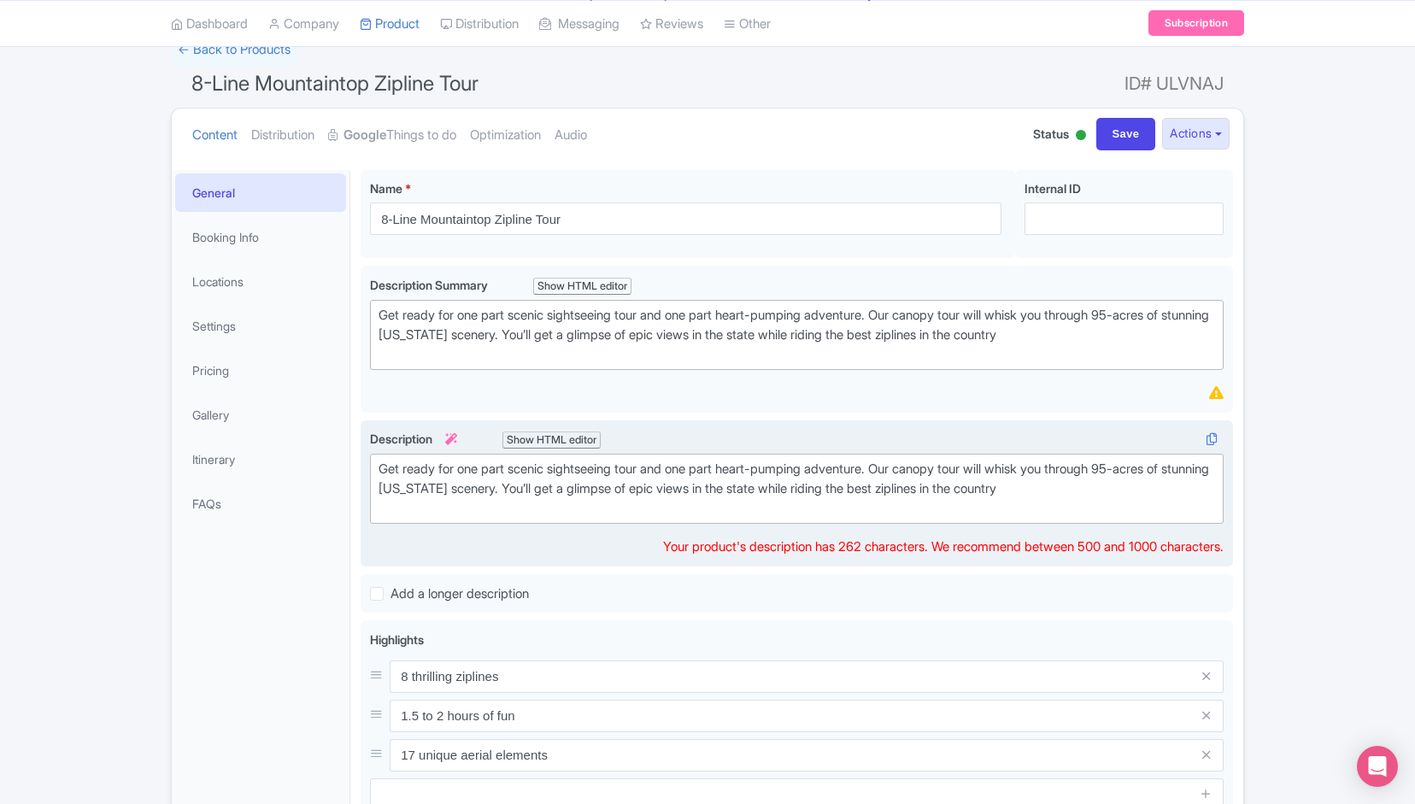
click at [585, 481] on div "Get ready for one part scenic sightseeing tour and one part heart-pumping adven…" at bounding box center [796, 489] width 836 height 58
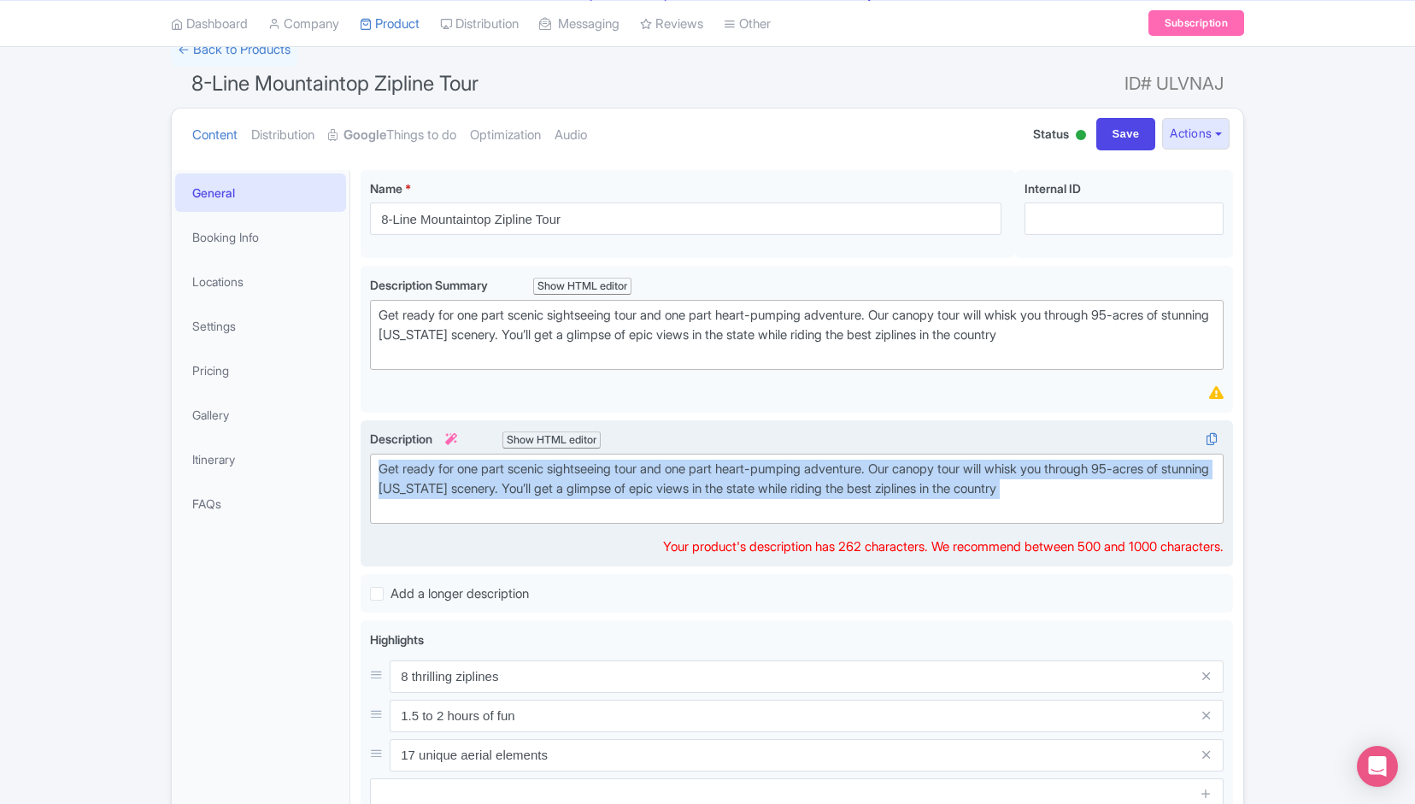
click at [585, 481] on div "Get ready for one part scenic sightseeing tour and one part heart-pumping adven…" at bounding box center [796, 489] width 836 height 58
click at [1143, 487] on div "Get ready for one part scenic sightseeing tour and one part heart-pumping adven…" at bounding box center [796, 489] width 836 height 58
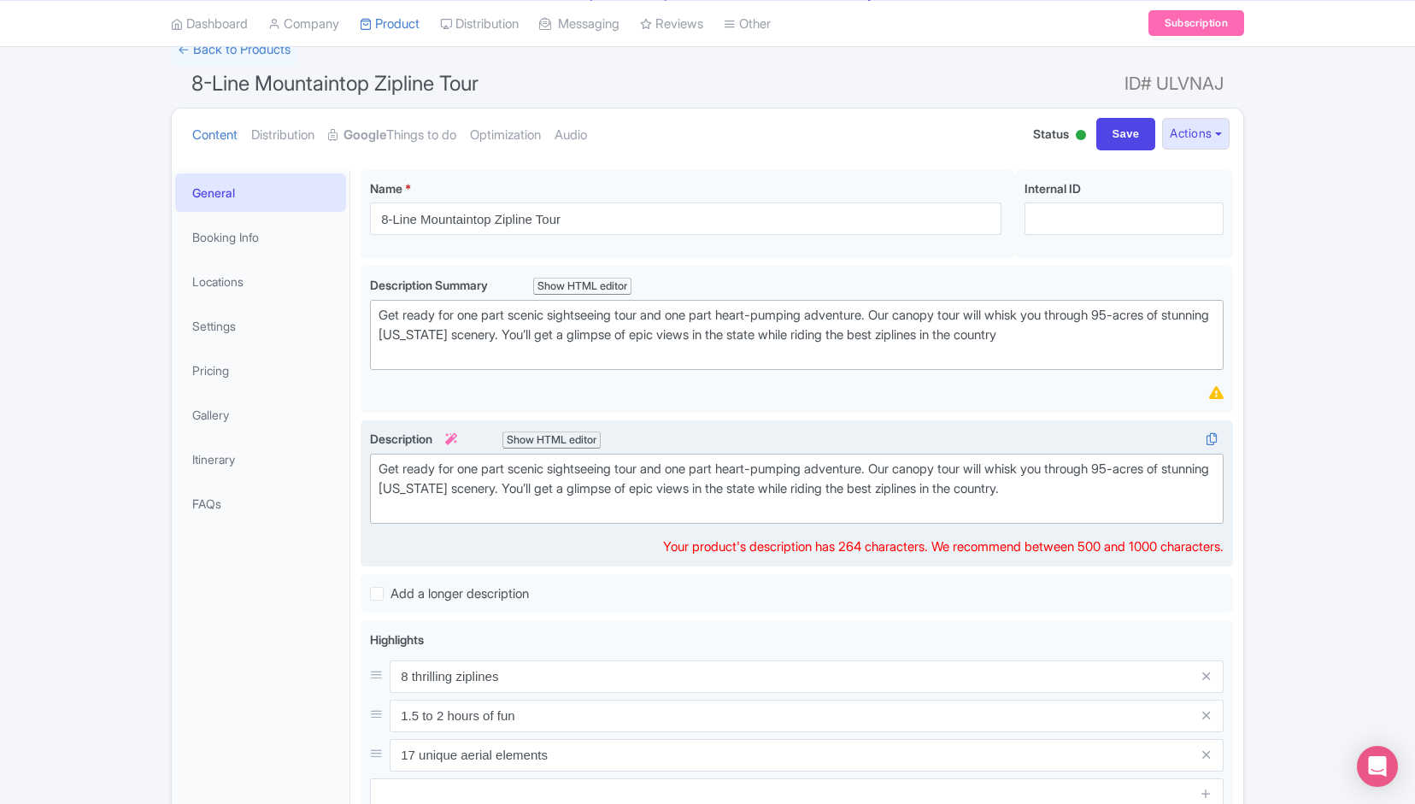
paste trix-editor "Experience the Smokies from new heights with our NC mountain zipline courses! C…"
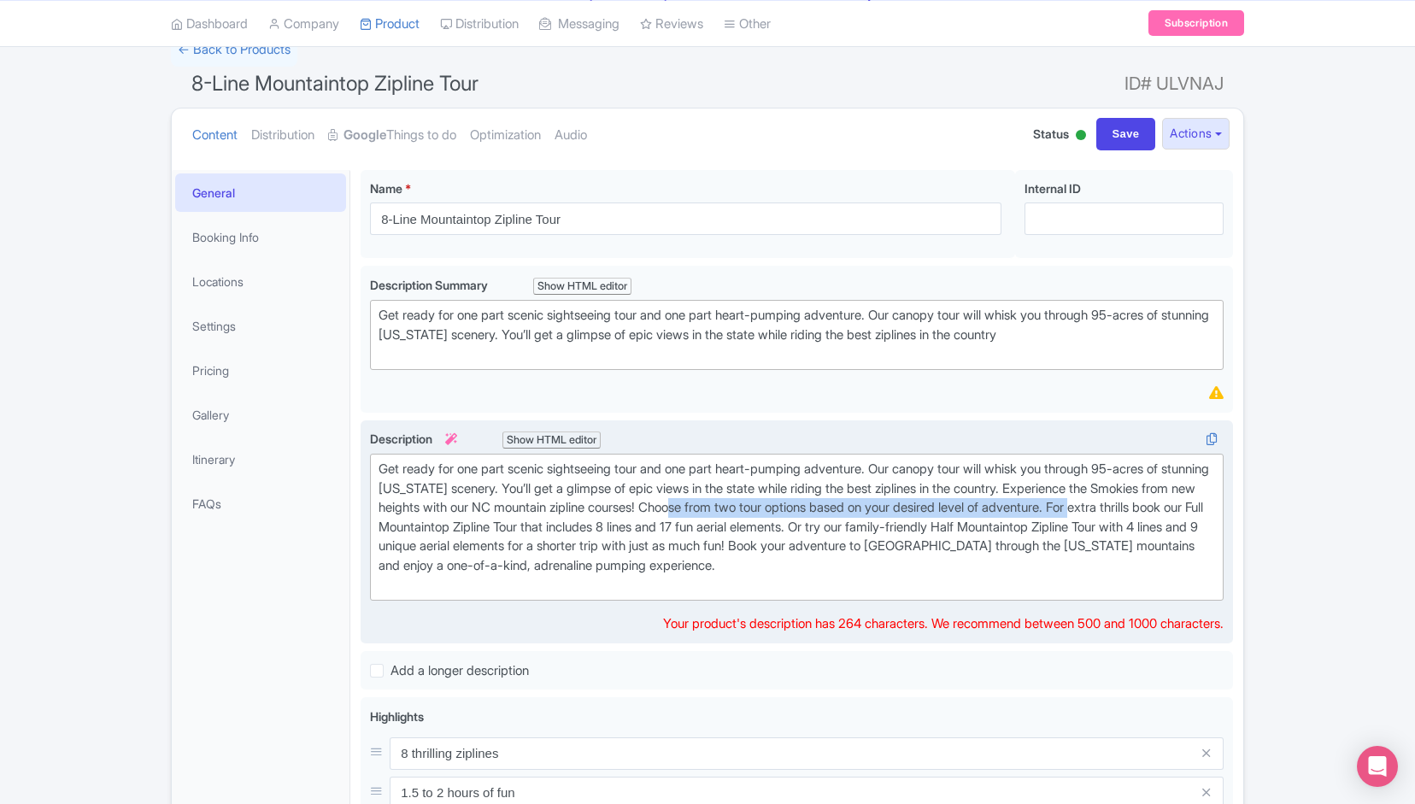
drag, startPoint x: 775, startPoint y: 502, endPoint x: 375, endPoint y: 527, distance: 400.6
click at [375, 527] on trix-editor "Get ready for one part scenic sightseeing tour and one part heart-pumping adven…" at bounding box center [796, 527] width 853 height 147
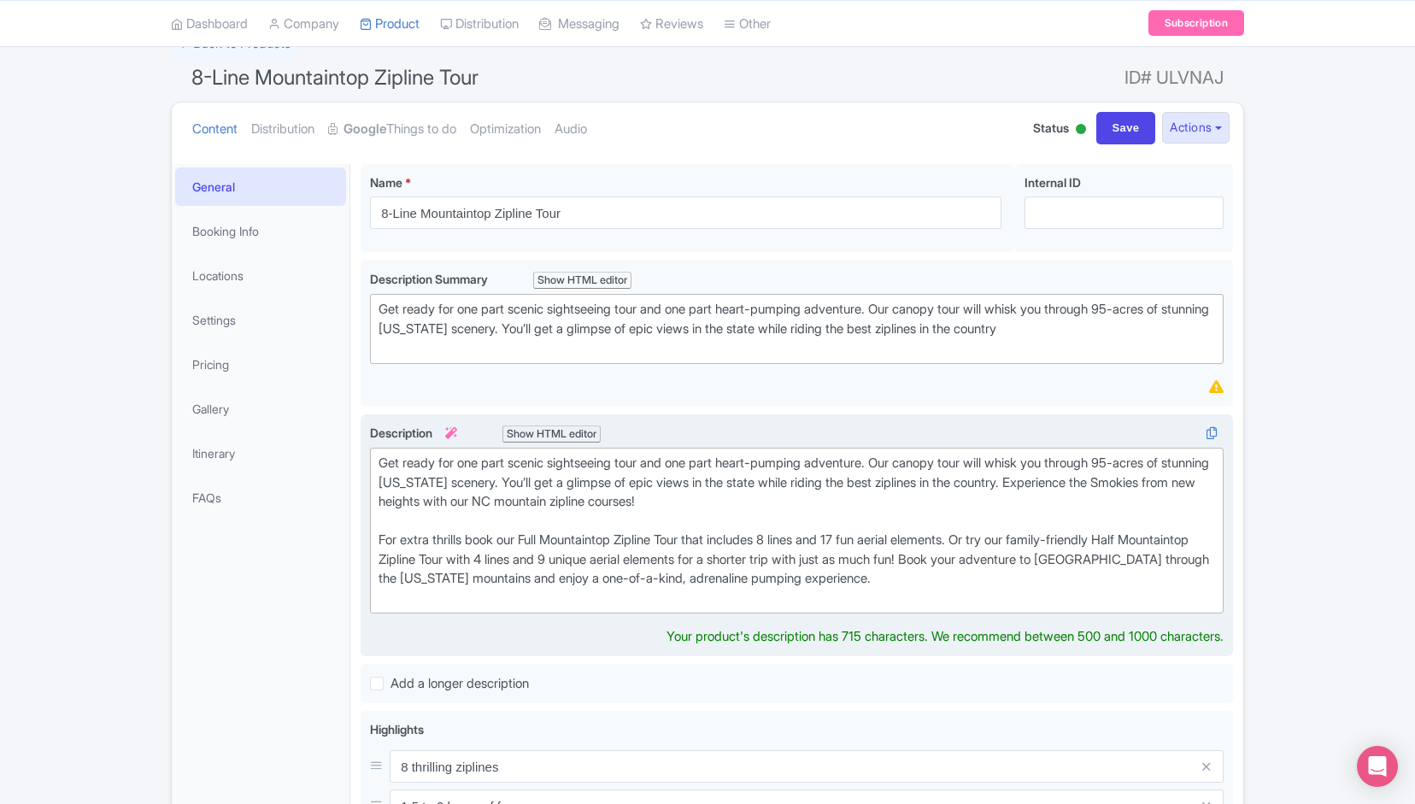
scroll to position [134, 0]
click at [995, 570] on div "Get ready for one part scenic sightseeing tour and one part heart-pumping adven…" at bounding box center [796, 530] width 836 height 154
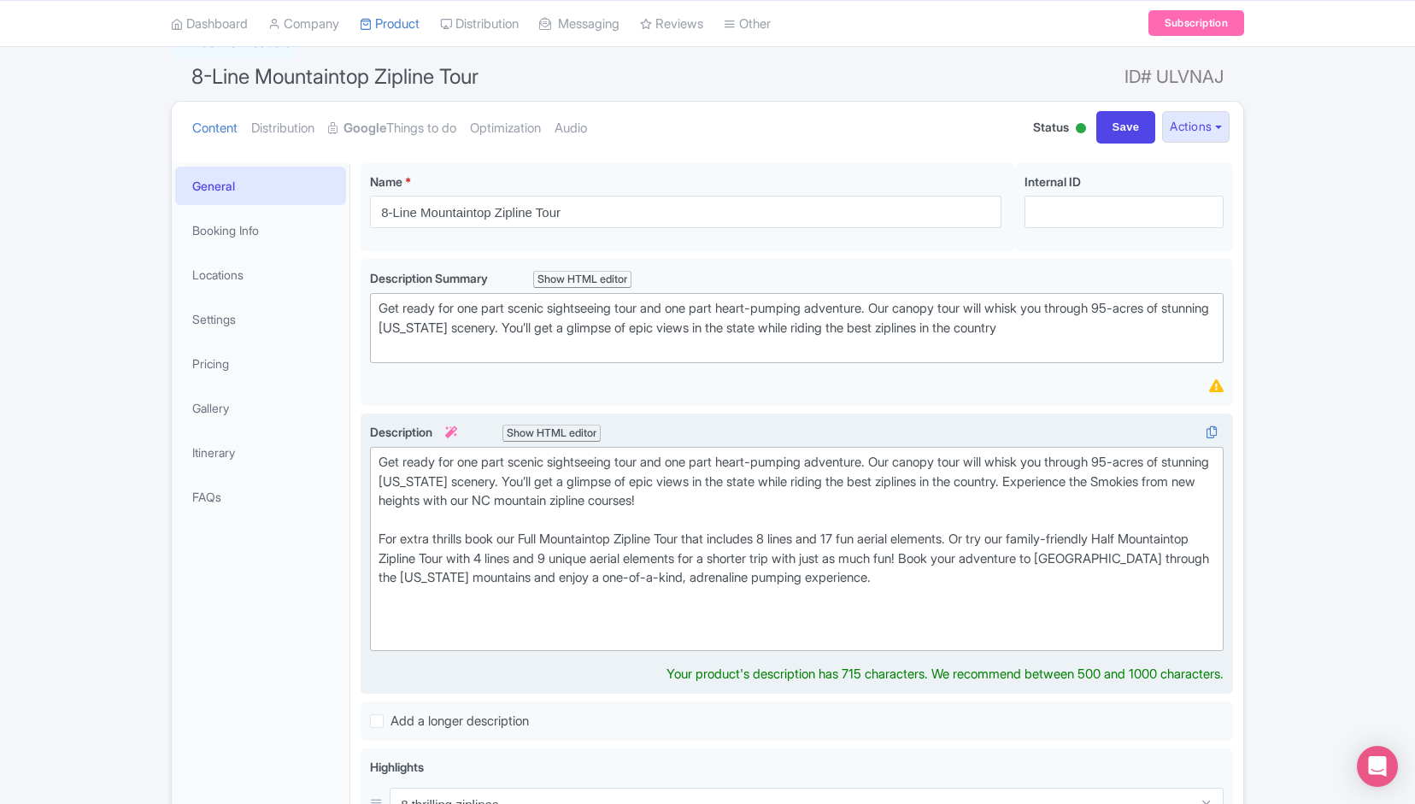
paste trix-editor "<div>Get ready for one part scenic sightseeing tour and one part heart-pumping …"
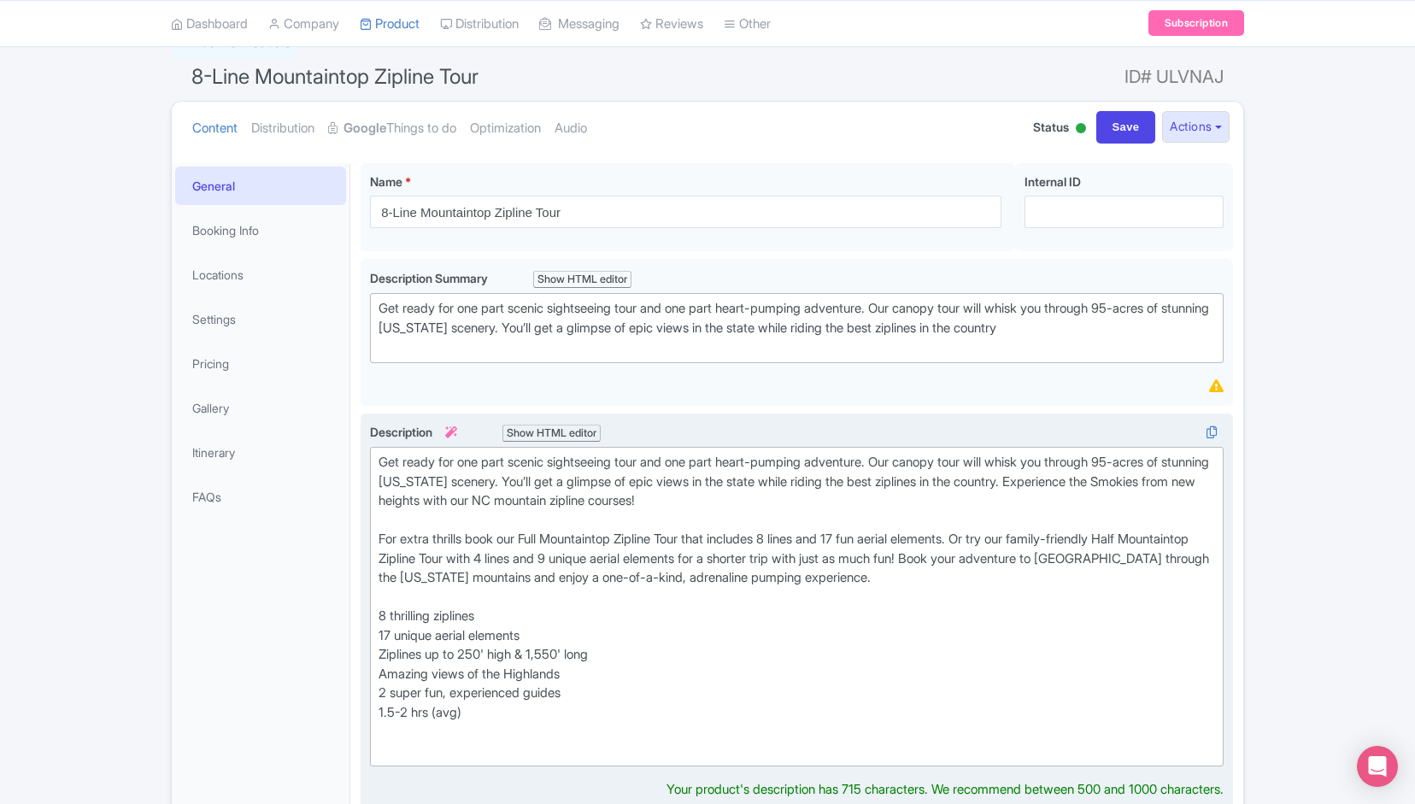
click at [378, 614] on div "Get ready for one part scenic sightseeing tour and one part heart-pumping adven…" at bounding box center [796, 539] width 836 height 173
click at [384, 645] on div "Ziplines up to 250' high & 1,550' long" at bounding box center [796, 655] width 836 height 20
click at [379, 649] on div "Ziplines up to 250' high & 1,550' long" at bounding box center [796, 655] width 836 height 20
click at [383, 668] on div "Amazing views of the Highlands" at bounding box center [796, 675] width 836 height 20
click at [379, 685] on div "2 super fun, experienced guides" at bounding box center [796, 693] width 836 height 20
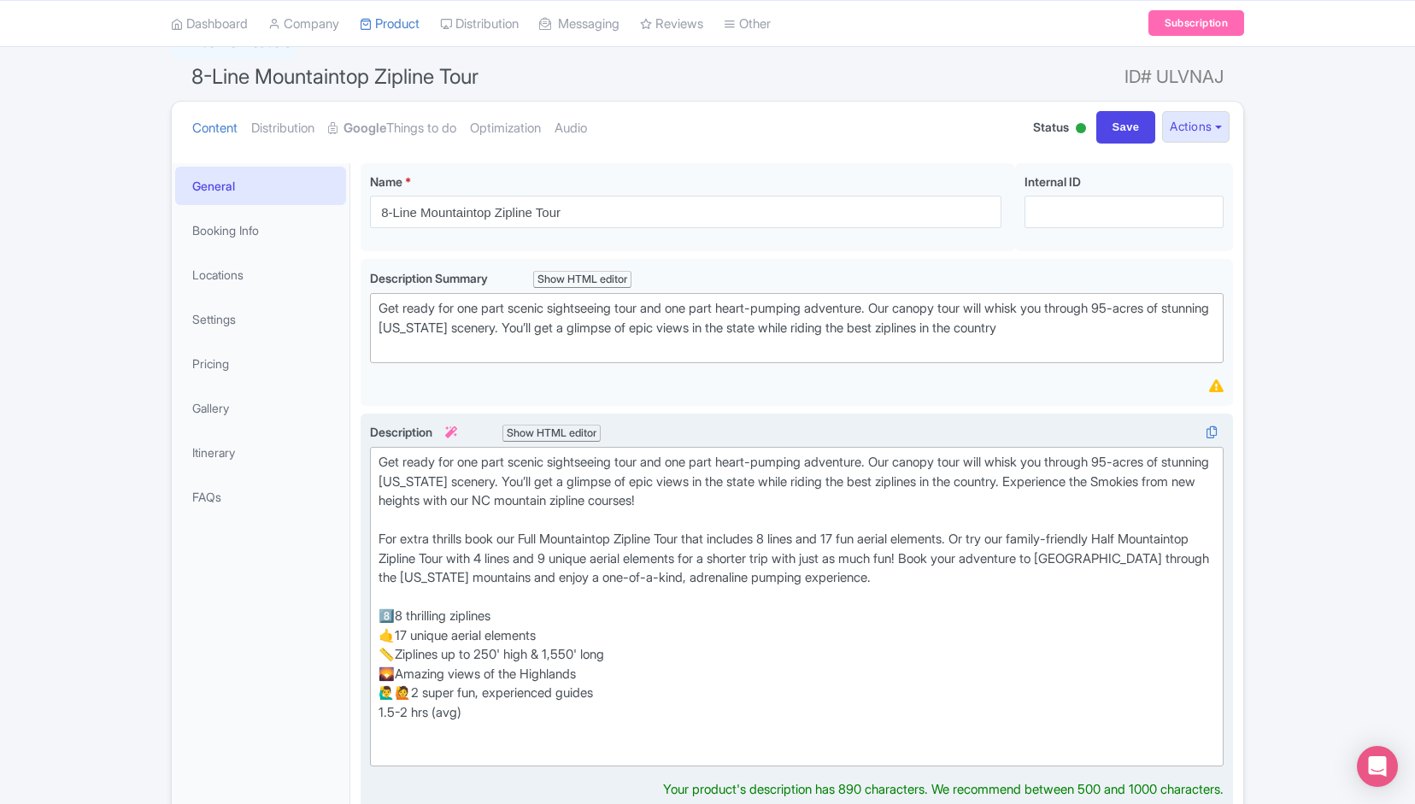
click at [381, 707] on div "1.5-2 hrs (avg)" at bounding box center [796, 713] width 836 height 20
type trix-editor "<div>Get ready for one part scenic sightseeing tour and one part heart-pumping …"
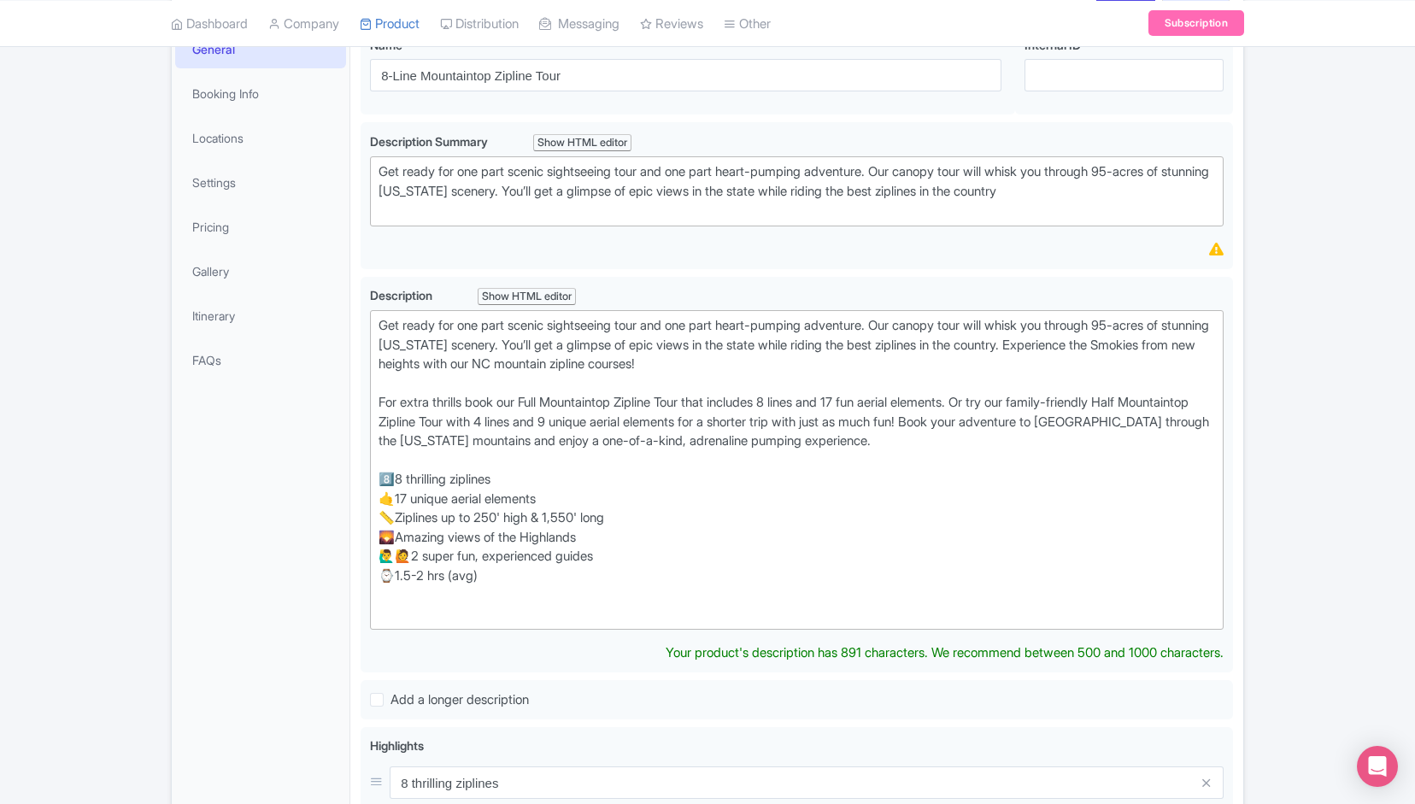
scroll to position [98, 0]
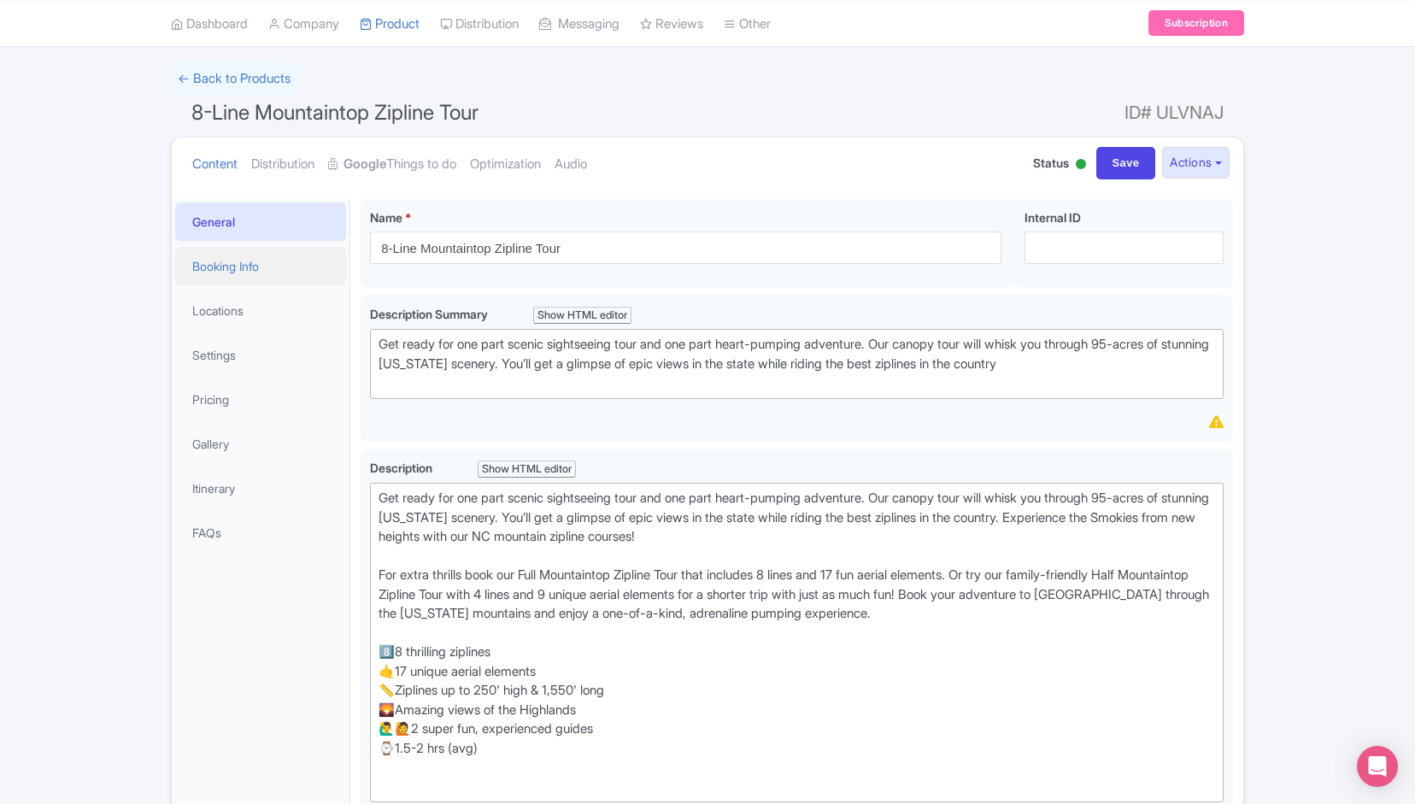
click at [243, 254] on link "Booking Info" at bounding box center [260, 266] width 171 height 38
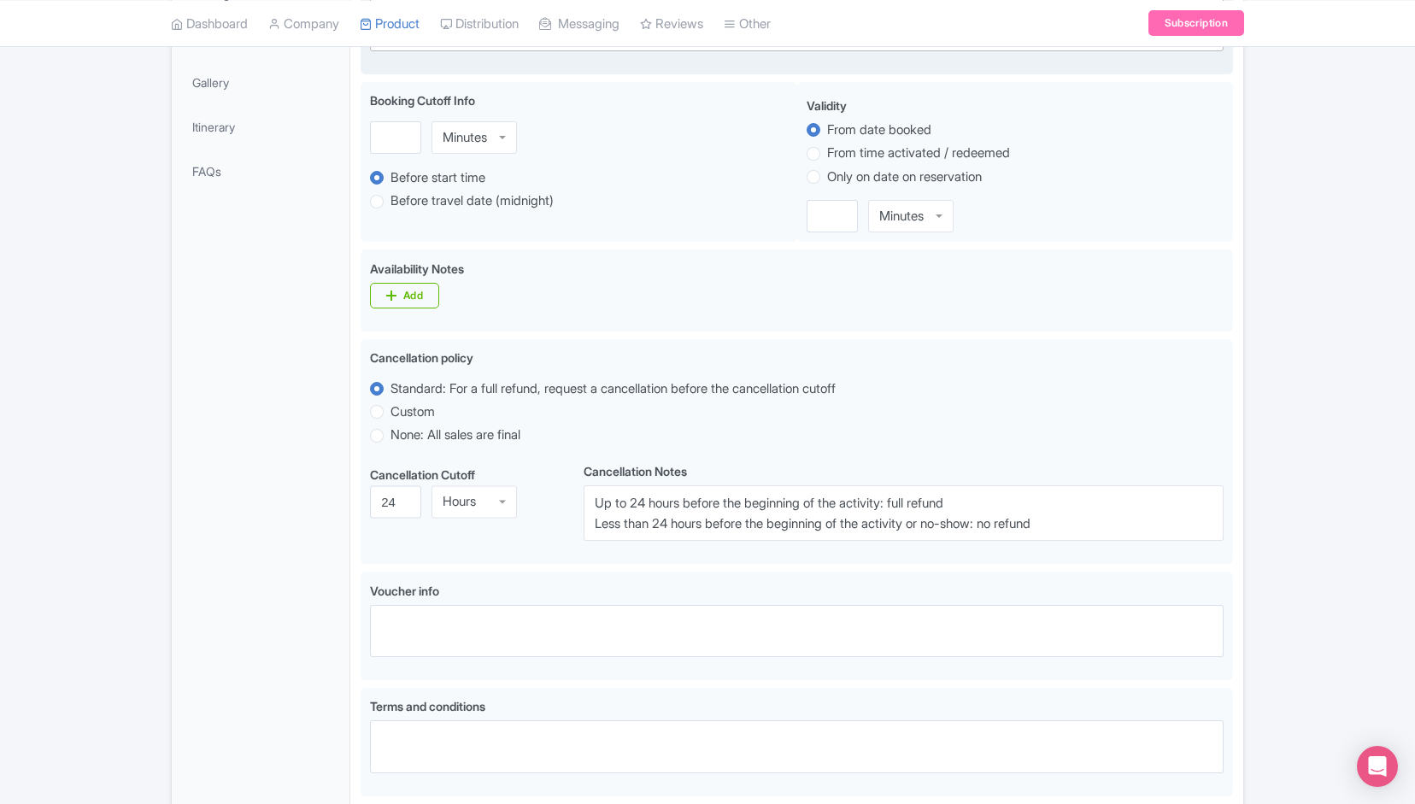
scroll to position [469, 0]
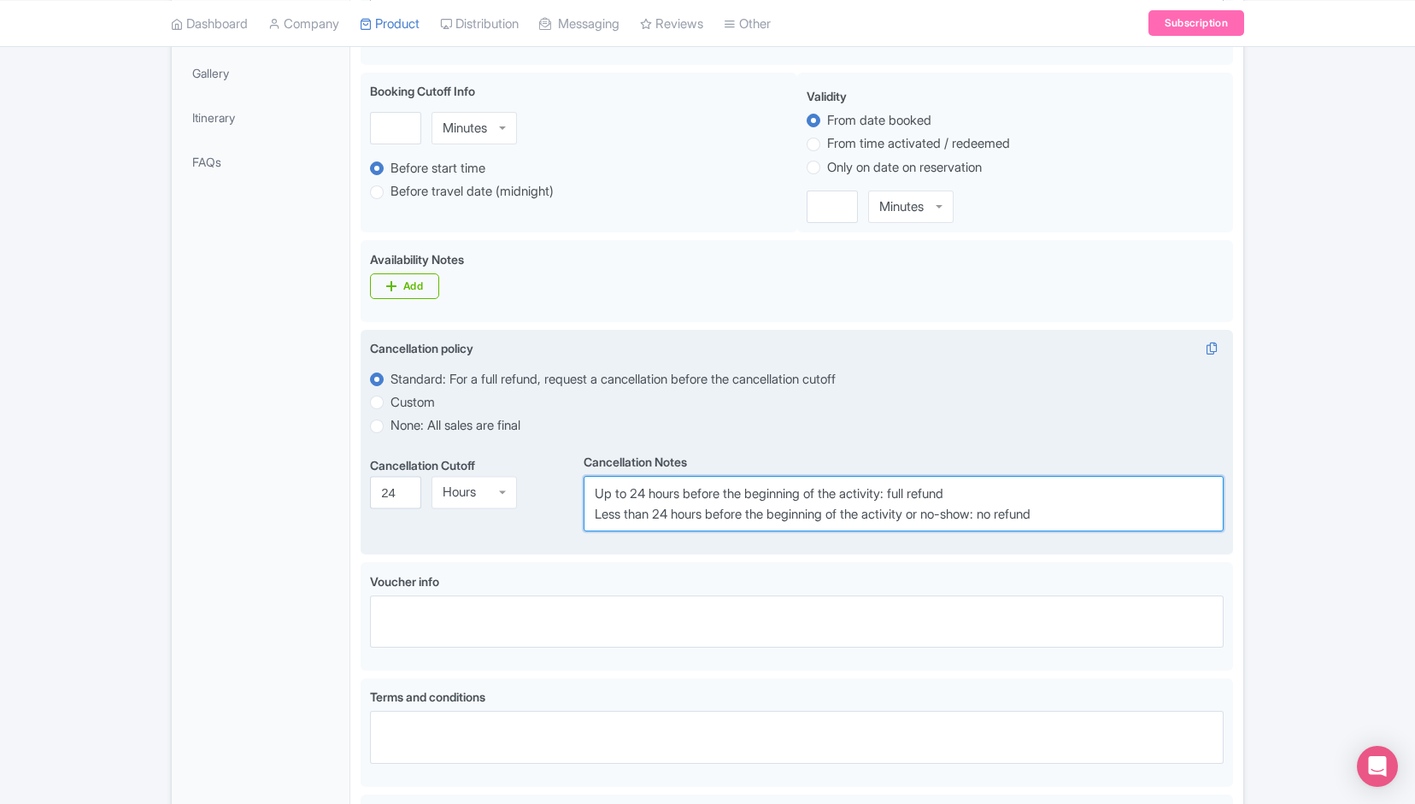
click at [724, 494] on textarea "Up to 24 hours before the beginning of the activity: full refund Less than 24 h…" at bounding box center [903, 504] width 640 height 56
paste textarea "Less than 24-hour notice will result in a charge equal to 50% of the reserved t…"
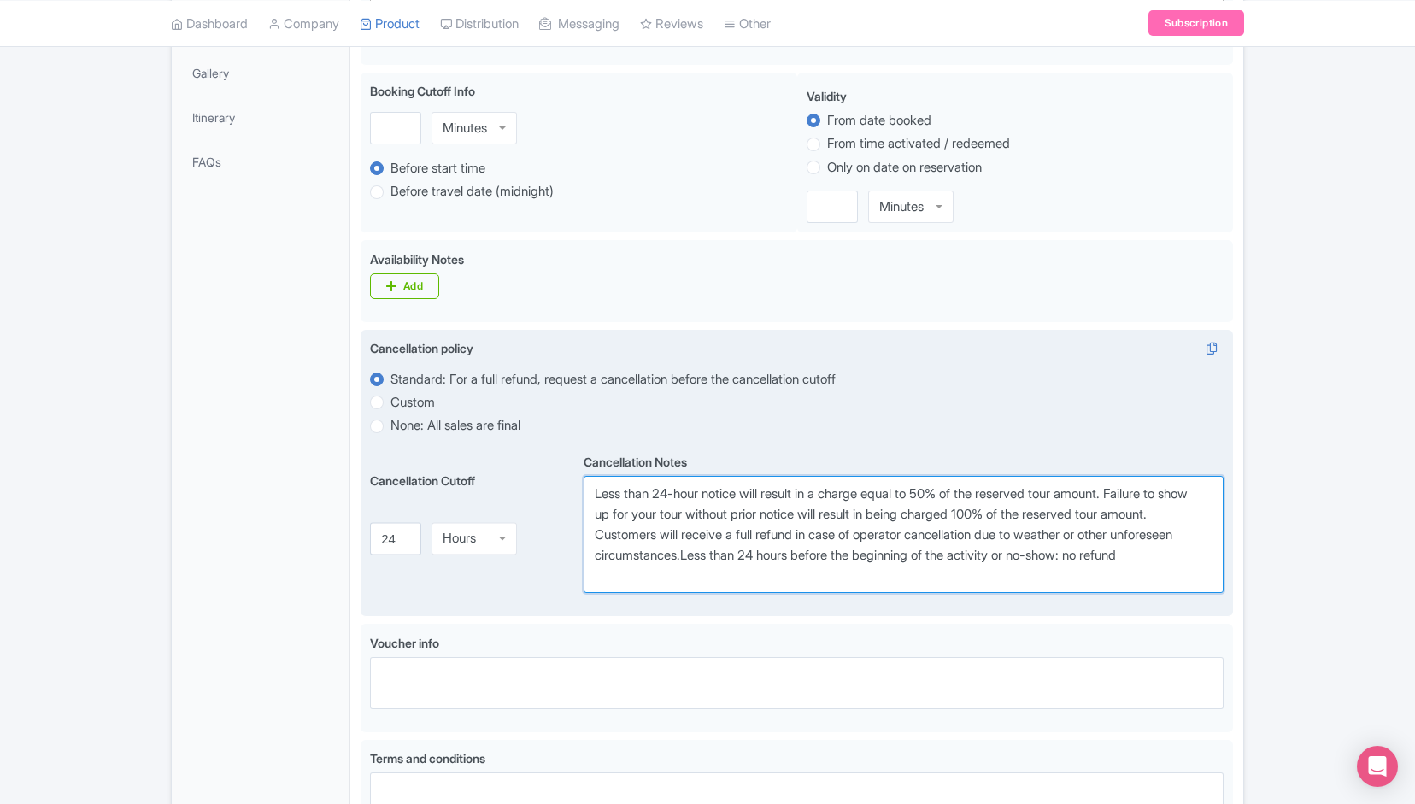
paste textarea
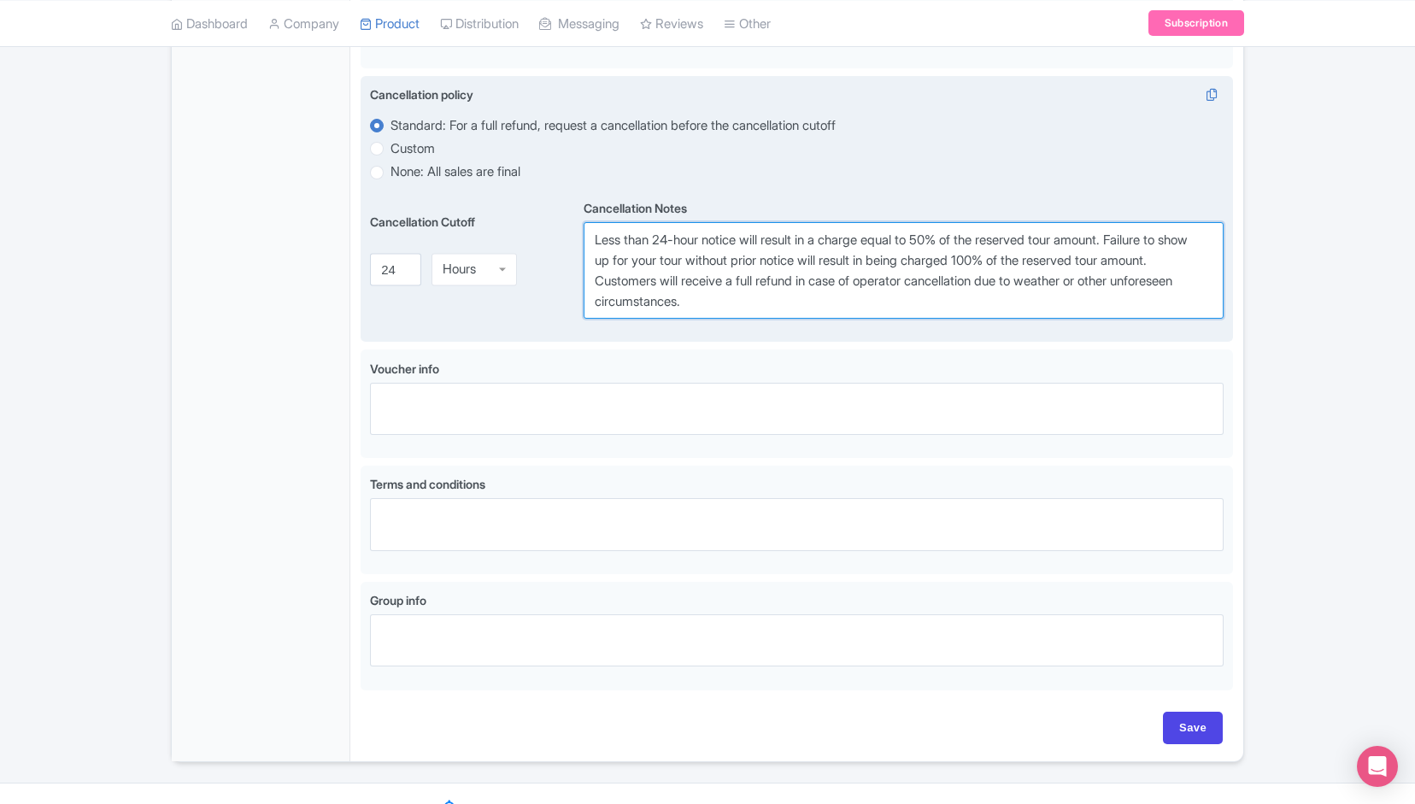
scroll to position [753, 0]
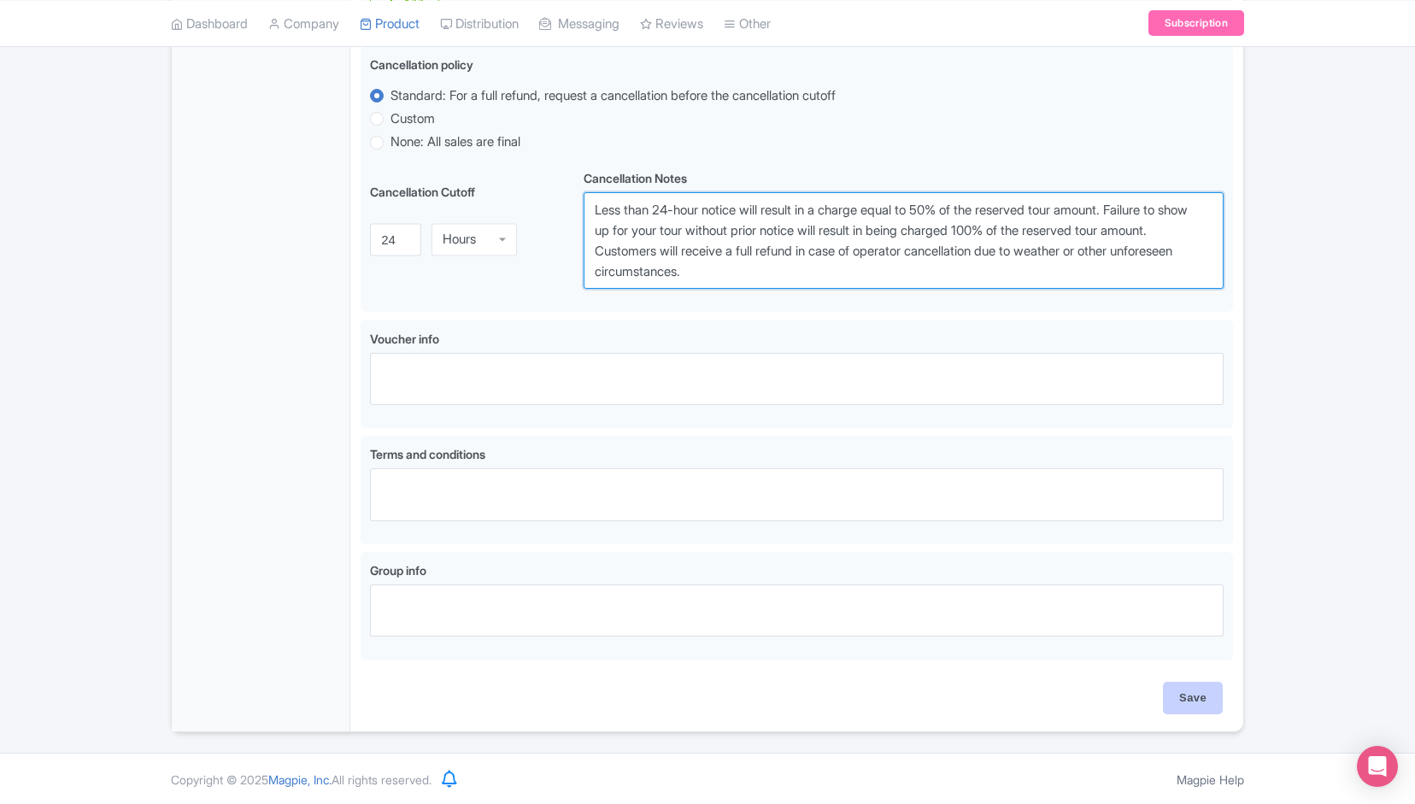
type textarea "Less than 24-hour notice will result in a charge equal to 50% of the reserved t…"
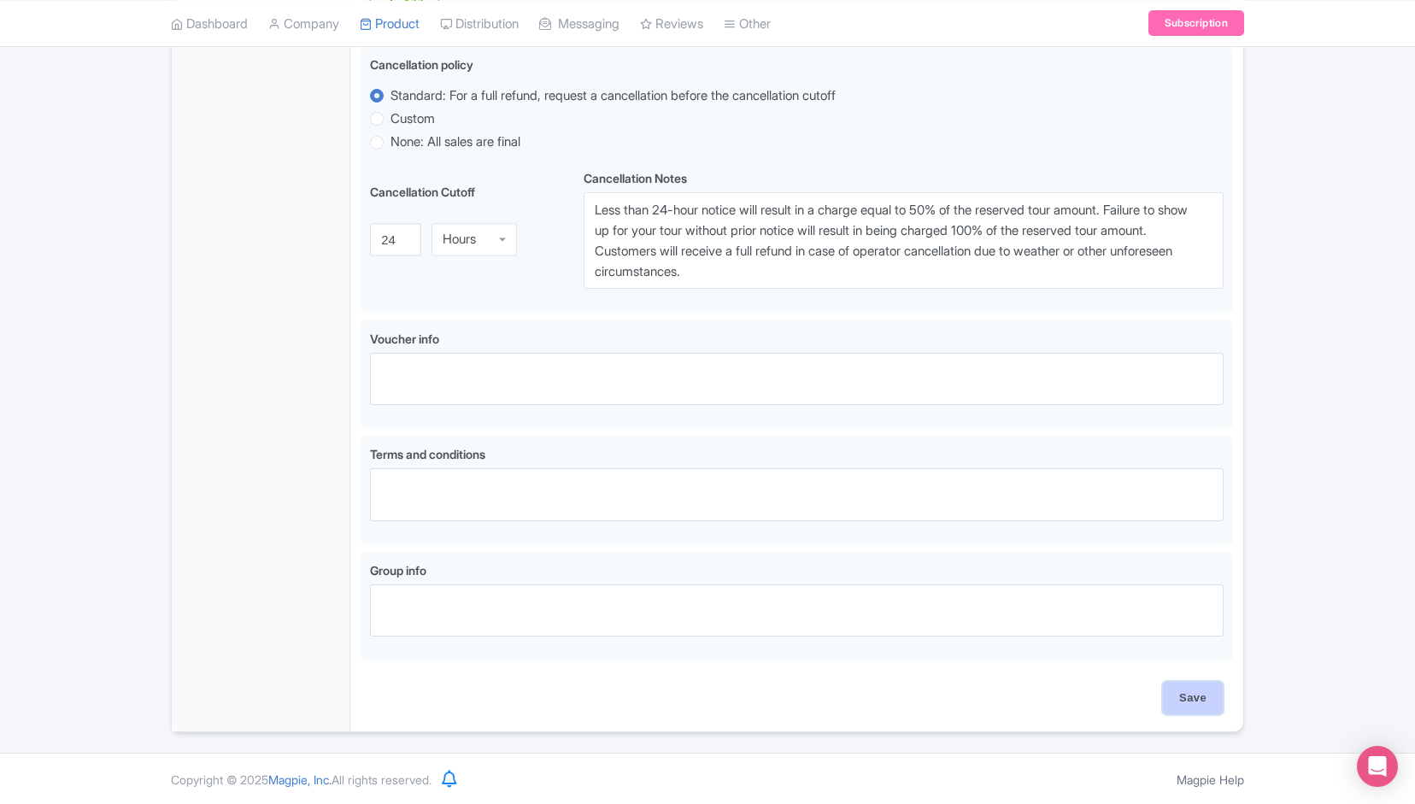
click at [1177, 695] on input "Save" at bounding box center [1193, 698] width 60 height 32
type input "Saving..."
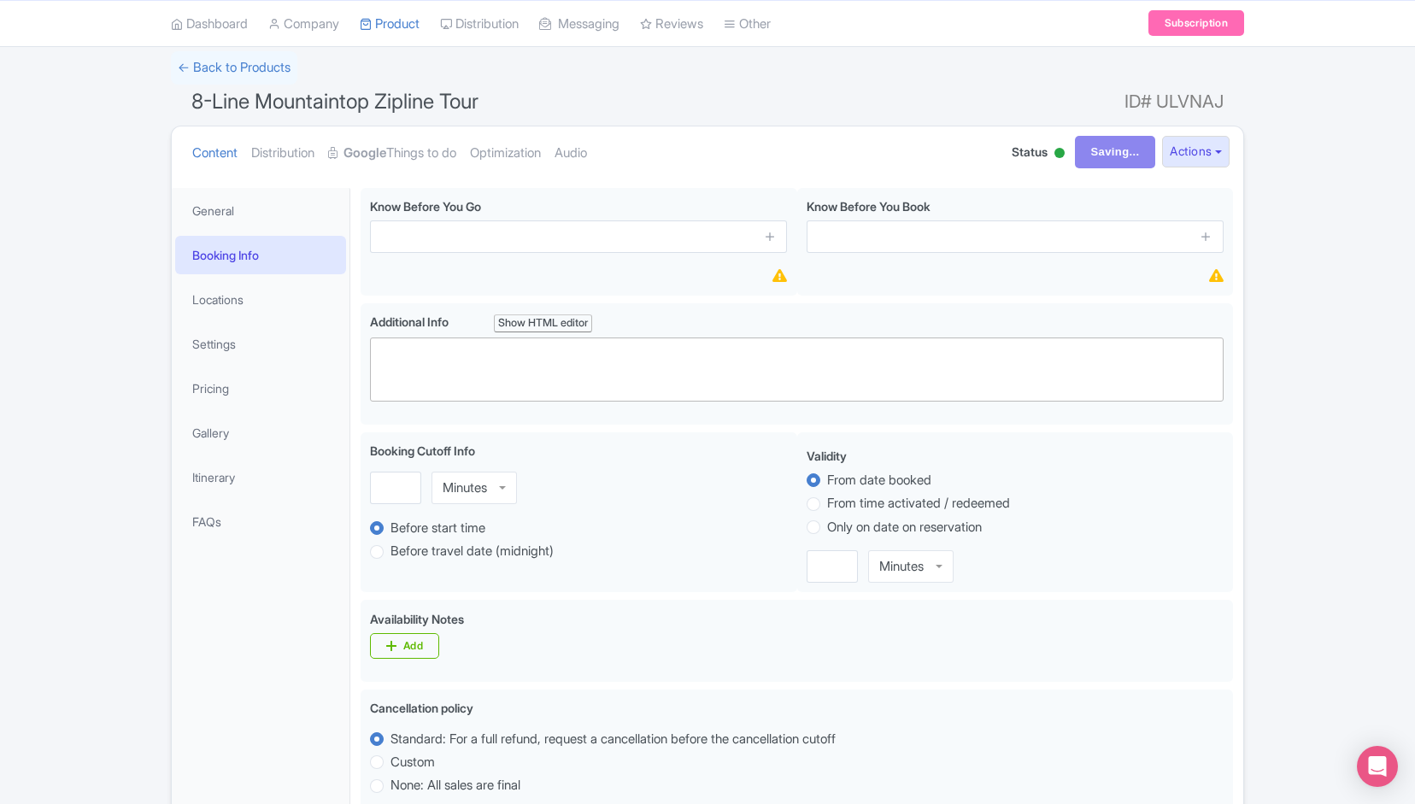
scroll to position [0, 0]
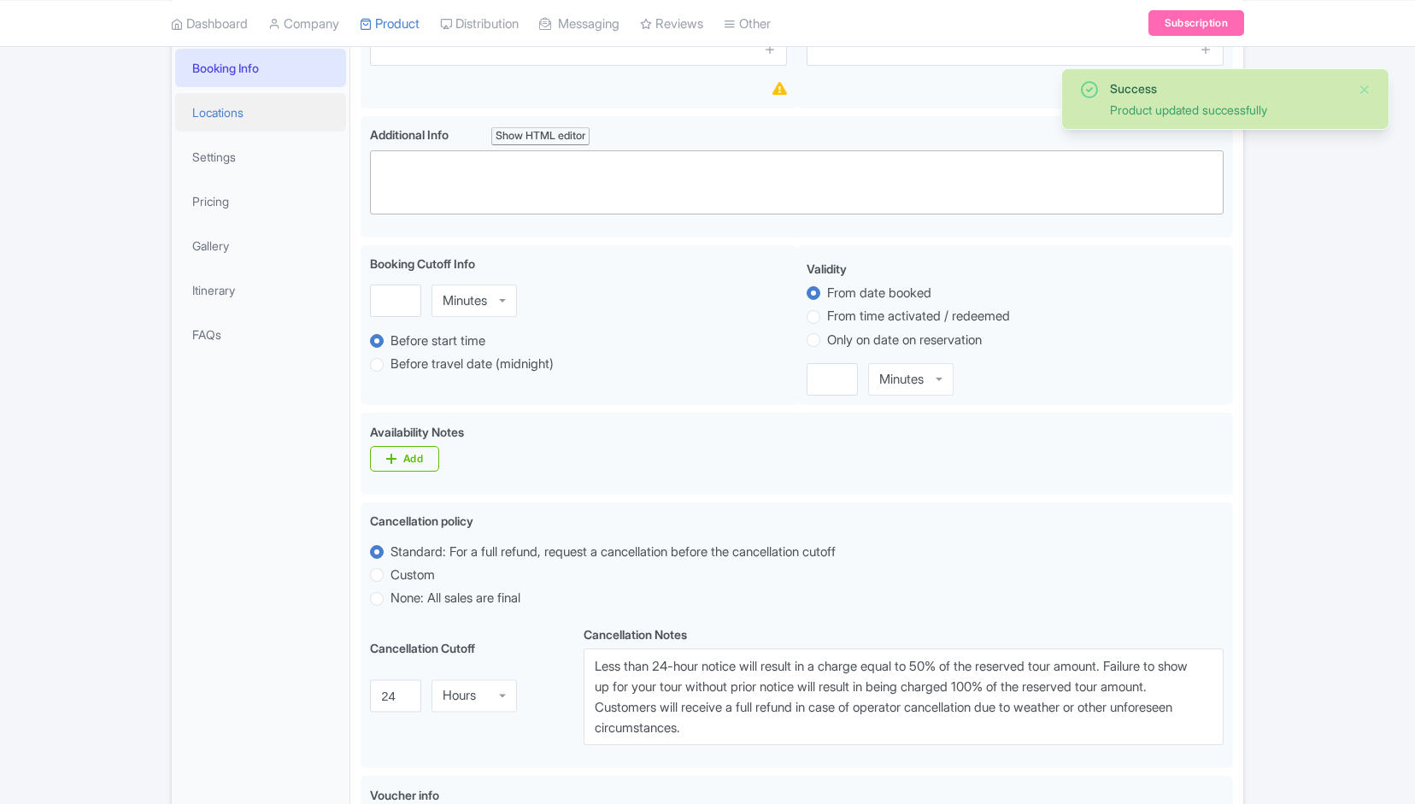
click at [220, 112] on link "Locations" at bounding box center [260, 112] width 171 height 38
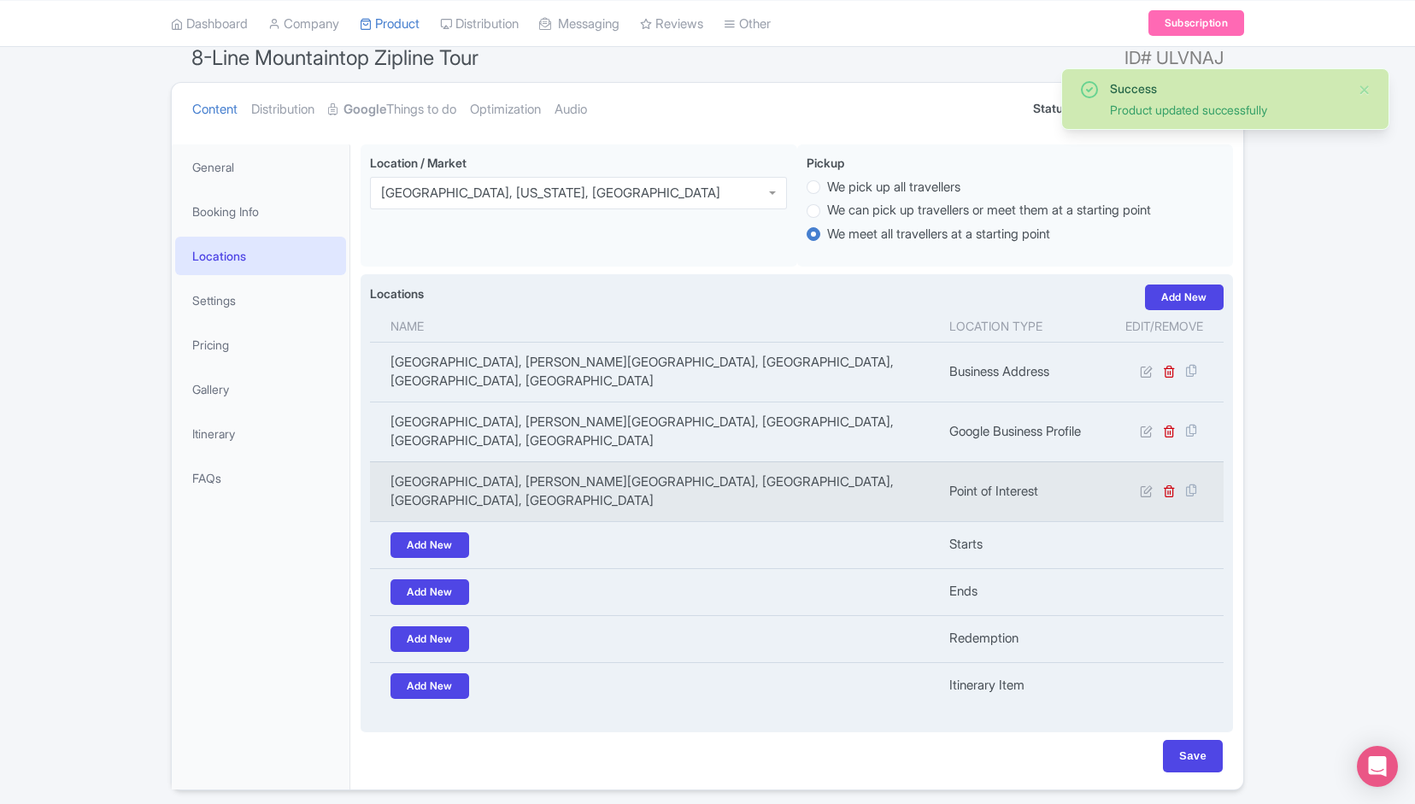
click at [421, 461] on td "[GEOGRAPHIC_DATA], [PERSON_NAME][GEOGRAPHIC_DATA], [GEOGRAPHIC_DATA], [GEOGRAPH…" at bounding box center [654, 491] width 569 height 60
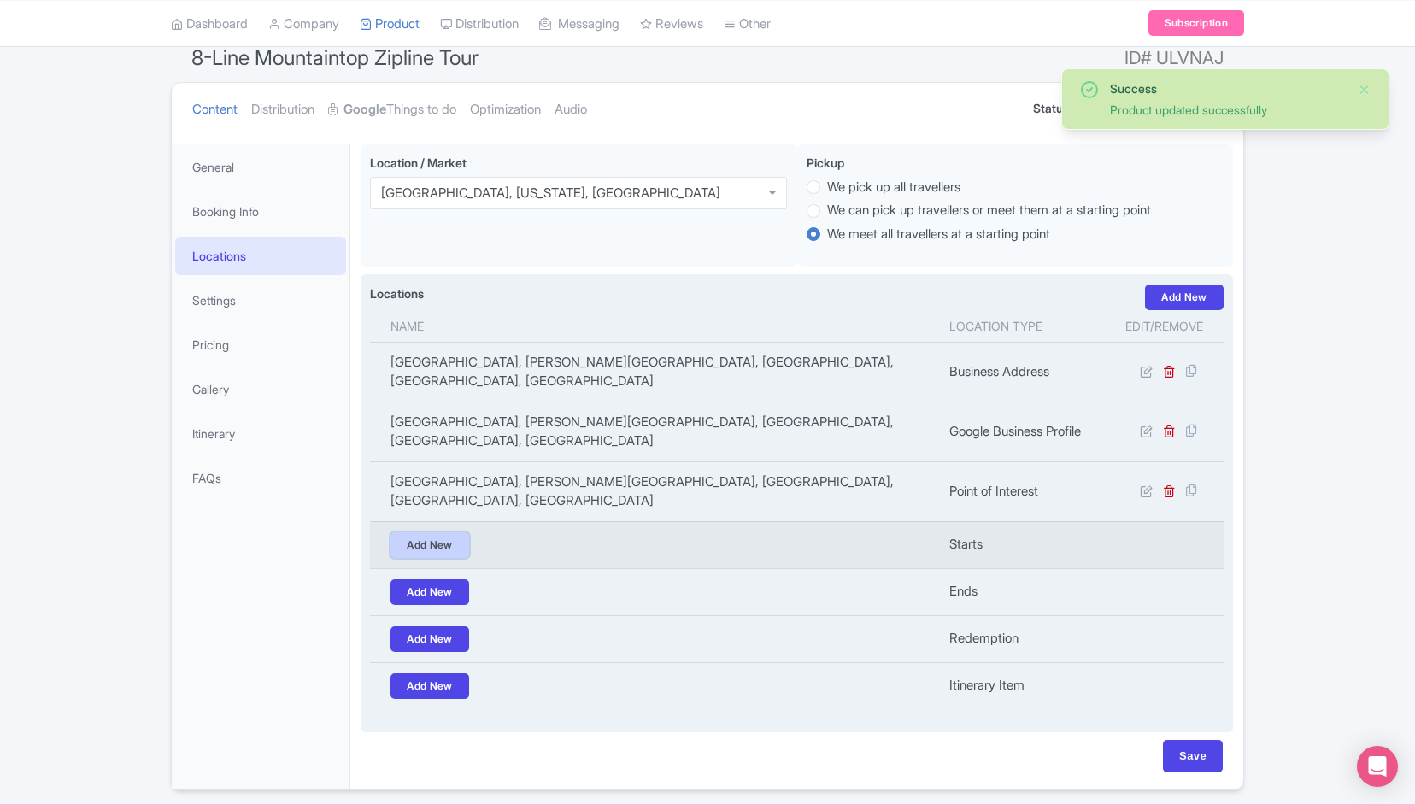
click at [419, 532] on link "Add New" at bounding box center [429, 545] width 79 height 26
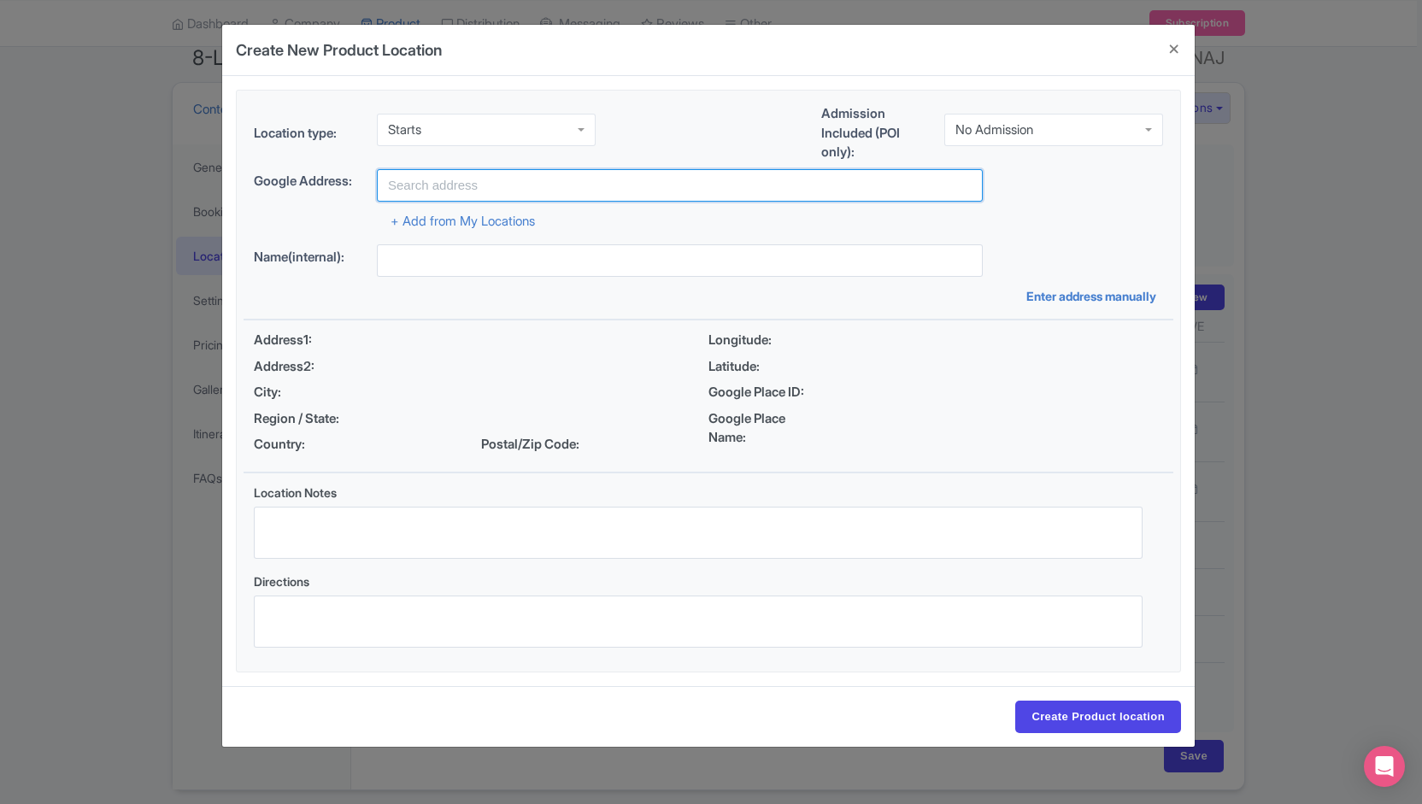
click at [464, 185] on input "text" at bounding box center [680, 185] width 606 height 32
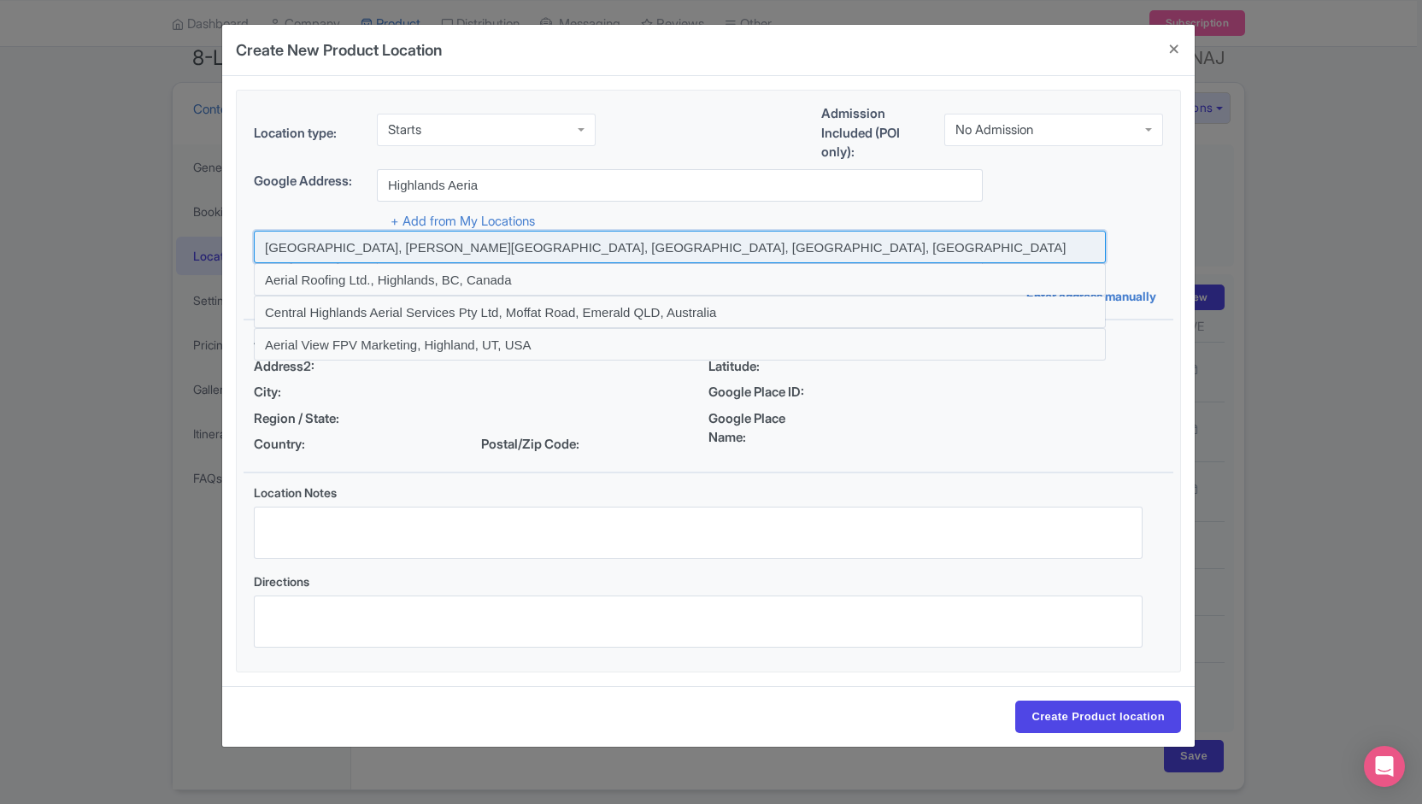
click at [327, 247] on input at bounding box center [680, 247] width 852 height 32
type input "[GEOGRAPHIC_DATA], [PERSON_NAME][GEOGRAPHIC_DATA], [GEOGRAPHIC_DATA], [GEOGRAPH…"
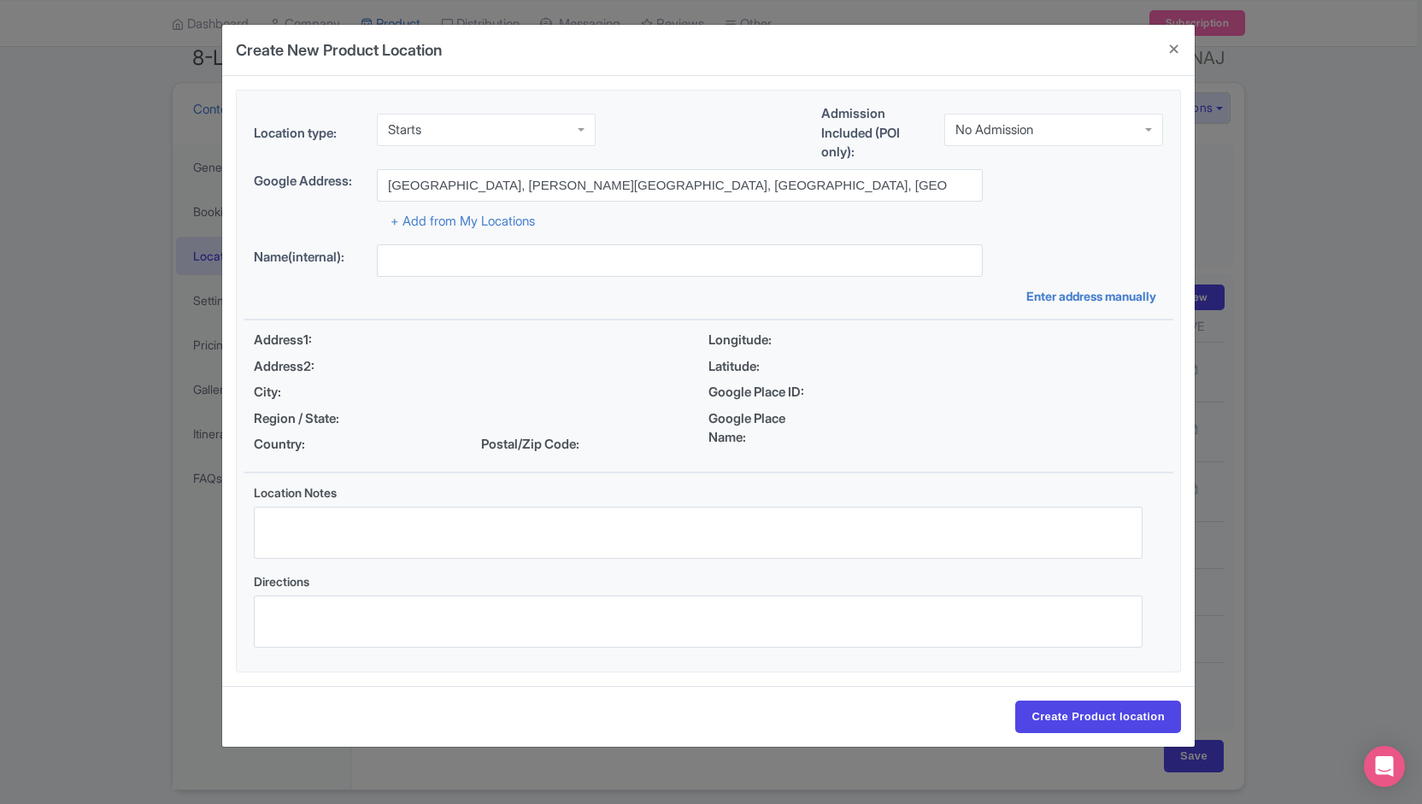
type input "[GEOGRAPHIC_DATA], [STREET_ADDRESS][PERSON_NAME]"
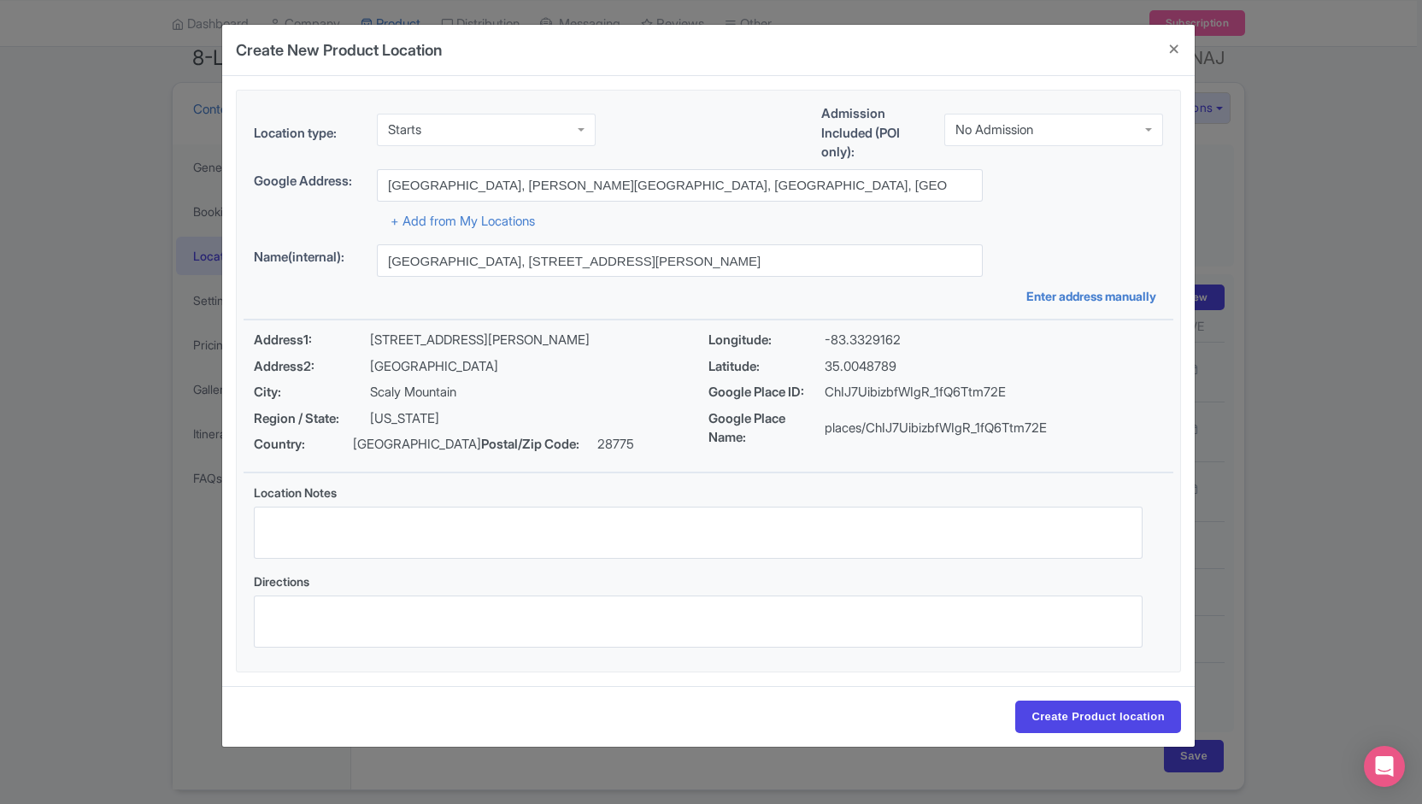
click at [1058, 700] on div "Create Product location" at bounding box center [708, 716] width 972 height 61
click at [1058, 709] on input "Create Product location" at bounding box center [1098, 717] width 166 height 32
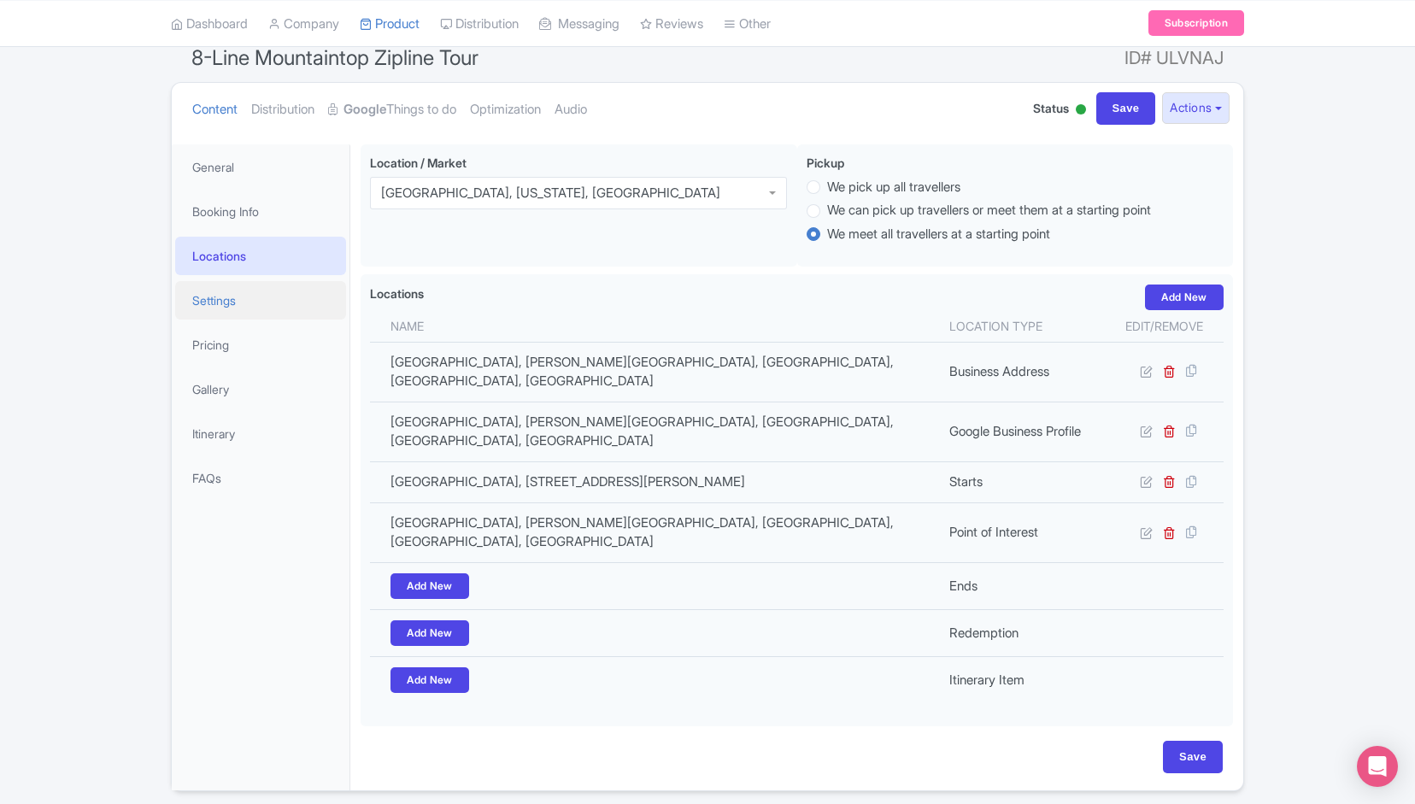
click at [277, 296] on link "Settings" at bounding box center [260, 300] width 171 height 38
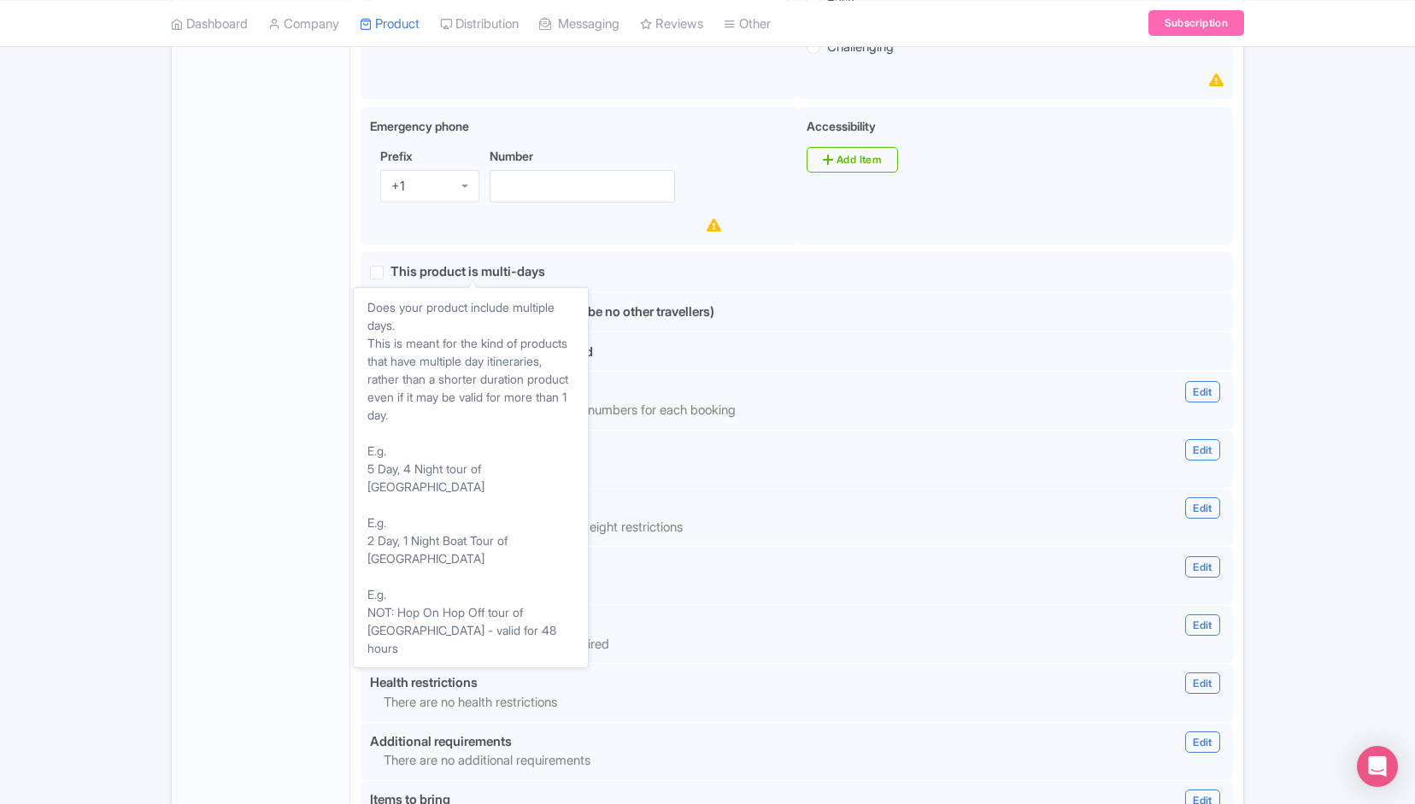
scroll to position [1245, 0]
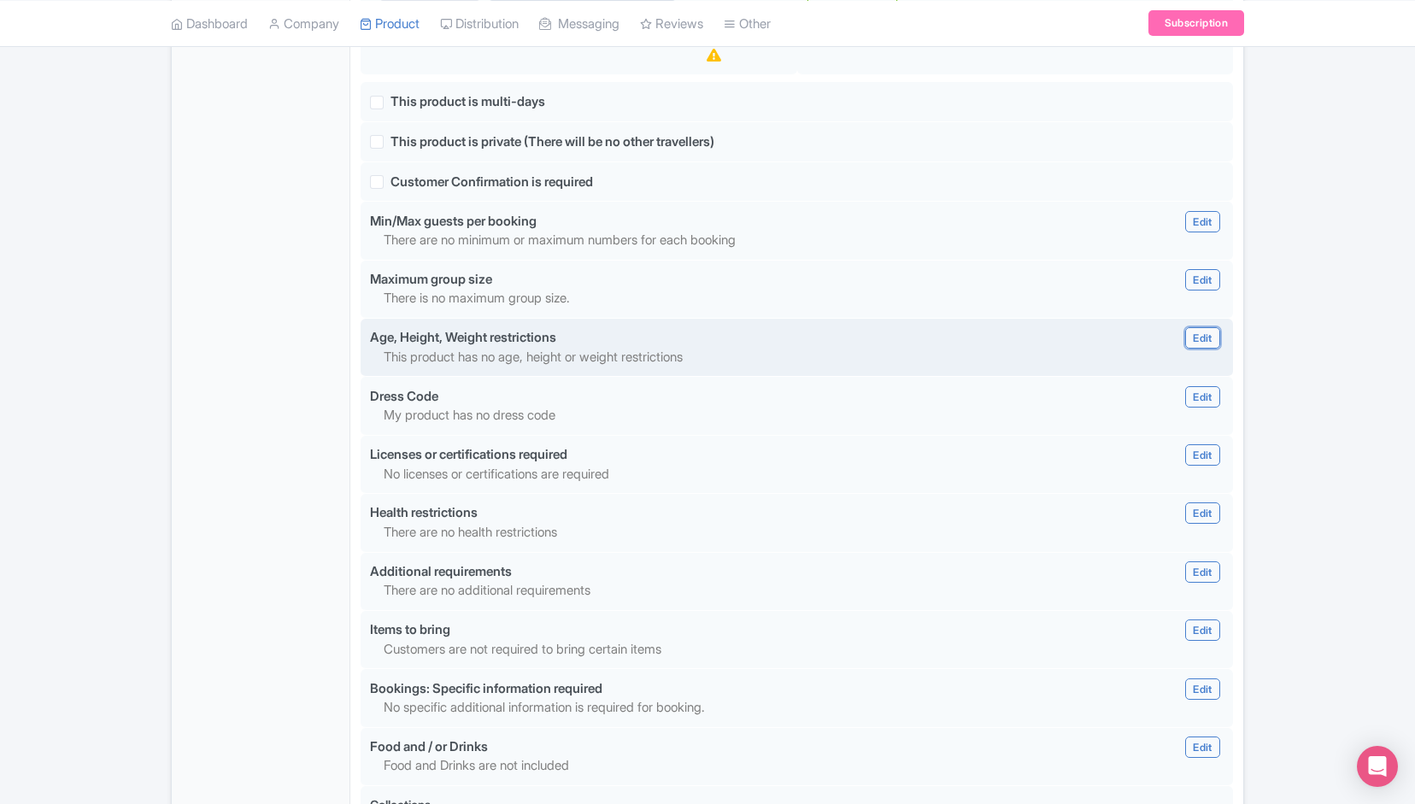
click at [1207, 338] on link "Edit" at bounding box center [1202, 337] width 34 height 21
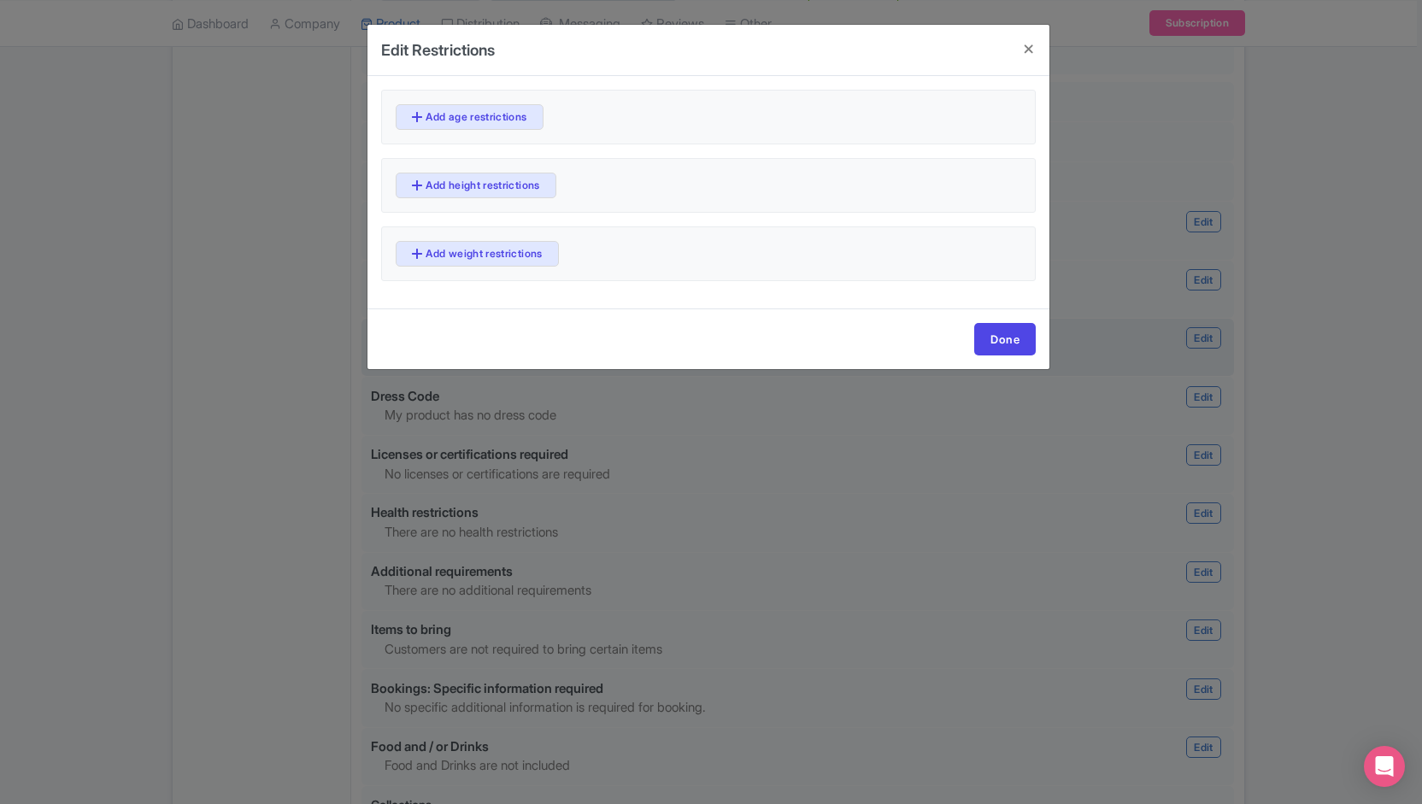
click at [490, 128] on div "Add age restrictions" at bounding box center [708, 117] width 654 height 55
click at [480, 119] on link "Add age restrictions" at bounding box center [470, 117] width 148 height 26
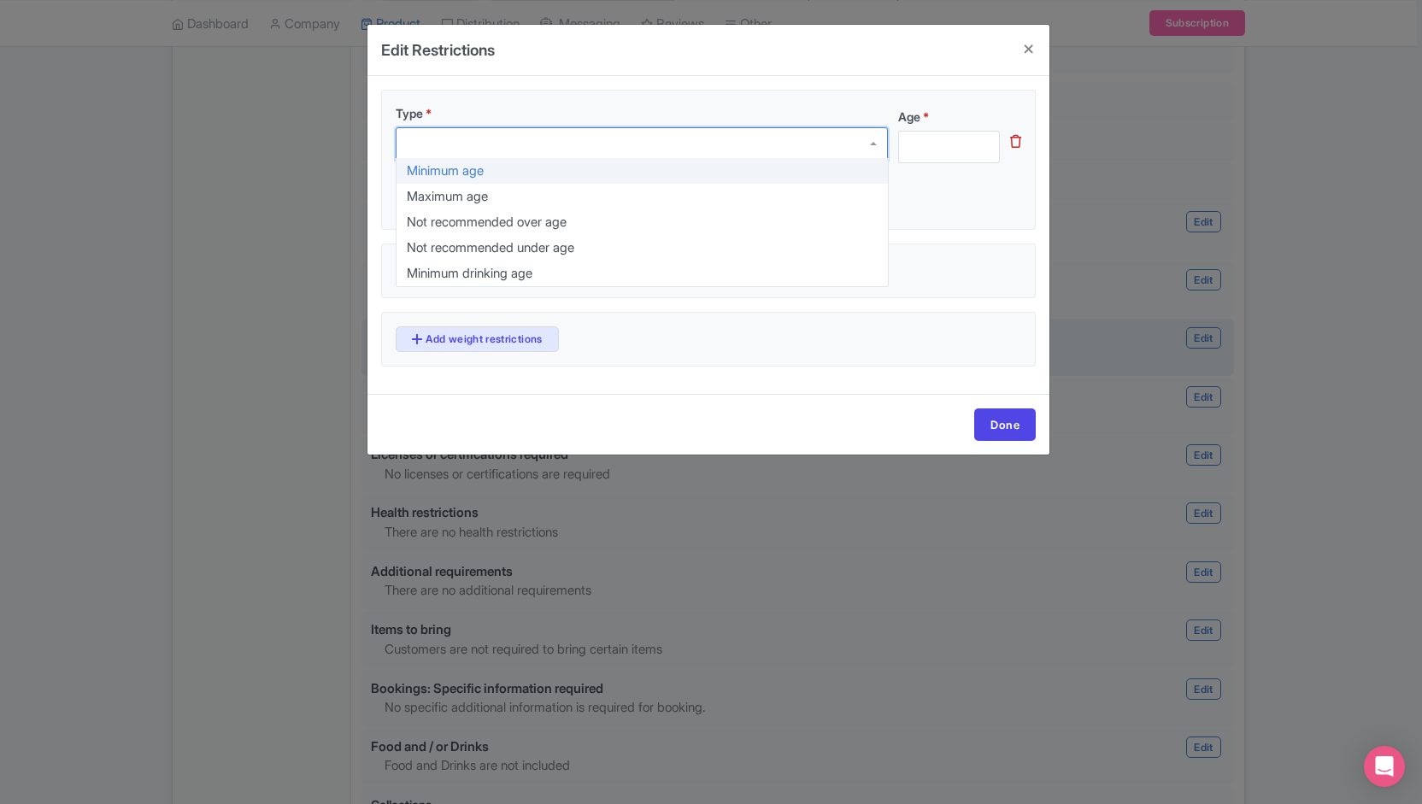
click at [492, 143] on div at bounding box center [642, 143] width 492 height 32
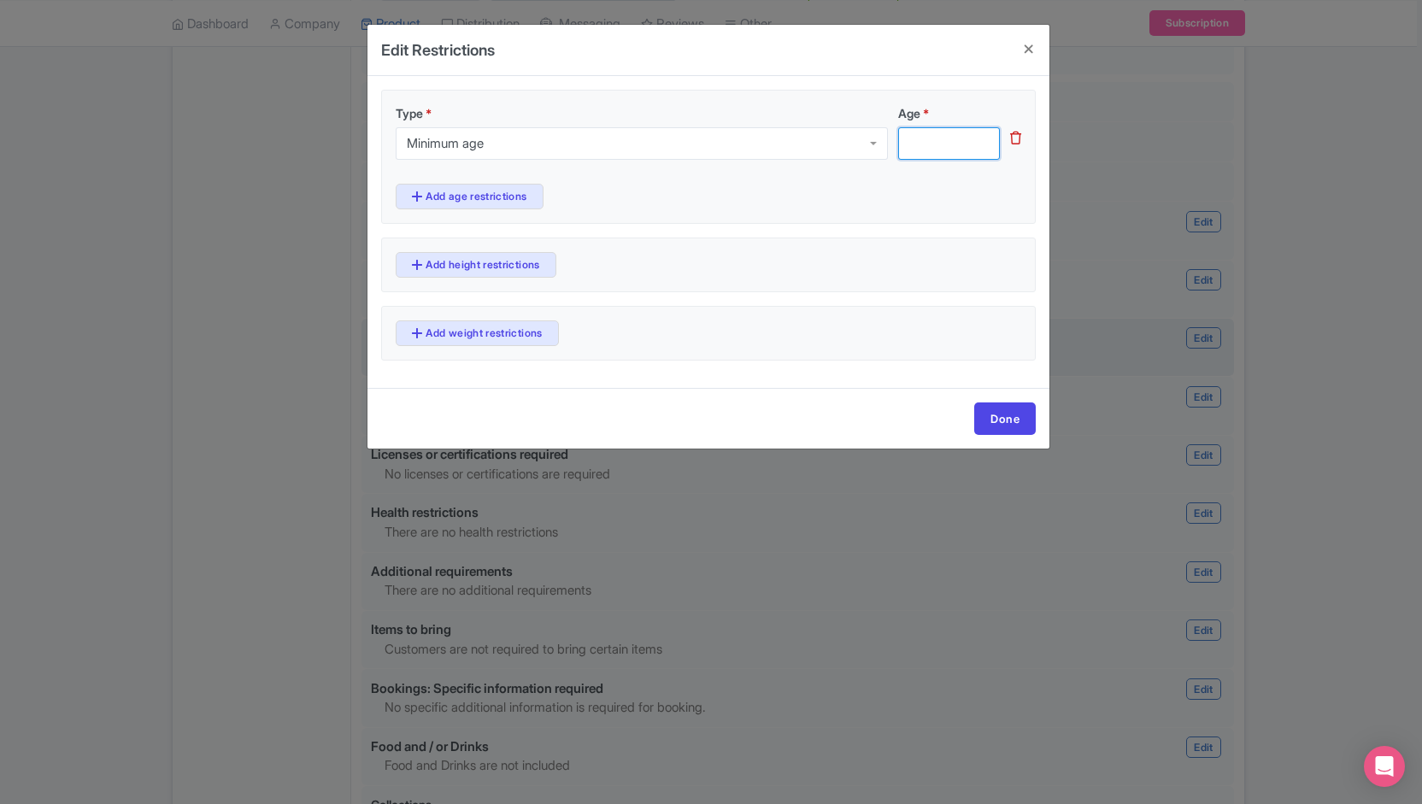
click at [954, 132] on input "Age *" at bounding box center [949, 143] width 102 height 32
type input "8"
click at [463, 264] on link "Add height restrictions" at bounding box center [476, 265] width 161 height 26
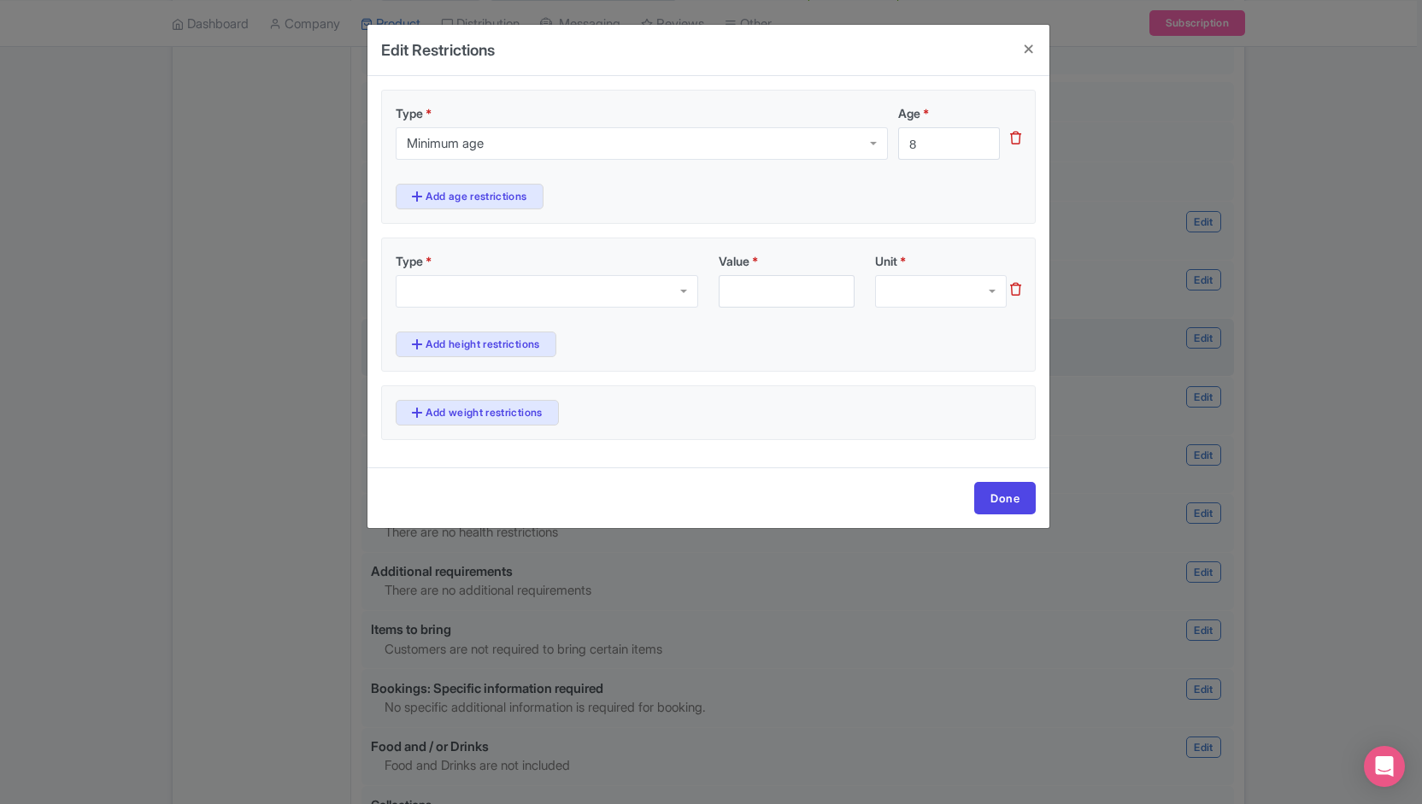
click at [468, 286] on div at bounding box center [547, 291] width 302 height 32
click at [775, 297] on input "Value *" at bounding box center [786, 291] width 136 height 32
type input "54"
click at [925, 294] on div at bounding box center [941, 291] width 132 height 32
click at [531, 400] on link "Add weight restrictions" at bounding box center [477, 413] width 163 height 26
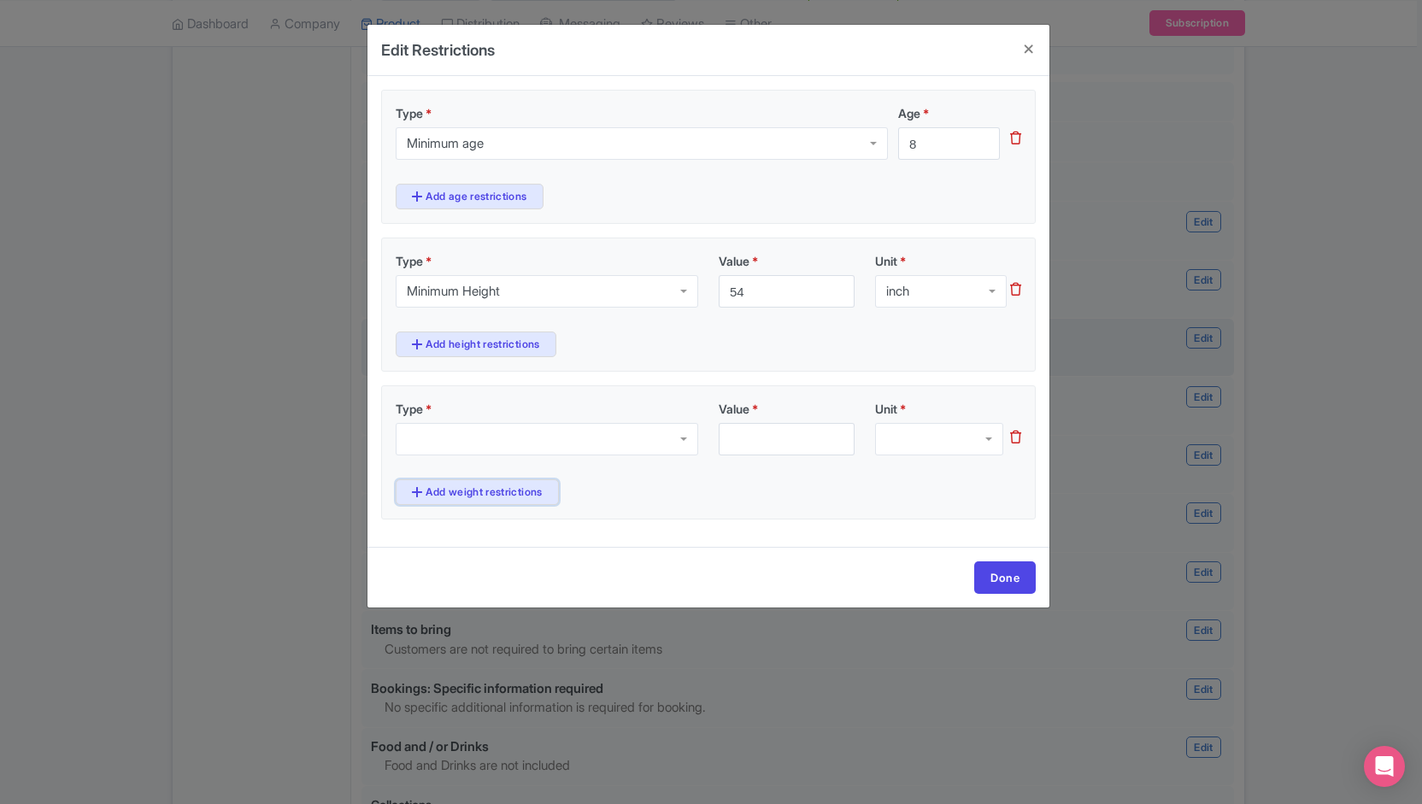
click at [484, 479] on link "Add weight restrictions" at bounding box center [477, 492] width 163 height 26
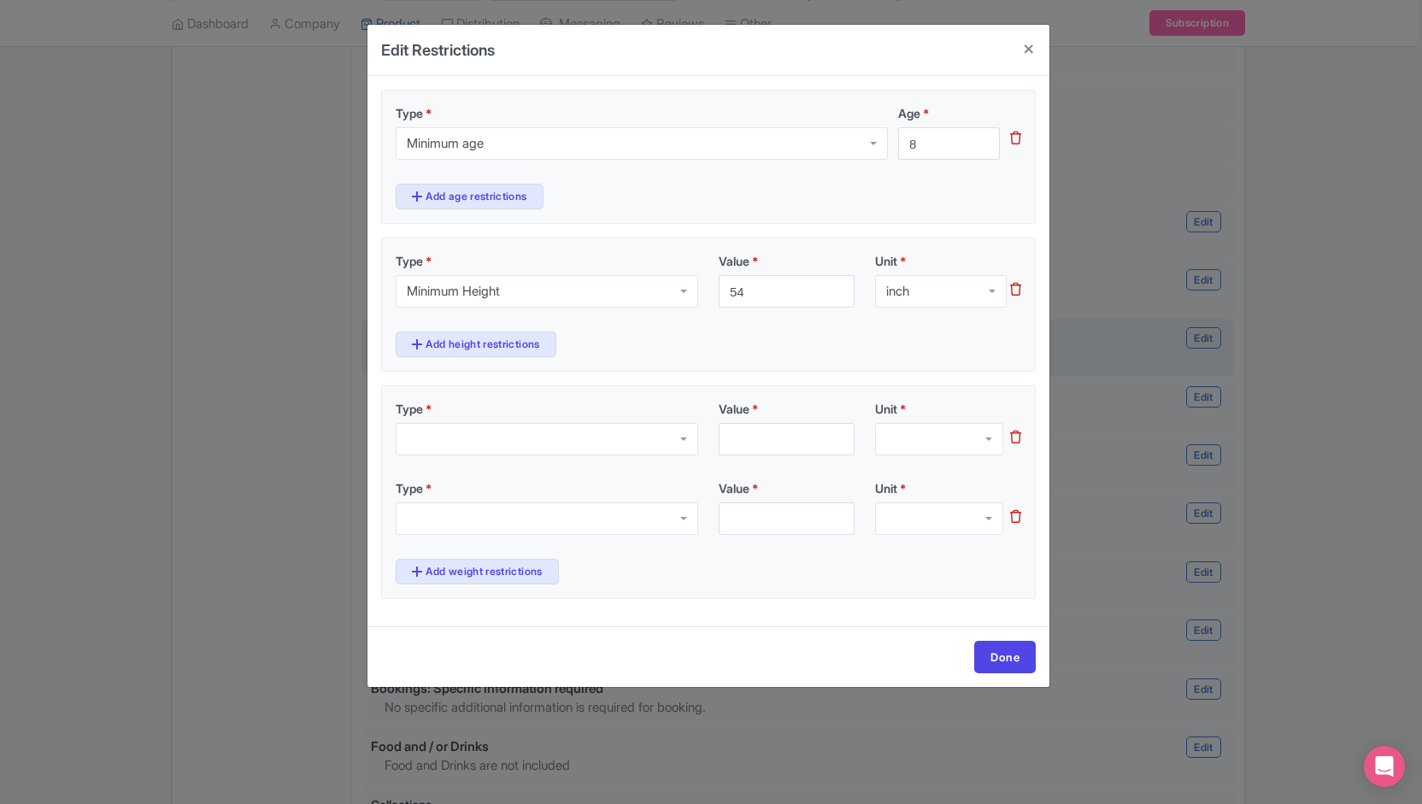
click at [478, 418] on div "Type *" at bounding box center [552, 428] width 313 height 56
click at [477, 430] on div at bounding box center [547, 439] width 302 height 32
click at [478, 503] on div at bounding box center [547, 518] width 302 height 32
click at [759, 418] on div "Value *" at bounding box center [786, 428] width 156 height 56
click at [759, 425] on input "Value *" at bounding box center [786, 439] width 136 height 32
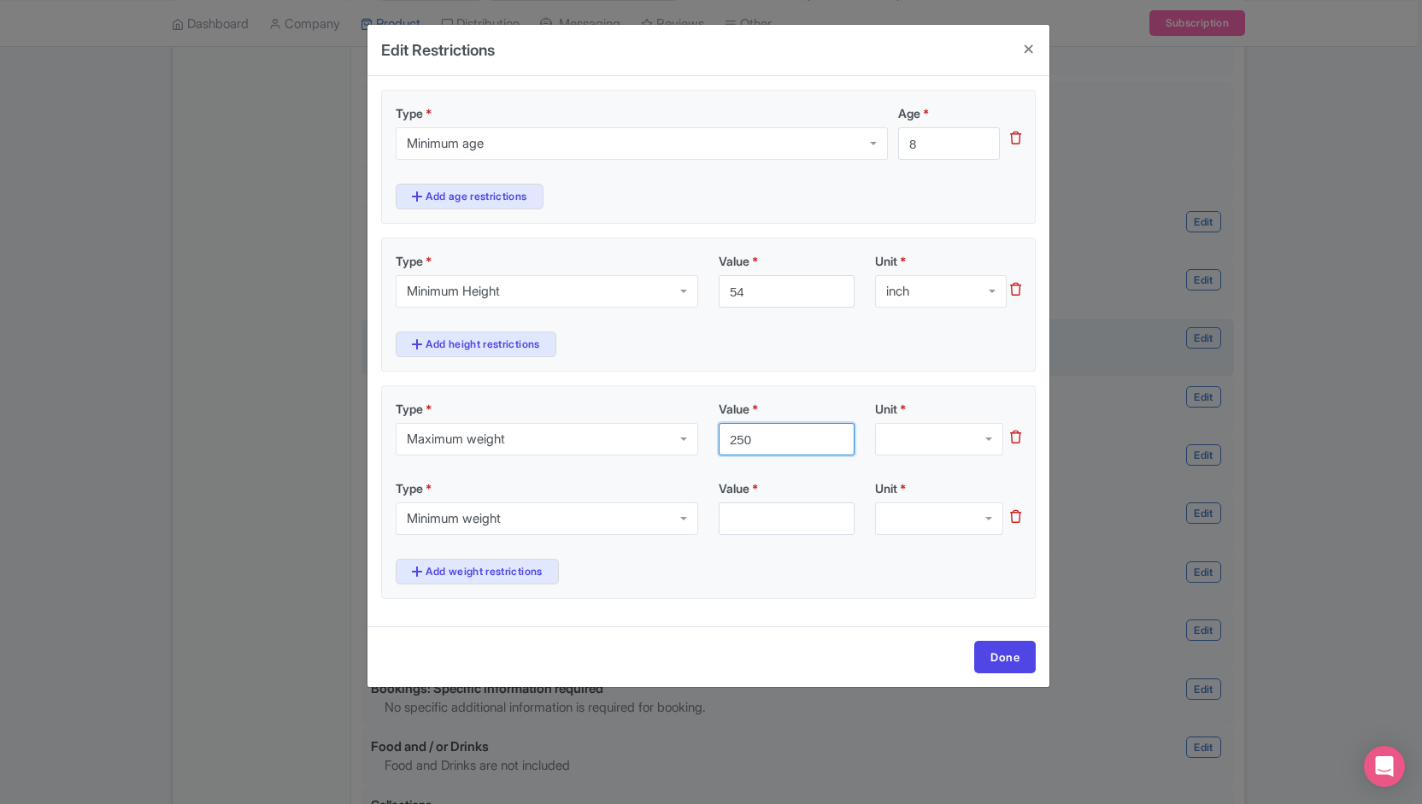
type input "250"
click at [787, 524] on input "Value *" at bounding box center [786, 518] width 136 height 32
type input "70"
click at [987, 650] on link "Done" at bounding box center [1005, 657] width 62 height 32
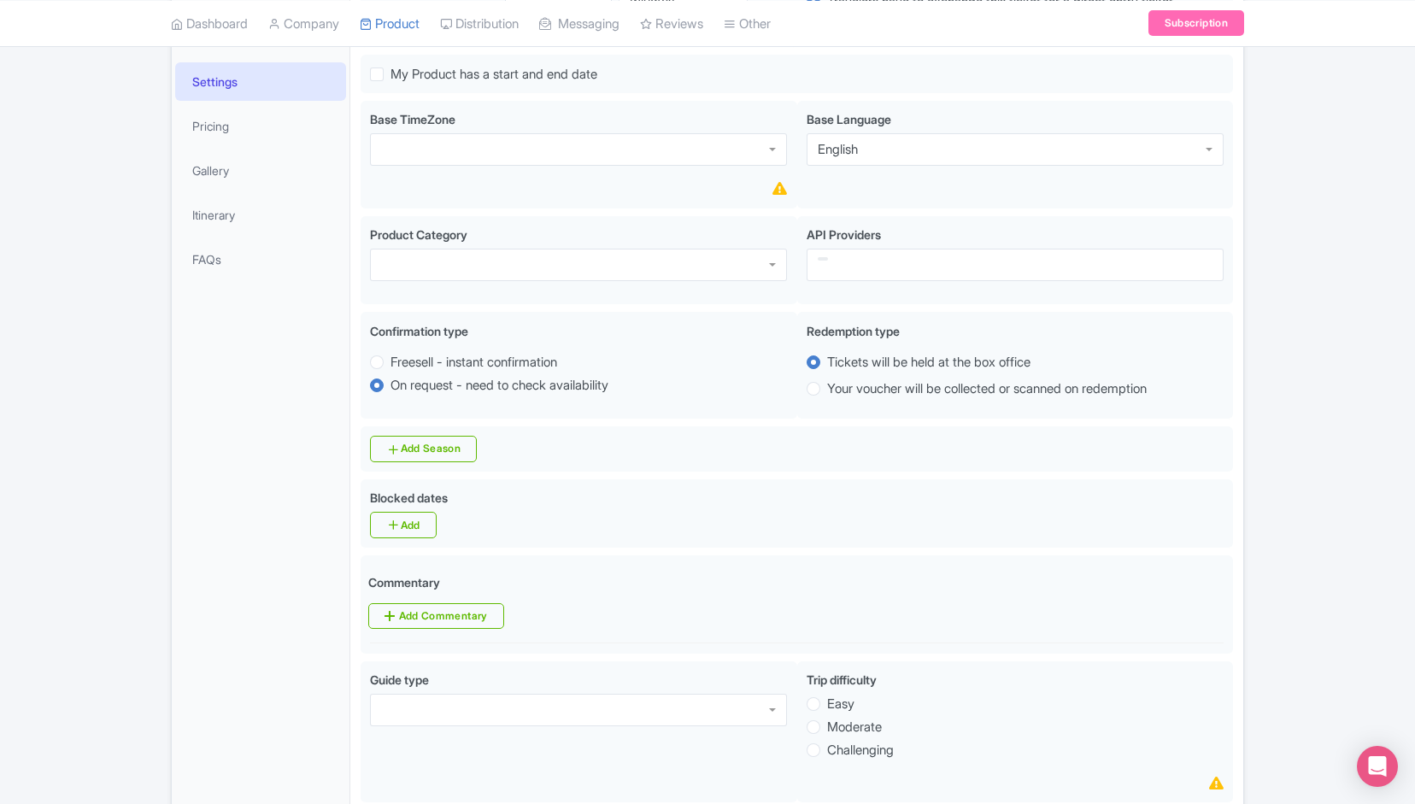
scroll to position [310, 0]
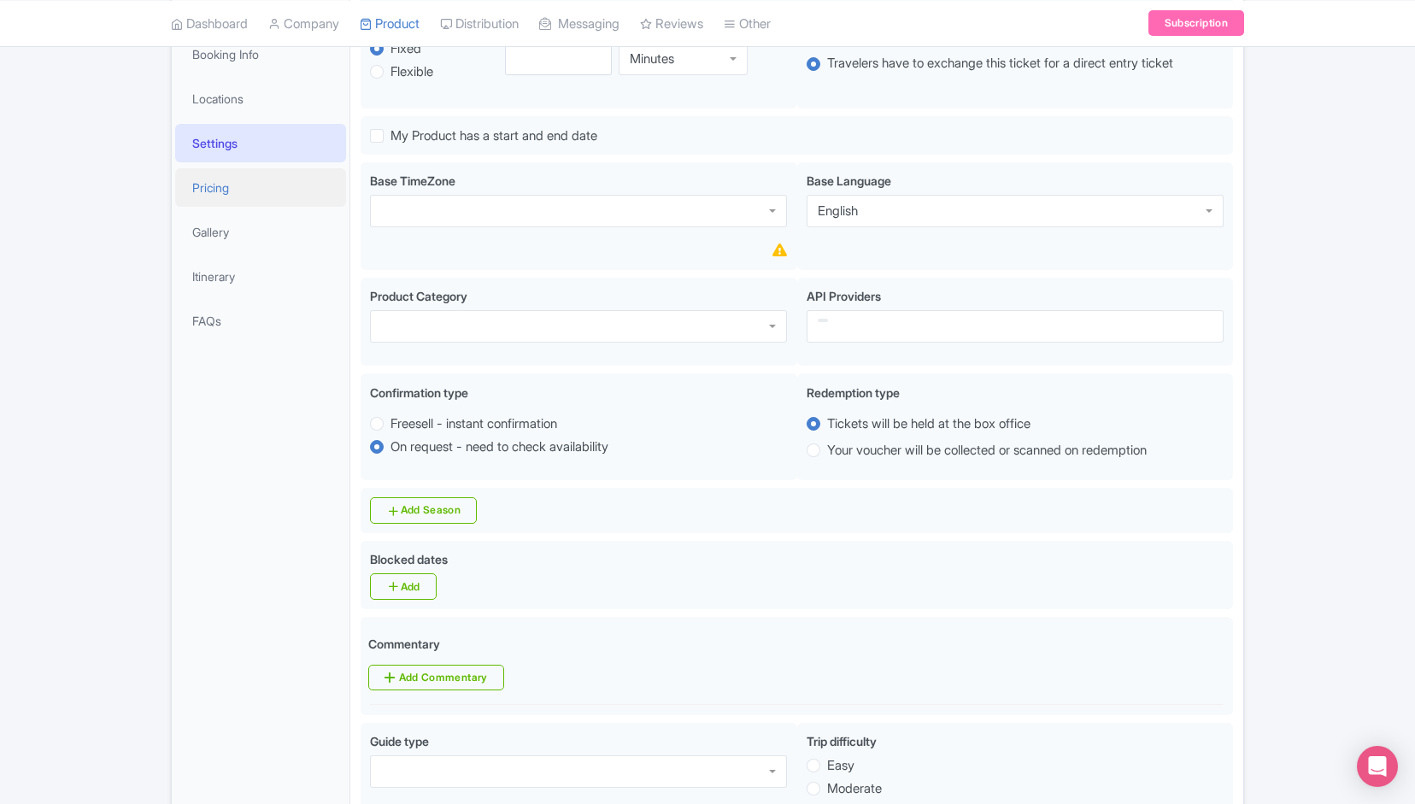
click at [214, 197] on link "Pricing" at bounding box center [260, 187] width 171 height 38
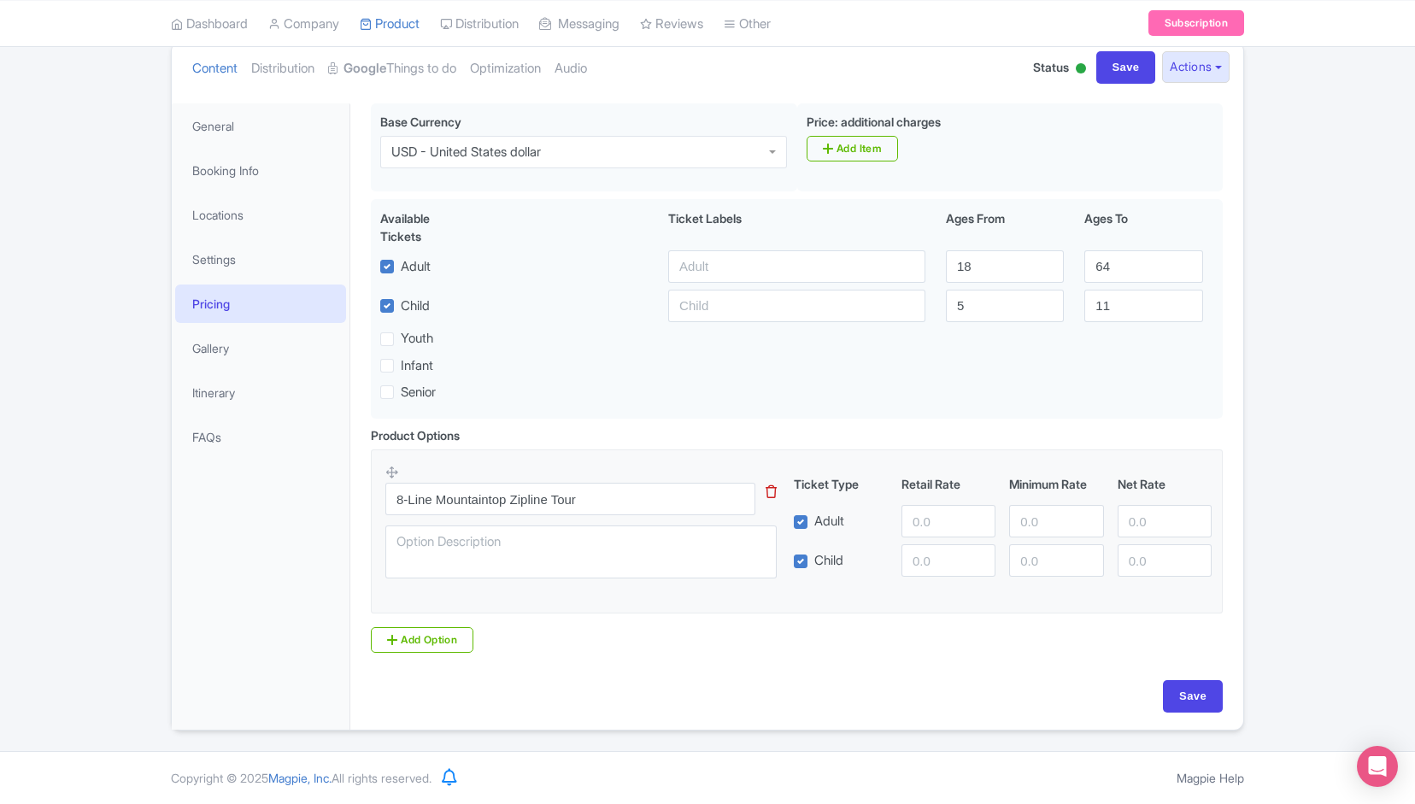
scroll to position [192, 0]
click at [932, 517] on input "number" at bounding box center [948, 523] width 94 height 32
paste input "119.97"
type input "119.97"
click at [942, 562] on input "number" at bounding box center [948, 562] width 94 height 32
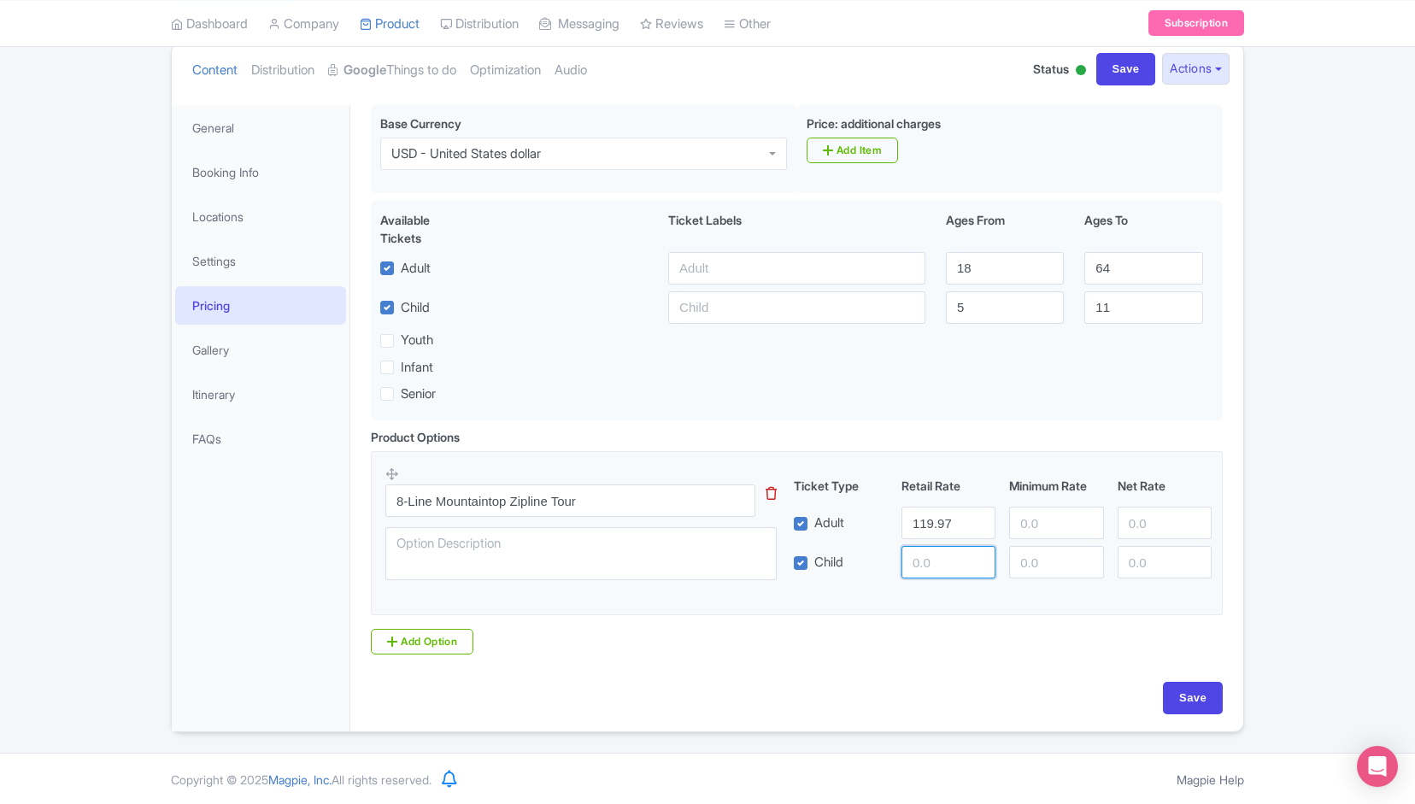
paste input "119.97"
type input "119.97"
click at [1187, 689] on input "Save" at bounding box center [1193, 698] width 60 height 32
type input "Update Product"
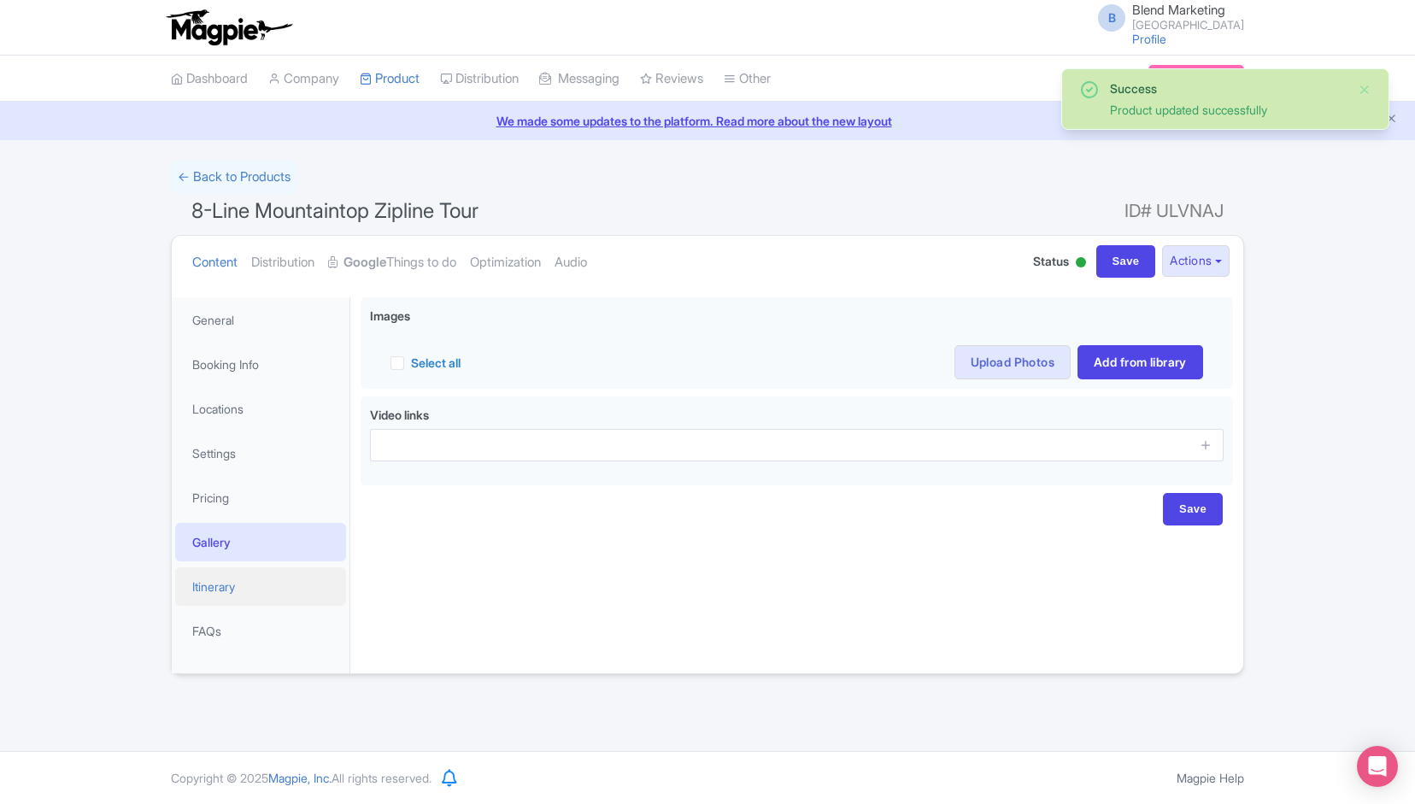
click at [212, 567] on link "Itinerary" at bounding box center [260, 586] width 171 height 38
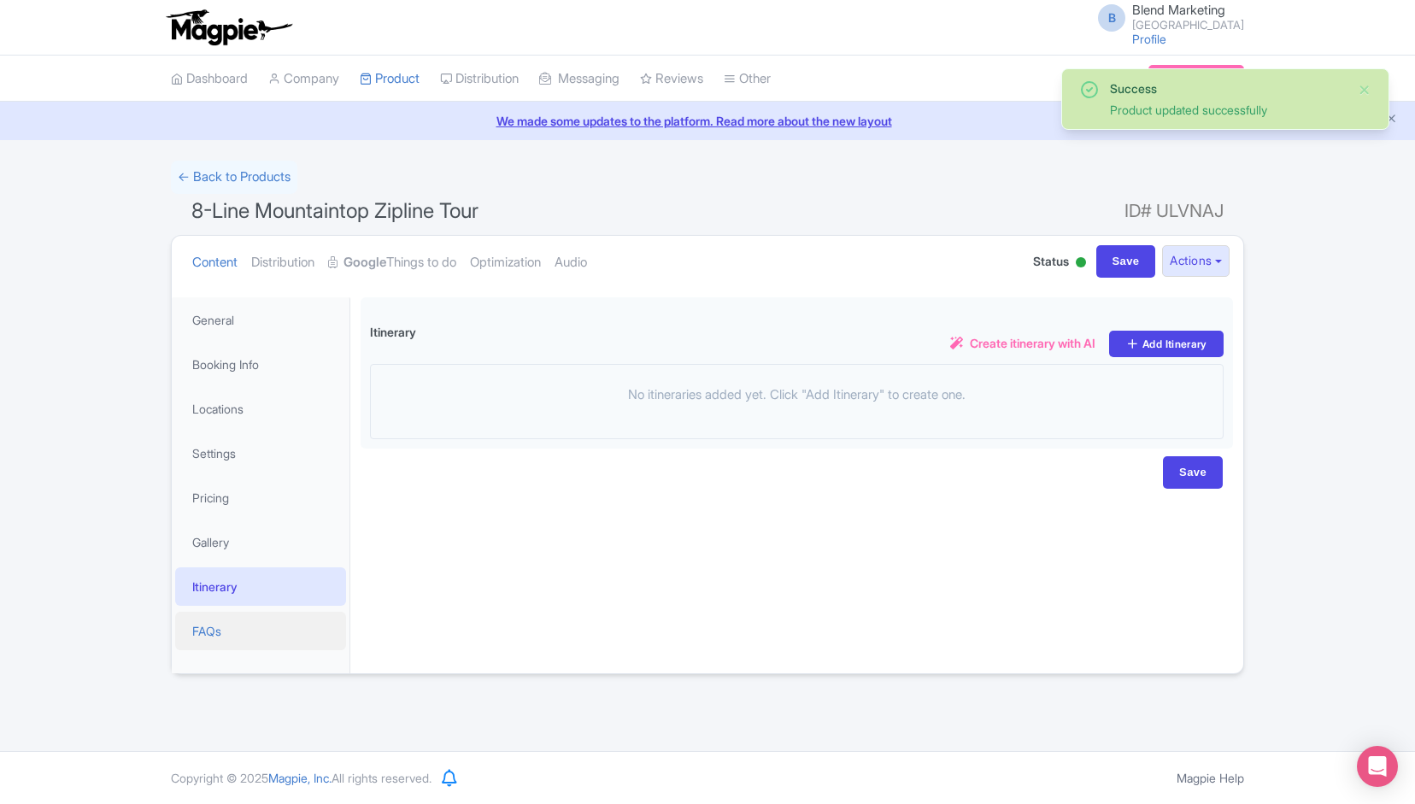
click at [212, 623] on link "FAQs" at bounding box center [260, 631] width 171 height 38
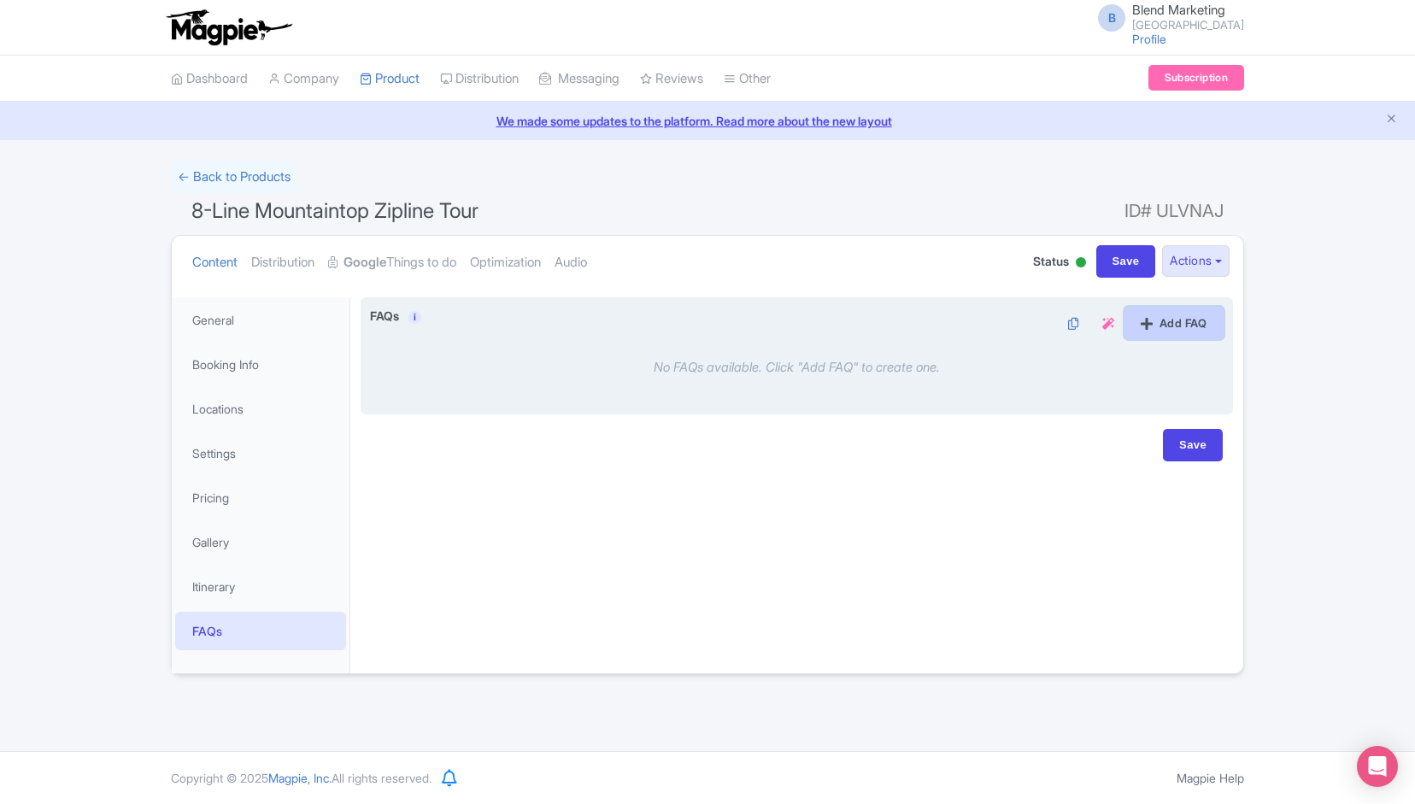
click at [1143, 334] on link "Add FAQ" at bounding box center [1173, 323] width 99 height 32
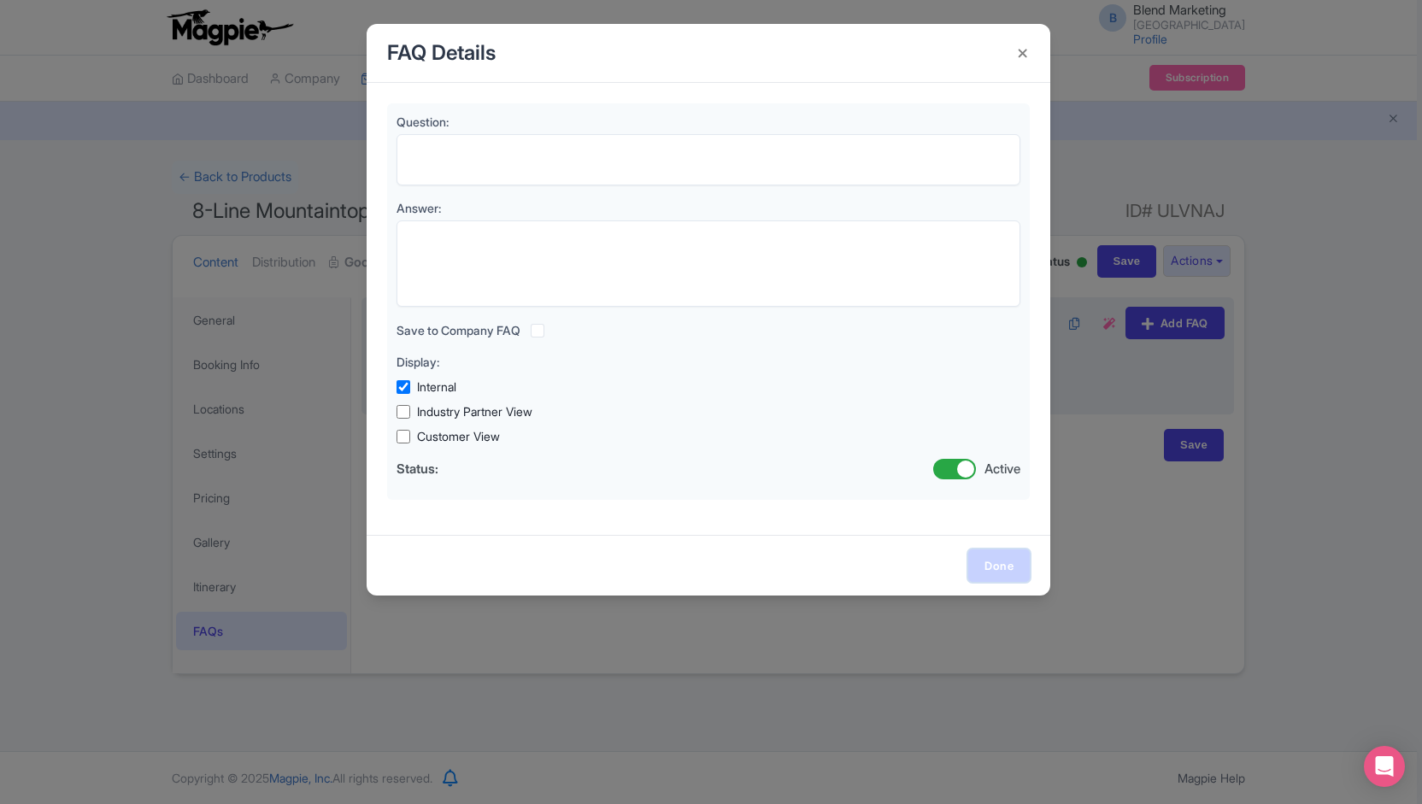
click at [976, 553] on link "Done" at bounding box center [999, 565] width 62 height 32
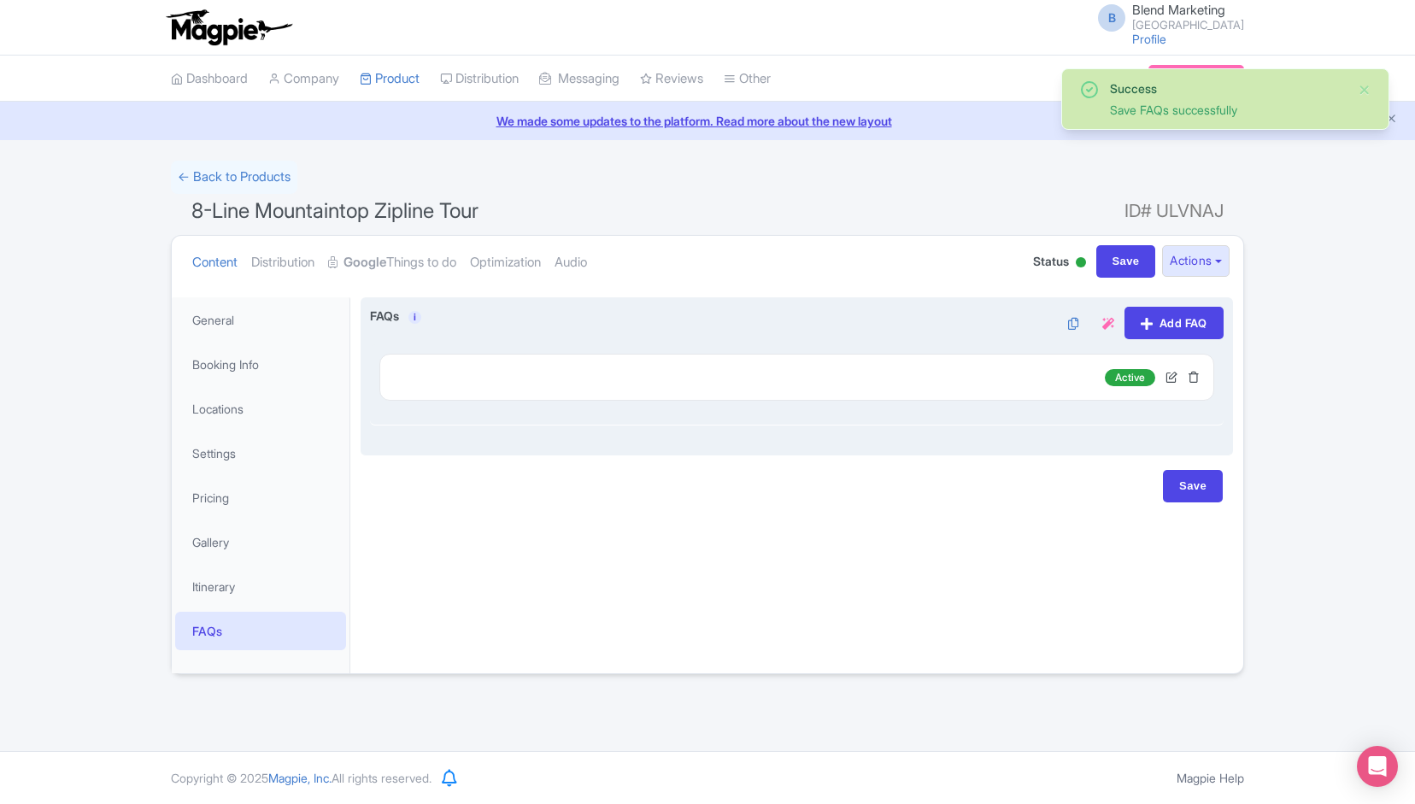
click at [1196, 378] on icon at bounding box center [1193, 377] width 12 height 12
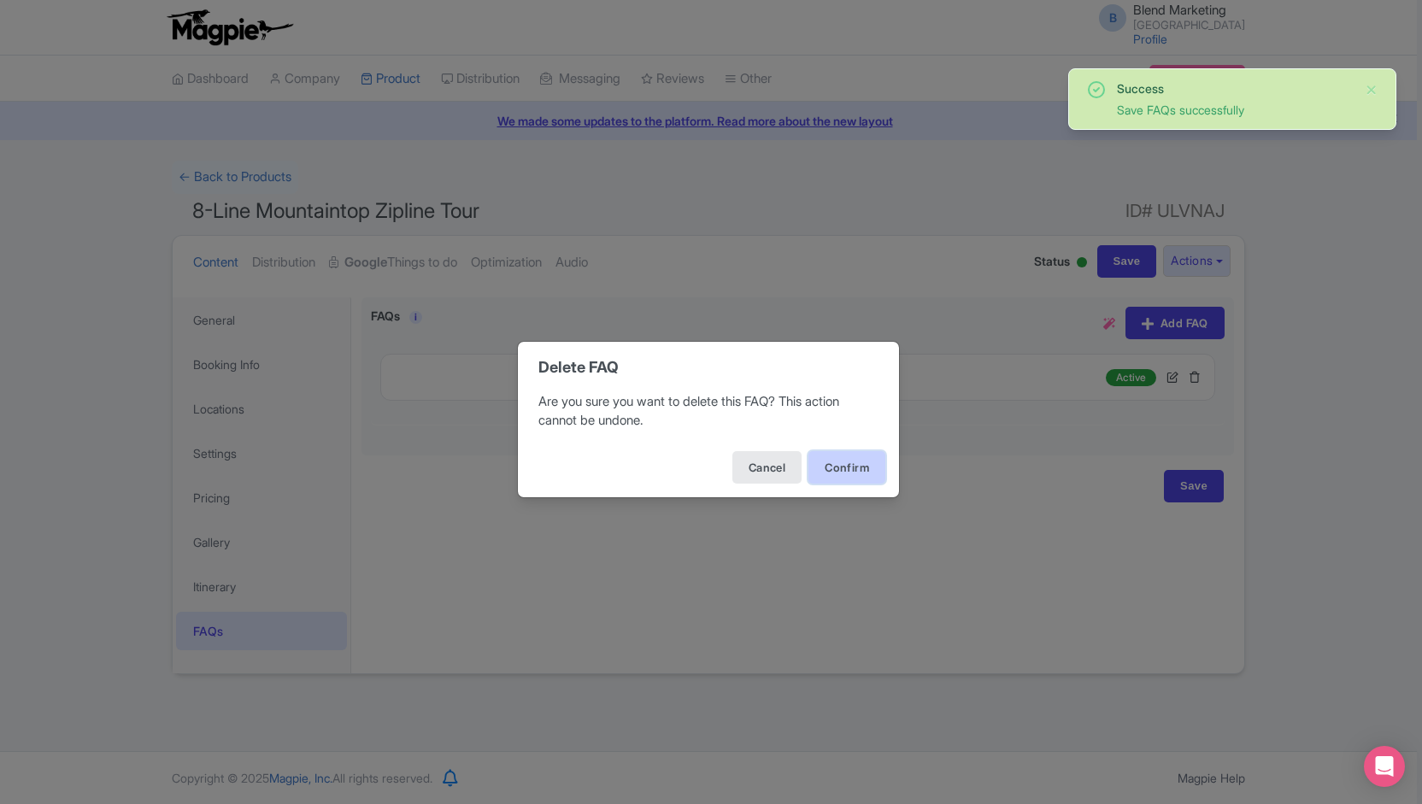
click at [859, 467] on button "Confirm" at bounding box center [846, 467] width 77 height 32
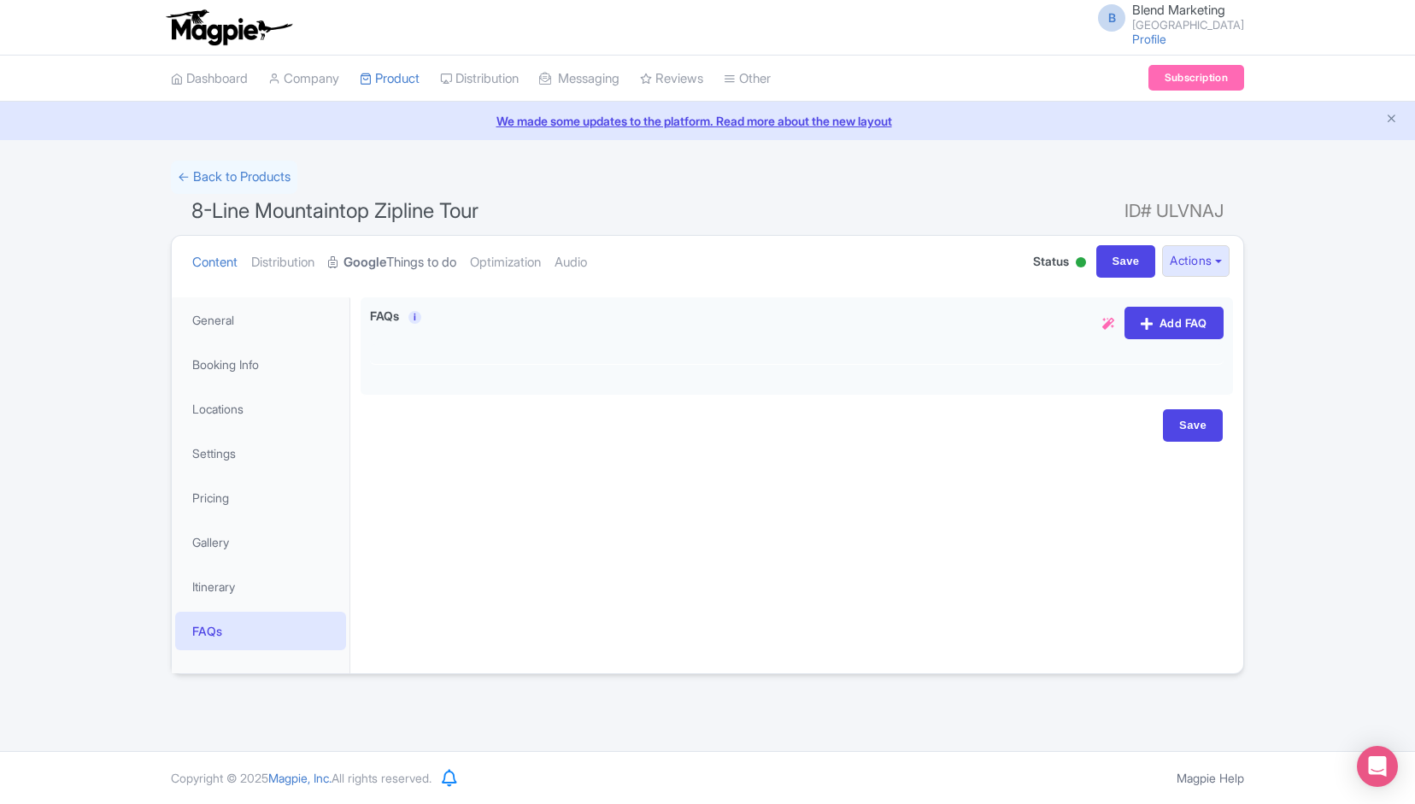
click at [413, 271] on link "Google Things to do" at bounding box center [392, 263] width 128 height 54
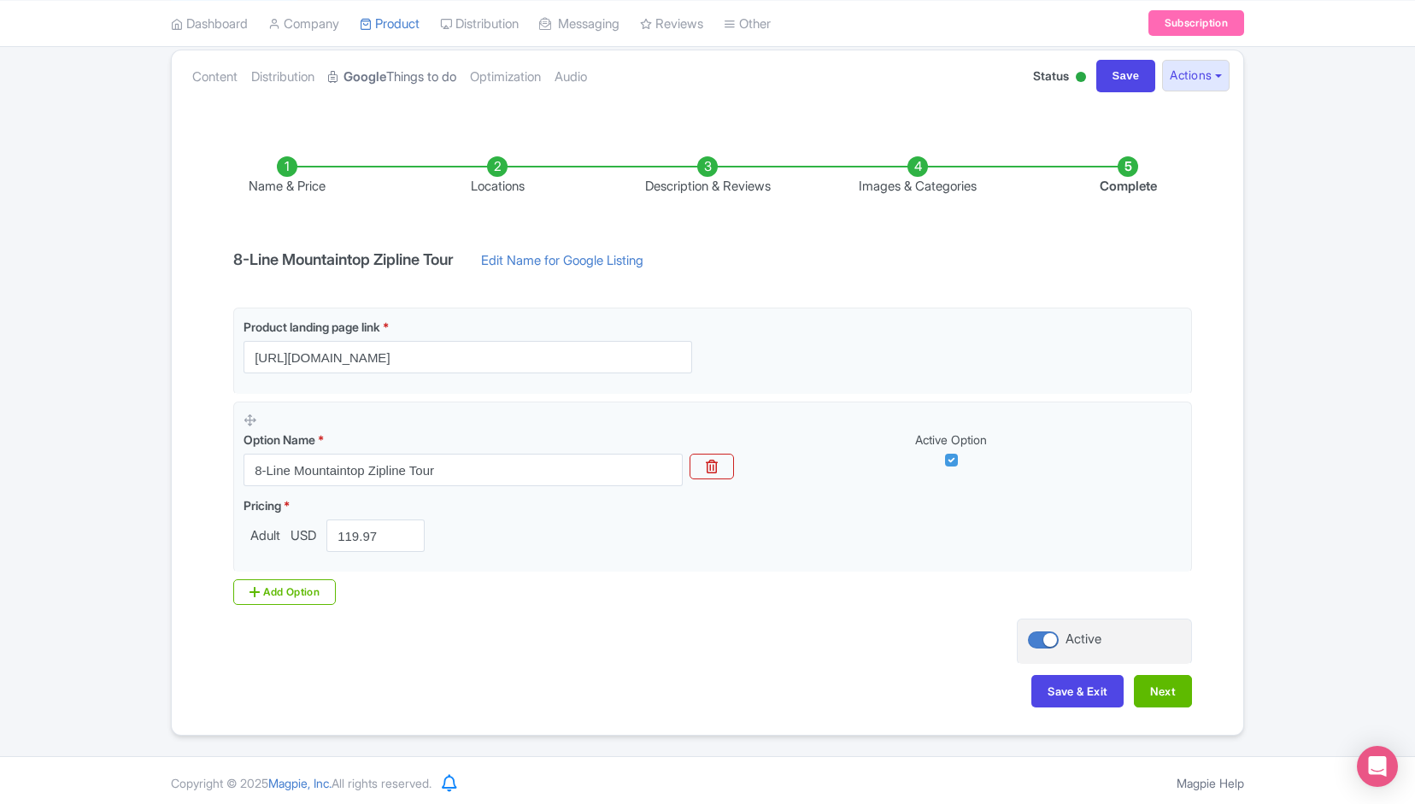
scroll to position [184, 0]
click at [1041, 689] on button "Save & Exit" at bounding box center [1077, 693] width 92 height 32
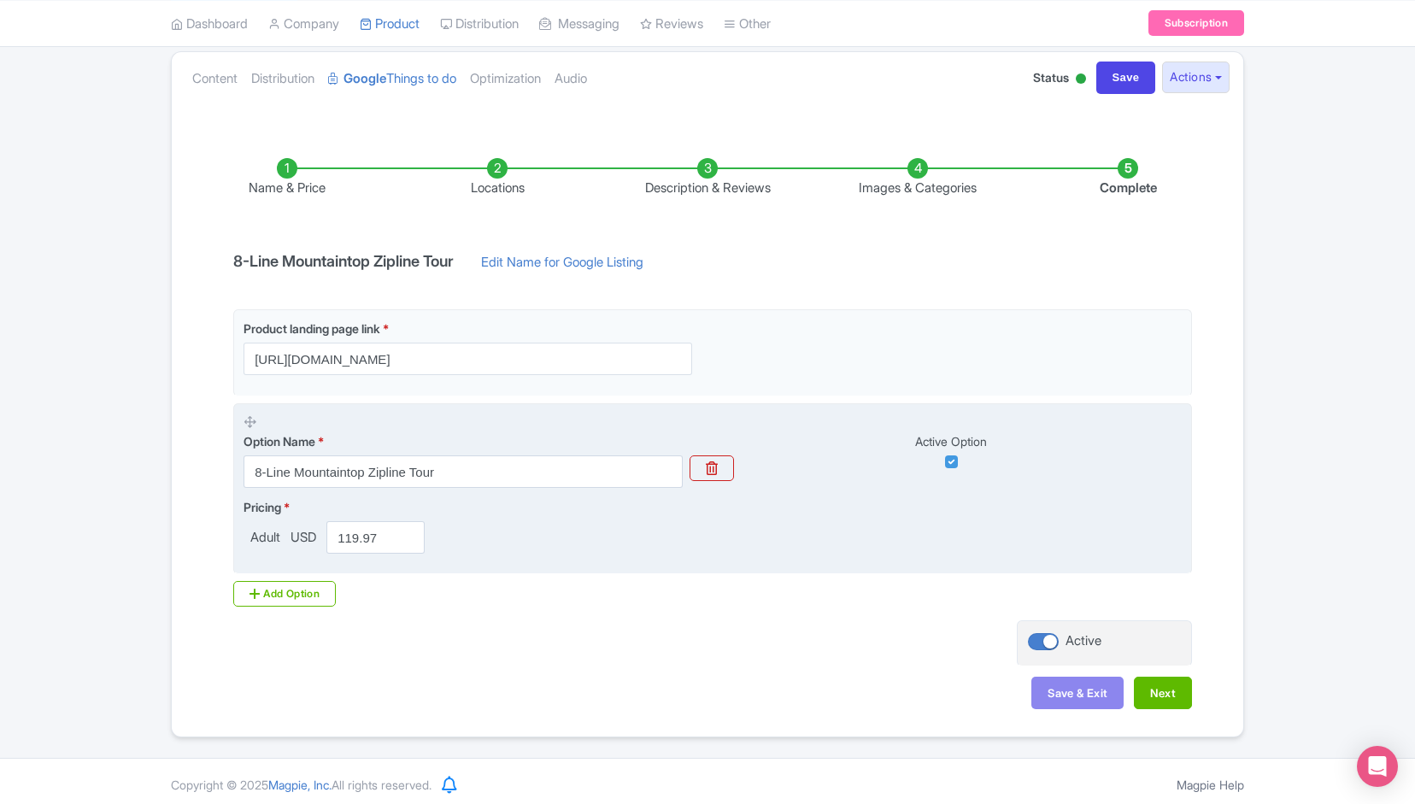
scroll to position [0, 0]
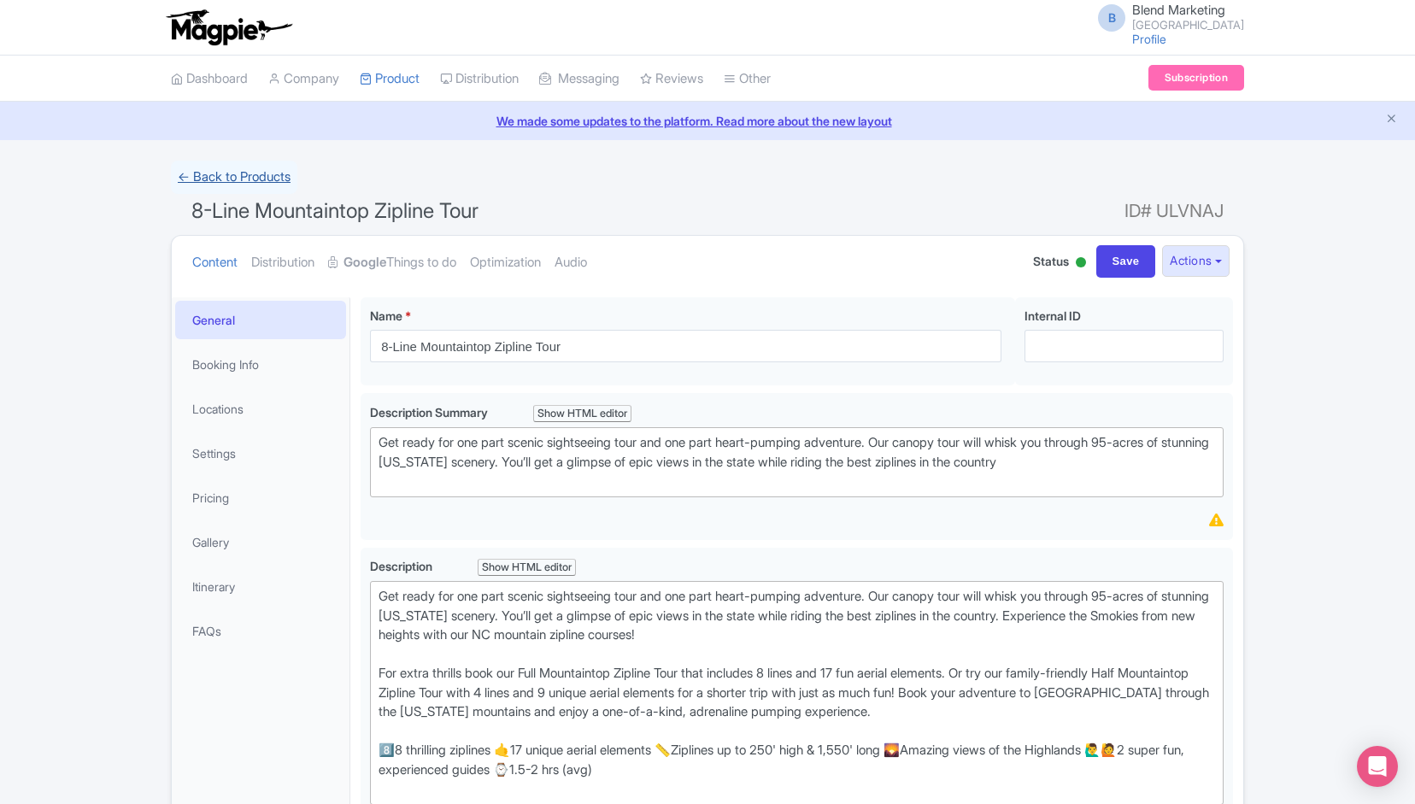
click at [270, 183] on link "← Back to Products" at bounding box center [234, 177] width 126 height 33
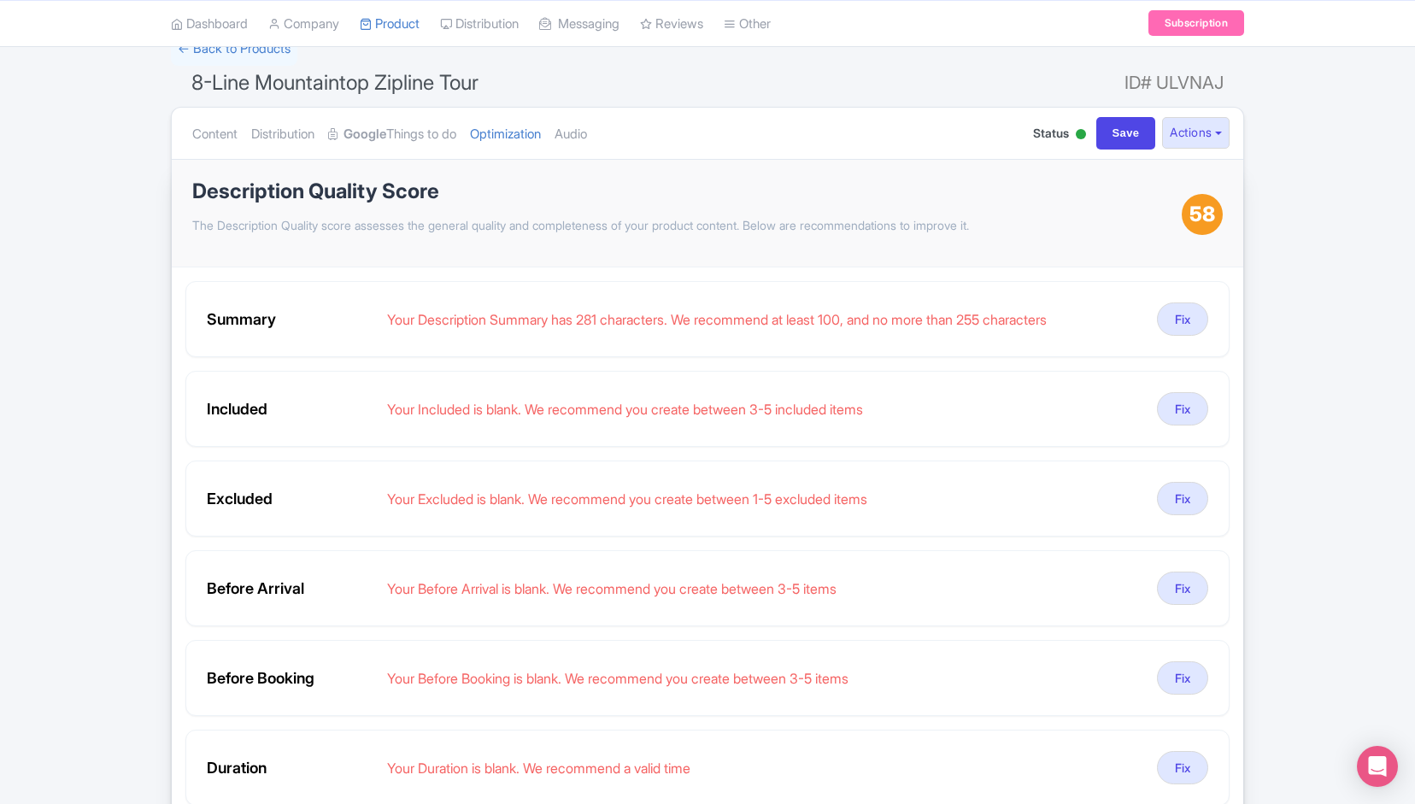
scroll to position [155, 0]
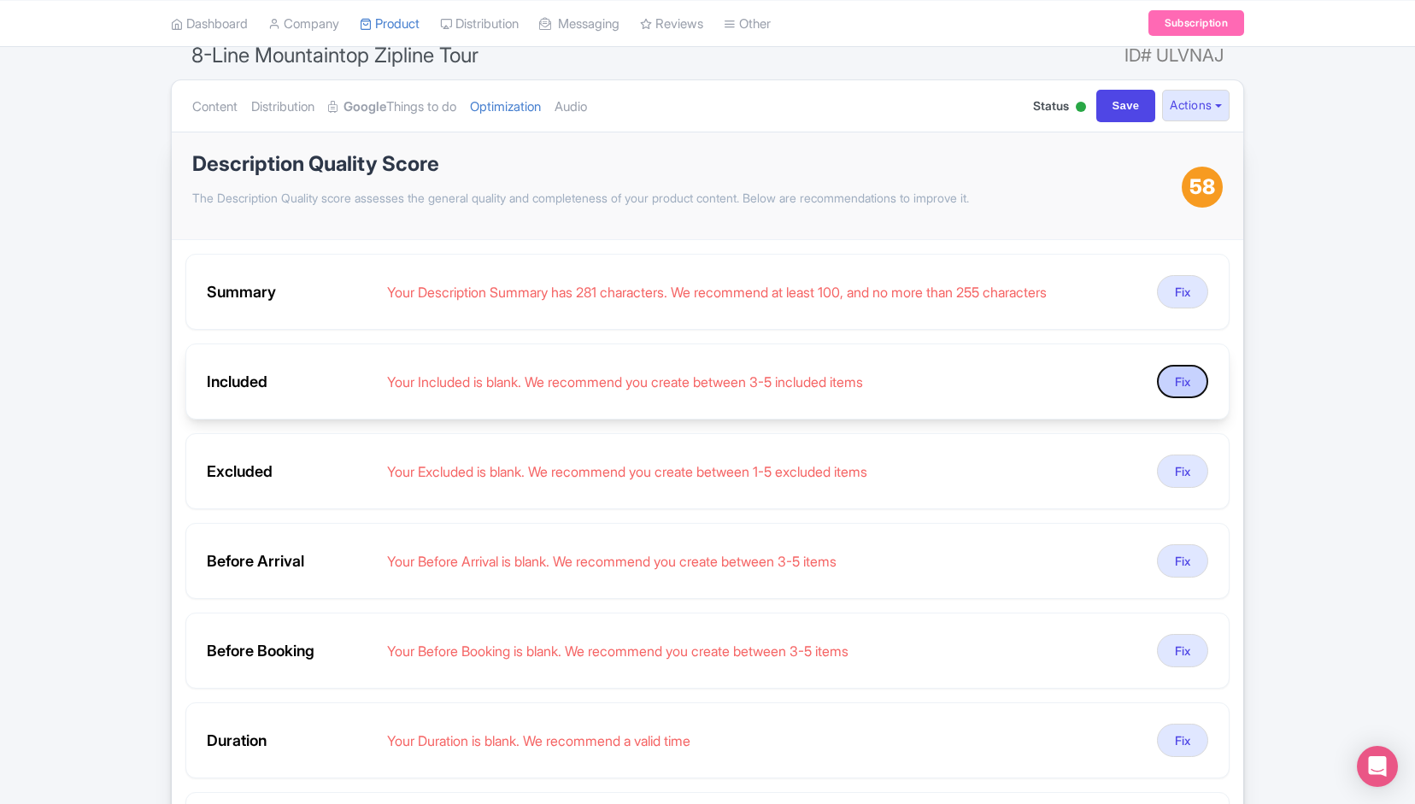
click at [1188, 378] on button "Fix" at bounding box center [1182, 381] width 51 height 33
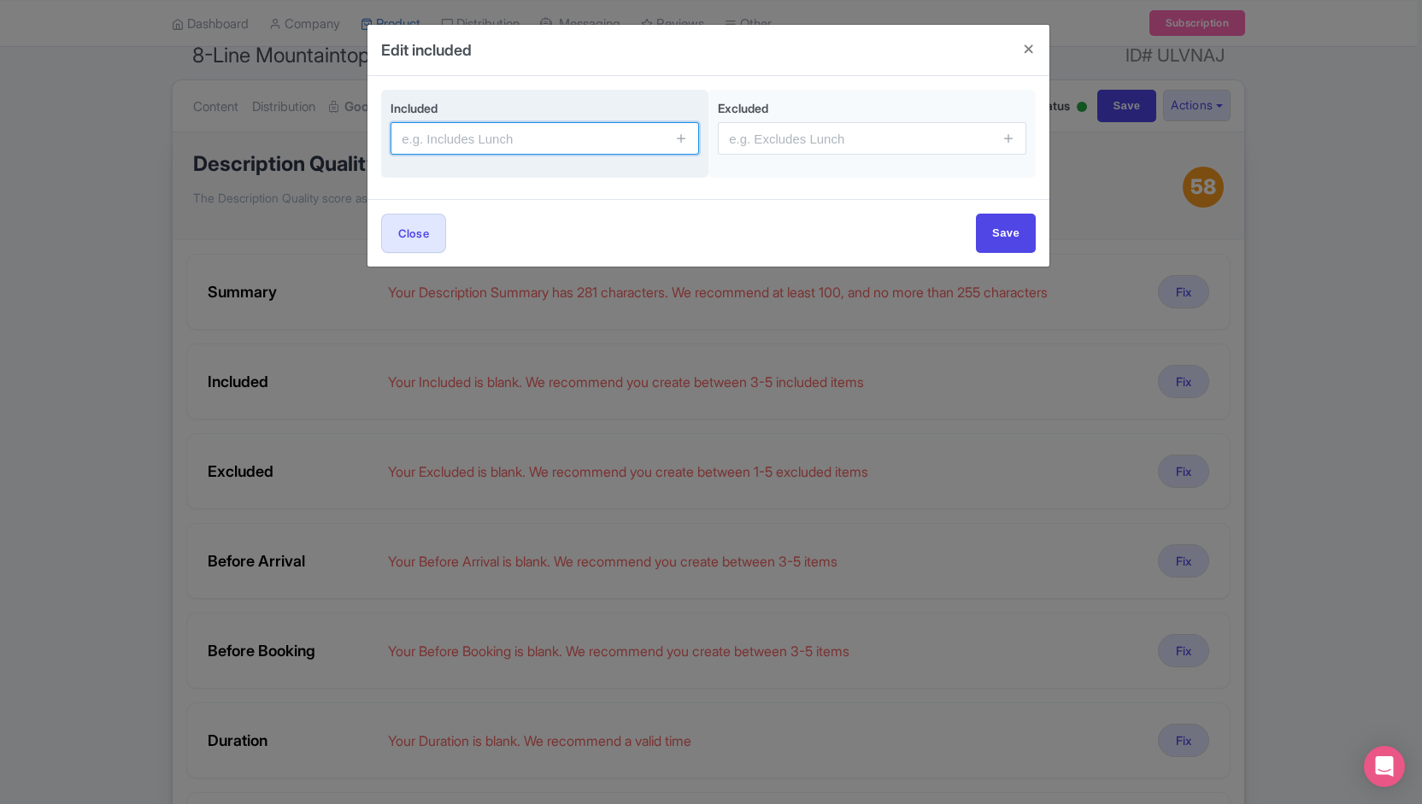
click at [560, 139] on input "text" at bounding box center [544, 138] width 308 height 32
type input "Safety Gear"
click at [685, 139] on icon at bounding box center [681, 138] width 13 height 13
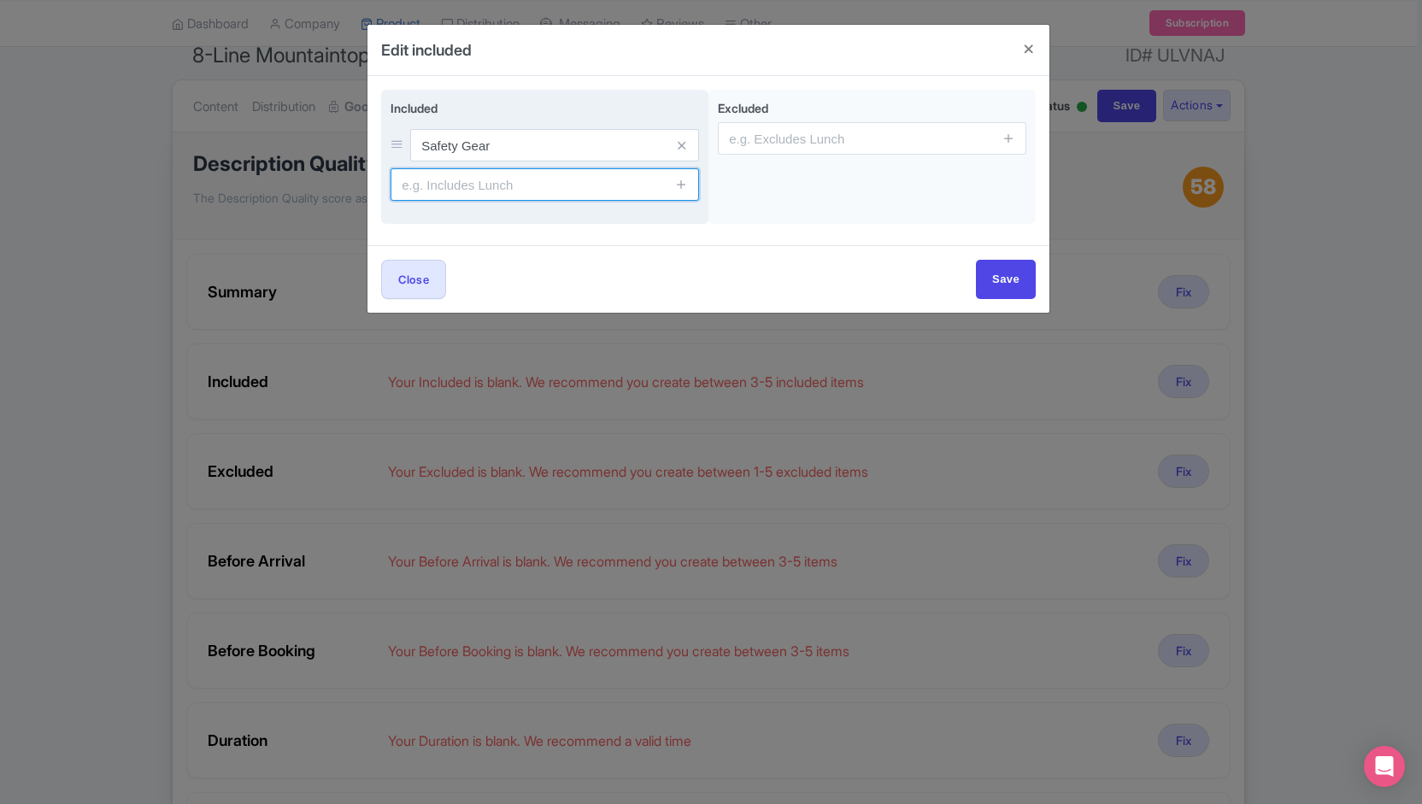
click at [578, 171] on input "text" at bounding box center [544, 184] width 308 height 32
type input "Guide"
click at [681, 185] on icon at bounding box center [681, 184] width 13 height 13
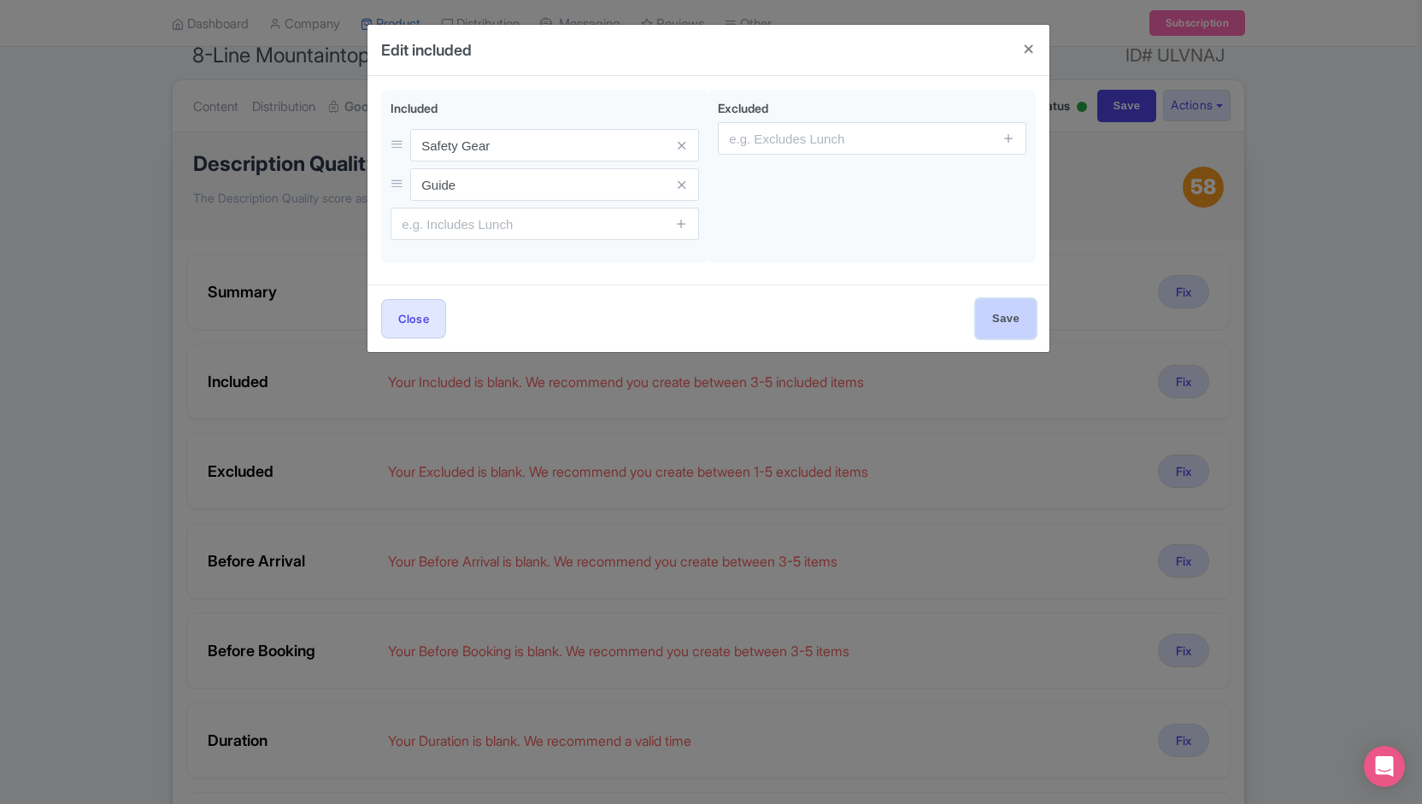
click at [1015, 317] on input "Save" at bounding box center [1006, 318] width 60 height 38
type input "Save"
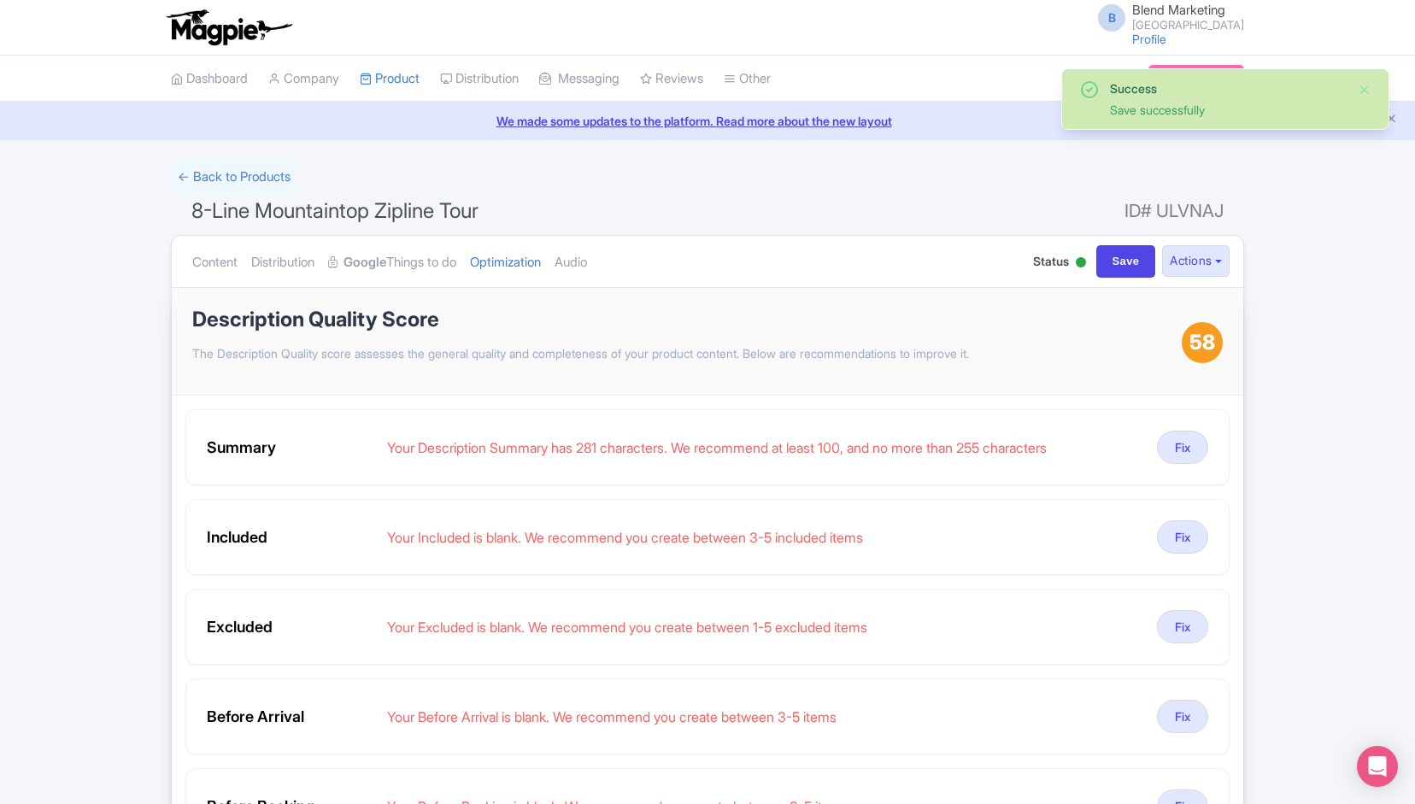
scroll to position [1, 0]
click at [1112, 260] on input "Save" at bounding box center [1126, 260] width 60 height 32
type input "Saving..."
